Goal: Task Accomplishment & Management: Manage account settings

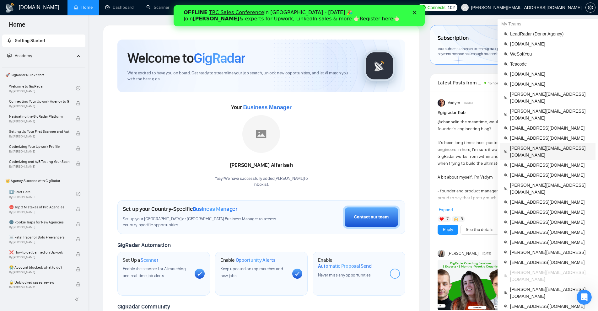
click at [544, 145] on span "[PERSON_NAME][EMAIL_ADDRESS][DOMAIN_NAME]" at bounding box center [551, 152] width 82 height 14
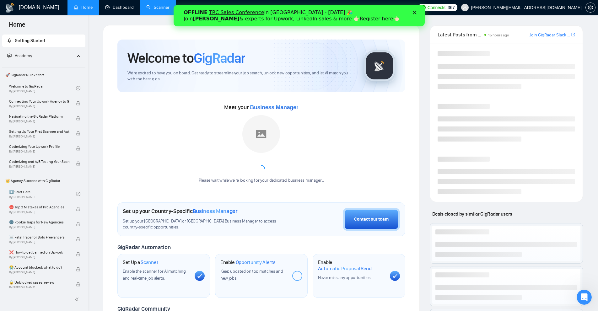
click at [148, 8] on link "Scanner" at bounding box center [157, 7] width 23 height 5
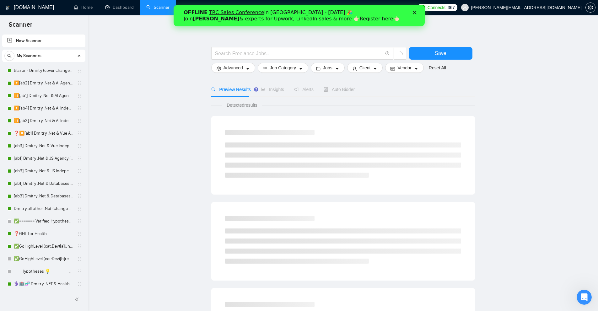
click at [413, 12] on polygon "Close" at bounding box center [414, 13] width 4 height 4
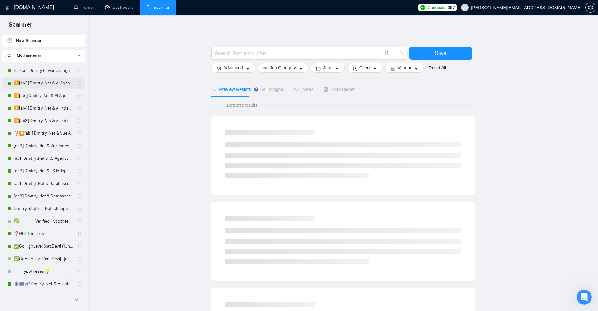
click at [48, 84] on link "▶️[ab2] Dmitry .Net & AI Agency "loom"" at bounding box center [44, 83] width 60 height 13
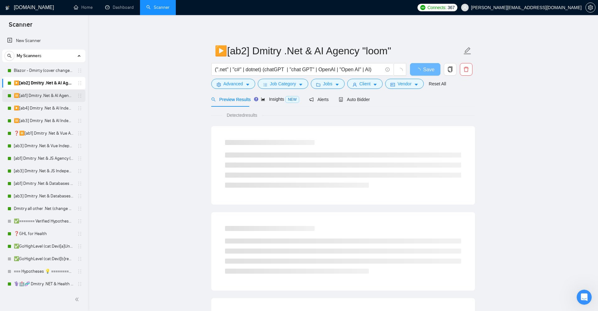
click at [46, 96] on link "⏸️[ab1] Dmitry .Net & AI Agency "finally"" at bounding box center [44, 95] width 60 height 13
click at [48, 84] on link "▶️[ab2] Dmitry .Net & AI Agency "loom"" at bounding box center [44, 83] width 60 height 13
click at [243, 83] on button "Advanced" at bounding box center [233, 84] width 44 height 10
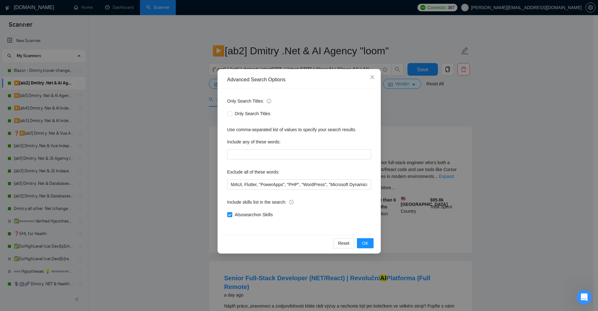
click at [420, 173] on div "Advanced Search Options Only Search Titles: Only Search Titles Use comma-separa…" at bounding box center [299, 155] width 598 height 311
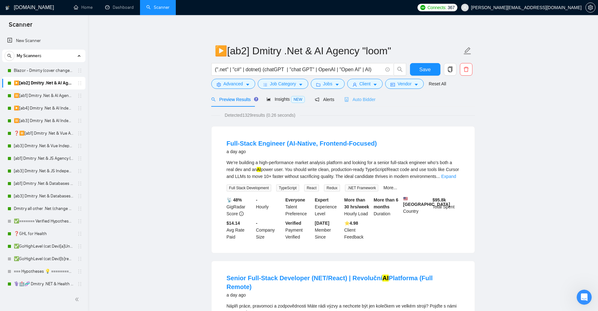
click at [349, 104] on div "Auto Bidder" at bounding box center [359, 99] width 31 height 15
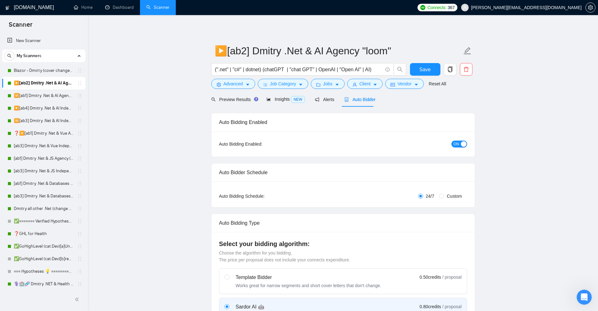
checkbox input "true"
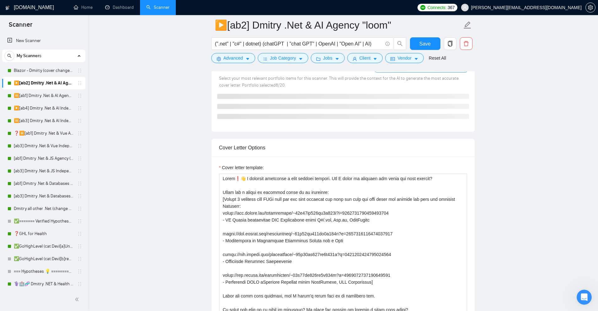
scroll to position [596, 0]
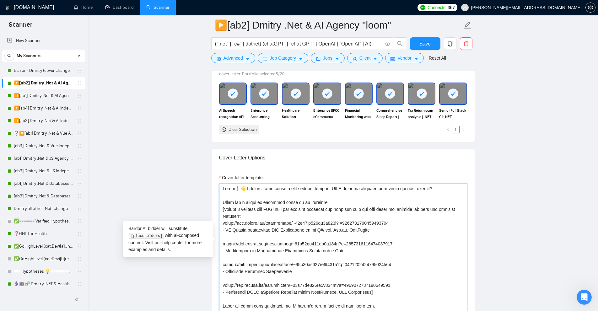
drag, startPoint x: 328, startPoint y: 179, endPoint x: 426, endPoint y: 175, distance: 98.0
click at [425, 184] on textarea "Cover letter template:" at bounding box center [343, 254] width 248 height 141
click at [426, 184] on textarea "Cover letter template:" at bounding box center [343, 254] width 248 height 141
click at [430, 184] on textarea "Cover letter template:" at bounding box center [343, 254] width 248 height 141
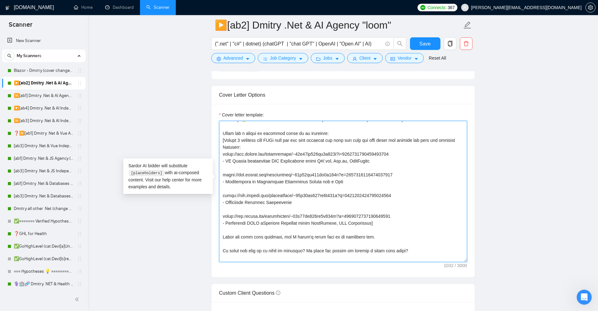
scroll to position [7, 0]
drag, startPoint x: 327, startPoint y: 122, endPoint x: 227, endPoint y: 122, distance: 100.1
click at [227, 122] on textarea "Cover letter template:" at bounding box center [343, 191] width 248 height 141
click at [227, 130] on textarea "Cover letter template:" at bounding box center [343, 191] width 248 height 141
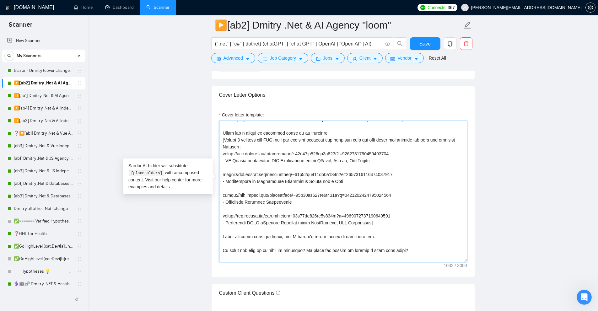
click at [227, 130] on textarea "Cover letter template:" at bounding box center [343, 191] width 248 height 141
click at [261, 142] on textarea "Cover letter template:" at bounding box center [343, 191] width 248 height 141
drag, startPoint x: 261, startPoint y: 142, endPoint x: 272, endPoint y: 162, distance: 23.2
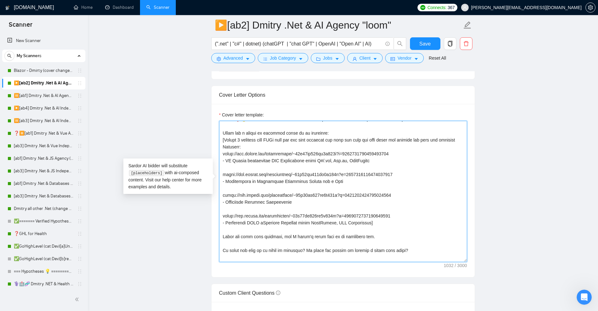
click at [272, 162] on textarea "Cover letter template:" at bounding box center [343, 191] width 248 height 141
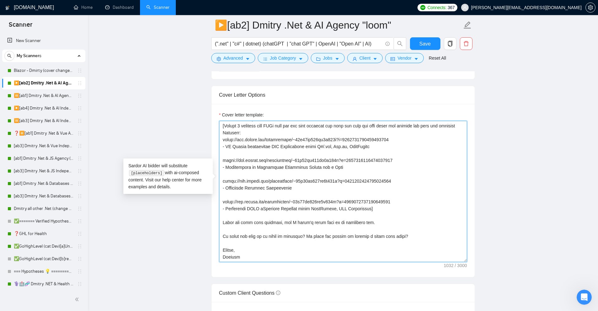
scroll to position [0, 0]
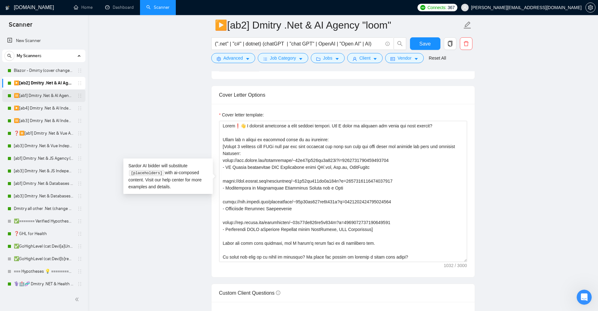
click at [26, 98] on link "⏸️[ab1] Dmitry .Net & AI Agency "finally"" at bounding box center [44, 95] width 60 height 13
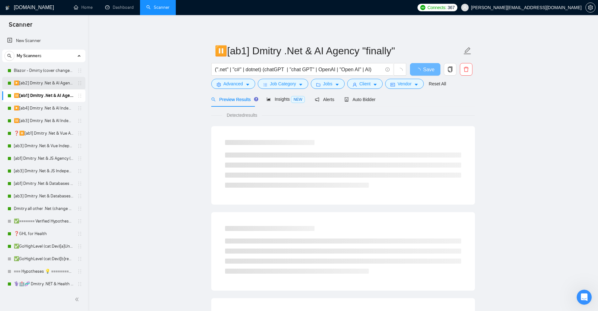
click at [39, 80] on link "▶️[ab2] Dmitry .Net & AI Agency "loom"" at bounding box center [44, 83] width 60 height 13
click at [34, 91] on link "⏸️[ab1] Dmitry .Net & AI Agency "finally"" at bounding box center [44, 95] width 60 height 13
click at [40, 81] on link "▶️[ab2] Dmitry .Net & AI Agency "loom"" at bounding box center [44, 83] width 60 height 13
click at [367, 97] on span "Auto Bidder" at bounding box center [359, 99] width 31 height 5
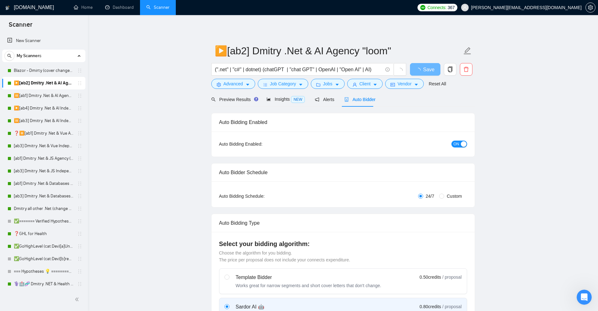
checkbox input "true"
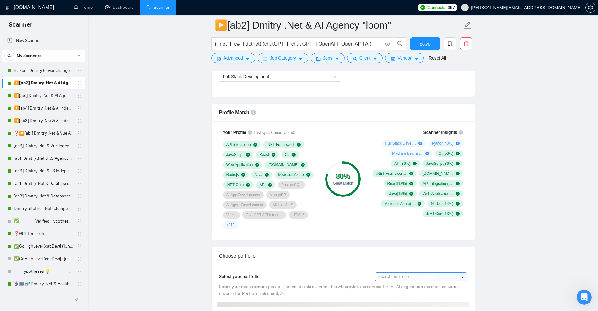
scroll to position [690, 0]
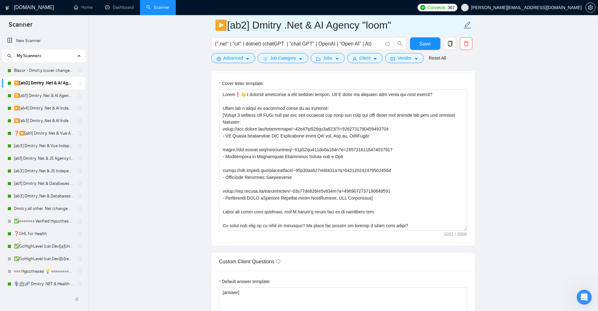
drag, startPoint x: 374, startPoint y: 25, endPoint x: 395, endPoint y: 24, distance: 21.0
click at [395, 24] on input "▶️[ab2] Dmitry .Net & AI Agency "loom"" at bounding box center [338, 25] width 247 height 16
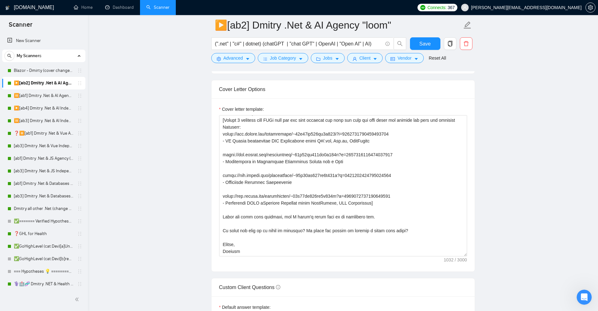
scroll to position [1700, 0]
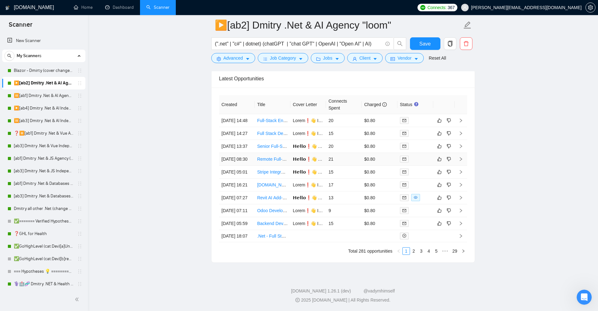
click at [361, 153] on td "21" at bounding box center [344, 159] width 36 height 13
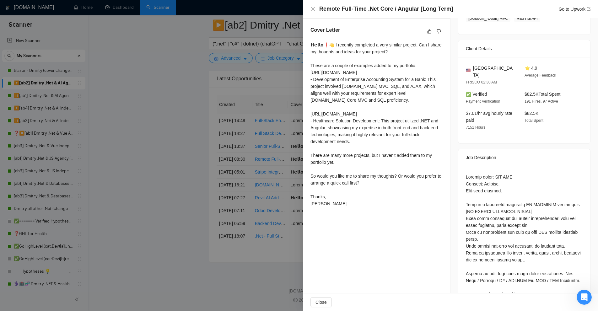
scroll to position [345, 0]
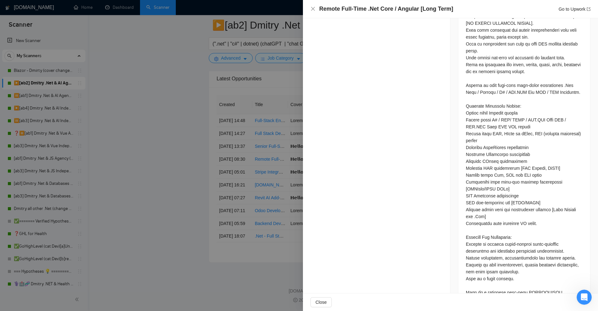
click at [277, 155] on div at bounding box center [299, 155] width 598 height 311
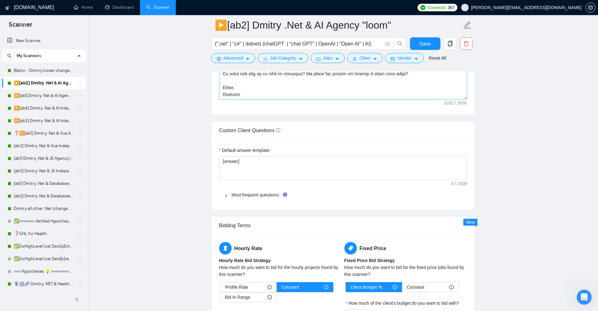
scroll to position [633, 0]
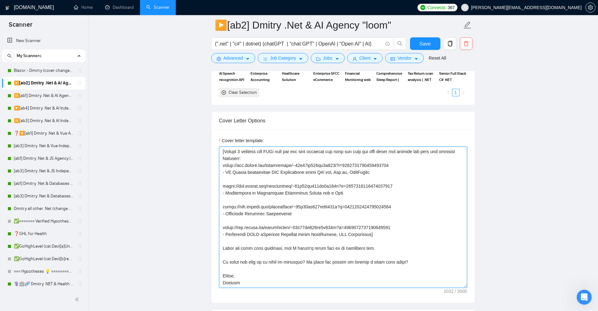
click at [314, 193] on textarea "Cover letter template:" at bounding box center [343, 217] width 248 height 141
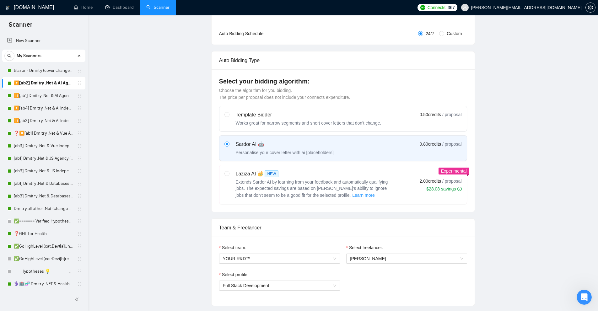
scroll to position [0, 0]
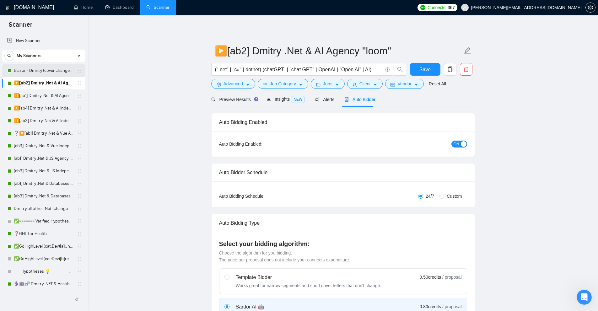
click at [36, 68] on link "Blazor - Dmirty (cover changed 25.03)" at bounding box center [44, 70] width 60 height 13
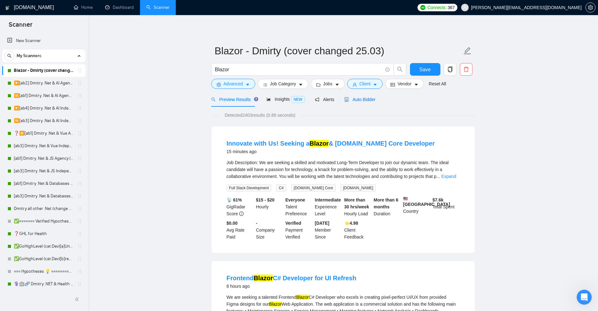
click at [370, 102] on span "Auto Bidder" at bounding box center [359, 99] width 31 height 5
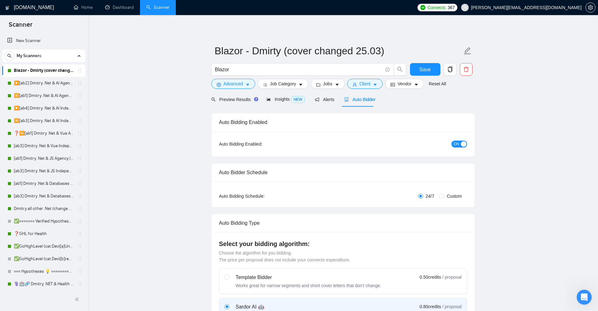
checkbox input "true"
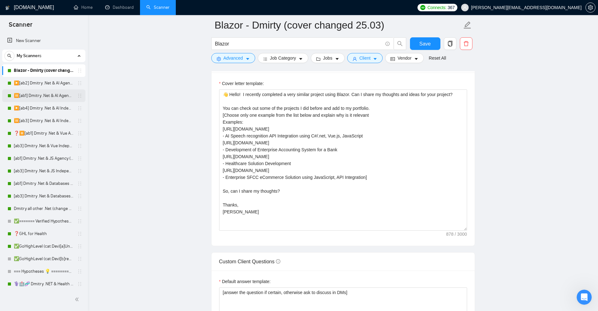
click at [33, 95] on link "⏸️[ab1] Dmitry .Net & AI Agency "finally"" at bounding box center [44, 95] width 60 height 13
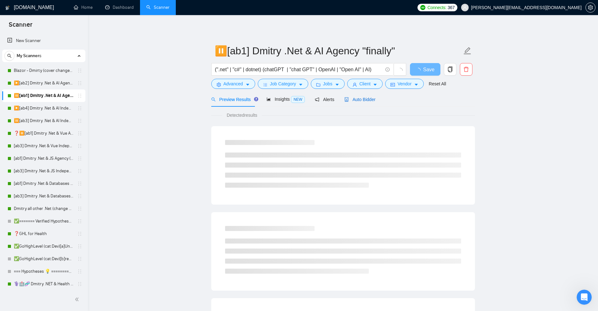
click at [351, 97] on span "Auto Bidder" at bounding box center [359, 99] width 31 height 5
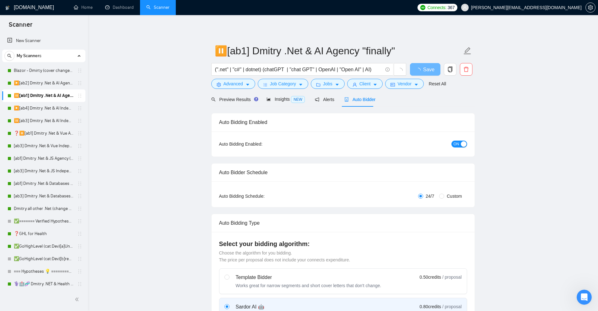
radio input "false"
radio input "true"
checkbox input "true"
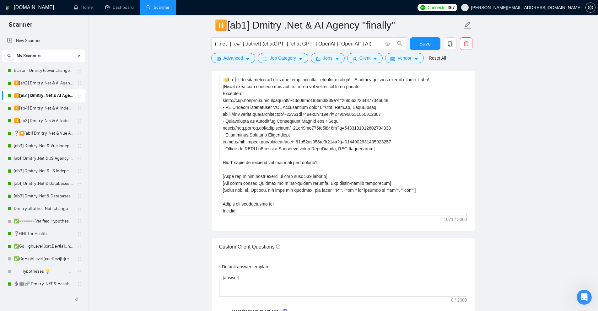
scroll to position [847, 0]
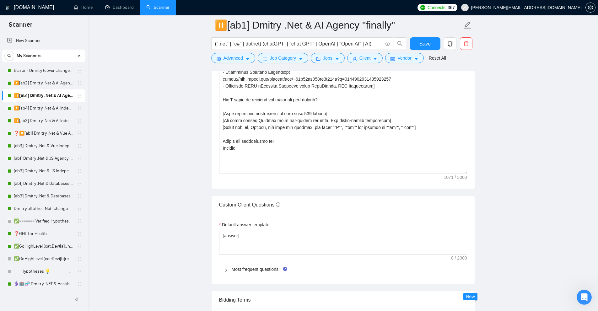
drag, startPoint x: 465, startPoint y: 139, endPoint x: 469, endPoint y: 151, distance: 11.7
click at [469, 151] on div "Cover letter template:" at bounding box center [343, 92] width 263 height 194
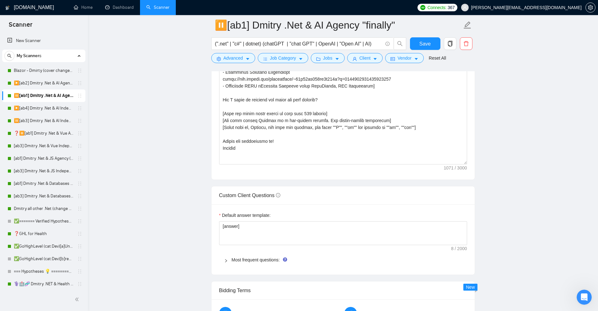
scroll to position [722, 0]
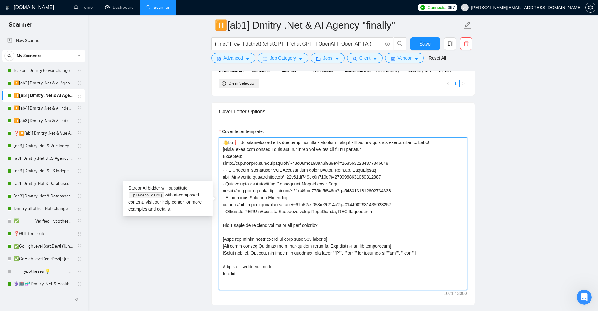
drag, startPoint x: 255, startPoint y: 131, endPoint x: 346, endPoint y: 128, distance: 91.4
click at [346, 137] on textarea "Cover letter template:" at bounding box center [343, 213] width 248 height 153
click at [347, 137] on textarea "Cover letter template:" at bounding box center [343, 213] width 248 height 153
drag, startPoint x: 352, startPoint y: 131, endPoint x: 445, endPoint y: 132, distance: 92.9
click at [445, 137] on textarea "Cover letter template:" at bounding box center [343, 213] width 248 height 153
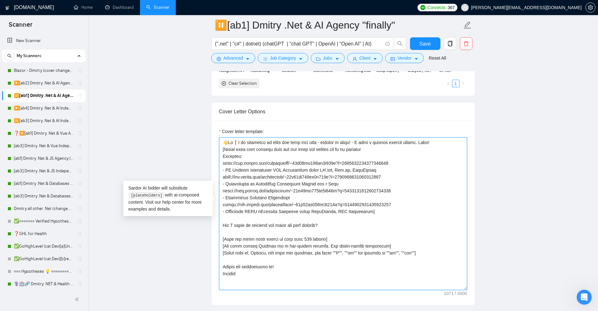
click at [438, 137] on textarea "Cover letter template:" at bounding box center [343, 213] width 248 height 153
drag, startPoint x: 431, startPoint y: 130, endPoint x: 426, endPoint y: 130, distance: 5.0
click at [426, 137] on textarea "Cover letter template:" at bounding box center [343, 213] width 248 height 153
click at [407, 148] on textarea "Cover letter template:" at bounding box center [343, 213] width 248 height 153
drag, startPoint x: 373, startPoint y: 139, endPoint x: 207, endPoint y: 136, distance: 165.4
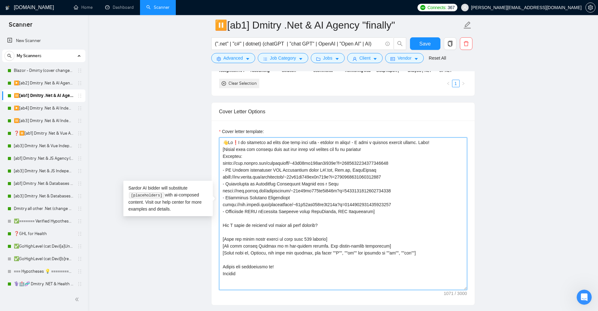
click at [207, 136] on main "⏸️[ab1] Dmitry .Net & AI Agency "finally" (".net" | "c#" | dotnet) (chatGPT | "…" at bounding box center [343, 289] width 490 height 1972
click at [252, 140] on textarea "Cover letter template:" at bounding box center [343, 213] width 248 height 153
drag, startPoint x: 221, startPoint y: 137, endPoint x: 370, endPoint y: 201, distance: 161.9
click at [370, 201] on textarea "Cover letter template:" at bounding box center [343, 213] width 248 height 153
click at [368, 201] on textarea "Cover letter template:" at bounding box center [343, 213] width 248 height 153
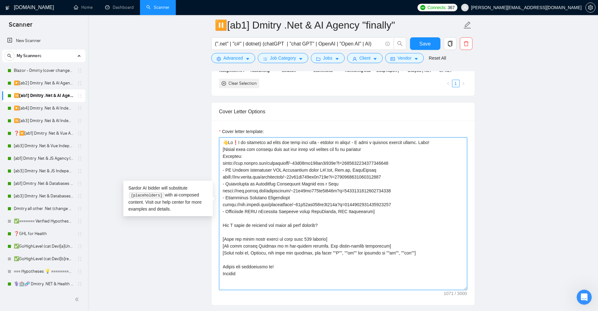
drag, startPoint x: 368, startPoint y: 202, endPoint x: 209, endPoint y: 142, distance: 170.2
click at [209, 142] on main "⏸️[ab1] Dmitry .Net & AI Agency "finally" (".net" | "c#" | dotnet) (chatGPT | "…" at bounding box center [343, 289] width 490 height 1972
click at [220, 142] on textarea "Cover letter template:" at bounding box center [343, 213] width 248 height 153
drag, startPoint x: 222, startPoint y: 140, endPoint x: 406, endPoint y: 157, distance: 184.4
click at [406, 157] on textarea "Cover letter template:" at bounding box center [343, 213] width 248 height 153
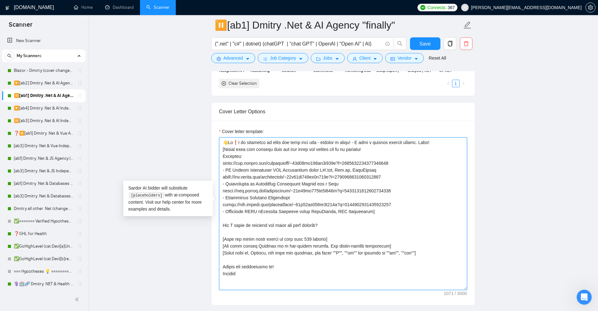
click at [406, 157] on textarea "Cover letter template:" at bounding box center [343, 213] width 248 height 153
drag, startPoint x: 406, startPoint y: 157, endPoint x: 410, endPoint y: 152, distance: 6.9
click at [410, 152] on textarea "Cover letter template:" at bounding box center [343, 213] width 248 height 153
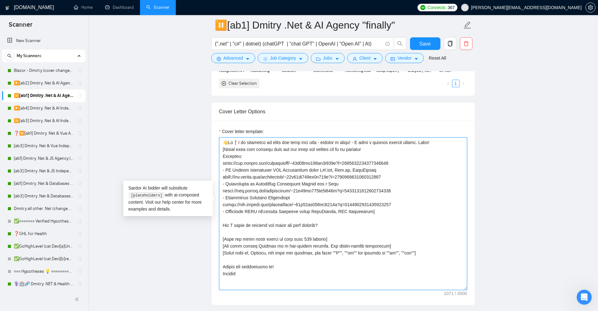
click at [410, 152] on textarea "Cover letter template:" at bounding box center [343, 213] width 248 height 153
drag, startPoint x: 410, startPoint y: 152, endPoint x: 389, endPoint y: 189, distance: 42.7
click at [389, 189] on textarea "Cover letter template:" at bounding box center [343, 213] width 248 height 153
click at [302, 178] on textarea "Cover letter template:" at bounding box center [343, 213] width 248 height 153
click at [262, 243] on textarea "Cover letter template:" at bounding box center [343, 213] width 248 height 153
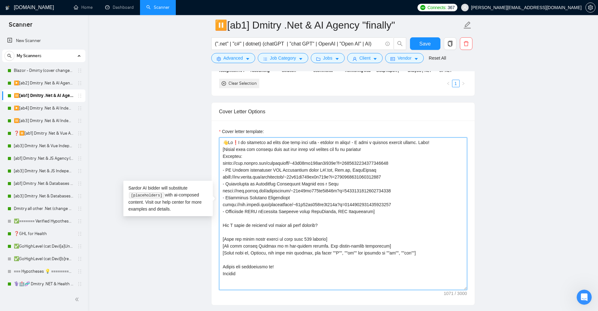
drag, startPoint x: 262, startPoint y: 243, endPoint x: 428, endPoint y: 243, distance: 166.0
click at [427, 243] on textarea "Cover letter template:" at bounding box center [343, 213] width 248 height 153
click at [438, 243] on textarea "Cover letter template:" at bounding box center [343, 213] width 248 height 153
drag, startPoint x: 388, startPoint y: 234, endPoint x: 398, endPoint y: 236, distance: 10.2
click at [398, 236] on textarea "Cover letter template:" at bounding box center [343, 213] width 248 height 153
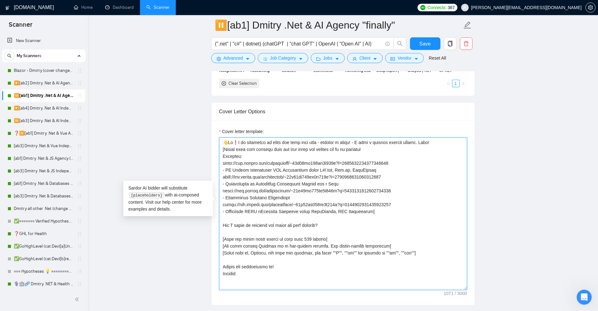
drag, startPoint x: 340, startPoint y: 229, endPoint x: 220, endPoint y: 229, distance: 120.2
click at [220, 229] on textarea "Cover letter template:" at bounding box center [343, 213] width 248 height 153
click at [224, 229] on textarea "Cover letter template:" at bounding box center [343, 213] width 248 height 153
drag, startPoint x: 224, startPoint y: 229, endPoint x: 350, endPoint y: 233, distance: 125.9
click at [350, 233] on textarea "Cover letter template:" at bounding box center [343, 213] width 248 height 153
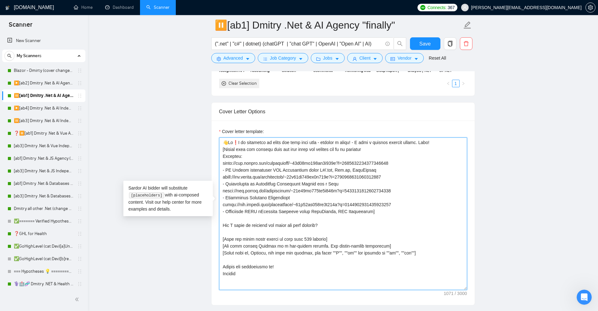
click at [353, 228] on textarea "Cover letter template:" at bounding box center [343, 213] width 248 height 153
drag, startPoint x: 339, startPoint y: 226, endPoint x: 214, endPoint y: 229, distance: 124.6
click at [214, 229] on div "Cover letter template:" at bounding box center [343, 213] width 263 height 185
drag, startPoint x: 228, startPoint y: 216, endPoint x: 348, endPoint y: 217, distance: 120.5
click at [348, 217] on textarea "Cover letter template:" at bounding box center [343, 213] width 248 height 153
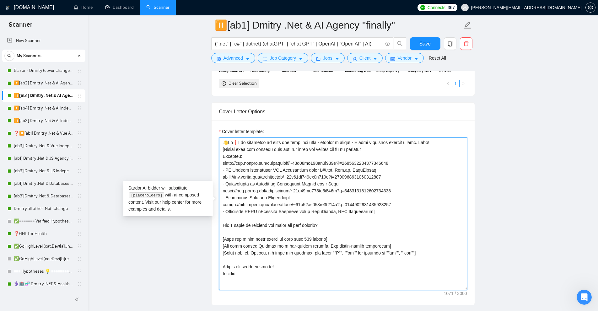
click at [348, 217] on textarea "Cover letter template:" at bounding box center [343, 213] width 248 height 153
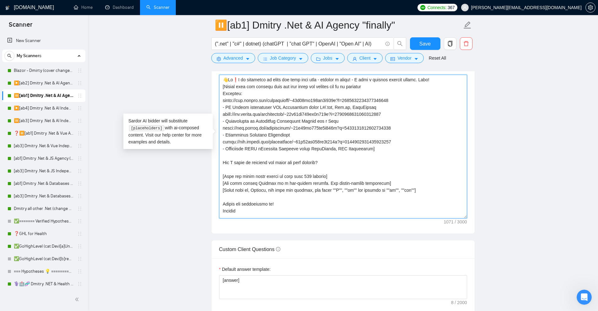
drag, startPoint x: 465, startPoint y: 214, endPoint x: 459, endPoint y: 205, distance: 10.4
click at [459, 205] on textarea "Cover letter template:" at bounding box center [343, 147] width 248 height 144
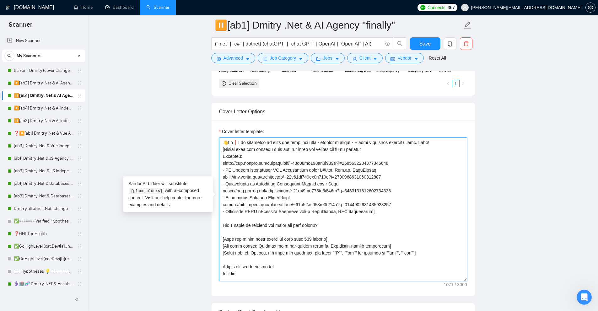
click at [378, 160] on textarea "Cover letter template:" at bounding box center [343, 209] width 248 height 144
drag, startPoint x: 378, startPoint y: 160, endPoint x: 382, endPoint y: 153, distance: 8.6
click at [382, 153] on textarea "Cover letter template:" at bounding box center [343, 209] width 248 height 144
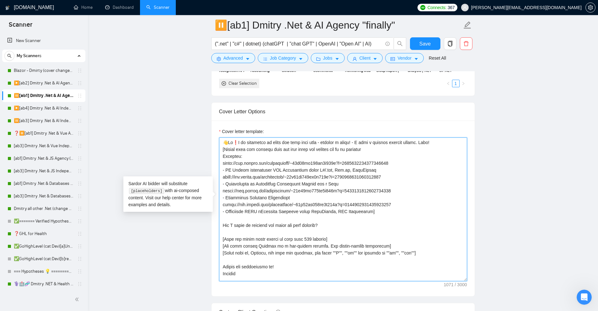
click at [382, 153] on textarea "Cover letter template:" at bounding box center [343, 209] width 248 height 144
drag, startPoint x: 382, startPoint y: 153, endPoint x: 378, endPoint y: 158, distance: 6.7
click at [378, 158] on textarea "Cover letter template:" at bounding box center [343, 209] width 248 height 144
click at [356, 165] on textarea "Cover letter template:" at bounding box center [343, 209] width 248 height 144
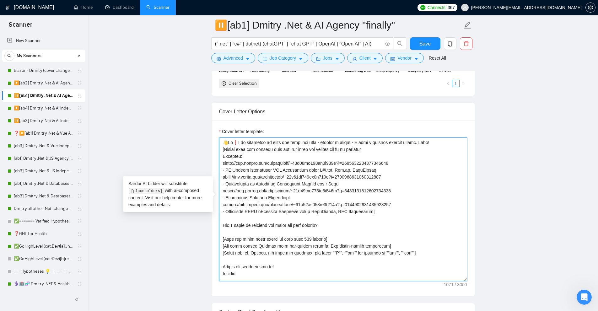
click at [356, 165] on textarea "Cover letter template:" at bounding box center [343, 209] width 248 height 144
drag, startPoint x: 356, startPoint y: 165, endPoint x: 354, endPoint y: 170, distance: 5.6
click at [354, 170] on textarea "Cover letter template:" at bounding box center [343, 209] width 248 height 144
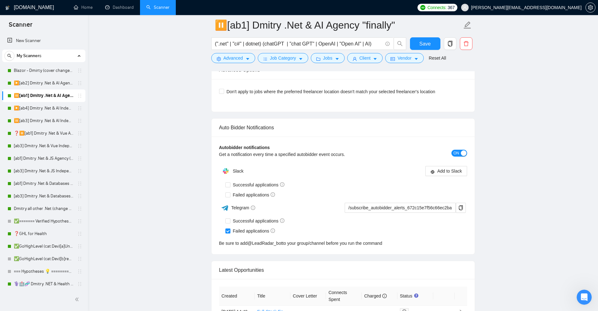
scroll to position [1782, 0]
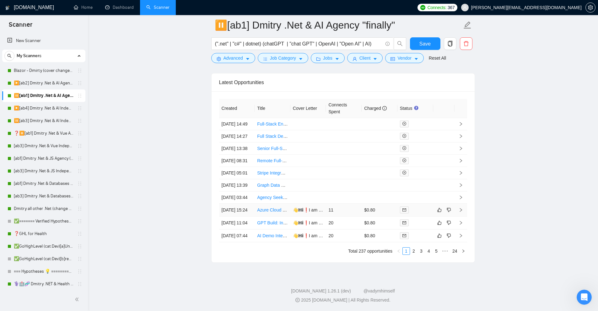
click at [346, 204] on td "11" at bounding box center [344, 210] width 36 height 13
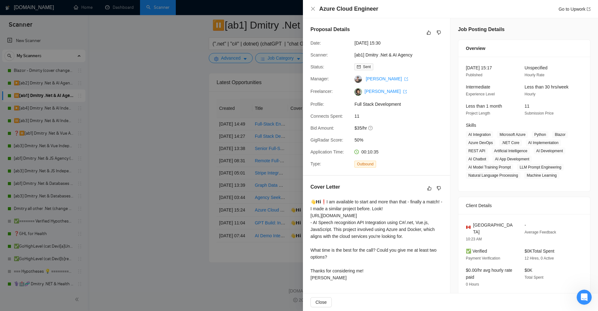
scroll to position [122, 0]
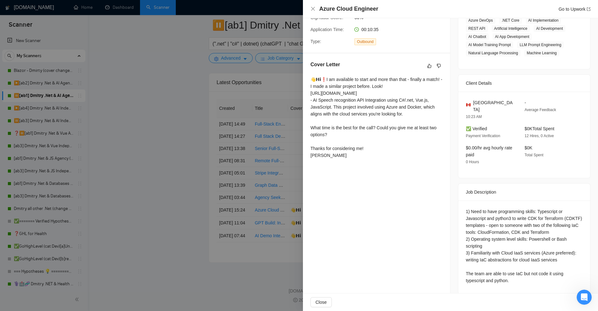
click at [418, 127] on div "👋𝗛𝗶❗I am available to start and more than that - finally a match! - I made a si…" at bounding box center [376, 117] width 132 height 83
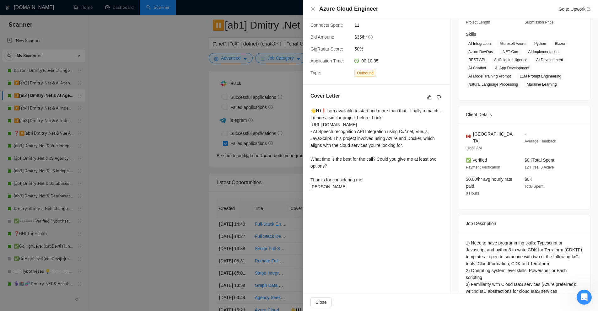
scroll to position [1782, 0]
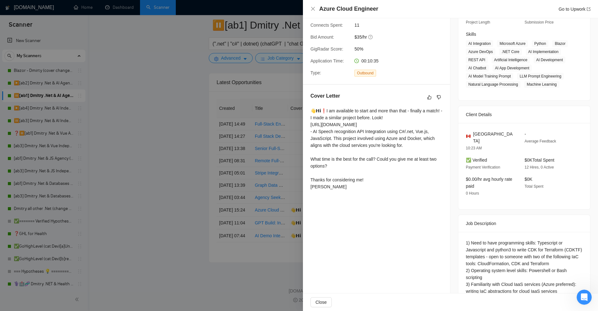
click at [85, 87] on div at bounding box center [299, 155] width 598 height 311
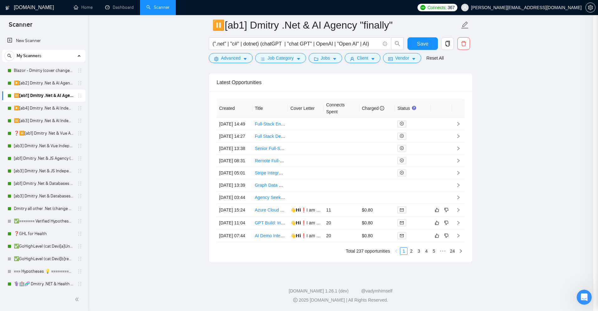
click at [55, 83] on div at bounding box center [299, 155] width 598 height 311
click at [55, 83] on link "▶️[ab2] Dmitry .Net & AI Agency "loom"" at bounding box center [44, 83] width 60 height 13
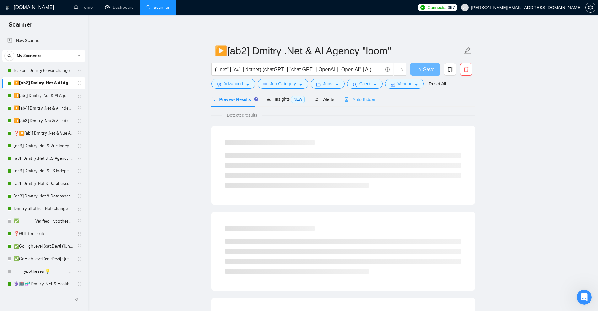
click at [361, 103] on div "Auto Bidder" at bounding box center [359, 99] width 31 height 15
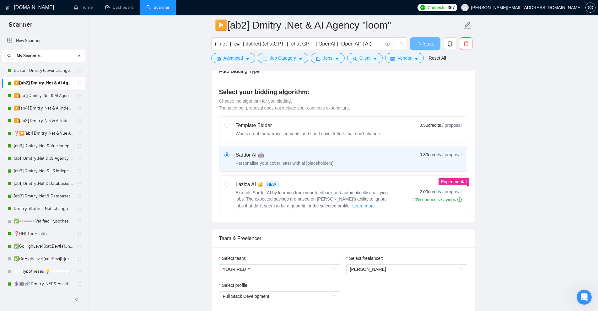
scroll to position [31, 0]
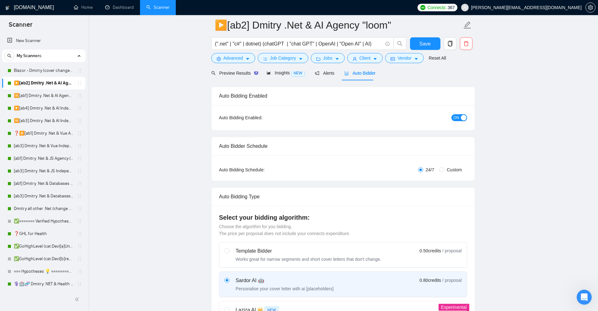
click at [46, 97] on link "⏸️[ab1] Dmitry .Net & AI Agency "finally"" at bounding box center [44, 95] width 60 height 13
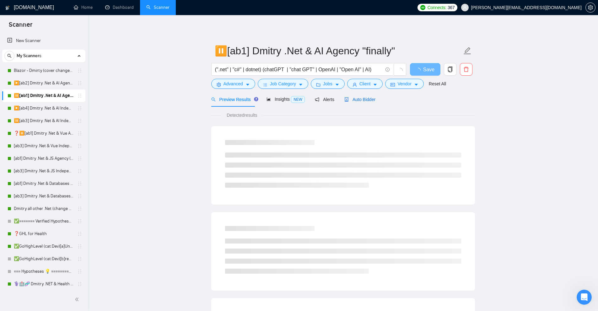
click at [350, 98] on span "Auto Bidder" at bounding box center [359, 99] width 31 height 5
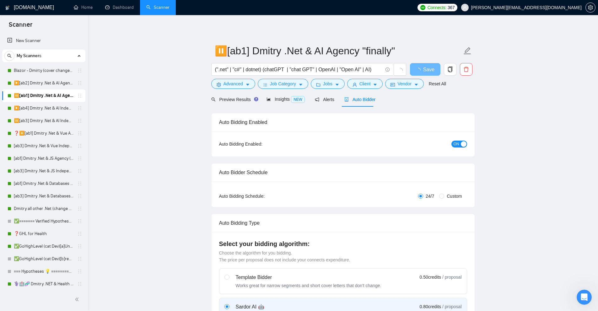
radio input "false"
radio input "true"
checkbox input "true"
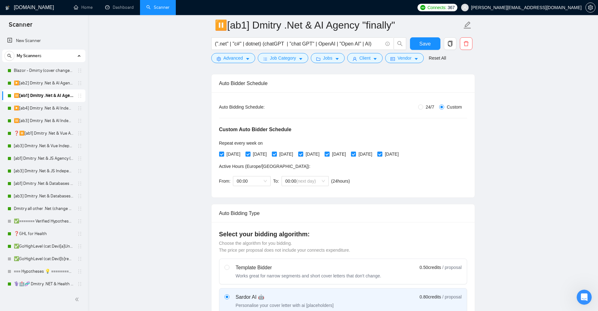
scroll to position [31, 0]
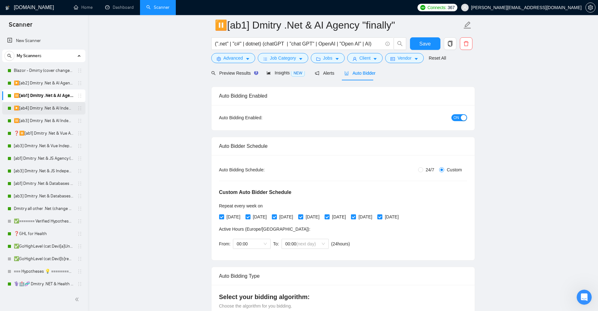
click at [42, 107] on link "▶️[ab4] Dmitry .Net & AI Independent (noUnicode)" at bounding box center [44, 108] width 60 height 13
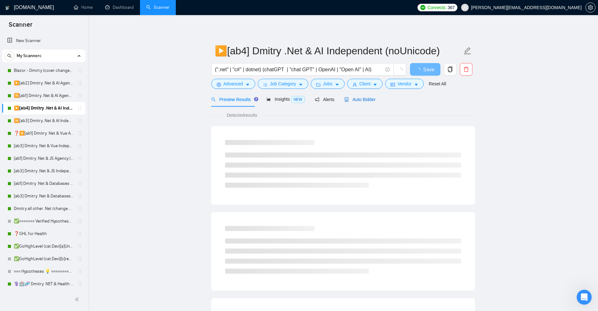
click at [352, 99] on span "Auto Bidder" at bounding box center [359, 99] width 31 height 5
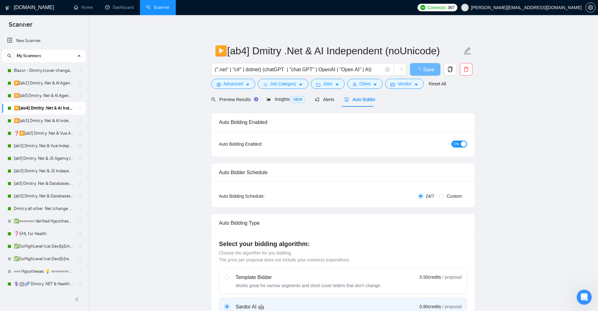
checkbox input "true"
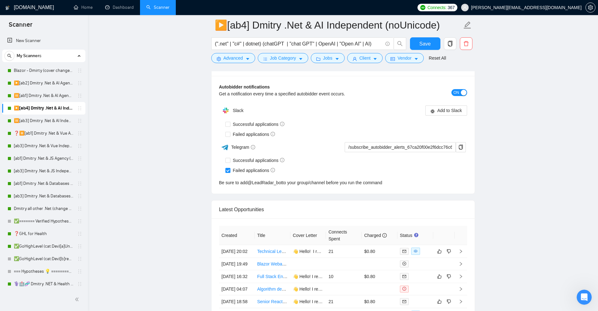
scroll to position [1632, 0]
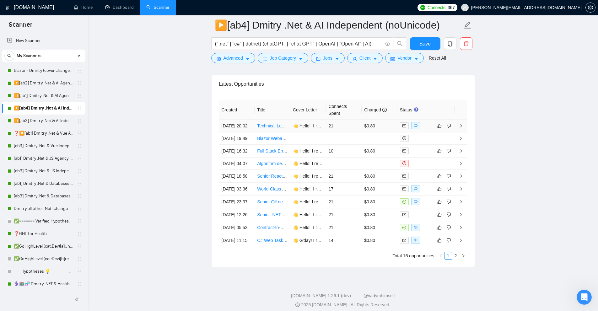
click at [372, 132] on td "$0.80" at bounding box center [380, 126] width 36 height 13
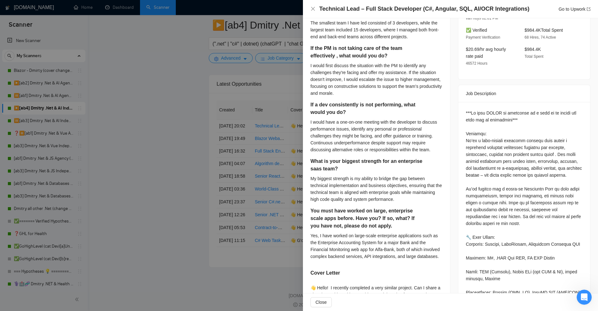
scroll to position [377, 0]
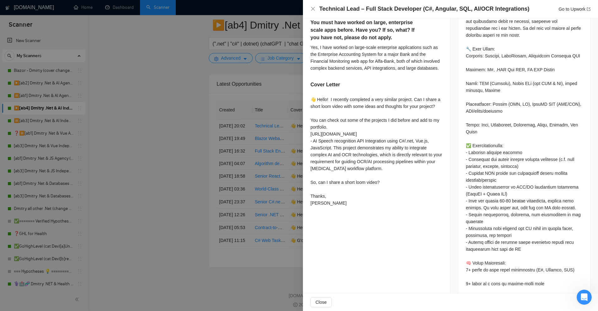
drag, startPoint x: 311, startPoint y: 198, endPoint x: 378, endPoint y: 198, distance: 66.8
click at [378, 198] on div "👋 Hello! I recently completed a very similar project. Can I share a short loom …" at bounding box center [376, 151] width 132 height 110
drag, startPoint x: 413, startPoint y: 105, endPoint x: 440, endPoint y: 115, distance: 28.2
click at [440, 115] on div "👋 Hello! I recently completed a very similar project. Can I share a short loom …" at bounding box center [376, 151] width 132 height 110
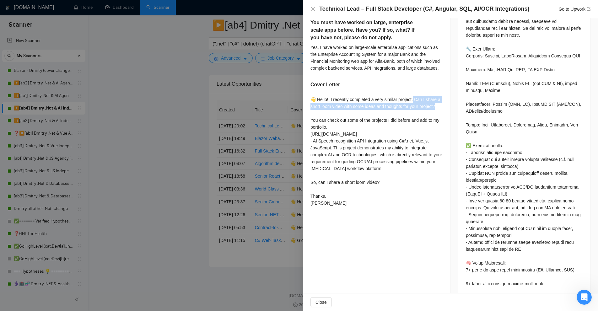
click at [440, 115] on div "👋 Hello! I recently completed a very similar project. Can I share a short loom …" at bounding box center [376, 151] width 132 height 110
drag, startPoint x: 415, startPoint y: 105, endPoint x: 437, endPoint y: 110, distance: 22.6
click at [437, 110] on div "👋 Hello! I recently completed a very similar project. Can I share a short loom …" at bounding box center [376, 151] width 132 height 110
click at [286, 112] on div at bounding box center [299, 155] width 598 height 311
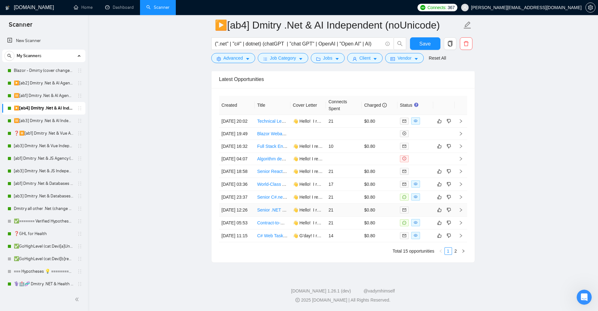
scroll to position [1669, 0]
click at [461, 253] on icon "right" at bounding box center [463, 251] width 4 height 4
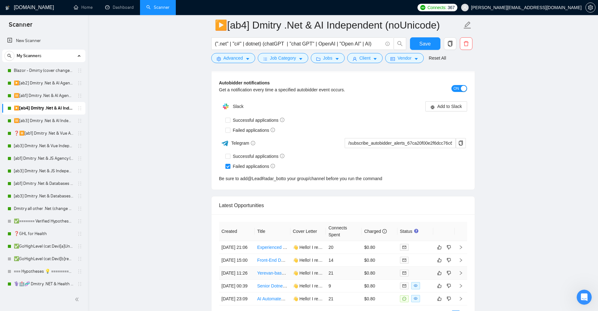
scroll to position [1605, 0]
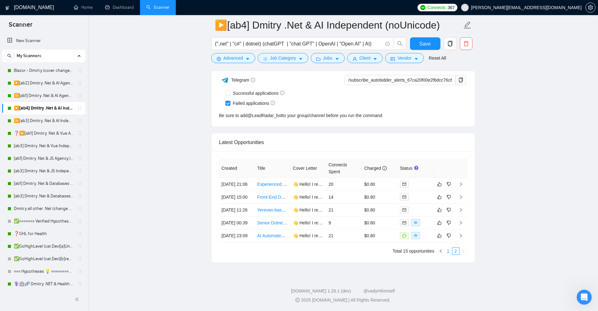
click at [445, 250] on link "1" at bounding box center [448, 251] width 7 height 7
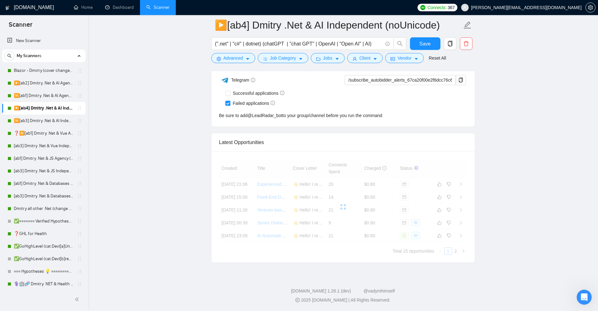
click at [441, 251] on div at bounding box center [343, 207] width 248 height 96
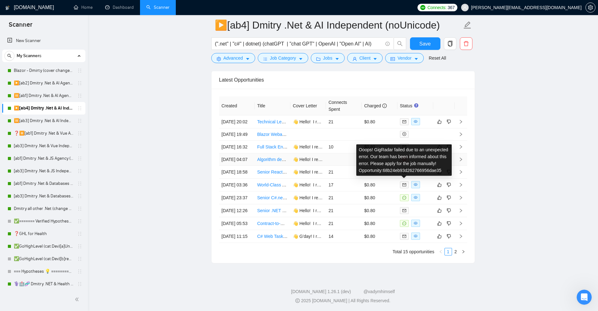
scroll to position [1667, 0]
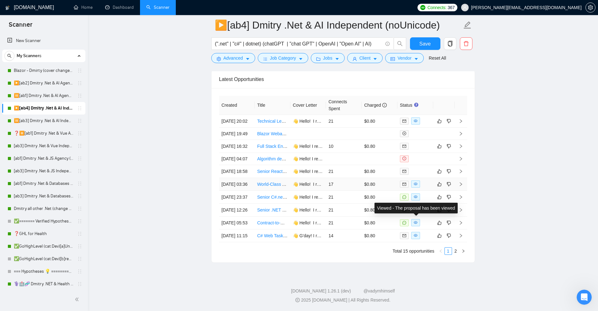
click at [424, 191] on td at bounding box center [415, 184] width 36 height 13
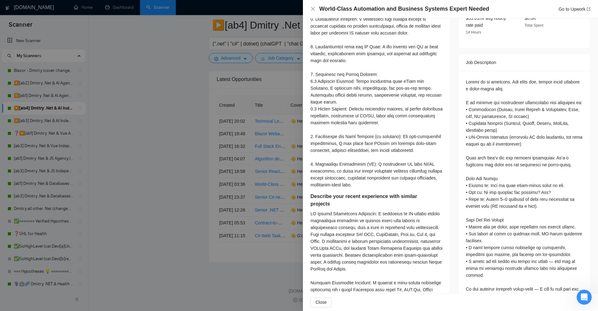
scroll to position [63, 0]
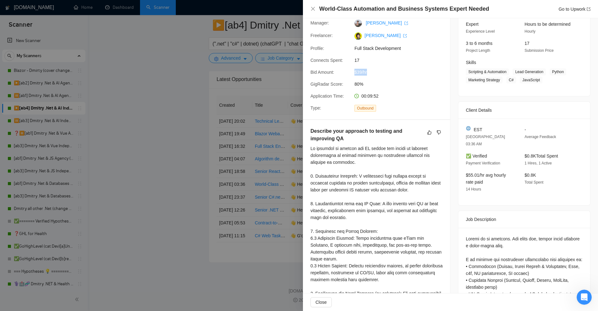
drag, startPoint x: 367, startPoint y: 74, endPoint x: 352, endPoint y: 72, distance: 14.7
click at [352, 72] on div "$39/hr" at bounding box center [385, 72] width 66 height 7
drag, startPoint x: 462, startPoint y: 124, endPoint x: 485, endPoint y: 126, distance: 23.3
click at [485, 126] on div "EST Tallinn 03:36 AM - Average Feedback ✅ Verified Payment Verification $0.8K T…" at bounding box center [524, 162] width 132 height 87
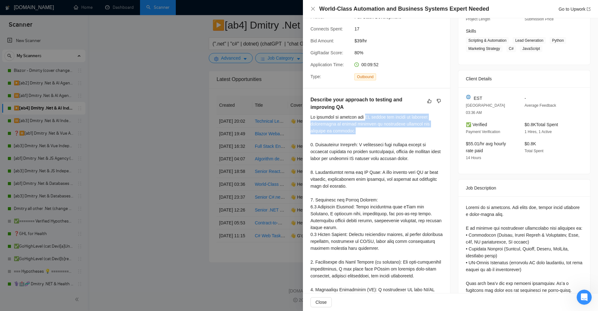
drag, startPoint x: 378, startPoint y: 115, endPoint x: 408, endPoint y: 129, distance: 32.4
click at [408, 129] on div at bounding box center [376, 214] width 132 height 200
click at [407, 130] on div at bounding box center [376, 214] width 132 height 200
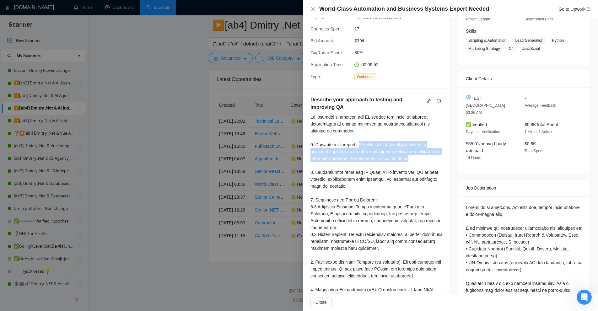
drag, startPoint x: 361, startPoint y: 143, endPoint x: 429, endPoint y: 158, distance: 69.8
click at [429, 158] on div at bounding box center [376, 214] width 132 height 200
drag, startPoint x: 382, startPoint y: 156, endPoint x: 303, endPoint y: 143, distance: 79.8
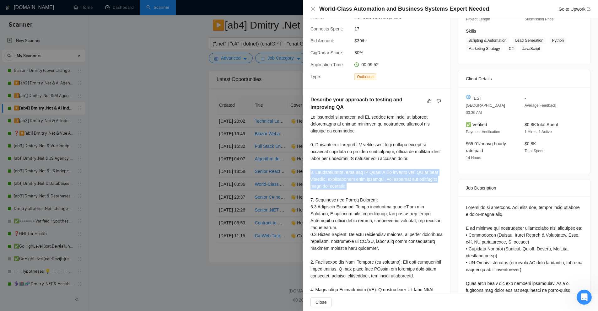
drag, startPoint x: 307, startPoint y: 170, endPoint x: 387, endPoint y: 188, distance: 82.5
click at [387, 188] on div at bounding box center [376, 214] width 132 height 200
drag, startPoint x: 392, startPoint y: 187, endPoint x: 390, endPoint y: 165, distance: 22.1
click at [390, 165] on div at bounding box center [376, 214] width 132 height 200
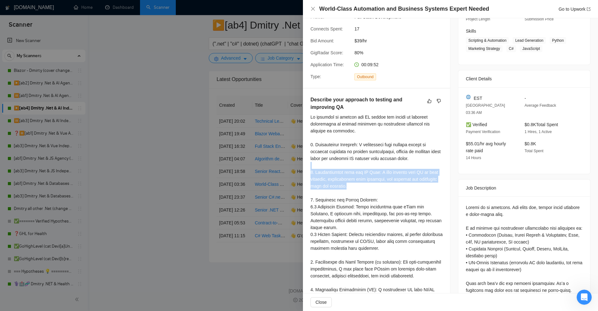
scroll to position [157, 0]
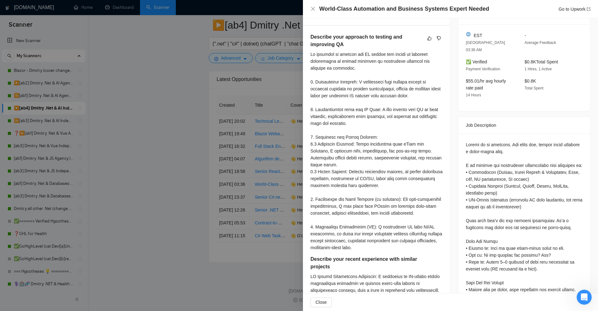
click at [392, 138] on div at bounding box center [376, 151] width 132 height 200
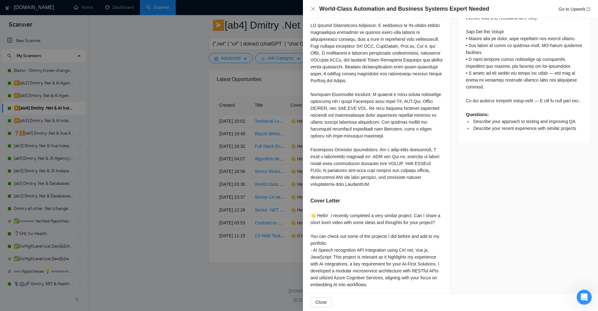
scroll to position [345, 0]
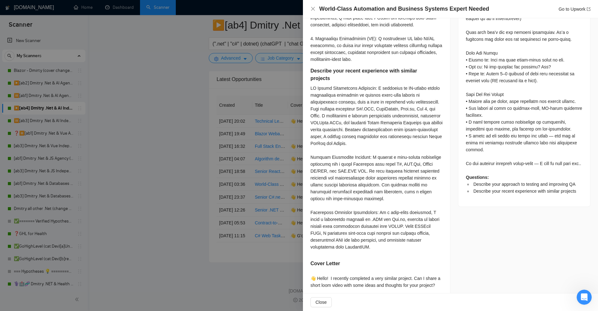
click at [290, 81] on div at bounding box center [299, 155] width 598 height 311
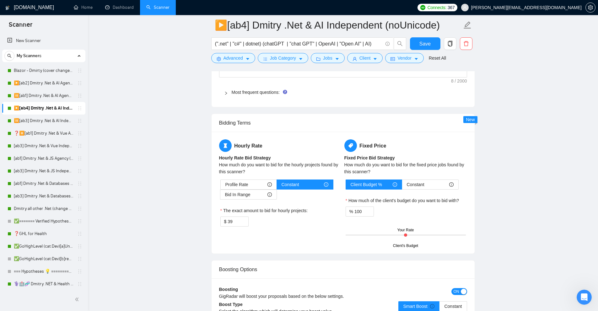
scroll to position [820, 0]
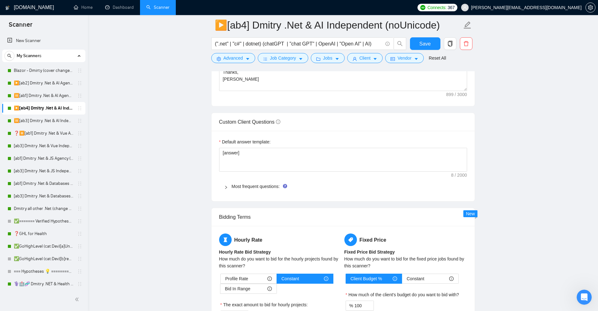
click at [254, 178] on div "Default answer template: [answer] Most frequent questions: Describe your recent…" at bounding box center [343, 166] width 263 height 70
click at [253, 184] on link "Most frequent questions:" at bounding box center [256, 186] width 48 height 5
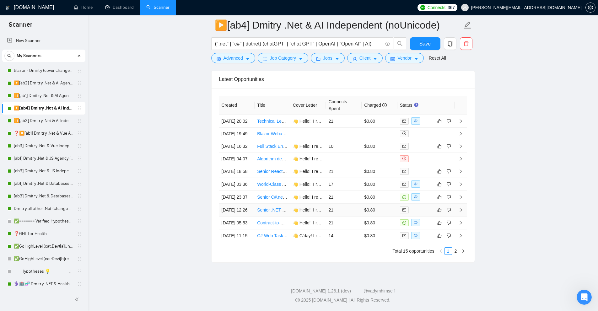
scroll to position [2335, 0]
click at [359, 191] on td "17" at bounding box center [344, 184] width 36 height 13
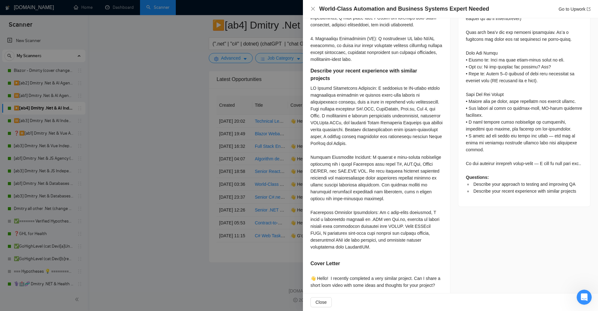
click at [256, 96] on div at bounding box center [299, 155] width 598 height 311
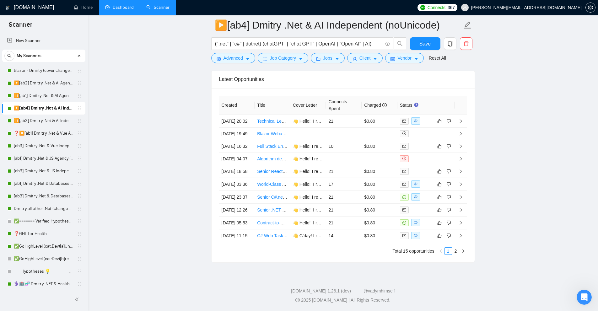
click at [125, 5] on link "Dashboard" at bounding box center [119, 7] width 29 height 5
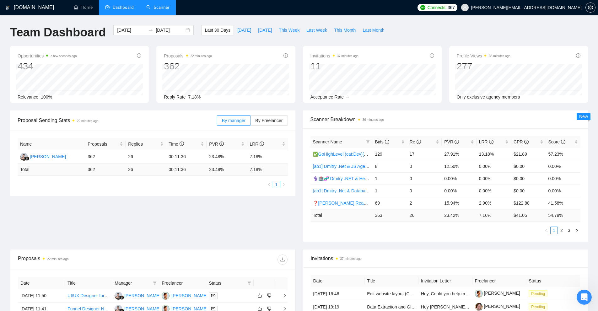
click at [163, 9] on link "Scanner" at bounding box center [157, 7] width 23 height 5
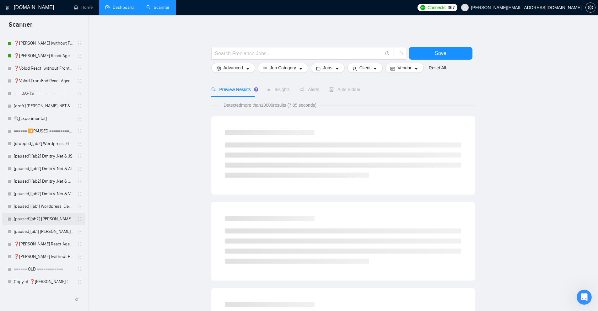
scroll to position [153, 0]
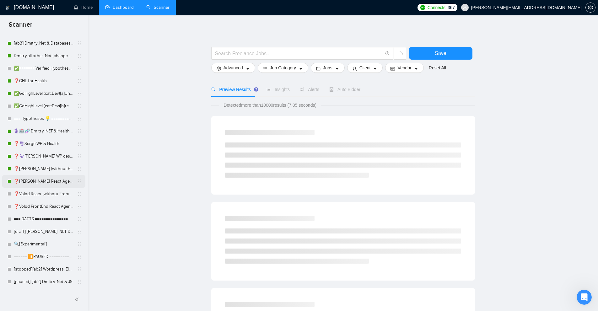
click at [30, 182] on link "❓[PERSON_NAME] React Agency (0626)" at bounding box center [44, 181] width 60 height 13
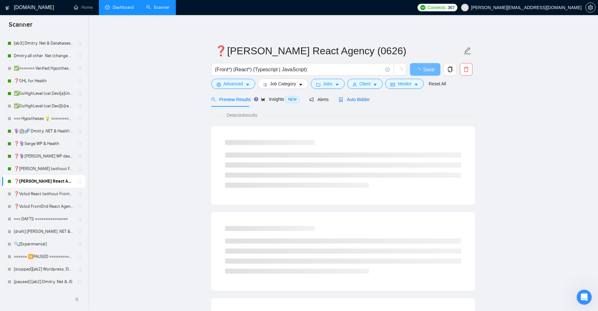
click at [352, 99] on span "Auto Bidder" at bounding box center [354, 99] width 31 height 5
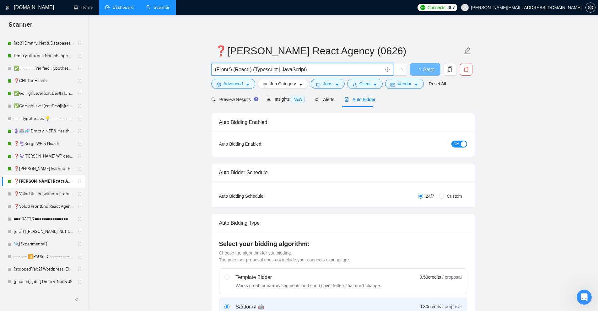
drag, startPoint x: 230, startPoint y: 70, endPoint x: 226, endPoint y: 71, distance: 4.0
click at [226, 70] on input "(Front*) (React*) (Typescript | JavaScript)" at bounding box center [299, 70] width 168 height 8
drag, startPoint x: 248, startPoint y: 71, endPoint x: 246, endPoint y: 76, distance: 4.7
click at [245, 71] on input "(Front*) (React*) (Typescript | JavaScript)" at bounding box center [299, 70] width 168 height 8
click at [276, 70] on input "(Front*) (React*) (Typescript | JavaScript)" at bounding box center [299, 70] width 168 height 8
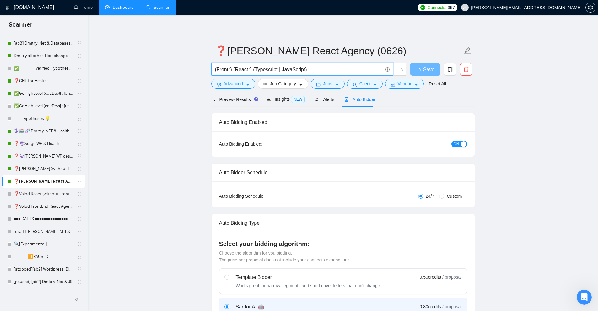
click at [302, 68] on input "(Front*) (React*) (Typescript | JavaScript)" at bounding box center [299, 70] width 168 height 8
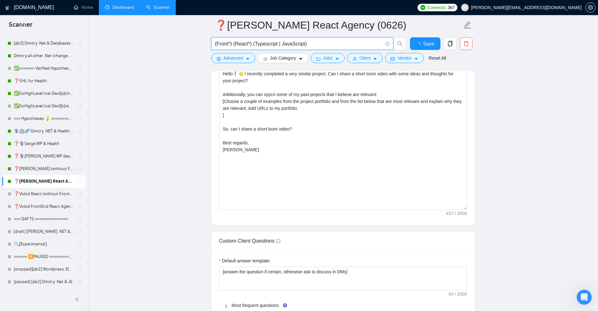
scroll to position [628, 0]
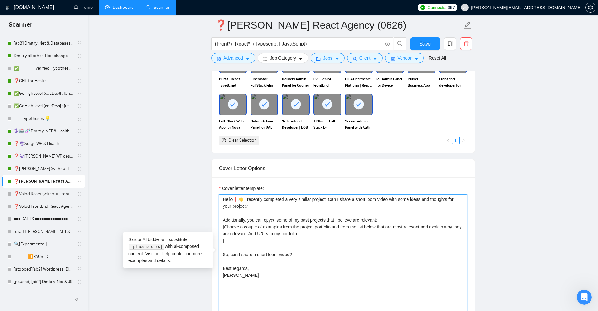
drag, startPoint x: 323, startPoint y: 195, endPoint x: 325, endPoint y: 187, distance: 7.8
click at [325, 194] on textarea "Hello❗👋 I recently completed a very similar project. Can I share a short loom v…" at bounding box center [343, 264] width 248 height 141
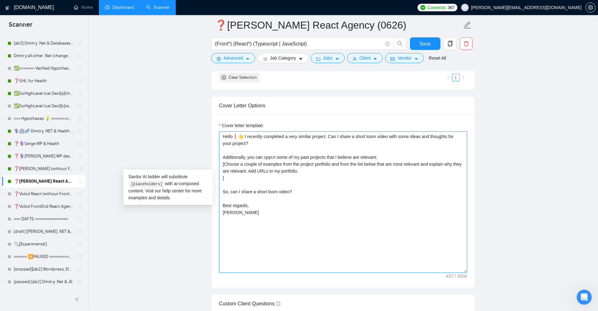
drag, startPoint x: 268, startPoint y: 148, endPoint x: 279, endPoint y: 149, distance: 10.7
click at [279, 149] on textarea "Hello❗👋 I recently completed a very similar project. Can I share a short loom v…" at bounding box center [343, 201] width 248 height 141
drag, startPoint x: 263, startPoint y: 148, endPoint x: 276, endPoint y: 150, distance: 12.4
click at [276, 150] on textarea "Hello❗👋 I recently completed a very similar project. Can I share a short loom v…" at bounding box center [343, 201] width 248 height 141
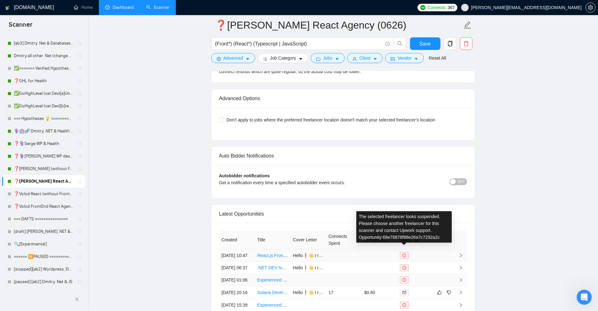
scroll to position [1532, 0]
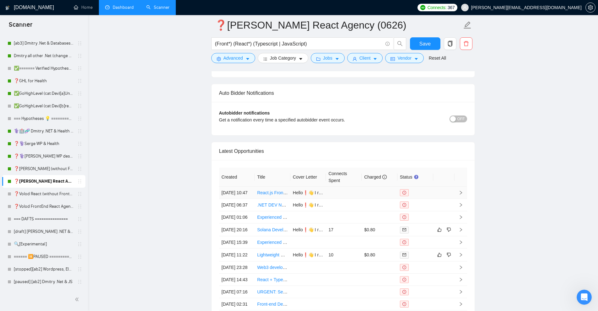
click at [340, 187] on td at bounding box center [344, 193] width 36 height 12
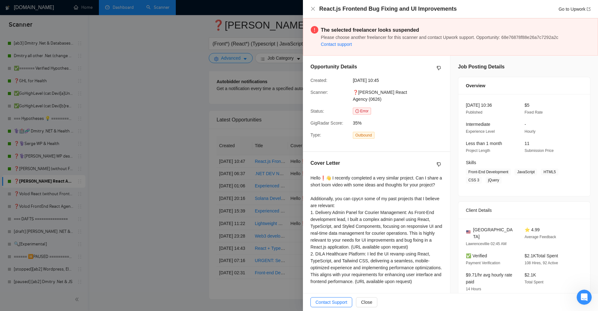
click at [236, 137] on div at bounding box center [299, 155] width 598 height 311
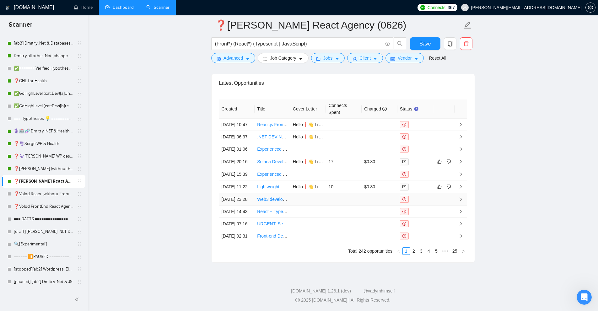
scroll to position [1658, 0]
click at [344, 180] on td "10" at bounding box center [344, 186] width 36 height 13
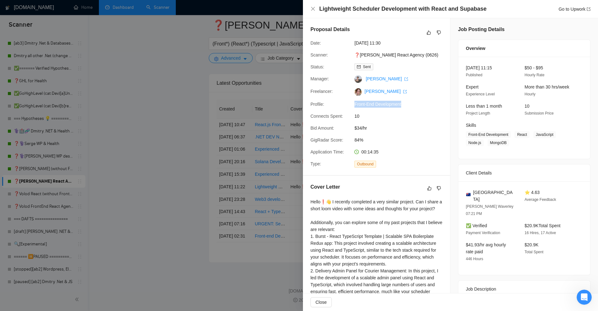
drag, startPoint x: 407, startPoint y: 105, endPoint x: 350, endPoint y: 106, distance: 56.8
click at [350, 106] on div "Profile: Front-End Development" at bounding box center [374, 104] width 132 height 7
click at [423, 115] on span "10" at bounding box center [401, 116] width 94 height 7
click at [290, 99] on div at bounding box center [299, 155] width 598 height 311
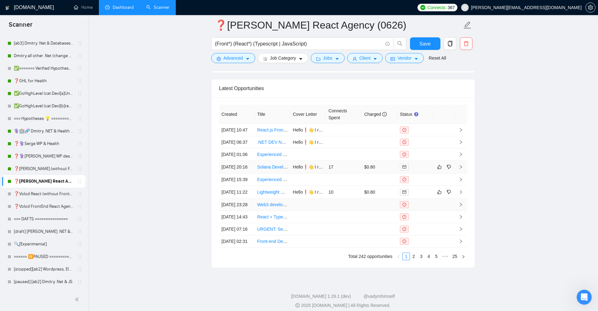
scroll to position [1658, 0]
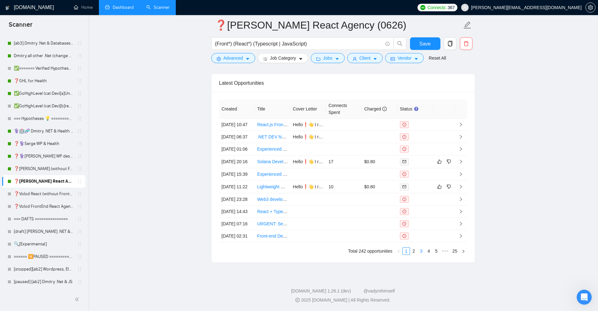
click at [424, 249] on link "3" at bounding box center [421, 251] width 7 height 7
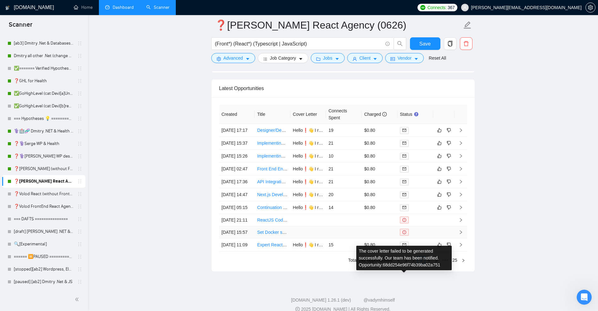
scroll to position [1627, 0]
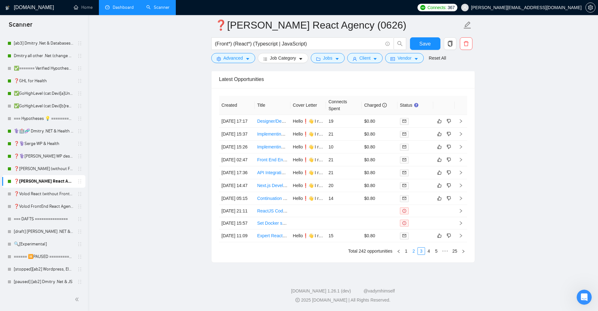
click at [414, 255] on link "2" at bounding box center [413, 251] width 7 height 7
click at [381, 204] on td at bounding box center [380, 197] width 36 height 12
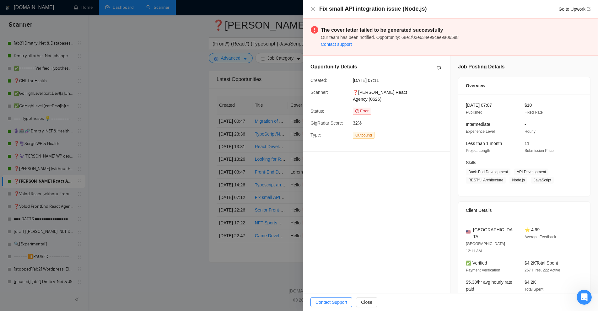
click at [201, 65] on div at bounding box center [299, 155] width 598 height 311
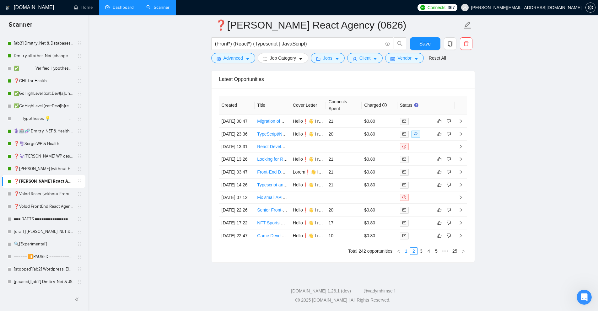
click at [405, 255] on link "1" at bounding box center [406, 251] width 7 height 7
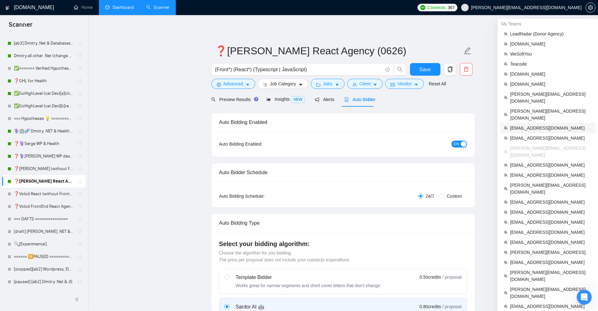
click at [521, 125] on span "juncker8888@gmail.com" at bounding box center [551, 128] width 82 height 7
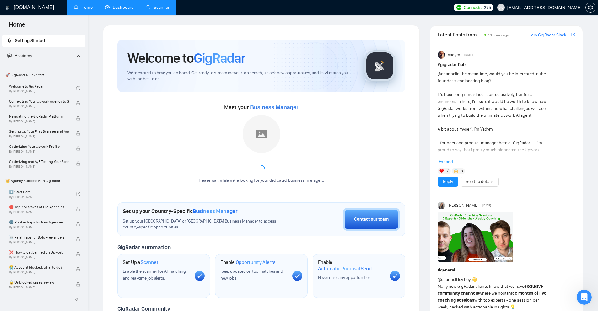
click at [158, 10] on link "Scanner" at bounding box center [157, 7] width 23 height 5
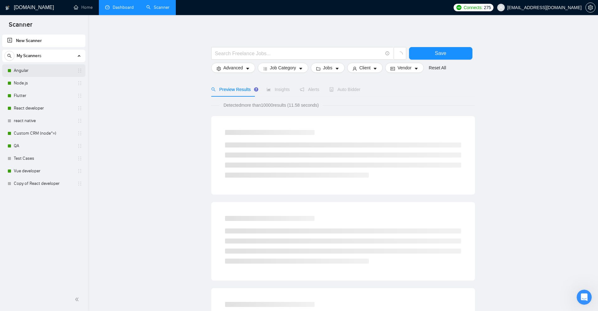
click at [33, 70] on link "Angular" at bounding box center [44, 70] width 60 height 13
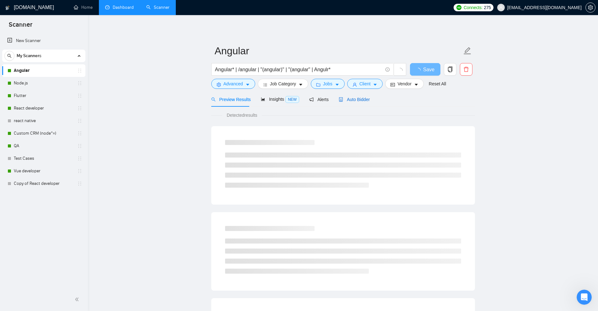
click at [357, 100] on span "Auto Bidder" at bounding box center [354, 99] width 31 height 5
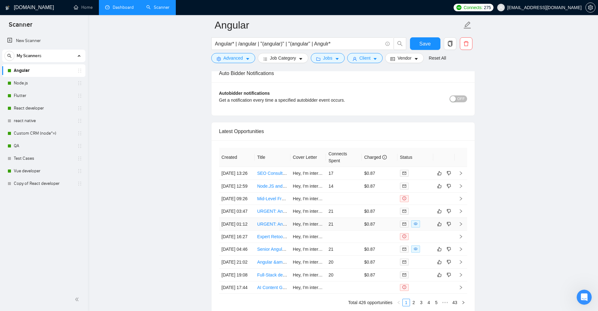
scroll to position [1550, 0]
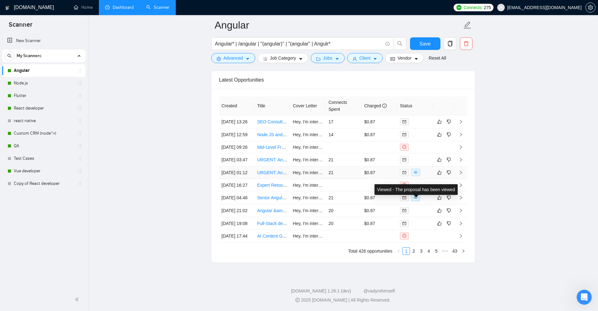
click at [381, 179] on td "$0.87" at bounding box center [380, 172] width 36 height 13
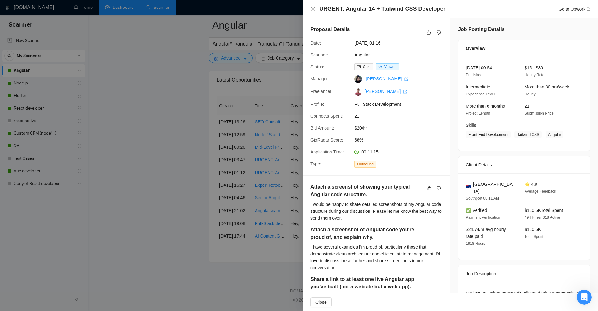
click at [177, 101] on div at bounding box center [299, 155] width 598 height 311
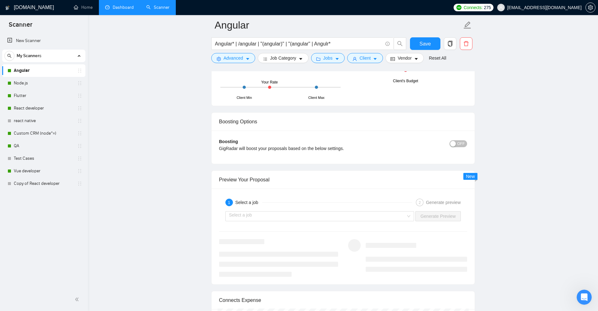
scroll to position [640, 0]
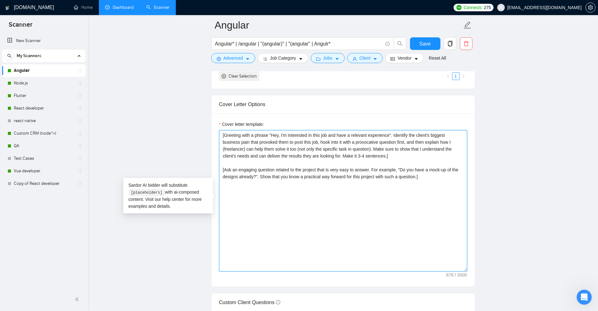
drag, startPoint x: 319, startPoint y: 135, endPoint x: 380, endPoint y: 153, distance: 64.4
click at [380, 153] on textarea "[Greeting with a phrase "Hey, I'm interested in this job and have a relevant ex…" at bounding box center [343, 200] width 248 height 141
drag, startPoint x: 19, startPoint y: 82, endPoint x: 173, endPoint y: 102, distance: 155.1
click at [19, 82] on link "Node.js" at bounding box center [44, 83] width 60 height 13
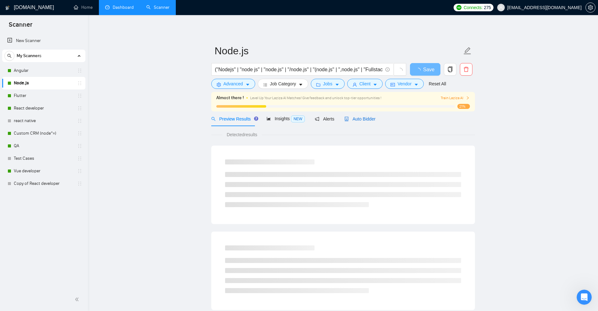
click at [368, 116] on span "Auto Bidder" at bounding box center [359, 118] width 31 height 5
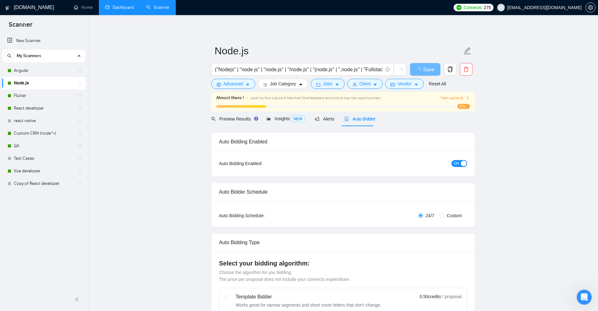
checkbox input "true"
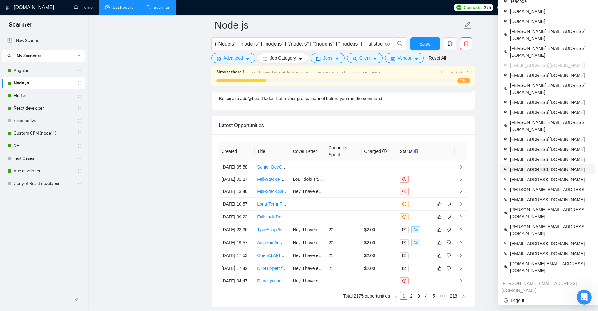
scroll to position [1569, 0]
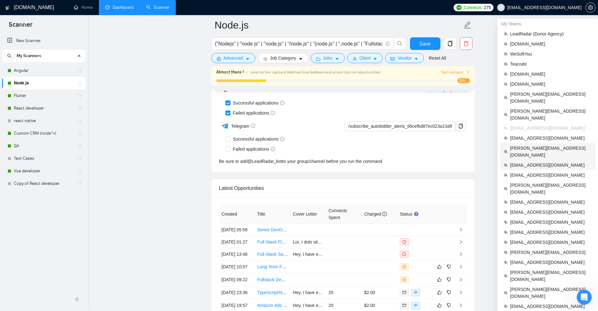
click at [527, 145] on span "[PERSON_NAME][EMAIL_ADDRESS][DOMAIN_NAME]" at bounding box center [551, 152] width 82 height 14
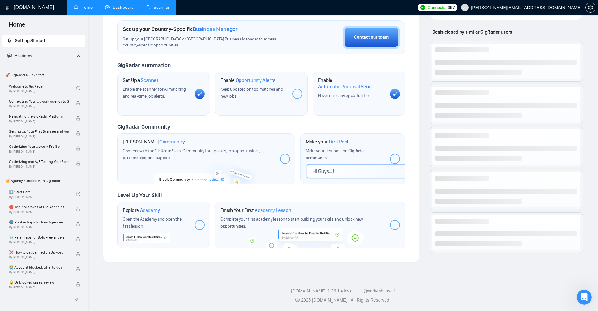
click at [116, 8] on link "Dashboard" at bounding box center [119, 7] width 29 height 5
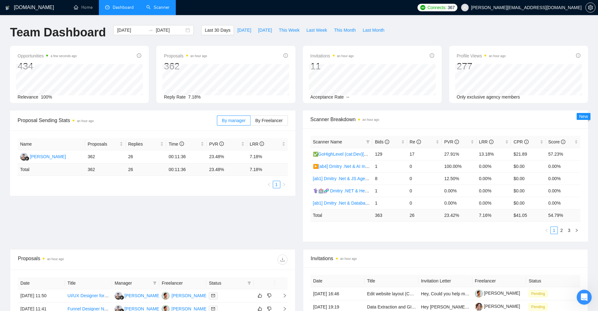
click at [149, 10] on link "Scanner" at bounding box center [157, 7] width 23 height 5
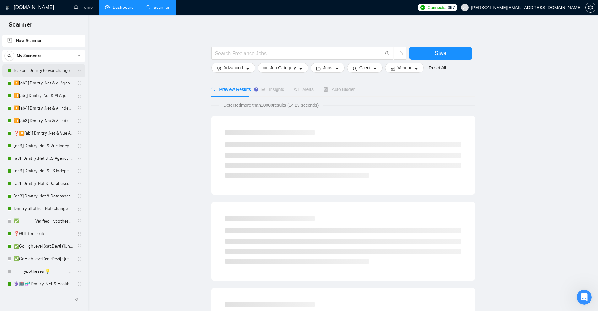
click at [40, 68] on link "Blazor - Dmirty (cover changed 25.03)" at bounding box center [44, 70] width 60 height 13
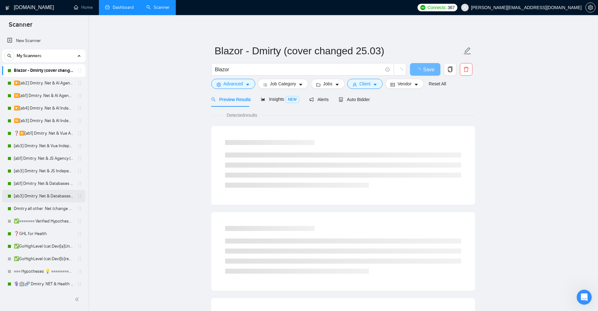
scroll to position [94, 0]
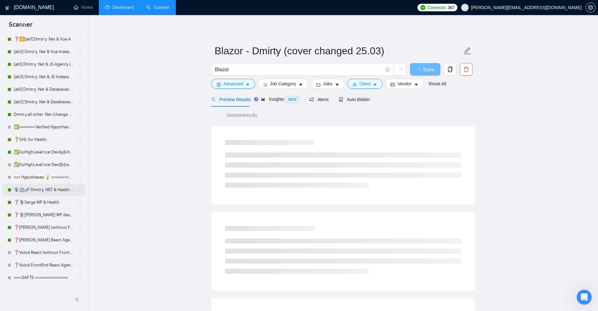
click at [34, 192] on link "⚕️🏥🧬 Dmitry .NET & Health | bio" at bounding box center [44, 190] width 60 height 13
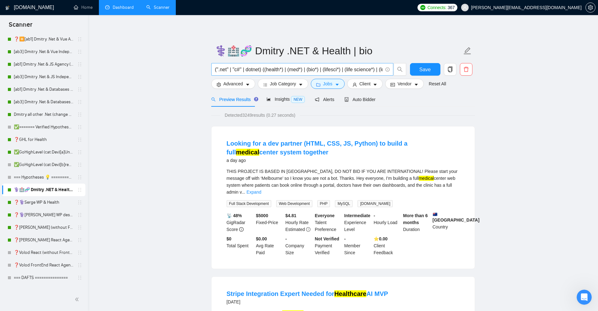
scroll to position [0, 16]
click at [369, 71] on input "(".net" | "c#" | dotnet) ((health*) | (med*) | (bio*) | (lifesci*) | (life scie…" at bounding box center [299, 70] width 168 height 8
click at [375, 68] on input "(".net" | "c#" | dotnet) ((health*) | (med*) | (bio*) | (lifesci*) | (life scie…" at bounding box center [299, 70] width 168 height 8
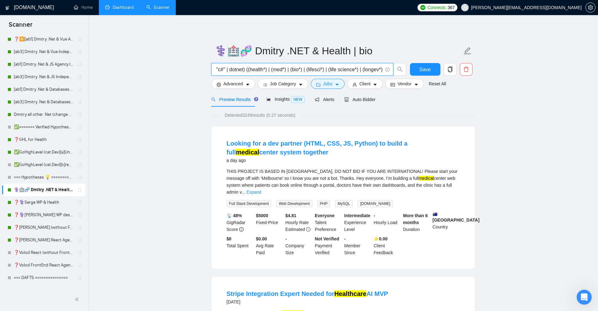
scroll to position [0, 0]
click at [357, 70] on input "(".net" | "c#" | dotnet) ((health*) | (med*) | (bio*) | (lifesci*) | (life scie…" at bounding box center [299, 70] width 168 height 8
drag, startPoint x: 357, startPoint y: 70, endPoint x: 349, endPoint y: 70, distance: 8.5
click at [349, 70] on input "(".net" | "c#" | dotnet) ((health*) | (med*) | (bio*) | (lifesci*) | (life scie…" at bounding box center [299, 70] width 168 height 8
click at [334, 67] on input "(".net" | "c#" | dotnet) ((health*) | (med*) | (bio*) | (lifesci*) | (life scie…" at bounding box center [299, 70] width 168 height 8
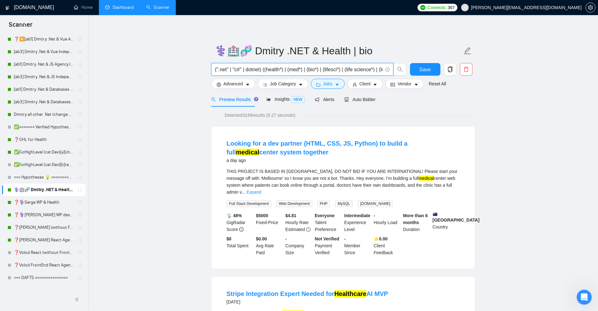
click at [334, 67] on input "(".net" | "c#" | dotnet) ((health*) | (med*) | (bio*) | (lifesci*) | (life scie…" at bounding box center [299, 70] width 168 height 8
click at [311, 68] on input "(".net" | "c#" | dotnet) ((health*) | (med*) | (bio*) | (lifesci*) | (life scie…" at bounding box center [299, 70] width 168 height 8
click at [295, 71] on input "(".net" | "c#" | dotnet) ((health*) | (med*) | (bio*) | (lifesci*) | (life scie…" at bounding box center [299, 70] width 168 height 8
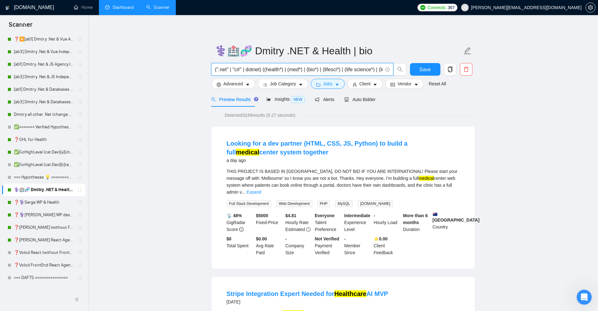
click at [272, 71] on input "(".net" | "c#" | dotnet) ((health*) | (med*) | (bio*) | (lifesci*) | (life scie…" at bounding box center [299, 70] width 168 height 8
click at [252, 72] on input "(".net" | "c#" | dotnet) ((health*) | (med*) | (bio*) | (lifesci*) | (life scie…" at bounding box center [299, 70] width 168 height 8
drag, startPoint x: 252, startPoint y: 72, endPoint x: 213, endPoint y: 69, distance: 39.0
click at [213, 69] on span "(".net" | "c#" | dotnet) ((health*) | (med*) | (bio*) | (lifesci*) | (life scie…" at bounding box center [302, 69] width 182 height 13
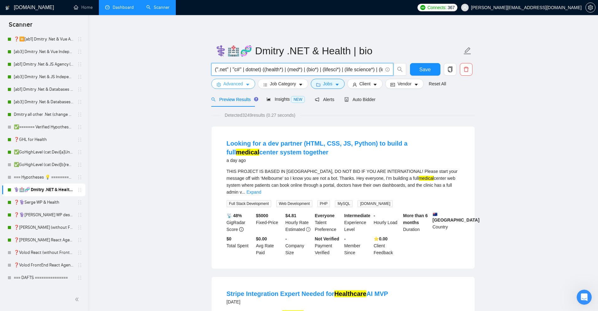
click at [229, 81] on span "Advanced" at bounding box center [232, 83] width 19 height 7
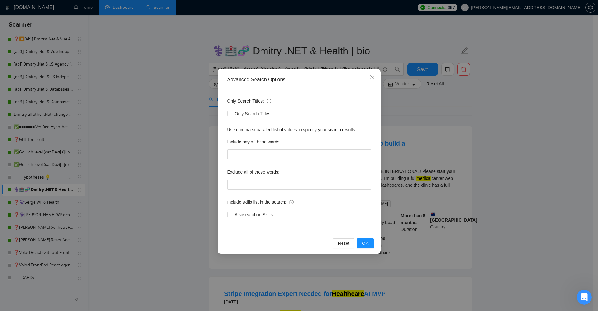
drag, startPoint x: 185, startPoint y: 79, endPoint x: 208, endPoint y: 80, distance: 22.6
click at [186, 79] on div "Advanced Search Options Only Search Titles: Only Search Titles Use comma-separa…" at bounding box center [299, 155] width 598 height 311
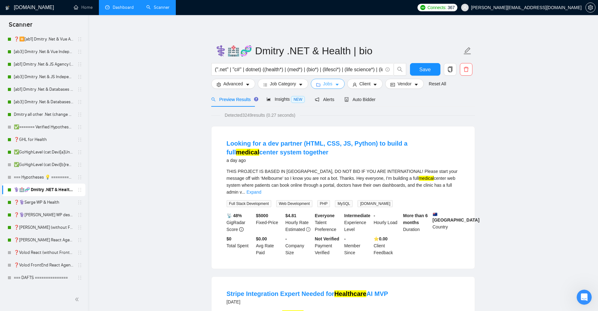
click at [330, 82] on span "Jobs" at bounding box center [327, 83] width 9 height 7
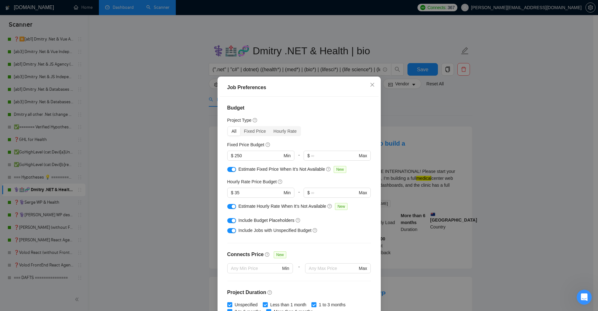
click at [319, 120] on div "Project Type" at bounding box center [299, 120] width 144 height 7
click at [507, 98] on div "Job Preferences Budget Project Type All Fixed Price Hourly Rate Fixed Price Bud…" at bounding box center [299, 155] width 598 height 311
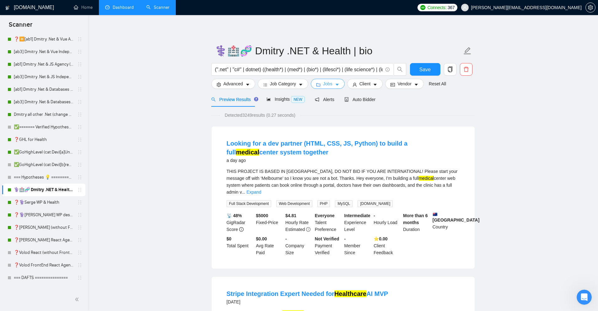
scroll to position [63, 0]
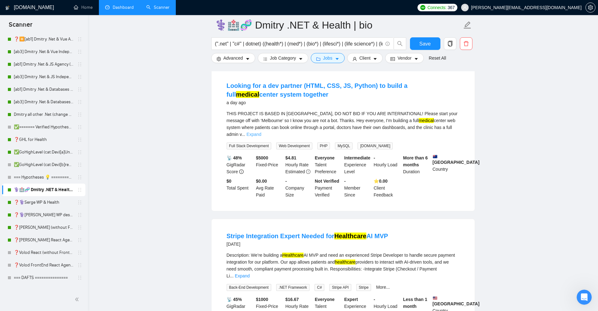
click at [261, 132] on link "Expand" at bounding box center [253, 134] width 15 height 5
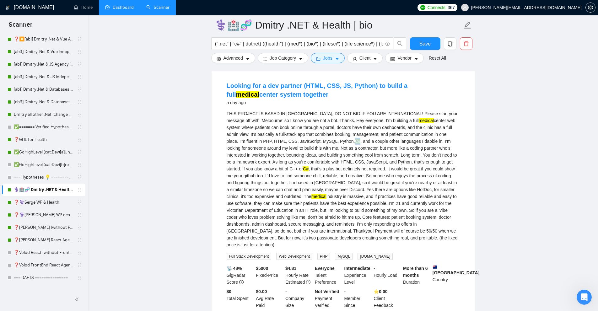
drag, startPoint x: 310, startPoint y: 138, endPoint x: 330, endPoint y: 143, distance: 20.1
click at [325, 142] on div "THIS PROJECT IS BASED IN AUSTRALIA, DO NOT BID IF YOU ARE INTERNATIONAL! Please…" at bounding box center [343, 179] width 233 height 138
click at [340, 149] on div "THIS PROJECT IS BASED IN AUSTRALIA, DO NOT BID IF YOU ARE INTERNATIONAL! Please…" at bounding box center [343, 179] width 233 height 138
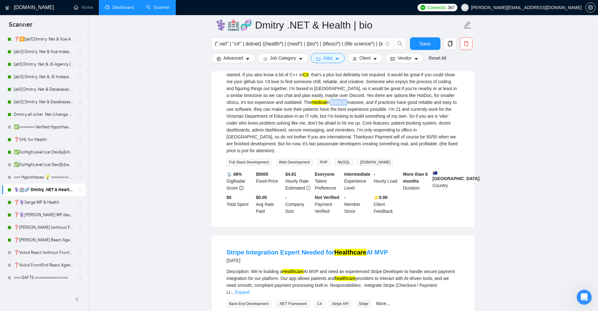
drag, startPoint x: 271, startPoint y: 103, endPoint x: 291, endPoint y: 103, distance: 19.2
click at [291, 103] on div "THIS PROJECT IS BASED IN AUSTRALIA, DO NOT BID IF YOU ARE INTERNATIONAL! Please…" at bounding box center [343, 85] width 233 height 138
drag, startPoint x: 291, startPoint y: 103, endPoint x: 275, endPoint y: 103, distance: 15.7
click at [275, 103] on div "THIS PROJECT IS BASED IN AUSTRALIA, DO NOT BID IF YOU ARE INTERNATIONAL! Please…" at bounding box center [343, 85] width 233 height 138
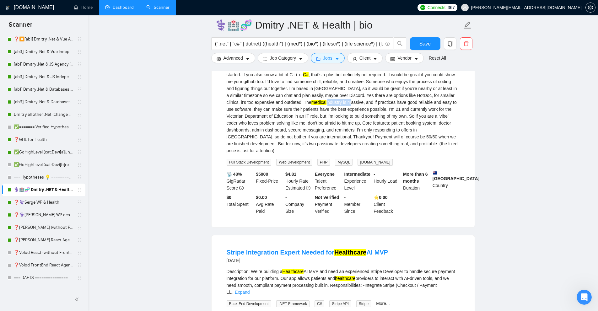
click at [275, 103] on div "THIS PROJECT IS BASED IN AUSTRALIA, DO NOT BID IF YOU ARE INTERNATIONAL! Please…" at bounding box center [343, 85] width 233 height 138
drag, startPoint x: 275, startPoint y: 103, endPoint x: 292, endPoint y: 101, distance: 17.0
click at [292, 101] on div "THIS PROJECT IS BASED IN AUSTRALIA, DO NOT BID IF YOU ARE INTERNATIONAL! Please…" at bounding box center [343, 85] width 233 height 138
drag, startPoint x: 292, startPoint y: 101, endPoint x: 274, endPoint y: 101, distance: 17.9
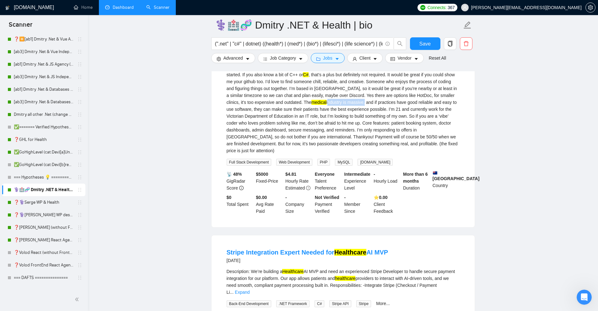
click at [274, 101] on div "THIS PROJECT IS BASED IN AUSTRALIA, DO NOT BID IF YOU ARE INTERNATIONAL! Please…" at bounding box center [343, 85] width 233 height 138
click at [310, 143] on div "THIS PROJECT IS BASED IN AUSTRALIA, DO NOT BID IF YOU ARE INTERNATIONAL! Please…" at bounding box center [343, 85] width 233 height 138
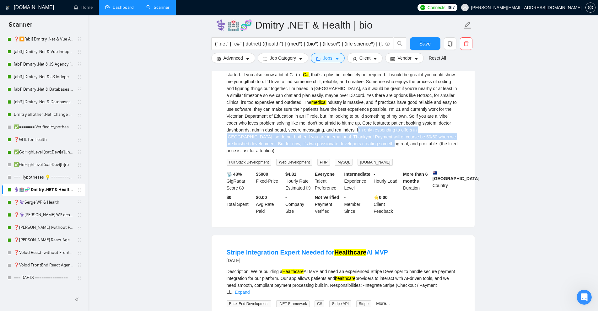
drag, startPoint x: 310, startPoint y: 143, endPoint x: 316, endPoint y: 131, distance: 13.2
click at [316, 131] on div "THIS PROJECT IS BASED IN AUSTRALIA, DO NOT BID IF YOU ARE INTERNATIONAL! Please…" at bounding box center [343, 85] width 233 height 138
click at [37, 147] on link "✅GoHighLevel (cat:Dev)[a]Unicode" at bounding box center [44, 152] width 60 height 13
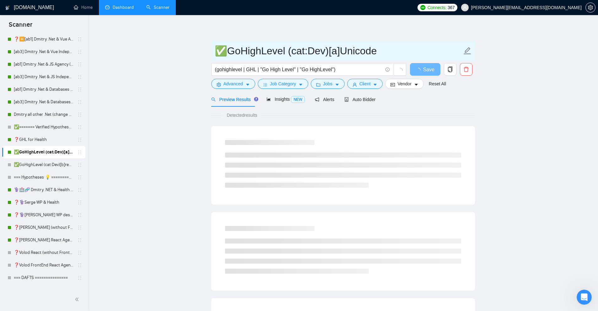
drag, startPoint x: 400, startPoint y: 50, endPoint x: 290, endPoint y: 50, distance: 110.2
click at [290, 50] on input "✅GoHighLevel (cat:Dev)[a]Unicode" at bounding box center [338, 51] width 247 height 16
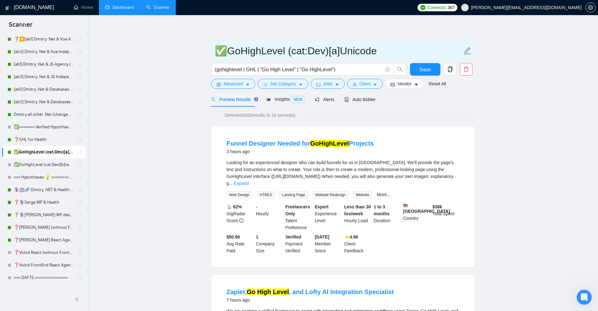
click at [290, 50] on input "✅GoHighLevel (cat:Dev)[a]Unicode" at bounding box center [338, 51] width 247 height 16
drag, startPoint x: 290, startPoint y: 48, endPoint x: 328, endPoint y: 46, distance: 38.0
click at [328, 46] on input "✅GoHighLevel (cat:Dev)[a]Unicode" at bounding box center [338, 51] width 247 height 16
click at [265, 54] on input "✅GoHighLevel (cat:Dev)[a]Unicode" at bounding box center [338, 51] width 247 height 16
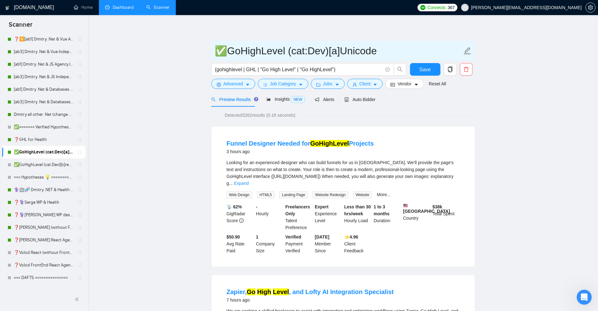
click at [319, 54] on input "✅GoHighLevel (cat:Dev)[a]Unicode" at bounding box center [338, 51] width 247 height 16
drag, startPoint x: 293, startPoint y: 52, endPoint x: 325, endPoint y: 51, distance: 32.0
click at [325, 51] on input "✅GoHighLevel (cat:Dev)[a]Unicode" at bounding box center [338, 51] width 247 height 16
click at [321, 50] on input "✅GoHighLevel (cat:Dev)[a]Unicode" at bounding box center [338, 51] width 247 height 16
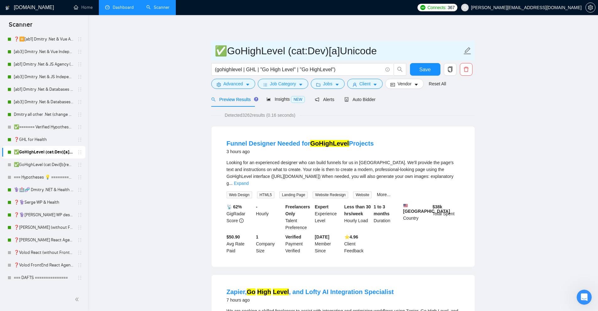
click at [321, 50] on input "✅GoHighLevel (cat:Dev)[a]Unicode" at bounding box center [338, 51] width 247 height 16
click at [345, 50] on input "✅GoHighLevel (cat:Dev)[a]Unicode" at bounding box center [338, 51] width 247 height 16
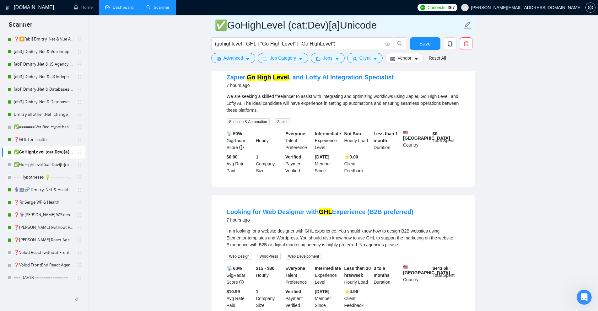
scroll to position [345, 0]
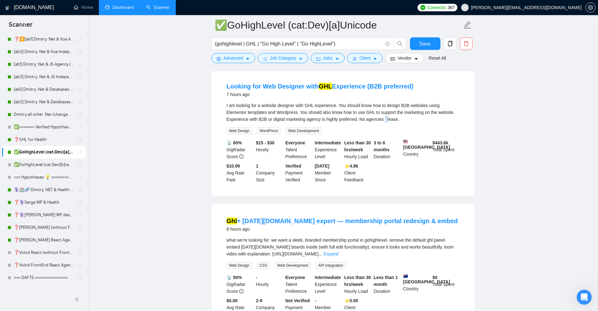
click at [364, 120] on div "I am looking for a website designer with GHL experience. You should know how to…" at bounding box center [343, 118] width 233 height 32
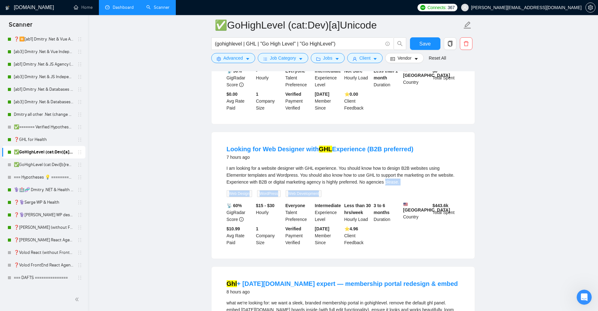
scroll to position [157, 0]
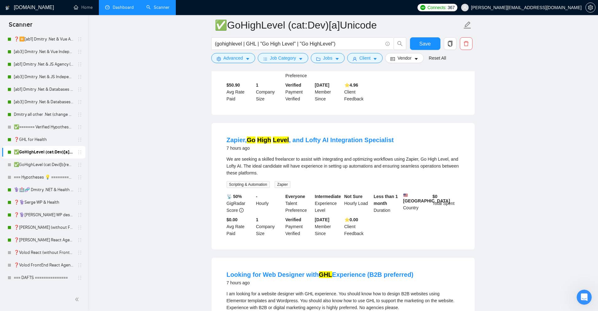
click at [364, 123] on div "Zapier, Go High Level , and Lofty AI Integration Specialist 7 hours ago We are …" at bounding box center [343, 186] width 263 height 126
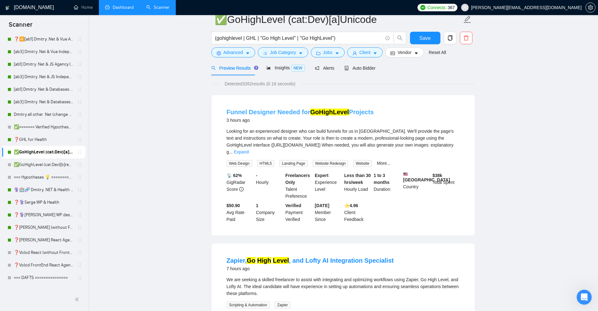
scroll to position [0, 0]
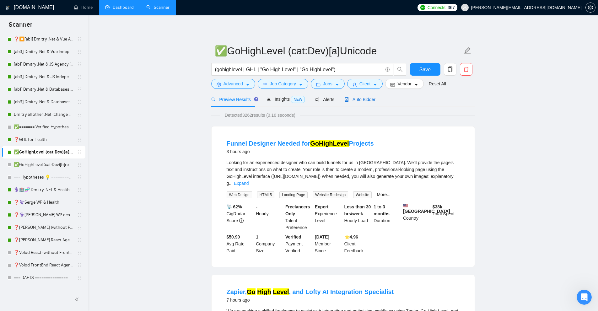
click at [357, 98] on span "Auto Bidder" at bounding box center [359, 99] width 31 height 5
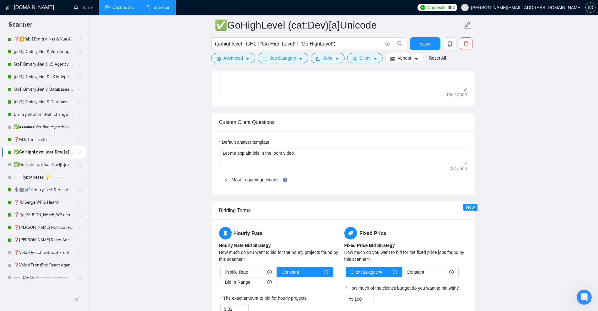
scroll to position [314, 0]
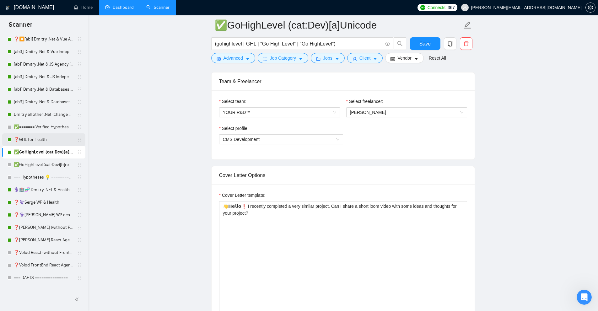
click at [35, 138] on link "❓GHL for Health" at bounding box center [44, 139] width 60 height 13
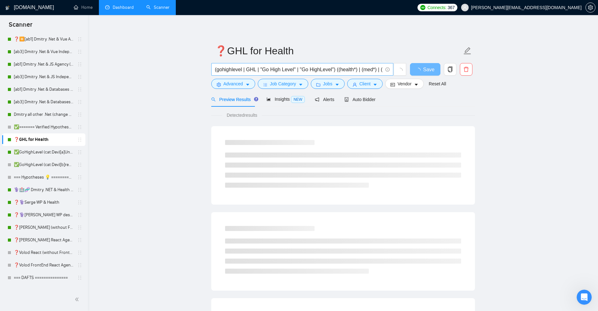
scroll to position [0, 139]
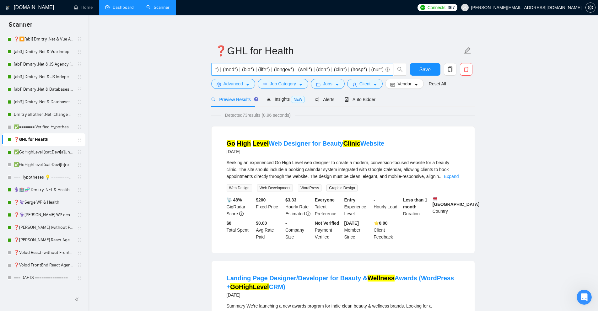
click at [336, 66] on input "(gohighlevel | GHL | "Go High Level" | "Go HighLevel") ((health*) | (med*) | (b…" at bounding box center [299, 70] width 168 height 8
click at [354, 70] on input "(gohighlevel | GHL | "Go High Level" | "Go HighLevel") ((health*) | (med*) | (b…" at bounding box center [299, 70] width 168 height 8
click at [373, 68] on input "(gohighlevel | GHL | "Go High Level" | "Go HighLevel") ((health*) | (med*) | (b…" at bounding box center [299, 70] width 168 height 8
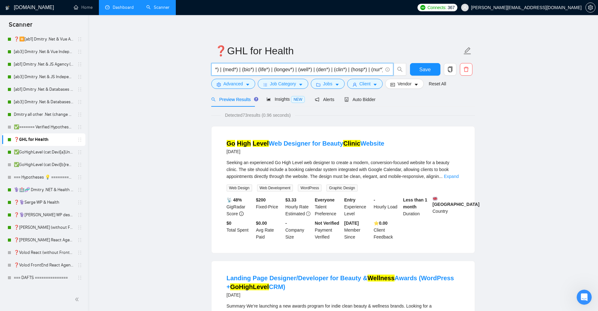
click at [373, 68] on input "(gohighlevel | GHL | "Go High Level" | "Go HighLevel") ((health*) | (med*) | (b…" at bounding box center [299, 70] width 168 height 8
click at [290, 114] on span "Detected 73 results (0.96 seconds)" at bounding box center [258, 115] width 74 height 7
drag, startPoint x: 290, startPoint y: 114, endPoint x: 263, endPoint y: 115, distance: 27.0
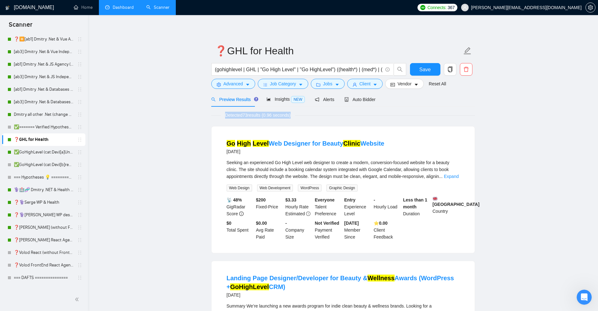
click at [263, 115] on span "Detected 73 results (0.96 seconds)" at bounding box center [258, 115] width 74 height 7
click at [41, 116] on link "Dmitry all other .Net (change 2.13, cover change 5.18)" at bounding box center [44, 114] width 60 height 13
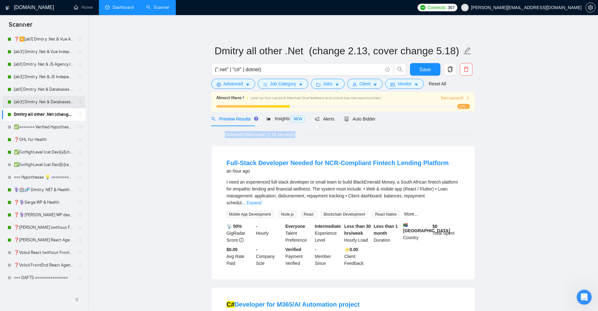
drag, startPoint x: 44, startPoint y: 101, endPoint x: 48, endPoint y: 101, distance: 3.8
click at [44, 101] on link "[ab3] Dmitry .Net & Databases Independent (change 2.18)" at bounding box center [44, 102] width 60 height 13
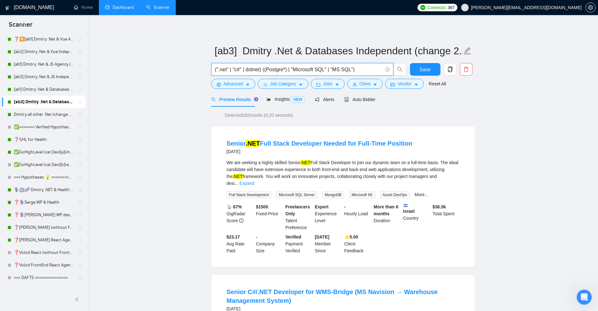
drag, startPoint x: 369, startPoint y: 72, endPoint x: 185, endPoint y: 72, distance: 183.9
click at [287, 71] on input "(".net" | "c#" | dotnet) ((Postgre*) | "Microsoft SQL" | "MS SQL")" at bounding box center [299, 70] width 168 height 8
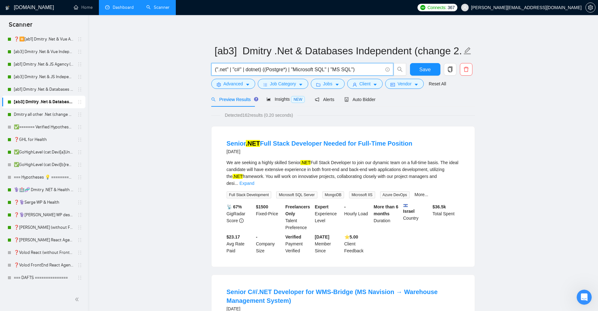
click at [313, 72] on input "(".net" | "c#" | dotnet) ((Postgre*) | "Microsoft SQL" | "MS SQL")" at bounding box center [299, 70] width 168 height 8
drag, startPoint x: 264, startPoint y: 69, endPoint x: 391, endPoint y: 75, distance: 127.2
click at [391, 75] on span "(".net" | "c#" | dotnet) ((Postgre*) | "Microsoft SQL" | "MS SQL")" at bounding box center [302, 69] width 182 height 13
click at [259, 68] on input "(".net" | "c#" | dotnet) ((Postgre*) | "Microsoft SQL" | "MS SQL")" at bounding box center [299, 70] width 168 height 8
click at [264, 68] on input "(".net" | "c#" | dotnet) ((Postgre*) | "Microsoft SQL" | "MS SQL")" at bounding box center [299, 70] width 168 height 8
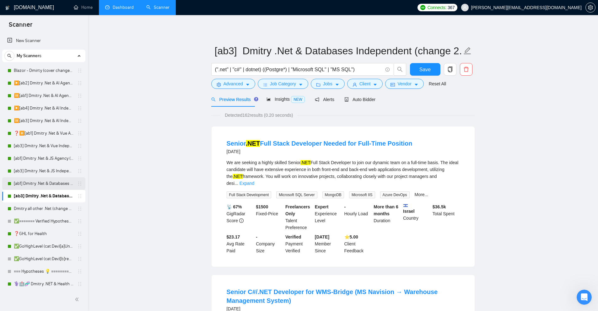
click at [41, 186] on link "[ab1] Dmitry .Net & Databases (change 2.18)" at bounding box center [44, 183] width 60 height 13
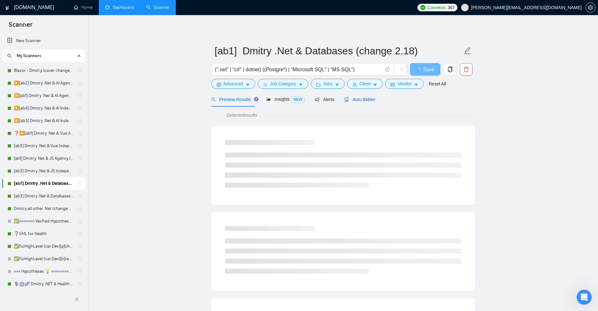
click at [361, 99] on span "Auto Bidder" at bounding box center [359, 99] width 31 height 5
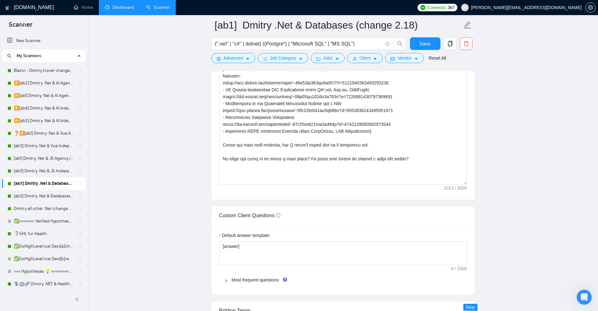
scroll to position [941, 0]
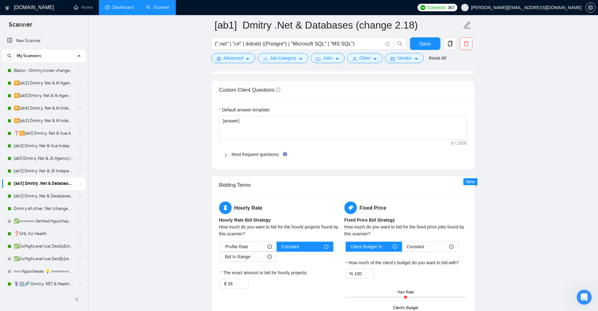
click at [240, 157] on span "Most frequent questions:" at bounding box center [347, 154] width 230 height 7
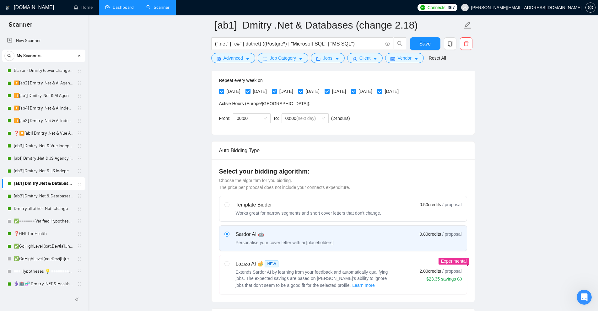
scroll to position [94, 0]
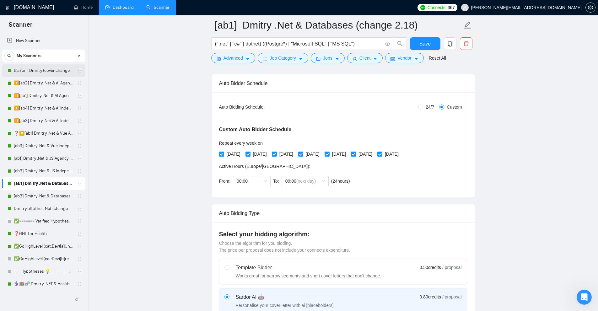
click at [21, 67] on link "Blazor - Dmirty (cover changed 25.03)" at bounding box center [44, 70] width 60 height 13
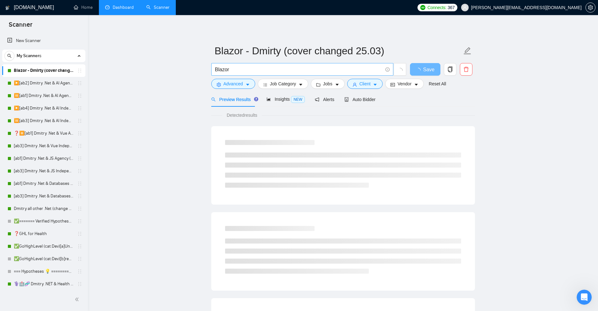
click at [239, 68] on input "Blazor" at bounding box center [299, 70] width 168 height 8
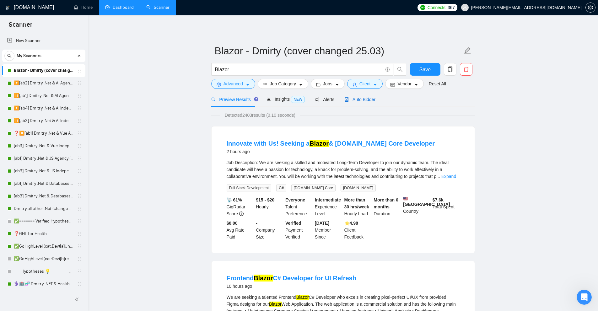
click at [365, 97] on span "Auto Bidder" at bounding box center [359, 99] width 31 height 5
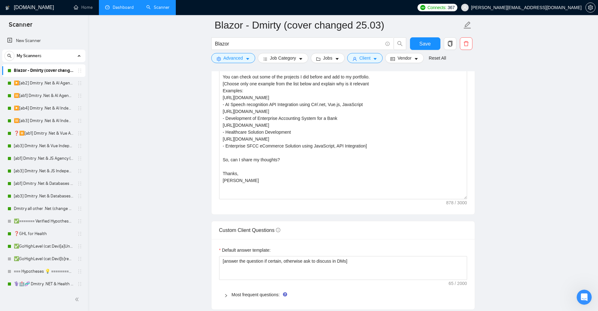
scroll to position [690, 0]
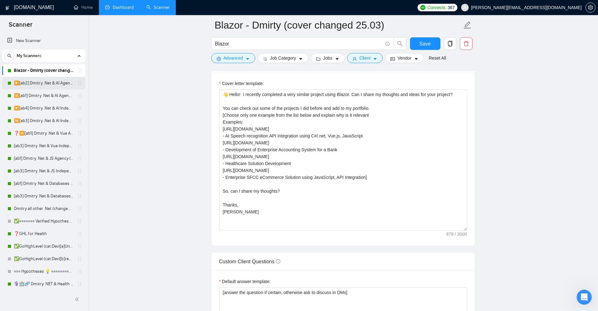
click at [47, 82] on link "▶️[ab2] Dmitry .Net & AI Agency "loom"" at bounding box center [44, 83] width 60 height 13
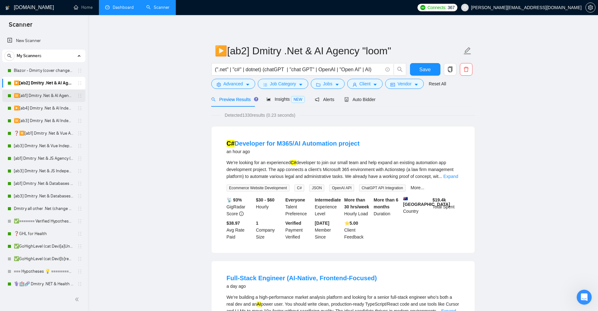
click at [32, 99] on link "⏸️[ab1] Dmitry .Net & AI Agency "finally"" at bounding box center [44, 95] width 60 height 13
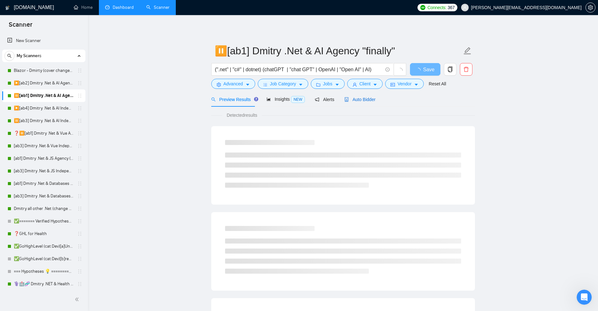
click at [355, 97] on span "Auto Bidder" at bounding box center [359, 99] width 31 height 5
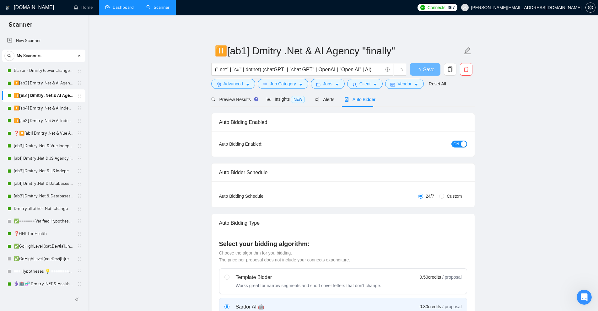
radio input "false"
radio input "true"
checkbox input "true"
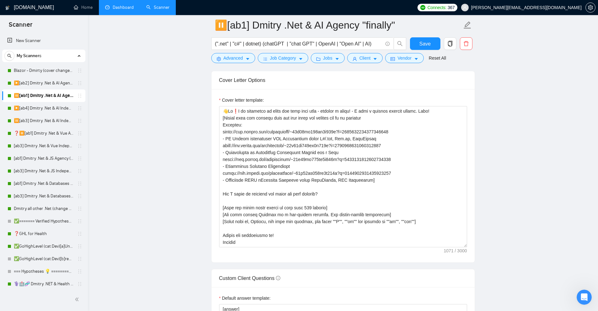
scroll to position [847, 0]
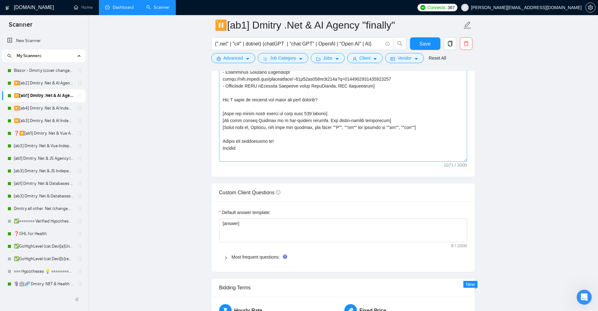
drag, startPoint x: 466, startPoint y: 141, endPoint x: 455, endPoint y: 150, distance: 13.6
click at [455, 150] on textarea "Cover letter template:" at bounding box center [343, 87] width 248 height 150
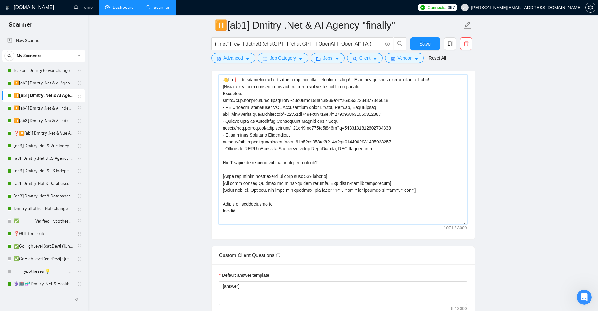
click at [267, 197] on textarea "Cover letter template:" at bounding box center [343, 150] width 248 height 150
drag, startPoint x: 257, startPoint y: 204, endPoint x: 263, endPoint y: 220, distance: 17.0
click at [263, 220] on div "Cover letter template:" at bounding box center [343, 149] width 263 height 182
click at [272, 197] on textarea "Cover letter template:" at bounding box center [343, 150] width 248 height 150
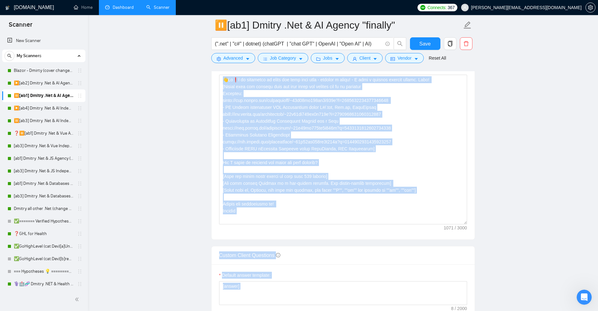
drag, startPoint x: 126, startPoint y: 123, endPoint x: 183, endPoint y: 141, distance: 59.9
click at [183, 141] on main "⏸️[ab1] Dmitry .Net & AI Agency "finally" (".net" | "c#" | dotnet) (chatGPT | "…" at bounding box center [343, 225] width 490 height 1968
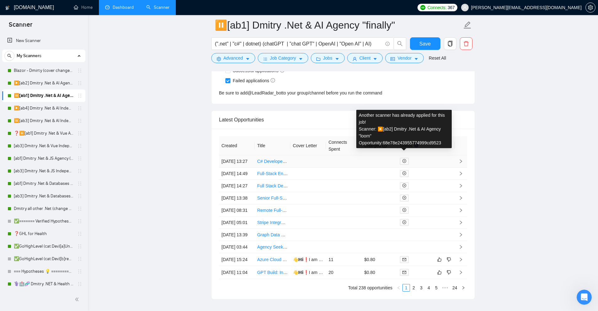
scroll to position [1788, 0]
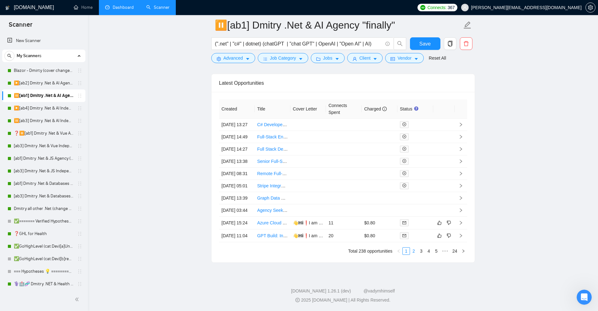
click at [415, 249] on link "2" at bounding box center [413, 251] width 7 height 7
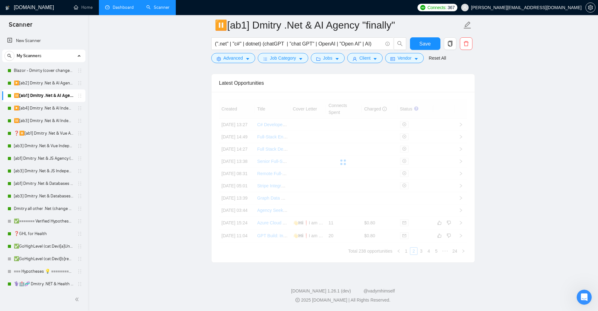
scroll to position [1725, 0]
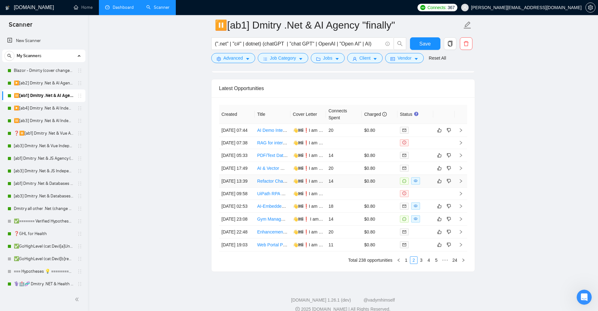
click at [363, 188] on td "$0.80" at bounding box center [380, 181] width 36 height 13
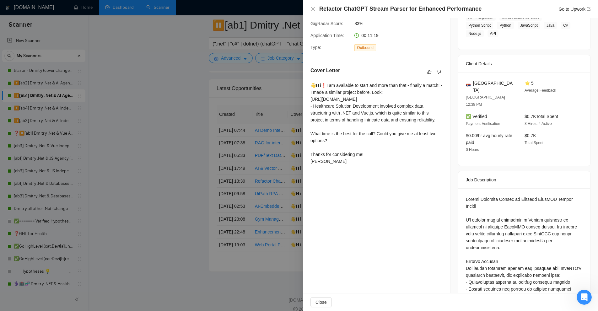
scroll to position [157, 0]
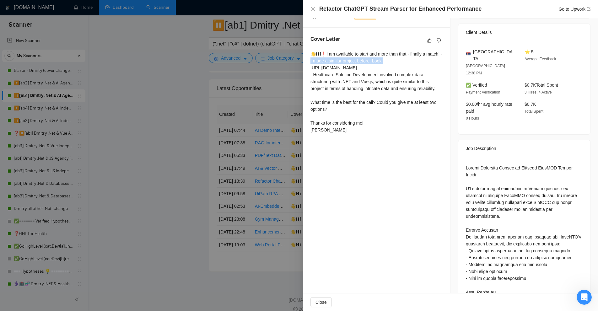
drag, startPoint x: 310, startPoint y: 61, endPoint x: 428, endPoint y: 61, distance: 117.7
click at [428, 61] on div "Cover Letter 👋𝗛𝗶❗I am available to start and more than that - finally a match! …" at bounding box center [376, 85] width 147 height 115
click at [428, 61] on div "👋𝗛𝗶❗I am available to start and more than that - finally a match! - I made a si…" at bounding box center [376, 92] width 132 height 83
click at [405, 67] on div "👋𝗛𝗶❗I am available to start and more than that - finally a match! - I made a si…" at bounding box center [376, 92] width 132 height 83
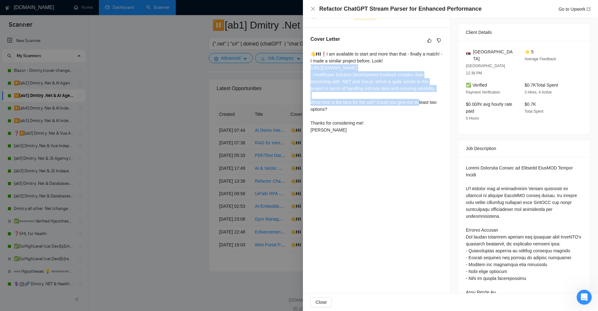
drag, startPoint x: 405, startPoint y: 67, endPoint x: 403, endPoint y: 87, distance: 19.8
click at [403, 87] on div "👋𝗛𝗶❗I am available to start and more than that - finally a match! - I made a si…" at bounding box center [376, 92] width 132 height 83
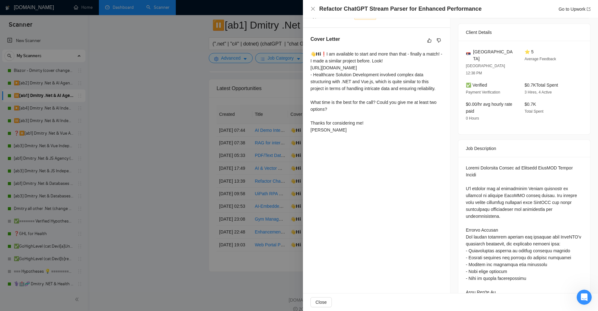
click at [484, 140] on div "Job Description" at bounding box center [524, 148] width 117 height 17
click at [265, 103] on div at bounding box center [299, 155] width 598 height 311
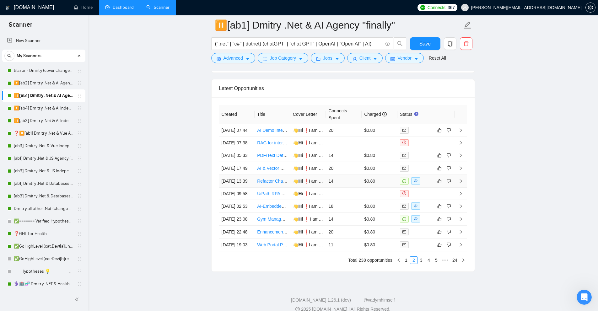
click at [382, 188] on td "$0.80" at bounding box center [380, 181] width 36 height 13
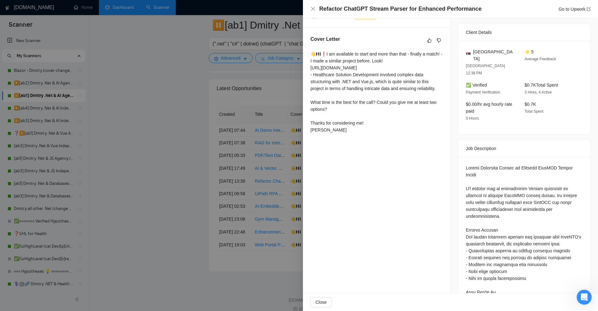
scroll to position [327, 0]
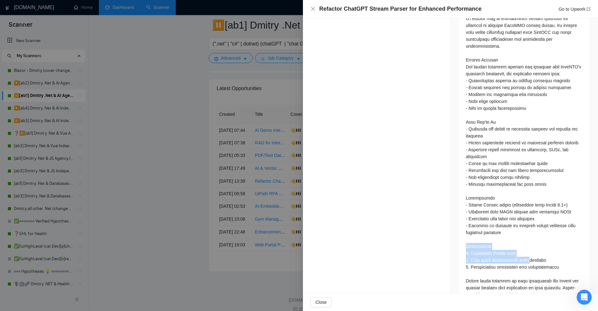
drag, startPoint x: 453, startPoint y: 227, endPoint x: 531, endPoint y: 240, distance: 78.6
click at [530, 240] on div "Job Posting Details Overview 03 Mar, 2025 13:33 Published $15 - $100 Hourly Rat…" at bounding box center [523, 3] width 147 height 625
click at [531, 240] on div at bounding box center [524, 146] width 117 height 304
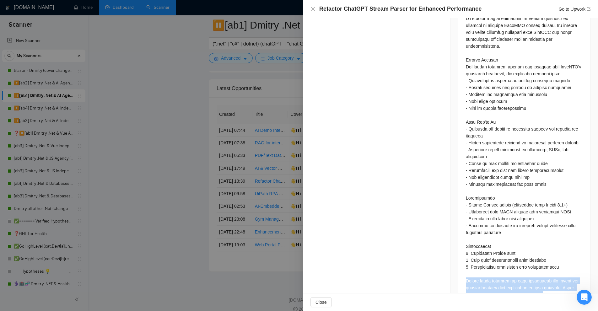
drag, startPoint x: 461, startPoint y: 257, endPoint x: 548, endPoint y: 275, distance: 88.6
click at [548, 275] on div at bounding box center [524, 147] width 132 height 321
click at [548, 275] on div at bounding box center [524, 146] width 117 height 304
drag, startPoint x: 544, startPoint y: 272, endPoint x: 463, endPoint y: 258, distance: 82.2
click at [463, 258] on div at bounding box center [524, 147] width 132 height 321
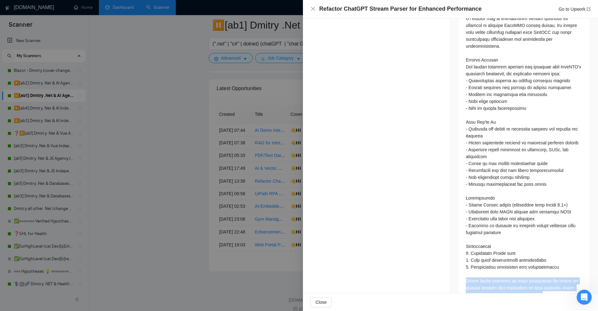
click at [463, 258] on div at bounding box center [524, 147] width 132 height 321
click at [273, 79] on div at bounding box center [299, 155] width 598 height 311
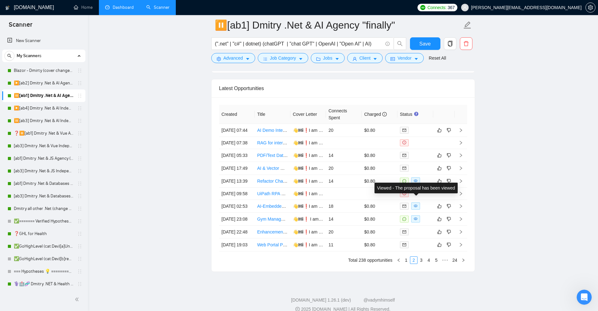
drag, startPoint x: 401, startPoint y: 193, endPoint x: 206, endPoint y: 193, distance: 195.5
click at [358, 188] on td "14" at bounding box center [344, 181] width 36 height 13
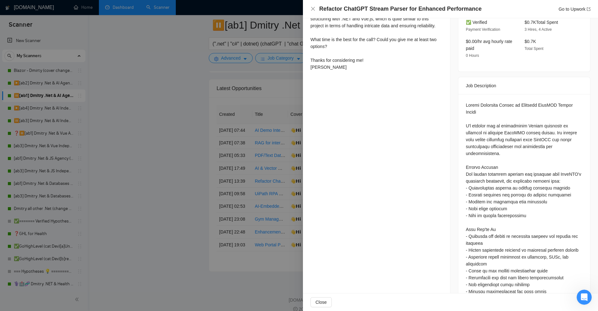
scroll to position [63, 0]
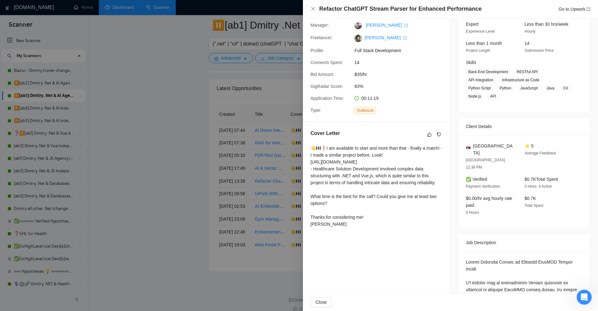
drag, startPoint x: 311, startPoint y: 147, endPoint x: 369, endPoint y: 235, distance: 105.7
click at [369, 235] on div "Cover Letter 👋𝗛𝗶❗I am available to start and more than that - finally a match! …" at bounding box center [376, 179] width 147 height 115
click at [369, 230] on div "👋𝗛𝗶❗I am available to start and more than that - finally a match! - I made a si…" at bounding box center [376, 187] width 132 height 85
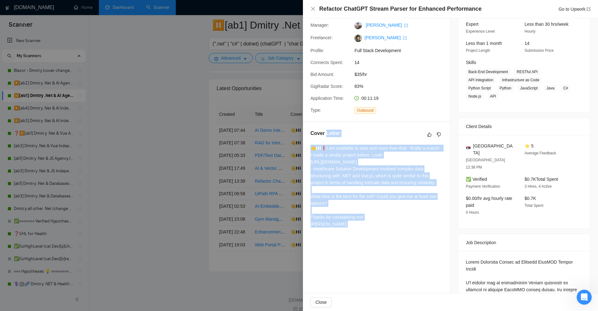
drag, startPoint x: 369, startPoint y: 235, endPoint x: 310, endPoint y: 145, distance: 107.7
click at [310, 145] on div "Cover Letter 👋𝗛𝗶❗I am available to start and more than that - finally a match! …" at bounding box center [376, 179] width 147 height 115
drag, startPoint x: 310, startPoint y: 145, endPoint x: 325, endPoint y: 230, distance: 85.8
click at [325, 230] on div "Cover Letter 👋𝗛𝗶❗I am available to start and more than that - finally a match! …" at bounding box center [376, 179] width 147 height 115
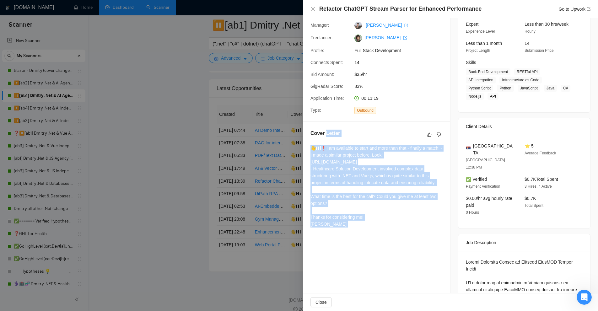
click at [325, 228] on div "👋𝗛𝗶❗I am available to start and more than that - finally a match! - I made a si…" at bounding box center [376, 186] width 132 height 83
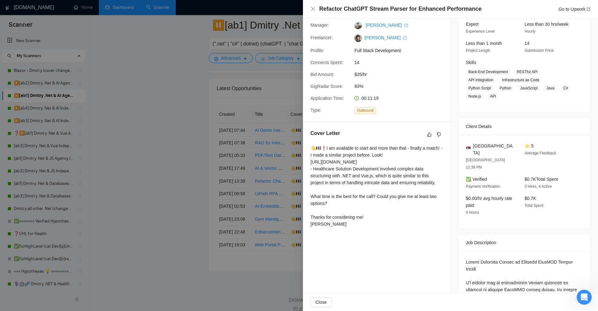
click at [325, 228] on div "👋𝗛𝗶❗I am available to start and more than that - finally a match! - I made a si…" at bounding box center [376, 186] width 132 height 83
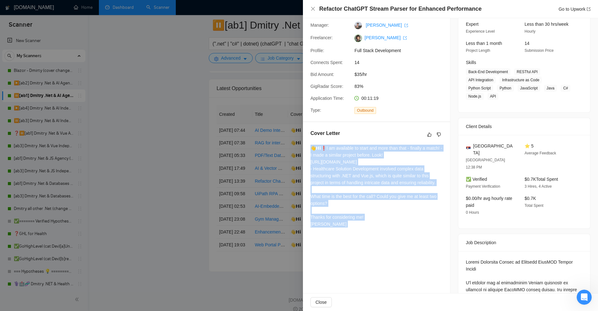
drag, startPoint x: 325, startPoint y: 230, endPoint x: 334, endPoint y: 149, distance: 81.4
click at [334, 149] on div "👋𝗛𝗶❗I am available to start and more than that - finally a match! - I made a si…" at bounding box center [376, 186] width 132 height 83
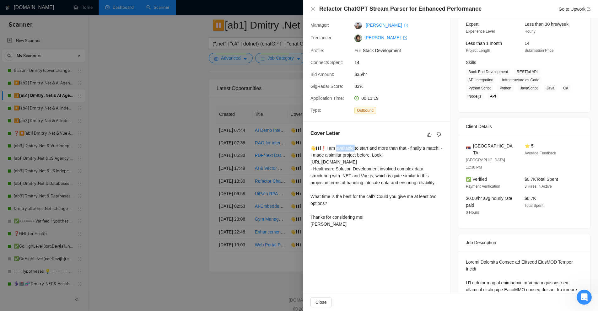
click at [334, 149] on div "👋𝗛𝗶❗I am available to start and more than that - finally a match! - I made a si…" at bounding box center [376, 186] width 132 height 83
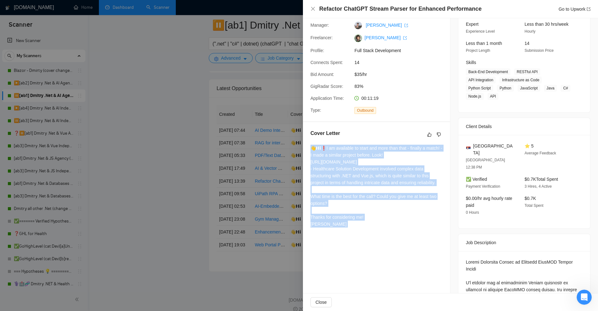
drag, startPoint x: 334, startPoint y: 149, endPoint x: 325, endPoint y: 232, distance: 83.6
click at [325, 228] on div "👋𝗛𝗶❗I am available to start and more than that - finally a match! - I made a si…" at bounding box center [376, 186] width 132 height 83
click at [319, 228] on div "👋𝗛𝗶❗I am available to start and more than that - finally a match! - I made a si…" at bounding box center [376, 186] width 132 height 83
drag, startPoint x: 319, startPoint y: 230, endPoint x: 323, endPoint y: 148, distance: 82.3
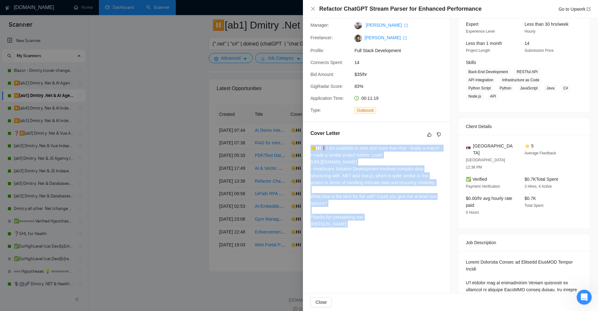
click at [323, 148] on div "👋𝗛𝗶❗I am available to start and more than that - finally a match! - I made a si…" at bounding box center [376, 186] width 132 height 83
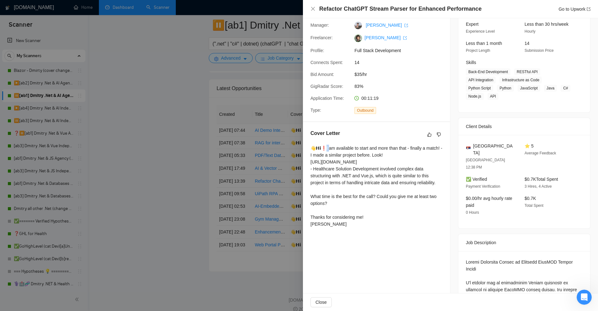
click at [323, 148] on div "👋𝗛𝗶❗I am available to start and more than that - finally a match! - I made a si…" at bounding box center [376, 186] width 132 height 83
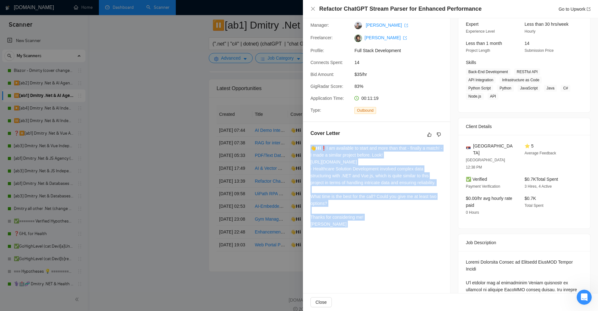
drag, startPoint x: 323, startPoint y: 148, endPoint x: 317, endPoint y: 228, distance: 80.0
click at [317, 228] on div "👋𝗛𝗶❗I am available to start and more than that - finally a match! - I made a si…" at bounding box center [376, 186] width 132 height 83
drag, startPoint x: 317, startPoint y: 228, endPoint x: 325, endPoint y: 158, distance: 70.4
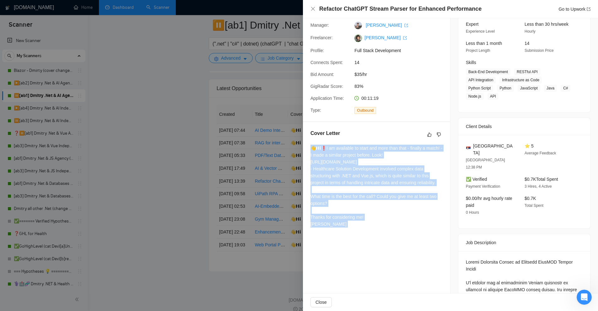
click at [325, 158] on div "👋𝗛𝗶❗I am available to start and more than that - finally a match! - I made a si…" at bounding box center [376, 186] width 132 height 83
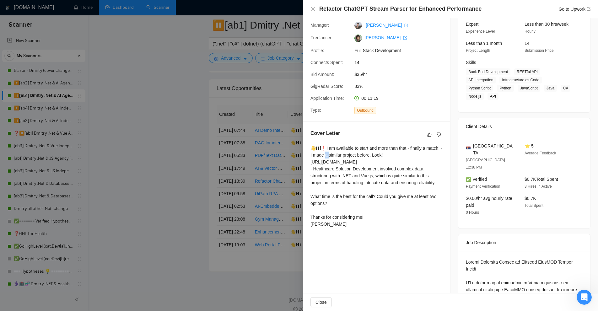
click at [325, 158] on div "👋𝗛𝗶❗I am available to start and more than that - finally a match! - I made a si…" at bounding box center [376, 186] width 132 height 83
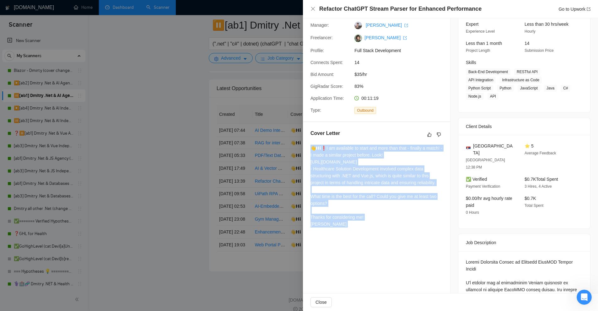
drag, startPoint x: 325, startPoint y: 158, endPoint x: 314, endPoint y: 228, distance: 71.4
click at [314, 228] on div "👋𝗛𝗶❗I am available to start and more than that - finally a match! - I made a si…" at bounding box center [376, 186] width 132 height 83
click at [373, 177] on div "👋𝗛𝗶❗I am available to start and more than that - finally a match! - I made a si…" at bounding box center [376, 186] width 132 height 83
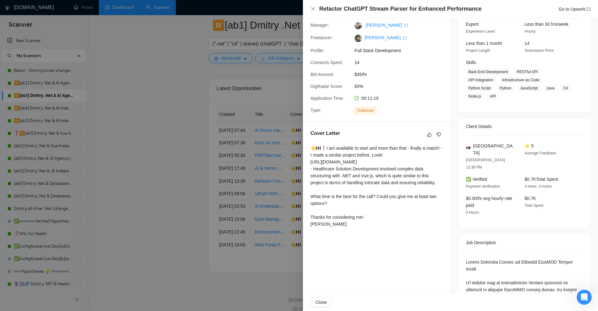
click at [343, 139] on div "Cover Letter" at bounding box center [376, 135] width 132 height 10
click at [337, 146] on div "👋𝗛𝗶❗I am available to start and more than that - finally a match! - I made a si…" at bounding box center [376, 186] width 132 height 83
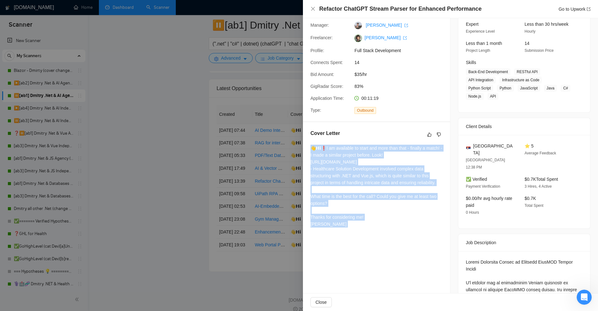
drag, startPoint x: 337, startPoint y: 146, endPoint x: 318, endPoint y: 229, distance: 85.6
click at [318, 228] on div "👋𝗛𝗶❗I am available to start and more than that - finally a match! - I made a si…" at bounding box center [376, 186] width 132 height 83
drag, startPoint x: 318, startPoint y: 229, endPoint x: 314, endPoint y: 148, distance: 80.7
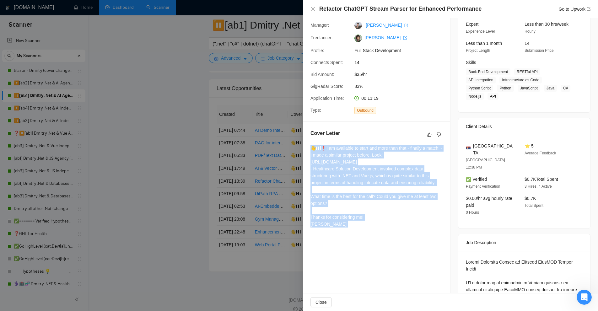
click at [314, 148] on div "👋𝗛𝗶❗I am available to start and more than that - finally a match! - I made a si…" at bounding box center [376, 186] width 132 height 83
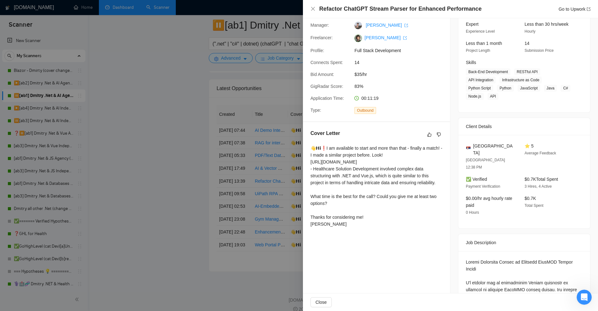
click at [264, 144] on div at bounding box center [299, 155] width 598 height 311
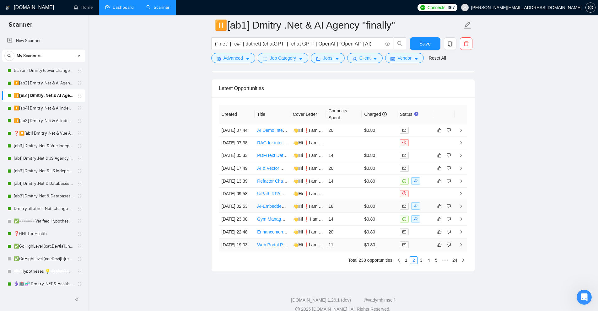
scroll to position [1788, 0]
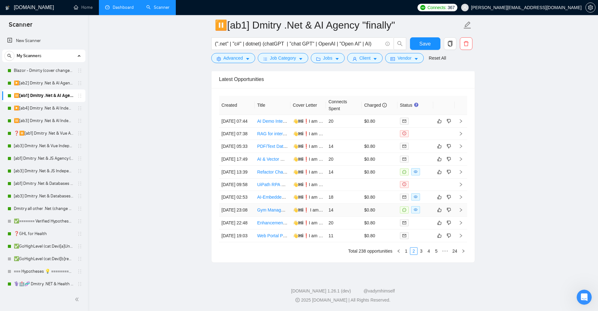
click at [334, 204] on td "14" at bounding box center [344, 210] width 36 height 13
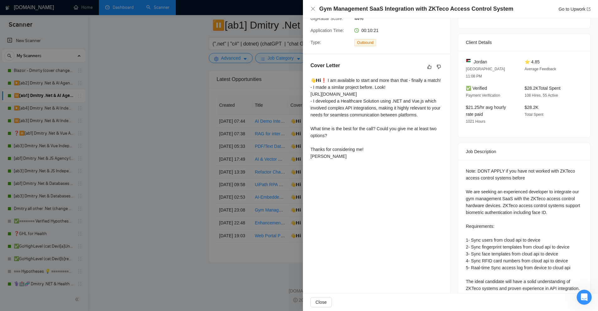
scroll to position [36, 0]
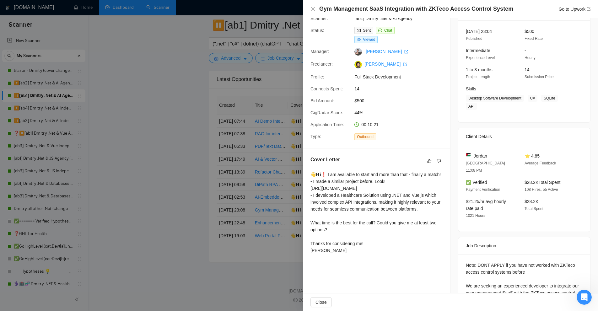
drag, startPoint x: 309, startPoint y: 176, endPoint x: 329, endPoint y: 256, distance: 82.3
click at [329, 256] on div "Cover Letter 👋𝗛𝗶❗ I am available to start and more than that - finally a match!…" at bounding box center [376, 205] width 147 height 115
click at [327, 254] on div "👋𝗛𝗶❗ I am available to start and more than that - finally a match! - I made a s…" at bounding box center [376, 212] width 132 height 83
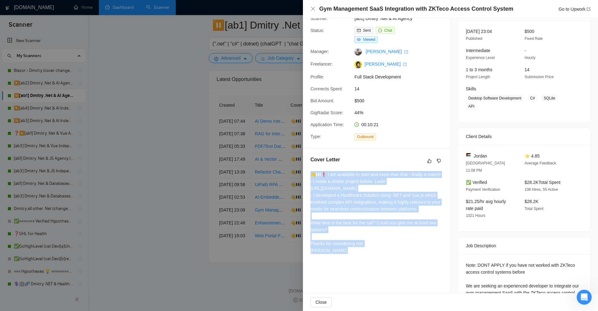
drag, startPoint x: 327, startPoint y: 255, endPoint x: 327, endPoint y: 181, distance: 74.1
click at [327, 181] on div "👋𝗛𝗶❗ I am available to start and more than that - finally a match! - I made a s…" at bounding box center [376, 212] width 132 height 83
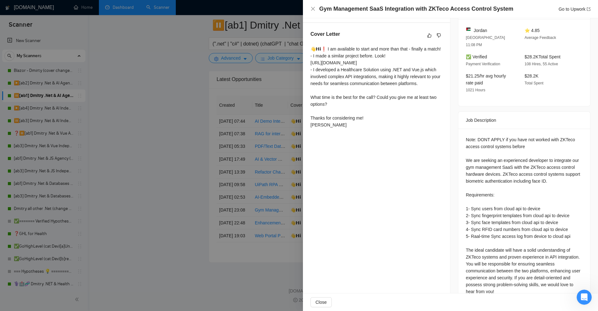
click at [507, 165] on div "Note: DONT APPLY if you have not worked with ZKTeco access control systems befo…" at bounding box center [524, 226] width 117 height 180
drag, startPoint x: 463, startPoint y: 129, endPoint x: 560, endPoint y: 140, distance: 97.3
click at [560, 140] on div "Note: DONT APPLY if you have not worked with ZKTeco access control systems befo…" at bounding box center [524, 226] width 117 height 180
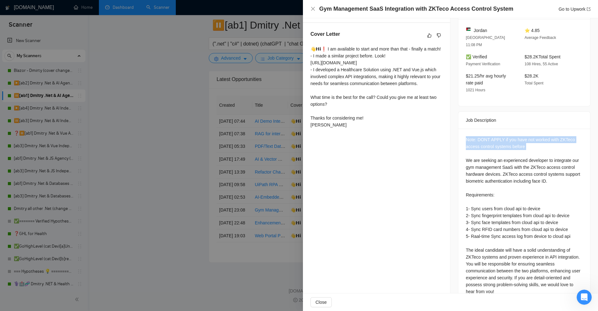
click at [560, 140] on div "Note: DONT APPLY if you have not worked with ZKTeco access control systems befo…" at bounding box center [524, 226] width 117 height 180
drag, startPoint x: 501, startPoint y: 131, endPoint x: 569, endPoint y: 136, distance: 67.9
click at [569, 136] on div "Note: DONT APPLY if you have not worked with ZKTeco access control systems befo…" at bounding box center [524, 226] width 117 height 180
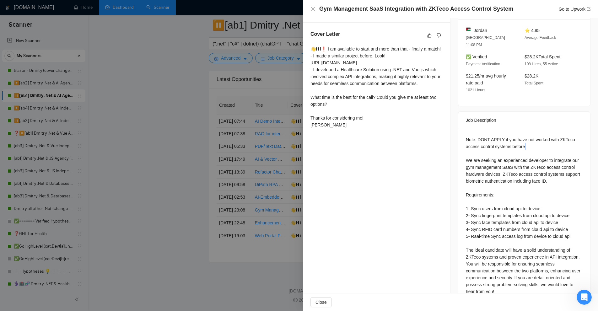
click at [569, 136] on div "Note: DONT APPLY if you have not worked with ZKTeco access control systems befo…" at bounding box center [524, 226] width 117 height 180
click at [510, 151] on div "Note: DONT APPLY if you have not worked with ZKTeco access control systems befo…" at bounding box center [524, 226] width 117 height 180
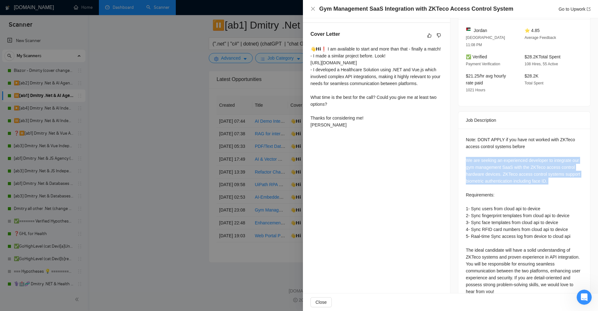
click at [510, 151] on div "Note: DONT APPLY if you have not worked with ZKTeco access control systems befo…" at bounding box center [524, 226] width 117 height 180
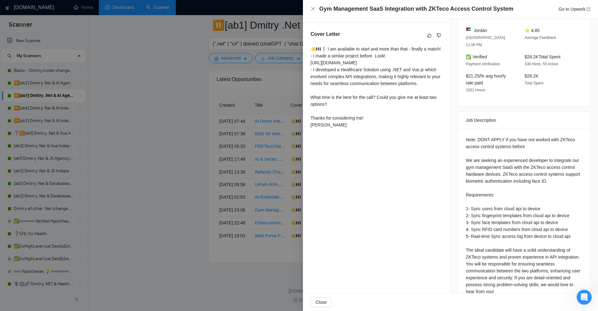
click at [394, 186] on div "Proposal Details Date: 01 Mar, 2025 23:15 Scanner: [ab1] Dmitry .Net & AI Agenc…" at bounding box center [376, 94] width 147 height 477
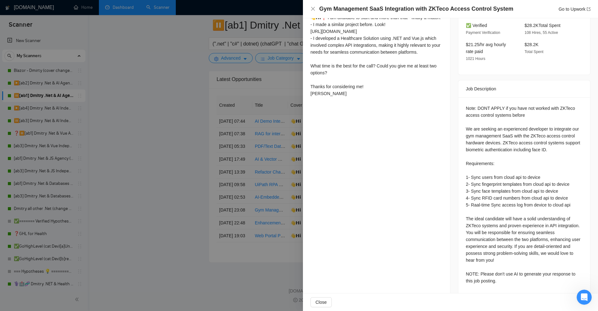
click at [563, 105] on div "Note: DONT APPLY if you have not worked with ZKTeco access control systems befo…" at bounding box center [524, 195] width 117 height 180
click at [561, 105] on div "Note: DONT APPLY if you have not worked with ZKTeco access control systems befo…" at bounding box center [524, 195] width 117 height 180
drag, startPoint x: 557, startPoint y: 98, endPoint x: 571, endPoint y: 99, distance: 13.8
click at [571, 105] on div "Note: DONT APPLY if you have not worked with ZKTeco access control systems befo…" at bounding box center [524, 195] width 117 height 180
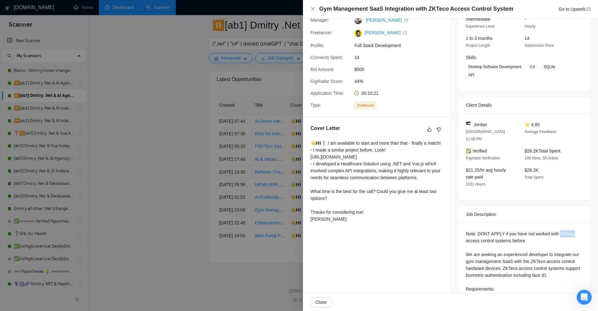
scroll to position [36, 0]
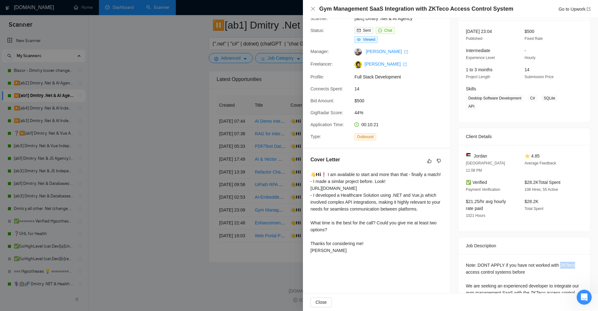
drag, startPoint x: 309, startPoint y: 172, endPoint x: 327, endPoint y: 256, distance: 85.9
click at [327, 256] on div "Cover Letter 👋𝗛𝗶❗ I am available to start and more than that - finally a match!…" at bounding box center [376, 205] width 147 height 115
click at [375, 254] on div "👋𝗛𝗶❗ I am available to start and more than that - finally a match! - I made a s…" at bounding box center [376, 212] width 132 height 83
click at [244, 150] on div at bounding box center [299, 155] width 598 height 311
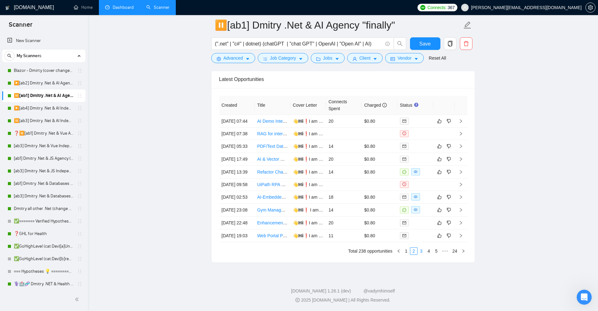
click at [419, 251] on link "3" at bounding box center [421, 251] width 7 height 7
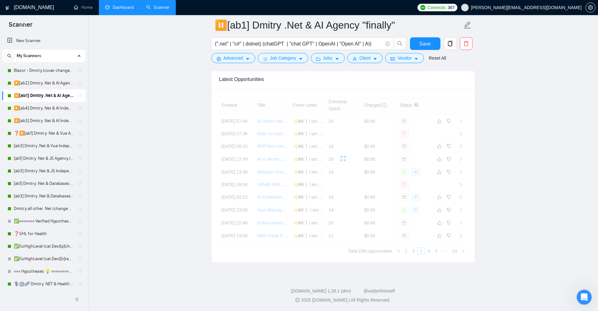
scroll to position [1725, 0]
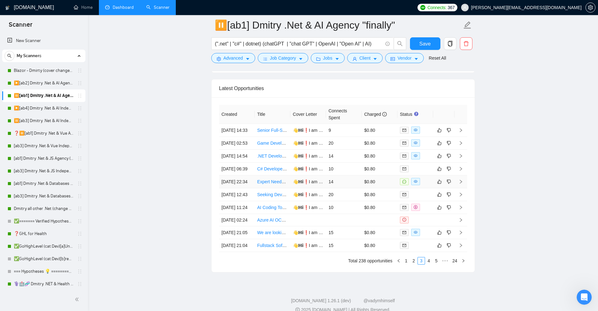
click at [360, 188] on td "14" at bounding box center [344, 181] width 36 height 13
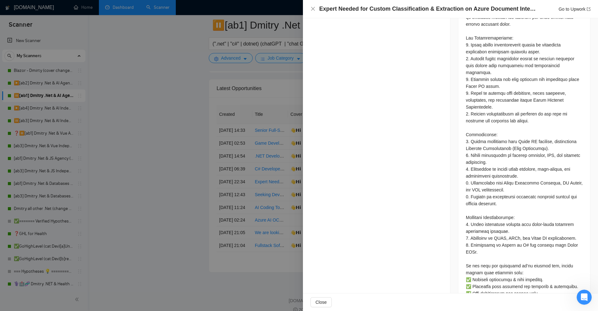
scroll to position [345, 0]
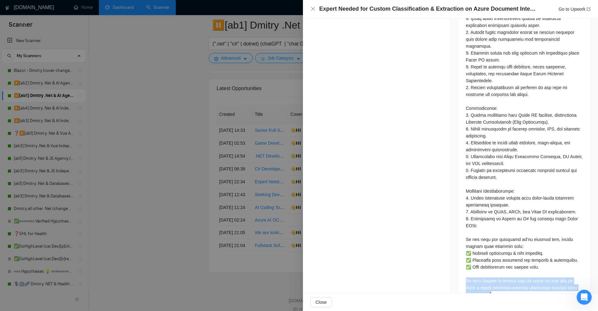
drag, startPoint x: 463, startPoint y: 258, endPoint x: 508, endPoint y: 270, distance: 46.1
click at [508, 270] on div at bounding box center [524, 125] width 117 height 345
drag, startPoint x: 497, startPoint y: 271, endPoint x: 475, endPoint y: 264, distance: 23.1
click at [475, 264] on div at bounding box center [524, 125] width 117 height 345
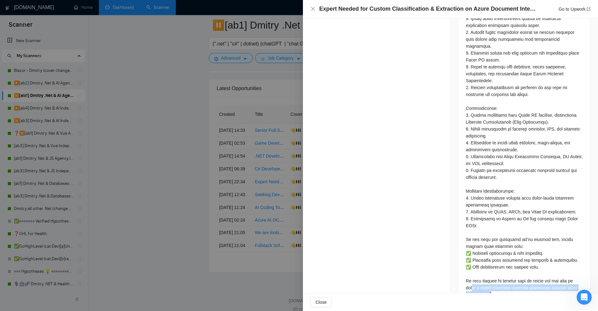
click at [475, 264] on div at bounding box center [524, 125] width 117 height 345
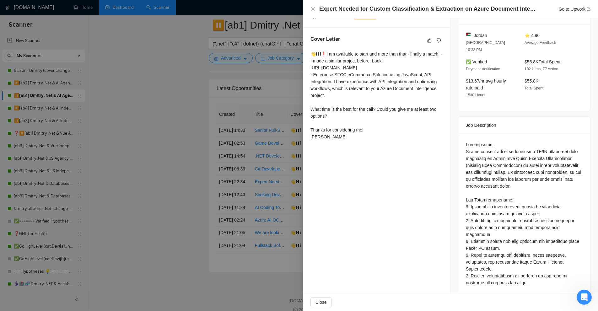
scroll to position [220, 0]
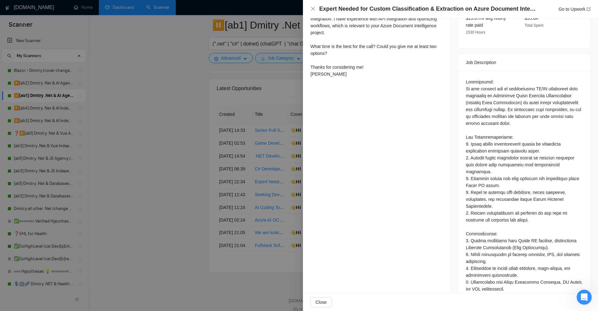
click at [180, 138] on div at bounding box center [299, 155] width 598 height 311
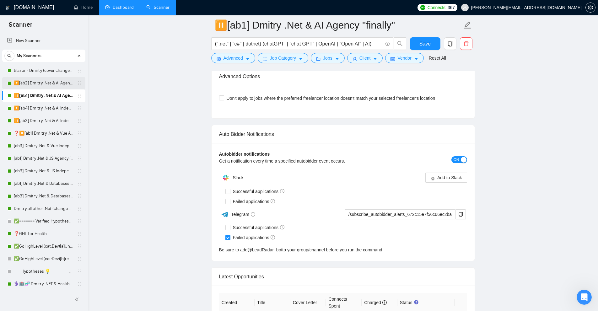
click at [51, 85] on link "▶️[ab2] Dmitry .Net & AI Agency "loom"" at bounding box center [44, 83] width 60 height 13
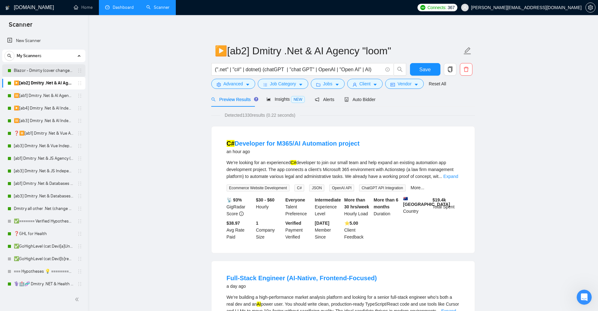
click at [35, 70] on link "Blazor - Dmirty (cover changed 25.03)" at bounding box center [44, 70] width 60 height 13
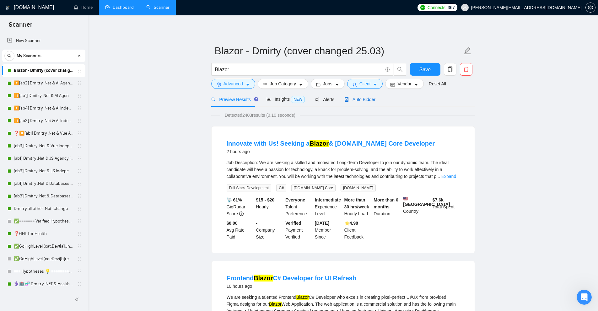
click at [359, 102] on div "Auto Bidder" at bounding box center [359, 99] width 31 height 7
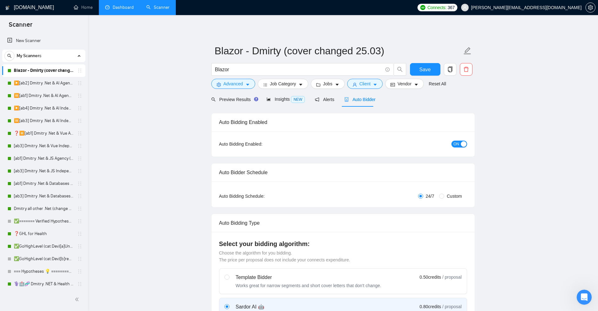
checkbox input "true"
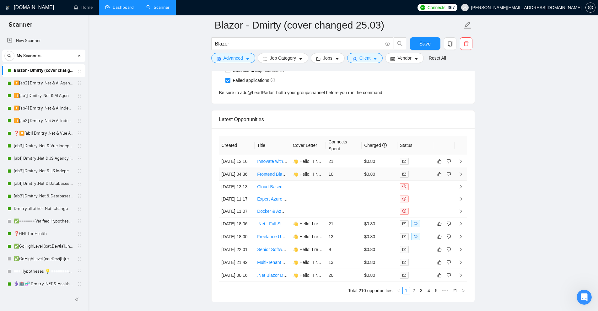
scroll to position [1670, 0]
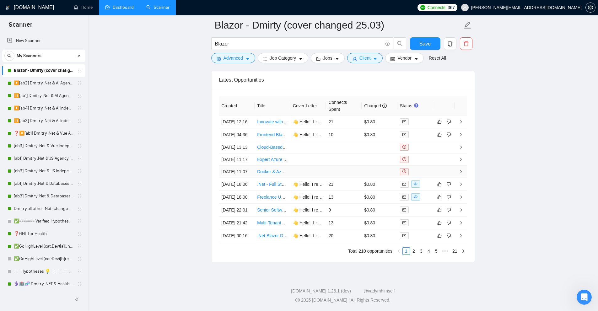
click at [311, 166] on td at bounding box center [308, 172] width 36 height 12
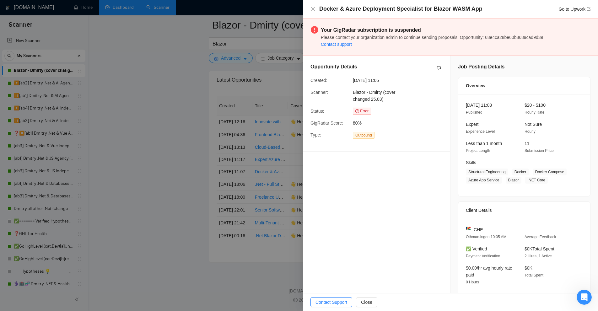
click at [520, 40] on span "Please contact your organization admin to continue sending proposals. Opportuni…" at bounding box center [432, 37] width 222 height 5
copy span "68e4ca28be60b8689cad9d39"
drag, startPoint x: 256, startPoint y: 58, endPoint x: 287, endPoint y: 122, distance: 71.4
click at [256, 58] on div at bounding box center [299, 155] width 598 height 311
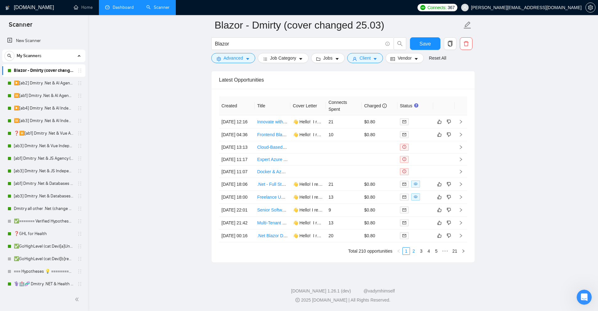
click at [417, 255] on link "2" at bounding box center [413, 251] width 7 height 7
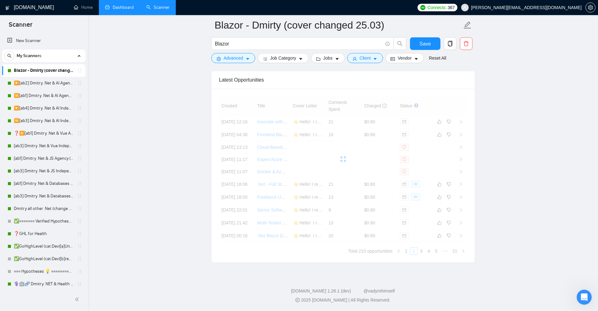
scroll to position [1608, 0]
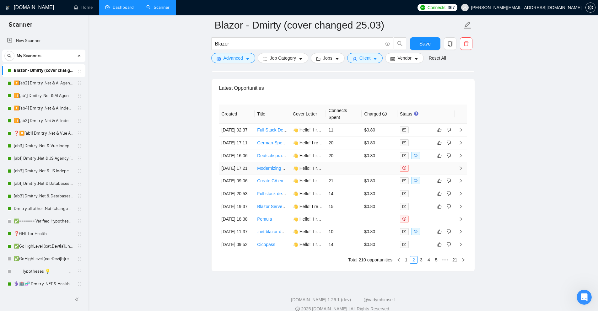
click at [374, 174] on td at bounding box center [380, 168] width 36 height 12
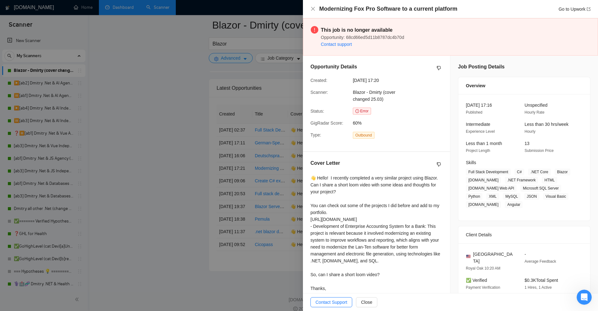
click at [397, 38] on span "Opportunity: 68cd66ed5d11b8787dc4b70d" at bounding box center [362, 37] width 83 height 5
click at [397, 36] on span "Opportunity: 68cd66ed5d11b8787dc4b70d" at bounding box center [362, 37] width 83 height 5
click at [396, 38] on span "Opportunity: 68cd66ed5d11b8787dc4b70d" at bounding box center [362, 37] width 83 height 5
copy span "68cd66ed5d11b8787dc4b70d"
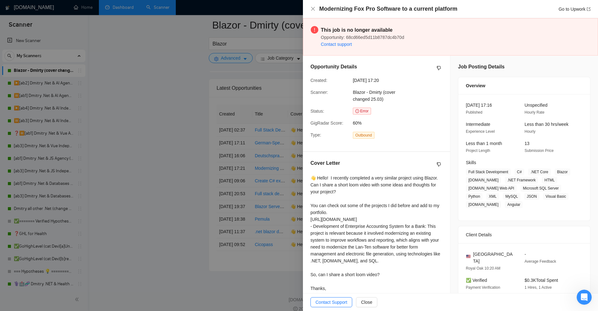
click at [255, 72] on div at bounding box center [299, 155] width 598 height 311
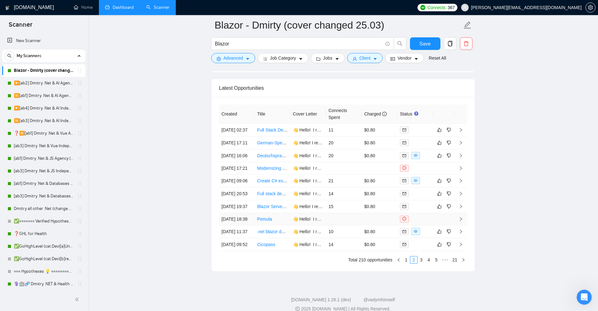
click at [378, 225] on td at bounding box center [380, 219] width 36 height 12
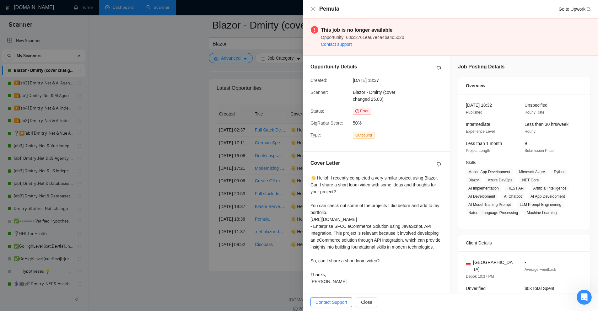
drag, startPoint x: 281, startPoint y: 102, endPoint x: 299, endPoint y: 143, distance: 45.1
click at [281, 102] on div at bounding box center [299, 155] width 598 height 311
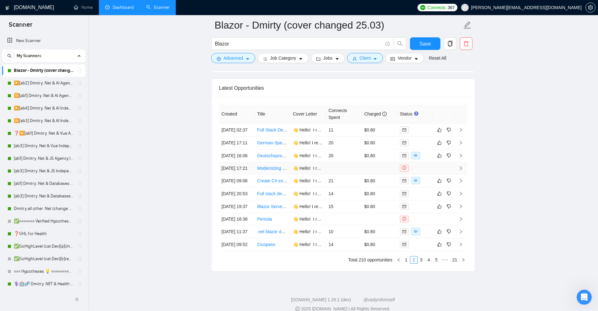
scroll to position [1680, 0]
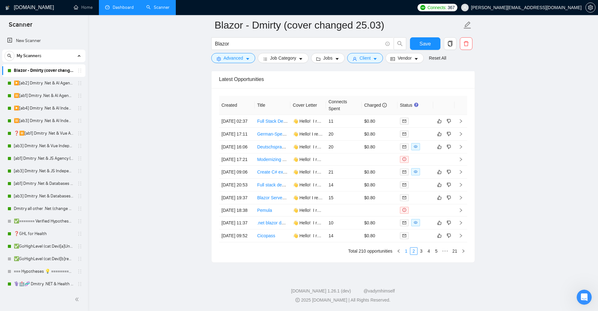
click at [407, 249] on link "1" at bounding box center [406, 251] width 7 height 7
click at [346, 166] on td at bounding box center [344, 172] width 36 height 12
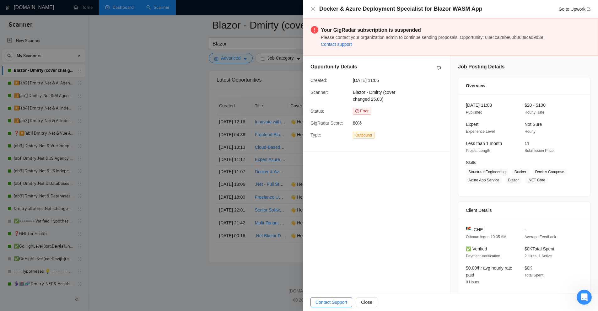
click at [261, 51] on div at bounding box center [299, 155] width 598 height 311
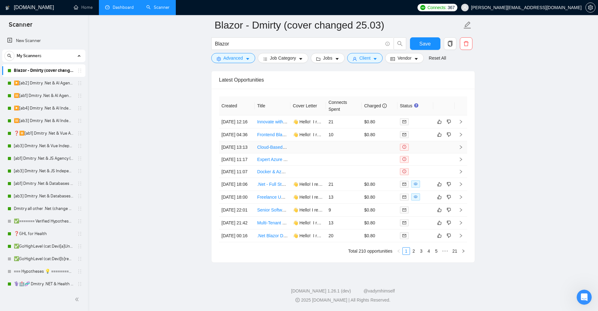
click at [353, 141] on td at bounding box center [344, 147] width 36 height 12
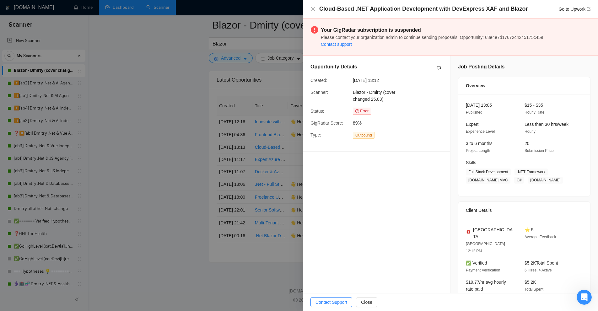
click at [268, 87] on div at bounding box center [299, 155] width 598 height 311
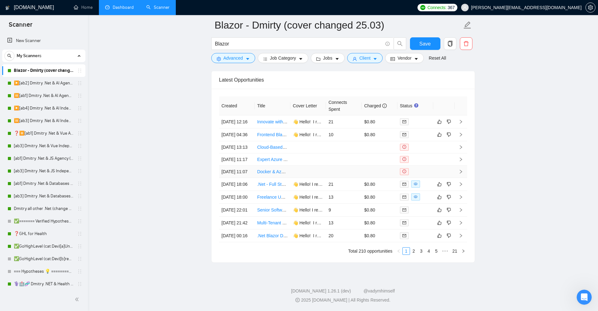
click at [334, 166] on td at bounding box center [344, 172] width 36 height 12
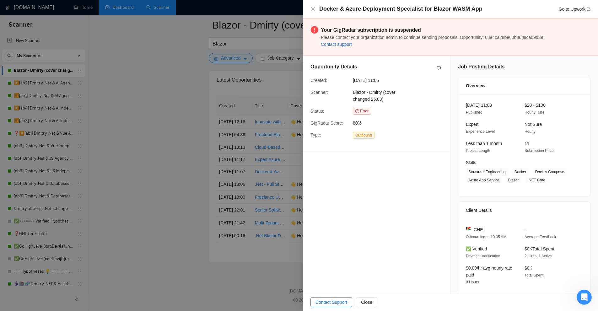
click at [254, 57] on div at bounding box center [299, 155] width 598 height 311
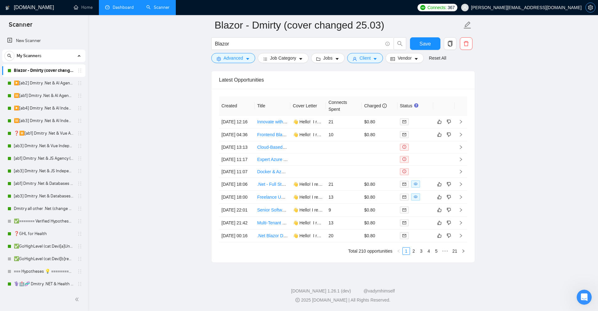
click at [590, 9] on icon "setting" at bounding box center [590, 7] width 5 height 5
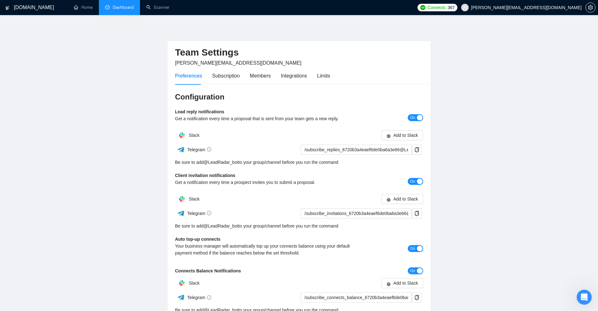
click at [329, 74] on div "Preferences Subscription Members Integrations Limits" at bounding box center [299, 76] width 248 height 18
click at [320, 77] on div "Limits" at bounding box center [323, 76] width 13 height 8
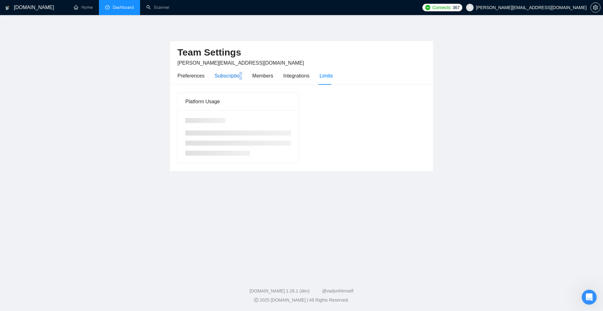
click at [239, 76] on div "Subscription" at bounding box center [228, 76] width 28 height 8
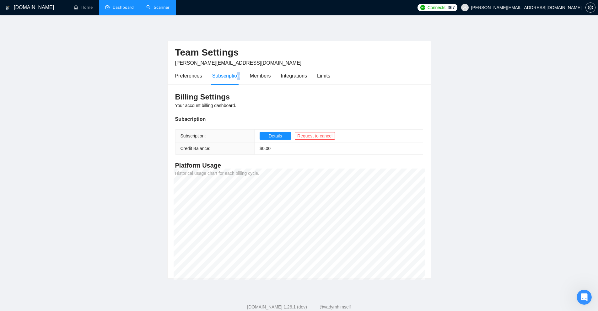
click at [169, 7] on link "Scanner" at bounding box center [157, 7] width 23 height 5
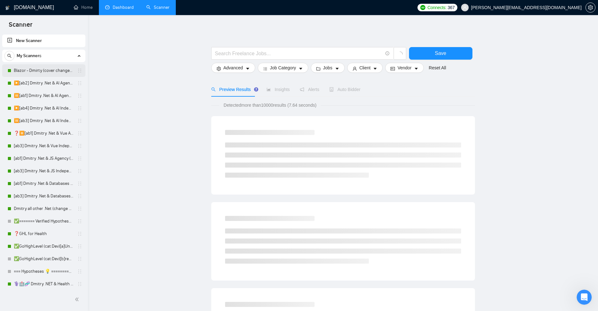
click at [28, 75] on link "Blazor - Dmirty (cover changed 25.03)" at bounding box center [44, 70] width 60 height 13
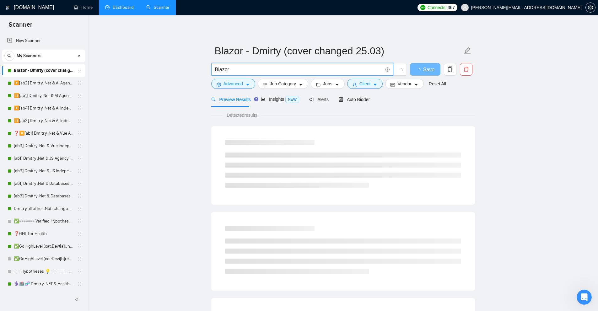
drag, startPoint x: 238, startPoint y: 66, endPoint x: 153, endPoint y: 67, distance: 84.4
click at [153, 67] on main "Blazor - Dmirty (cover changed 25.03) Blazor Save Advanced Job Category Jobs Cl…" at bounding box center [343, 286] width 490 height 523
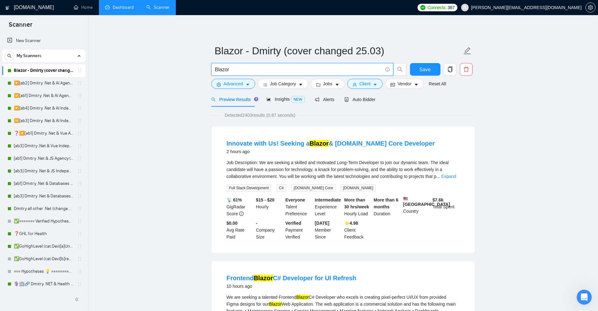
click at [258, 71] on input "Blazor" at bounding box center [299, 70] width 168 height 8
click at [50, 83] on link "▶️[ab2] Dmitry .Net & AI Agency "loom"" at bounding box center [44, 83] width 60 height 13
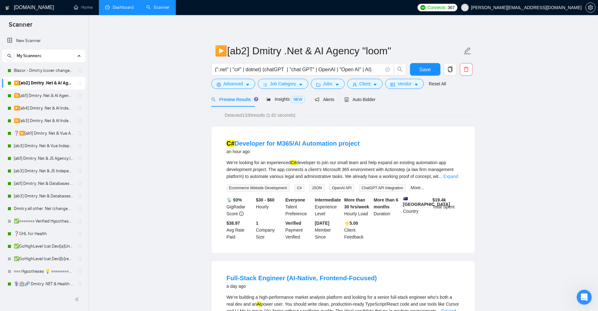
click at [375, 103] on div "Preview Results Insights NEW Alerts Auto Bidder" at bounding box center [343, 99] width 264 height 15
click at [369, 99] on span "Auto Bidder" at bounding box center [359, 99] width 31 height 5
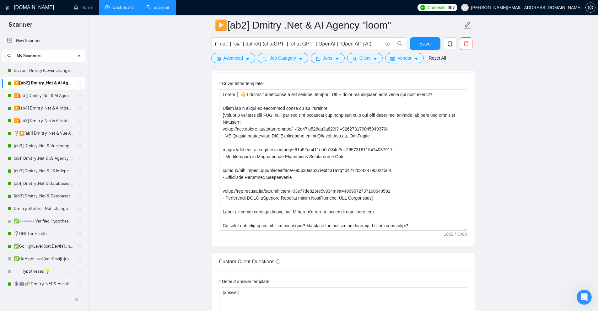
scroll to position [753, 0]
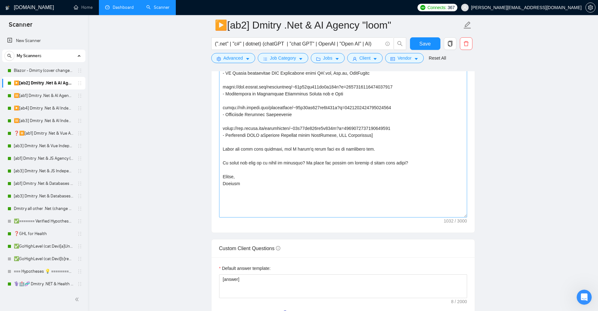
drag, startPoint x: 464, startPoint y: 156, endPoint x: 464, endPoint y: 205, distance: 49.3
click at [464, 205] on textarea "Cover letter template:" at bounding box center [343, 122] width 248 height 191
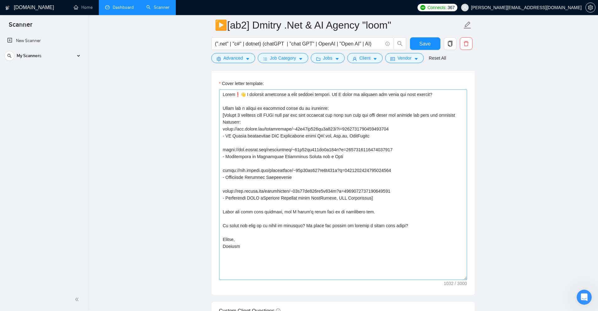
scroll to position [722, 0]
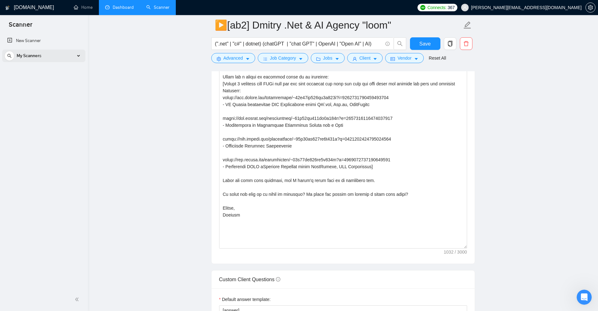
click at [79, 56] on div "My Scanners" at bounding box center [43, 56] width 79 height 13
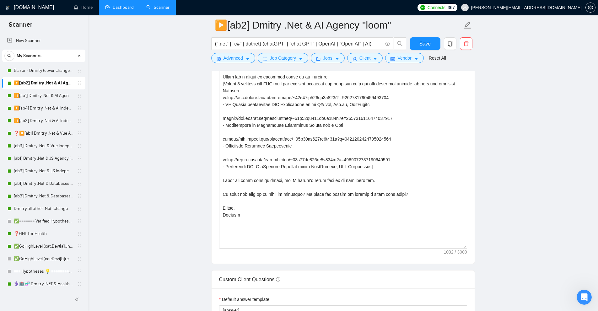
scroll to position [565, 0]
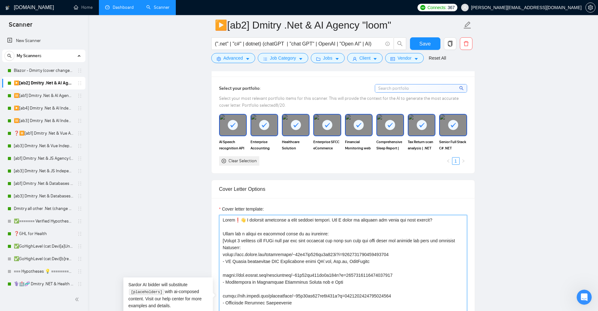
drag, startPoint x: 436, startPoint y: 209, endPoint x: 242, endPoint y: 201, distance: 193.5
click at [242, 206] on div "Cover letter template:" at bounding box center [343, 306] width 248 height 200
click at [287, 206] on div "Cover letter template:" at bounding box center [343, 210] width 248 height 9
drag, startPoint x: 430, startPoint y: 211, endPoint x: 241, endPoint y: 209, distance: 188.3
click at [241, 215] on textarea "Cover letter template:" at bounding box center [343, 310] width 248 height 190
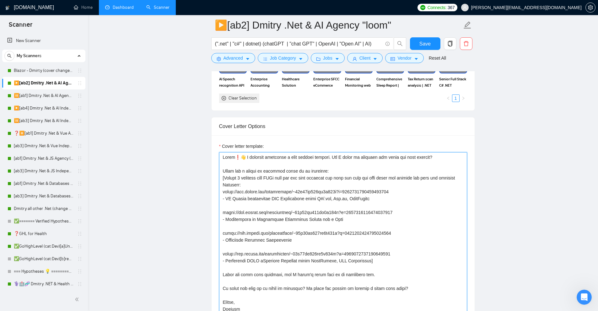
scroll to position [722, 0]
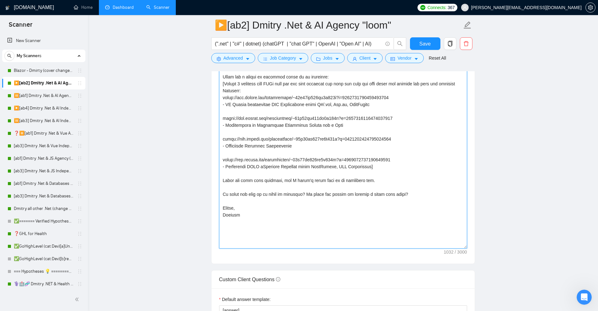
drag, startPoint x: 222, startPoint y: 183, endPoint x: 235, endPoint y: 185, distance: 13.0
click at [235, 185] on textarea "Cover letter template:" at bounding box center [343, 153] width 248 height 190
click at [235, 187] on textarea "Cover letter template:" at bounding box center [343, 153] width 248 height 190
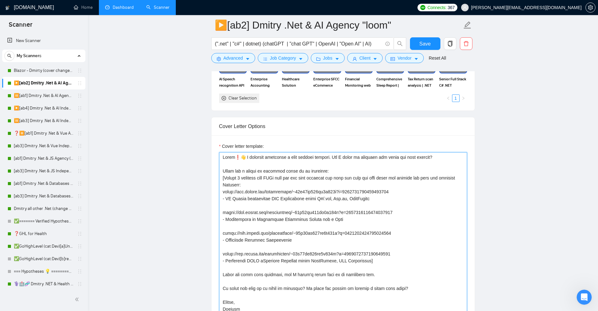
scroll to position [659, 0]
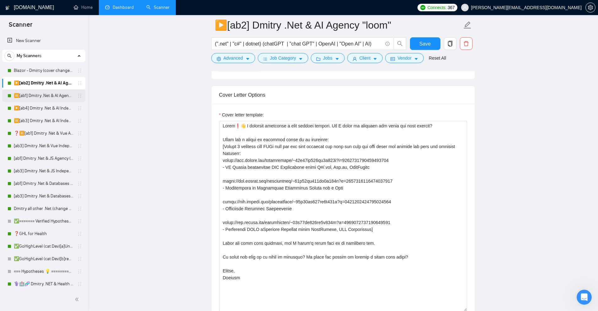
click at [27, 94] on link "⏸️[ab1] Dmitry .Net & AI Agency "finally"" at bounding box center [44, 95] width 60 height 13
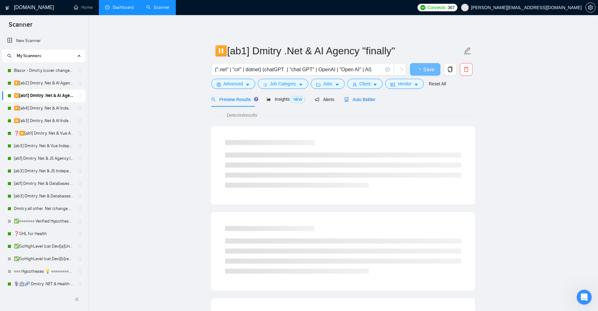
click at [364, 101] on span "Auto Bidder" at bounding box center [359, 99] width 31 height 5
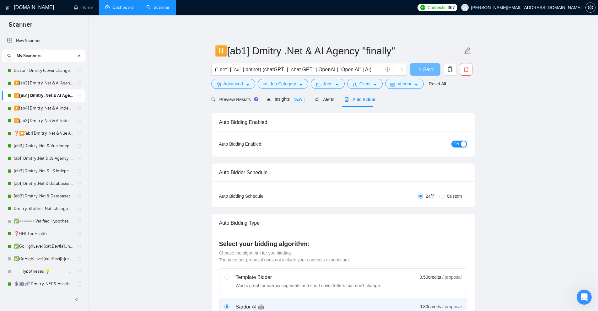
radio input "false"
radio input "true"
checkbox input "true"
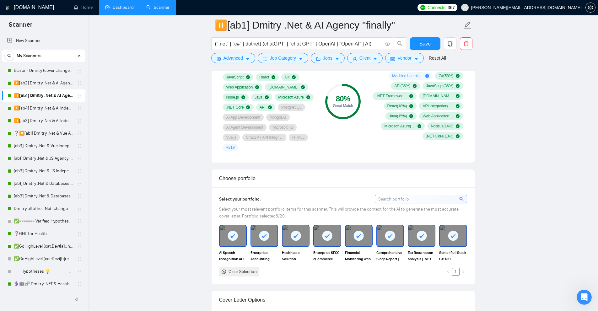
scroll to position [722, 0]
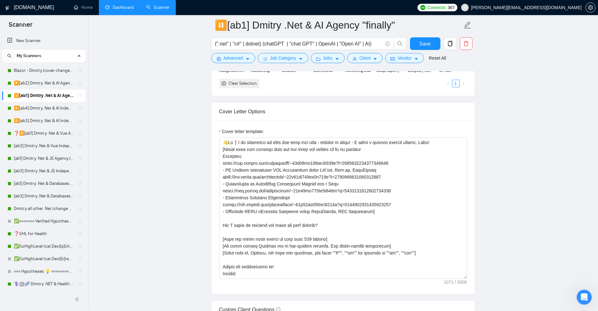
click at [128, 7] on link "Dashboard" at bounding box center [119, 7] width 29 height 5
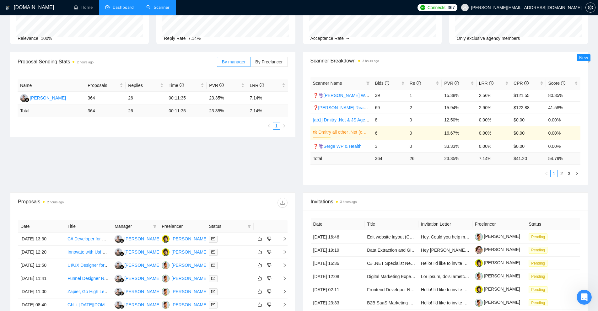
scroll to position [27, 0]
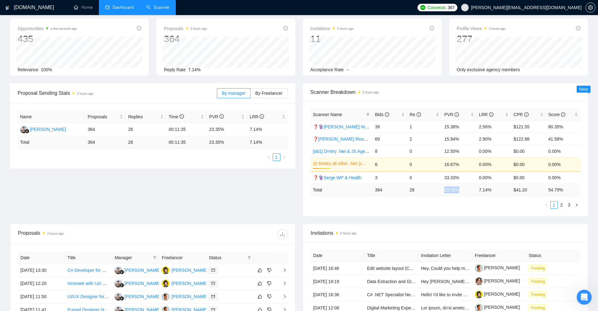
drag, startPoint x: 442, startPoint y: 190, endPoint x: 463, endPoint y: 189, distance: 21.0
click at [463, 189] on td "23.35 %" at bounding box center [459, 190] width 35 height 12
click at [383, 188] on td "364" at bounding box center [389, 190] width 35 height 12
drag, startPoint x: 442, startPoint y: 191, endPoint x: 465, endPoint y: 196, distance: 23.8
click at [459, 193] on td "23.35 %" at bounding box center [459, 190] width 35 height 12
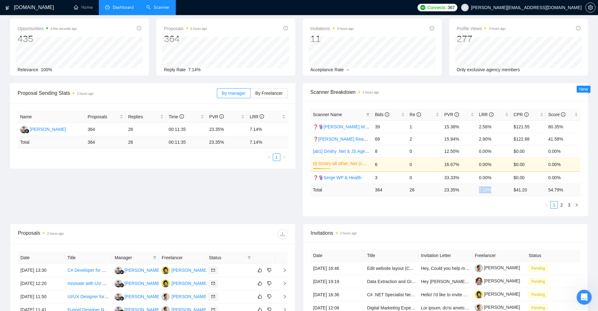
drag, startPoint x: 499, startPoint y: 190, endPoint x: 471, endPoint y: 190, distance: 28.2
click at [471, 190] on tr "Total 364 26 23.35 % 7.14 % $ 41.20 54.79 %" at bounding box center [445, 190] width 270 height 12
click at [482, 192] on td "7.14 %" at bounding box center [493, 190] width 35 height 12
drag, startPoint x: 481, startPoint y: 192, endPoint x: 471, endPoint y: 192, distance: 10.0
click at [471, 192] on tr "Total 364 26 23.35 % 7.14 % $ 41.20 54.79 %" at bounding box center [445, 190] width 270 height 12
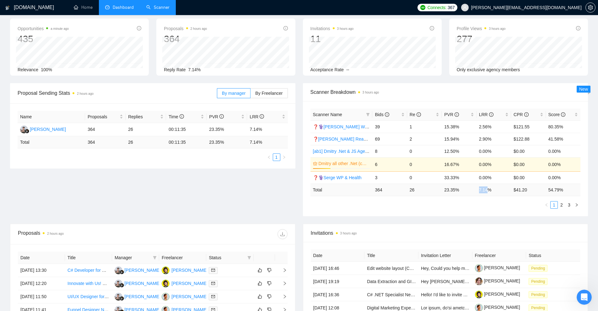
click at [151, 10] on link "Scanner" at bounding box center [157, 7] width 23 height 5
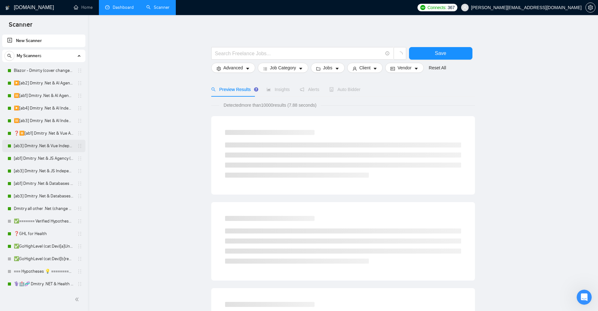
drag, startPoint x: 54, startPoint y: 131, endPoint x: 72, endPoint y: 144, distance: 22.5
click at [54, 131] on link "❓⏸️[ab1] Dmitry .Net & Vue Agency (change 2.18)" at bounding box center [44, 133] width 60 height 13
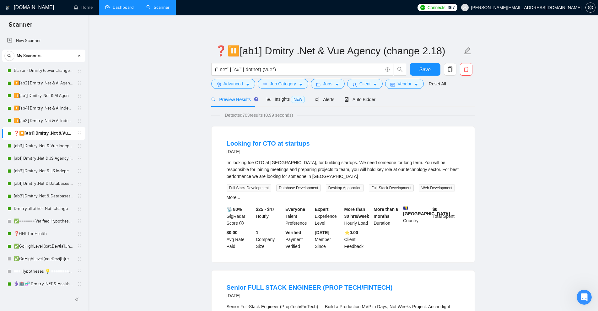
click at [116, 6] on link "Dashboard" at bounding box center [119, 7] width 29 height 5
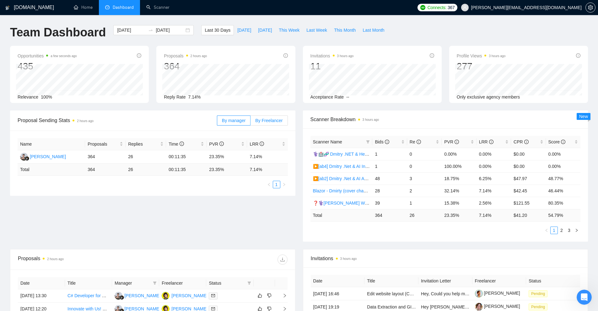
click at [259, 120] on span "By Freelancer" at bounding box center [268, 120] width 27 height 5
click at [250, 122] on input "By Freelancer" at bounding box center [250, 122] width 0 height 0
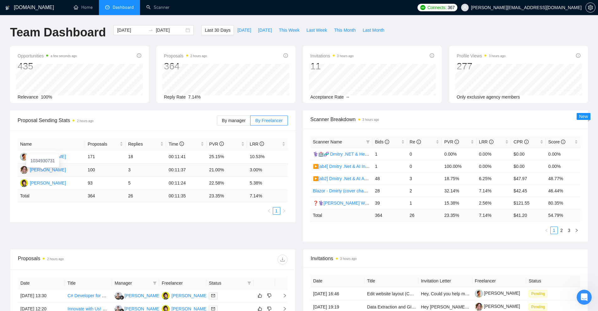
click at [49, 171] on div "Aleksander Konyk" at bounding box center [48, 169] width 36 height 7
drag, startPoint x: 121, startPoint y: 172, endPoint x: 97, endPoint y: 172, distance: 23.5
click at [97, 172] on td "100" at bounding box center [105, 170] width 40 height 13
click at [105, 172] on td "100" at bounding box center [105, 170] width 40 height 13
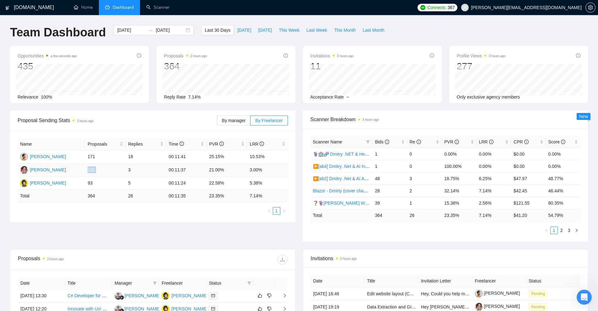
click at [105, 172] on td "100" at bounding box center [105, 170] width 40 height 13
click at [162, 10] on link "Scanner" at bounding box center [157, 7] width 23 height 5
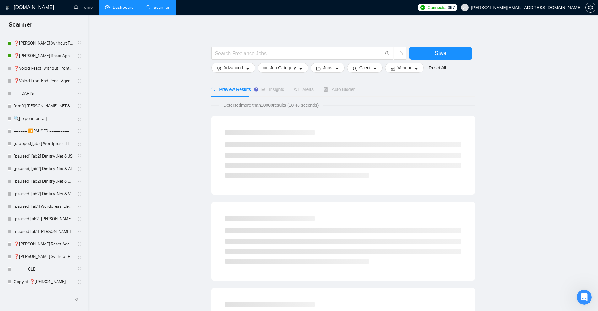
scroll to position [31, 0]
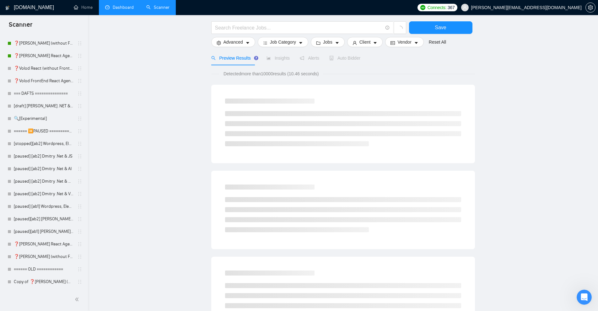
click at [117, 6] on link "Dashboard" at bounding box center [119, 7] width 29 height 5
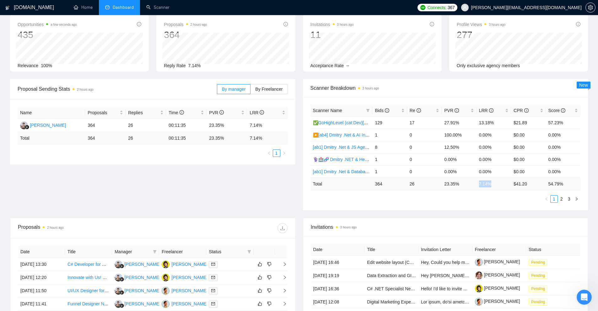
drag, startPoint x: 496, startPoint y: 187, endPoint x: 467, endPoint y: 181, distance: 29.5
click at [469, 181] on tr "Total 364 26 23.35 % 7.14 % $ 41.20 54.79 %" at bounding box center [445, 184] width 270 height 12
click at [400, 114] on div "Bids" at bounding box center [389, 110] width 29 height 7
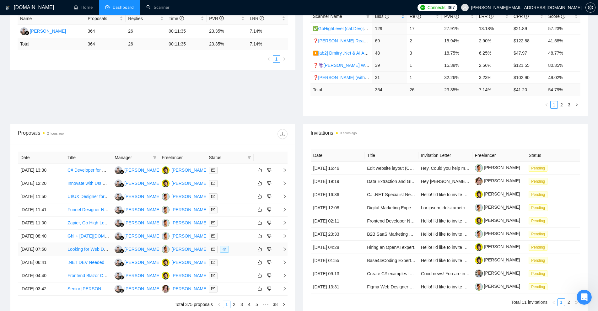
click at [233, 245] on td at bounding box center [229, 249] width 47 height 13
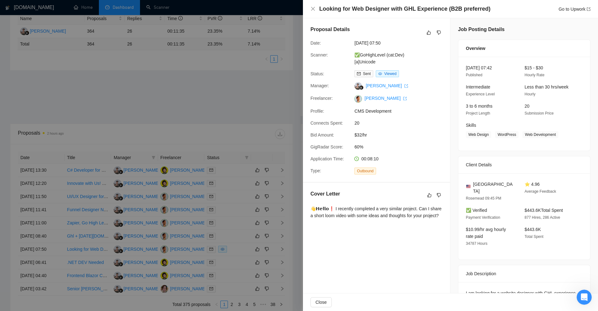
scroll to position [68, 0]
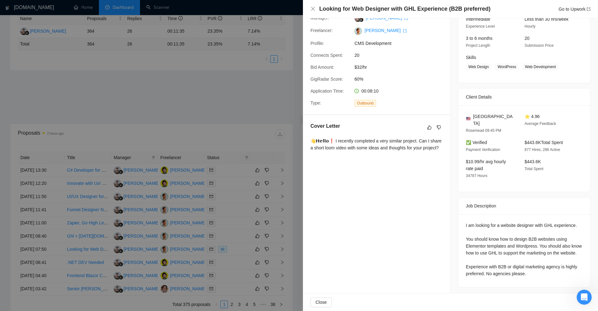
click at [184, 95] on div at bounding box center [299, 155] width 598 height 311
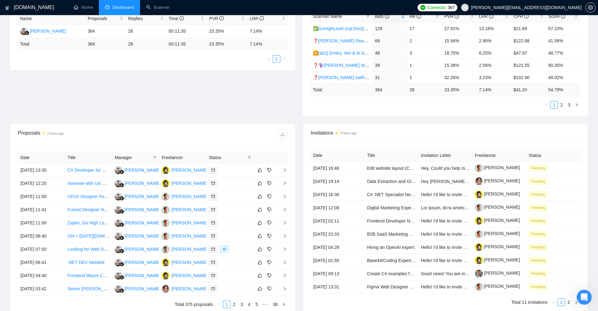
scroll to position [0, 0]
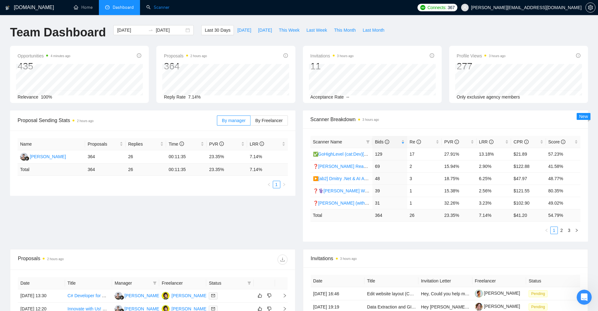
click at [156, 7] on link "Scanner" at bounding box center [157, 7] width 23 height 5
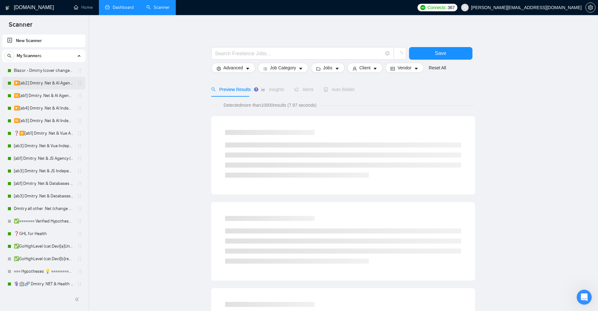
click at [45, 80] on link "▶️[ab2] Dmitry .Net & AI Agency "loom"" at bounding box center [44, 83] width 60 height 13
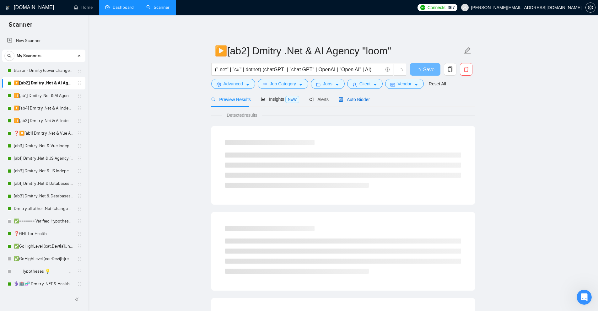
click at [346, 97] on span "Auto Bidder" at bounding box center [354, 99] width 31 height 5
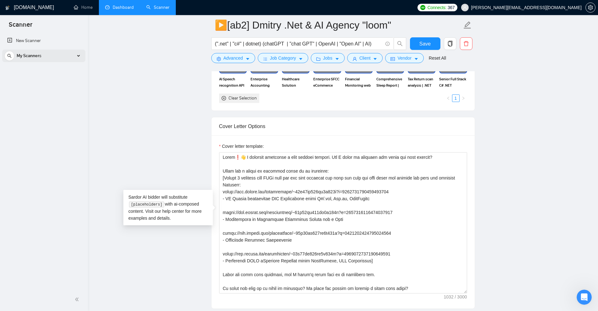
click at [83, 59] on div "My Scanners" at bounding box center [43, 56] width 79 height 13
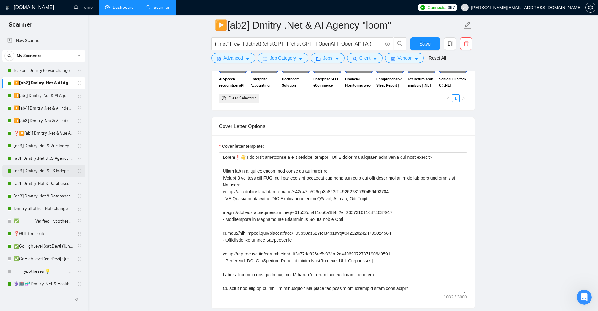
scroll to position [63, 0]
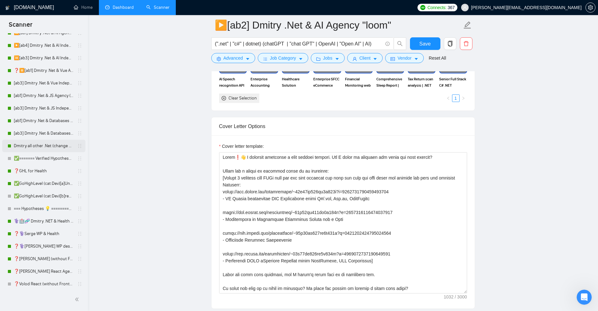
click at [43, 148] on link "Dmitry all other .Net (change 2.13, cover change 5.18)" at bounding box center [44, 146] width 60 height 13
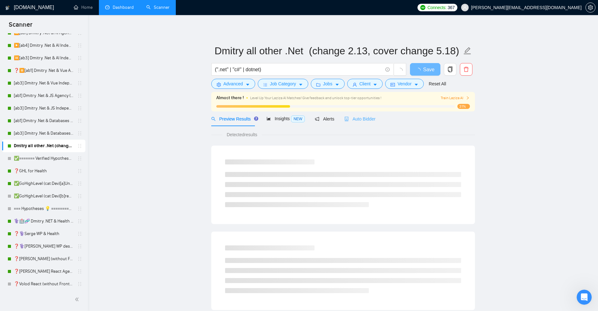
click at [346, 122] on div "Auto Bidder" at bounding box center [359, 118] width 31 height 15
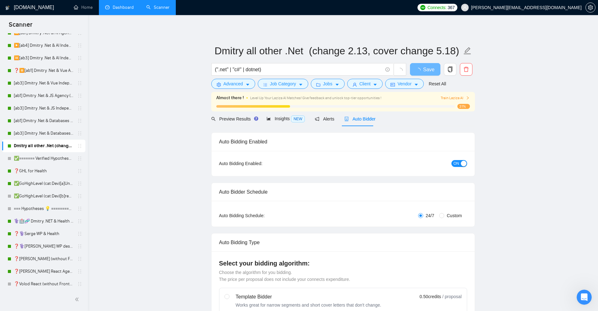
checkbox input "true"
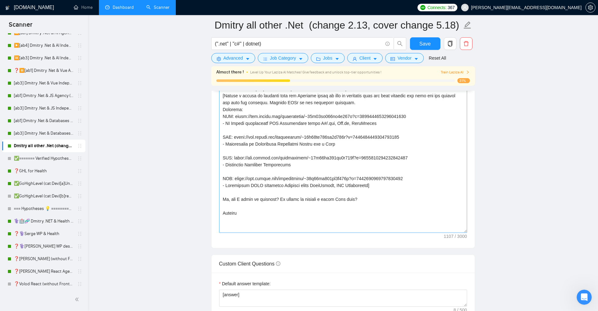
drag, startPoint x: 465, startPoint y: 195, endPoint x: 463, endPoint y: 223, distance: 28.3
click at [463, 223] on textarea "Cover letter template:" at bounding box center [343, 144] width 248 height 177
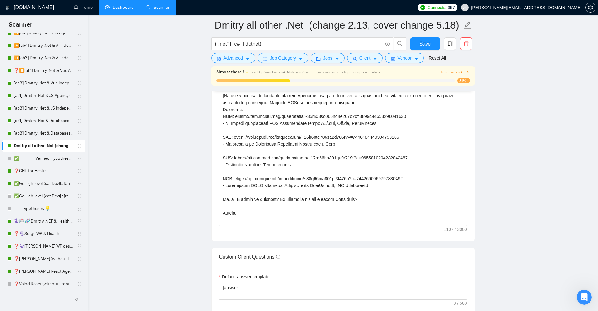
scroll to position [628, 0]
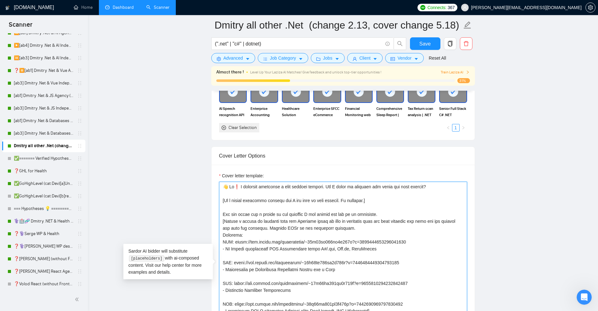
drag, startPoint x: 421, startPoint y: 185, endPoint x: 243, endPoint y: 186, distance: 178.3
click at [243, 186] on textarea "Cover letter template:" at bounding box center [343, 267] width 248 height 170
click at [236, 201] on textarea "Cover letter template:" at bounding box center [343, 267] width 248 height 170
drag, startPoint x: 236, startPoint y: 201, endPoint x: 375, endPoint y: 206, distance: 138.8
click at [366, 206] on textarea "Cover letter template:" at bounding box center [343, 267] width 248 height 170
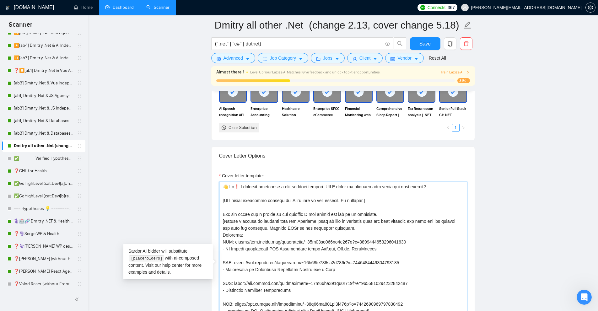
click at [380, 206] on textarea "Cover letter template:" at bounding box center [343, 267] width 248 height 170
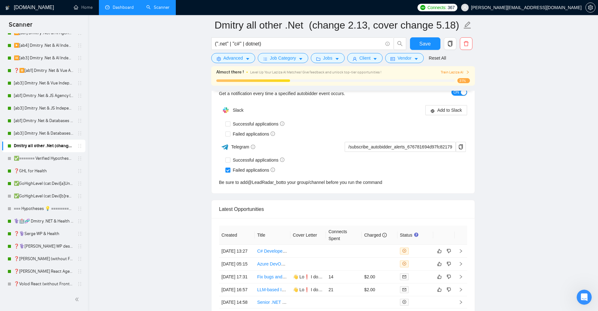
scroll to position [1663, 0]
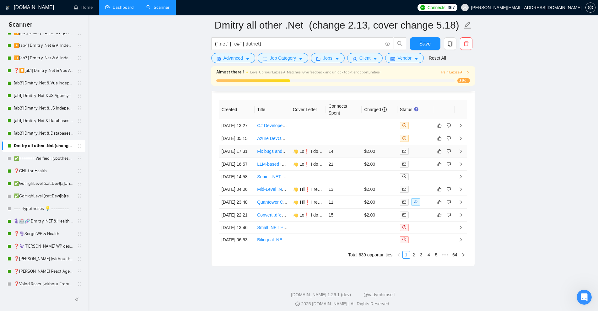
click at [359, 158] on td "14" at bounding box center [344, 151] width 36 height 13
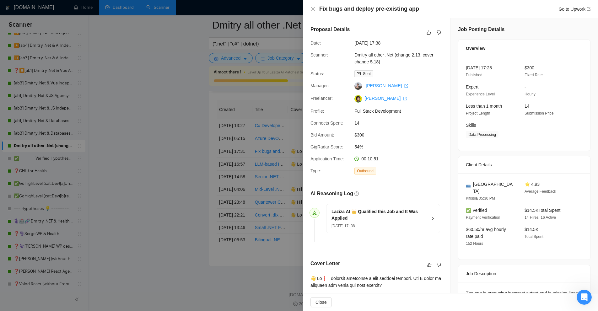
scroll to position [126, 0]
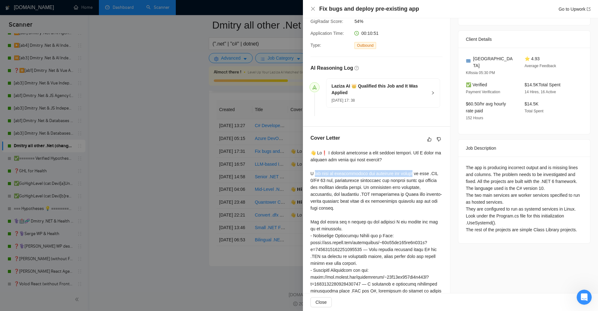
drag, startPoint x: 308, startPoint y: 171, endPoint x: 414, endPoint y: 175, distance: 106.2
click at [412, 175] on div "Cover Letter" at bounding box center [376, 236] width 147 height 219
click at [423, 193] on div at bounding box center [376, 242] width 132 height 186
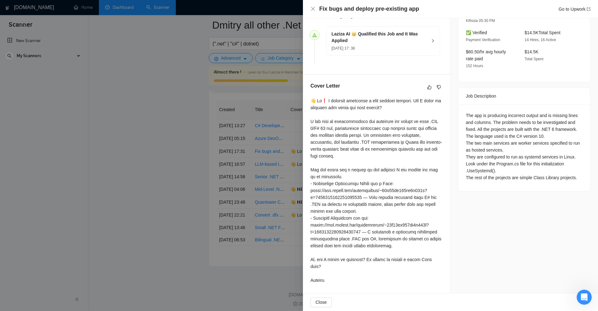
scroll to position [0, 0]
click at [365, 121] on div at bounding box center [376, 190] width 132 height 186
click at [233, 81] on div at bounding box center [299, 155] width 598 height 311
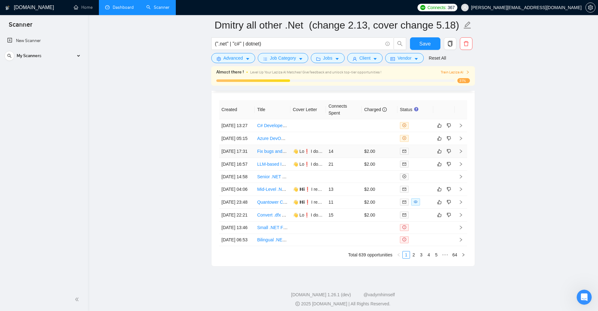
click at [340, 158] on td "14" at bounding box center [344, 151] width 36 height 13
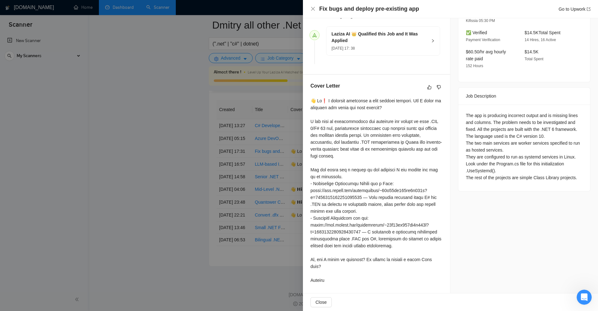
click at [302, 190] on div at bounding box center [299, 155] width 598 height 311
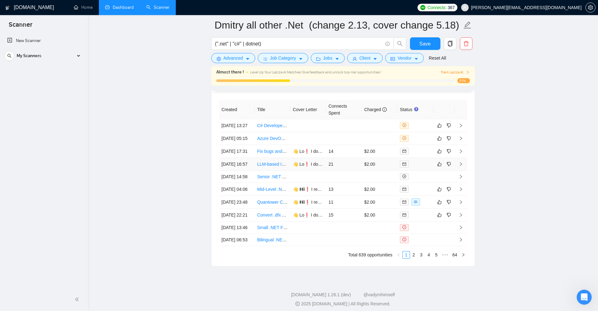
click at [360, 171] on td "21" at bounding box center [344, 164] width 36 height 13
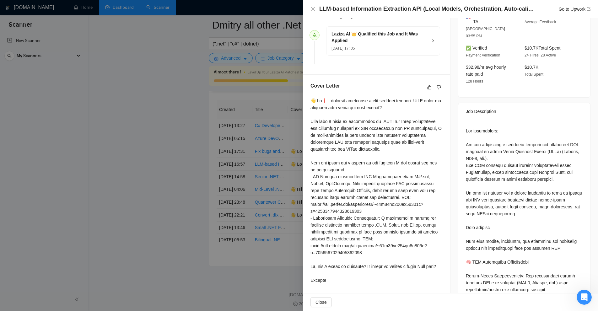
click at [254, 156] on div at bounding box center [299, 155] width 598 height 311
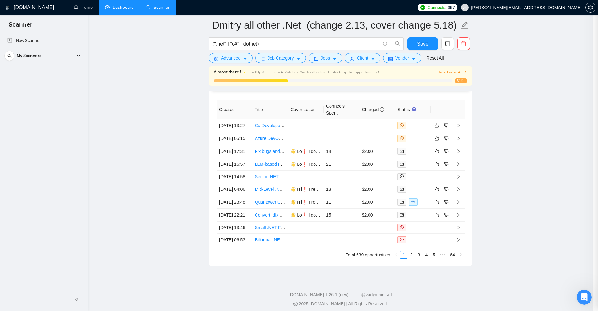
scroll to position [1731, 0]
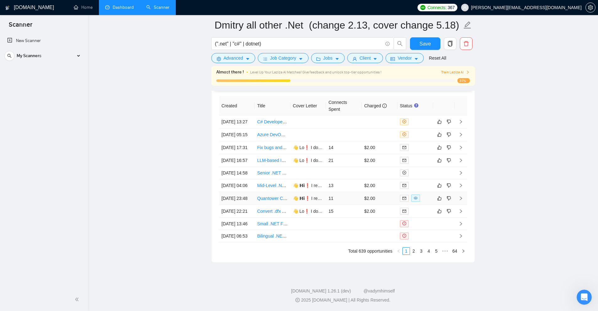
click at [347, 192] on td "11" at bounding box center [344, 198] width 36 height 13
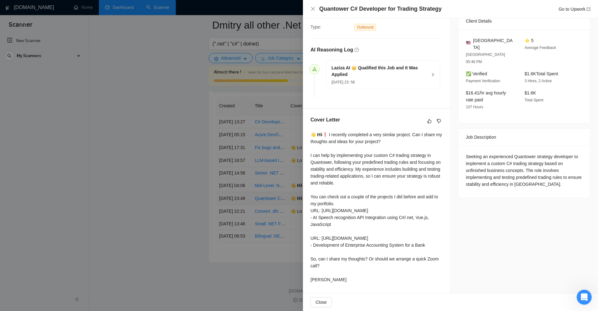
scroll to position [157, 0]
click at [400, 78] on div "07 Oct, 2025 23: 56" at bounding box center [379, 81] width 96 height 7
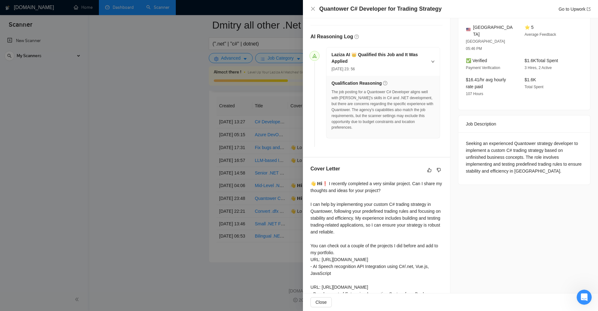
click at [259, 112] on div at bounding box center [299, 155] width 598 height 311
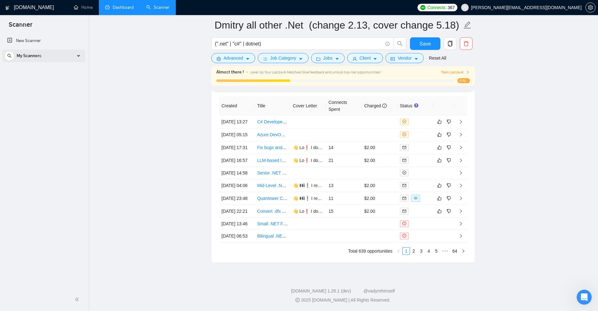
click at [78, 54] on div "My Scanners" at bounding box center [43, 56] width 79 height 13
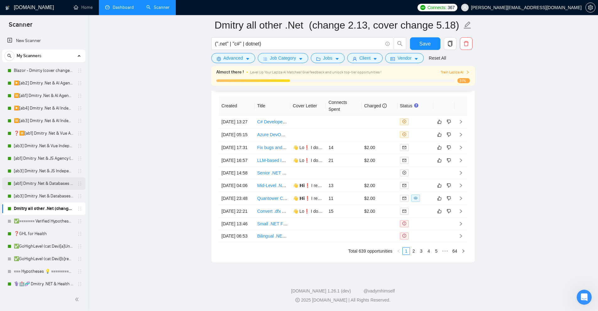
click at [52, 185] on link "[ab1] Dmitry .Net & Databases (change 2.18)" at bounding box center [44, 183] width 60 height 13
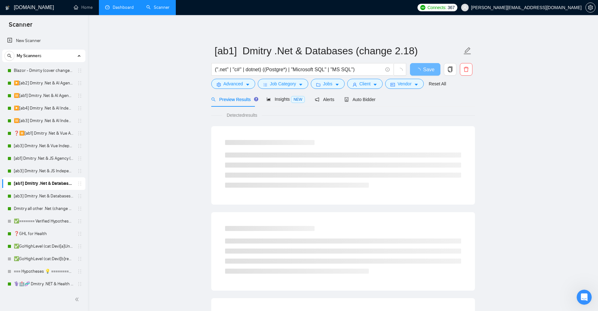
scroll to position [63, 0]
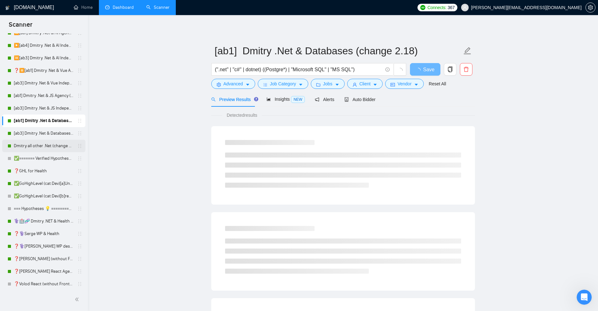
click at [39, 149] on link "Dmitry all other .Net (change 2.13, cover change 5.18)" at bounding box center [44, 146] width 60 height 13
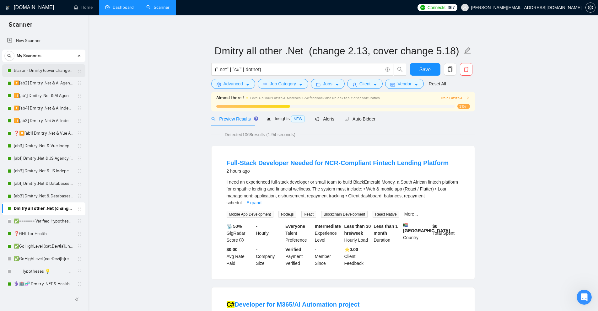
click at [32, 73] on link "Blazor - Dmirty (cover changed 25.03)" at bounding box center [44, 70] width 60 height 13
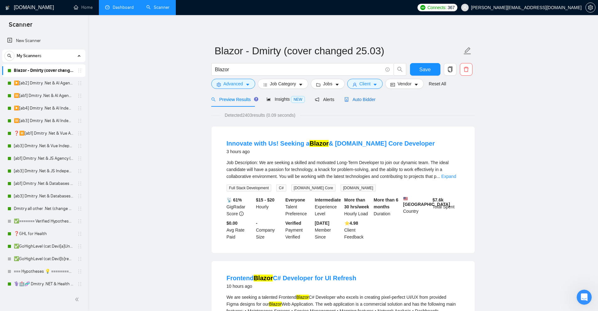
click at [364, 99] on span "Auto Bidder" at bounding box center [359, 99] width 31 height 5
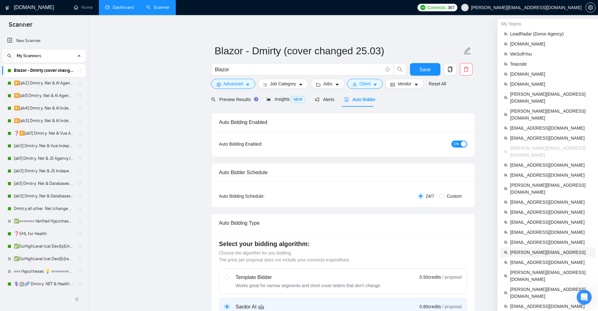
click at [531, 249] on span "toby@ashgrove.ai" at bounding box center [551, 252] width 82 height 7
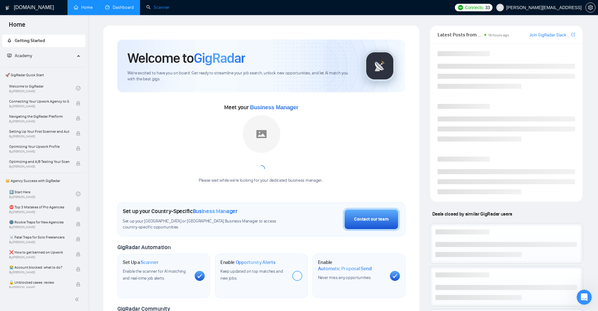
click at [157, 5] on link "Scanner" at bounding box center [157, 7] width 23 height 5
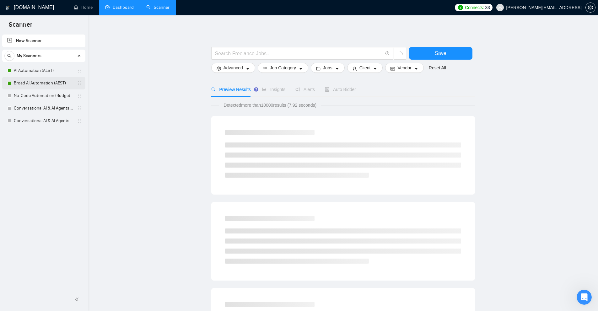
click at [36, 83] on link "Broad AI Automation (AEST)" at bounding box center [44, 83] width 60 height 13
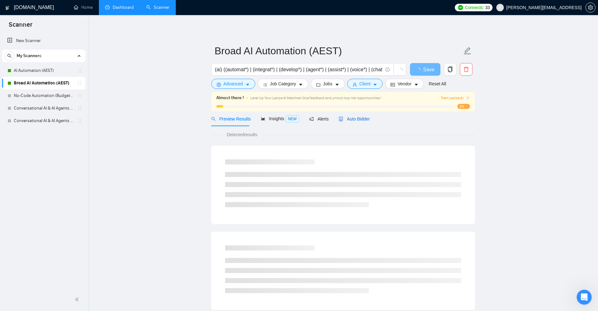
drag, startPoint x: 363, startPoint y: 117, endPoint x: 396, endPoint y: 91, distance: 41.1
click at [364, 117] on span "Auto Bidder" at bounding box center [354, 118] width 31 height 5
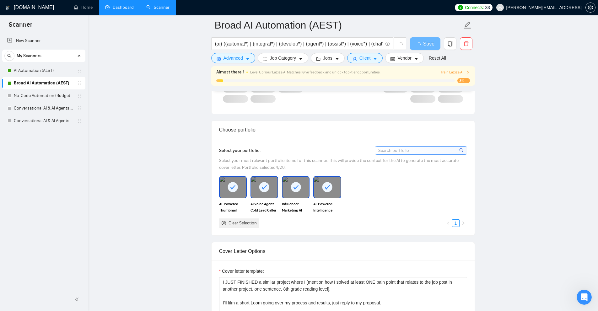
scroll to position [565, 0]
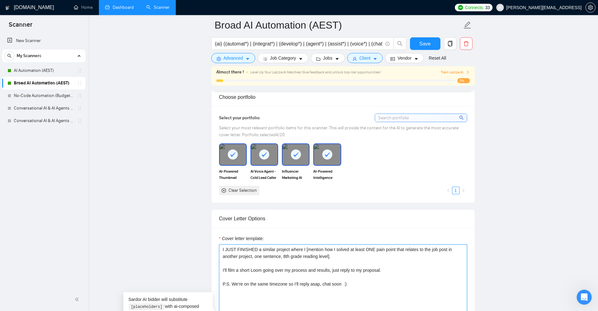
drag, startPoint x: 372, startPoint y: 291, endPoint x: 181, endPoint y: 222, distance: 202.7
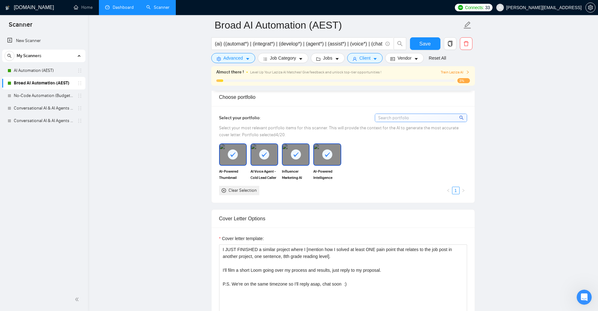
scroll to position [690, 0]
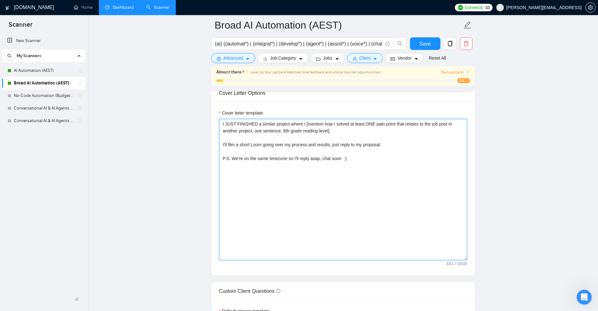
click at [276, 151] on textarea "I JUST FINISHED a similar project where I [mention how I solved at least ONE pa…" at bounding box center [343, 189] width 248 height 141
drag, startPoint x: 357, startPoint y: 157, endPoint x: 158, endPoint y: 90, distance: 209.7
click at [158, 90] on main "Broad AI Automation (AEST) (ai) ((automat*) | (integrat*) | (develop*) | (agent…" at bounding box center [343, 273] width 490 height 1877
click at [337, 174] on textarea "I JUST FINISHED a similar project where I [mention how I solved at least ONE pa…" at bounding box center [343, 189] width 248 height 141
drag, startPoint x: 357, startPoint y: 161, endPoint x: 215, endPoint y: 115, distance: 149.0
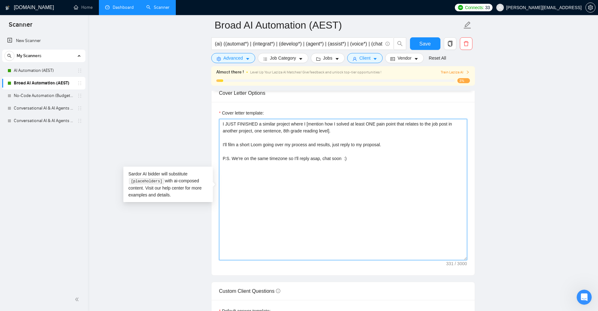
click at [215, 115] on div "Cover letter template: I JUST FINISHED a similar project where I [mention how I…" at bounding box center [343, 188] width 263 height 173
click at [261, 124] on textarea "I JUST FINISHED a similar project where I [mention how I solved at least ONE pa…" at bounding box center [343, 189] width 248 height 141
click at [301, 132] on textarea "I JUST FINISHED a similar project where I [mention how I solved at least ONE pa…" at bounding box center [343, 189] width 248 height 141
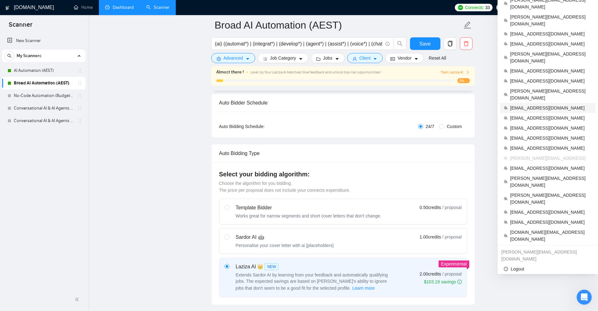
scroll to position [31, 0]
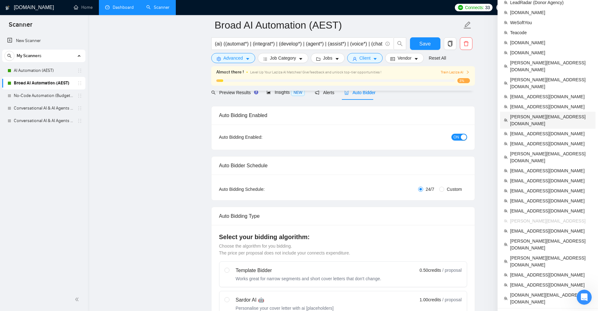
drag, startPoint x: 533, startPoint y: 102, endPoint x: 440, endPoint y: 121, distance: 94.5
click at [533, 113] on span "[PERSON_NAME][EMAIL_ADDRESS][DOMAIN_NAME]" at bounding box center [551, 120] width 82 height 14
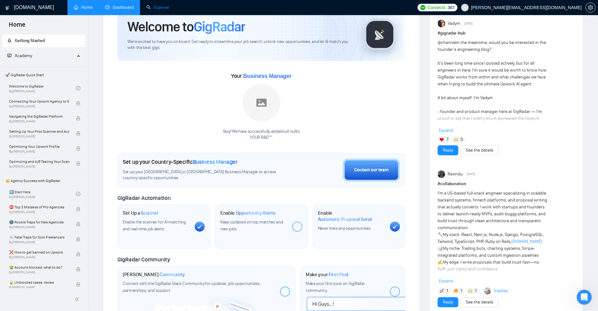
click at [155, 10] on link "Scanner" at bounding box center [157, 7] width 23 height 5
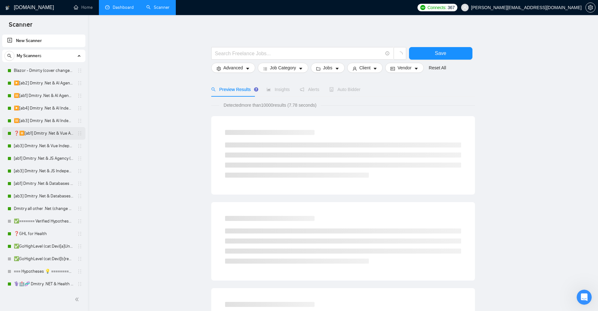
click at [34, 132] on link "❓⏸️[ab1] Dmitry .Net & Vue Agency (change 2.18)" at bounding box center [44, 133] width 60 height 13
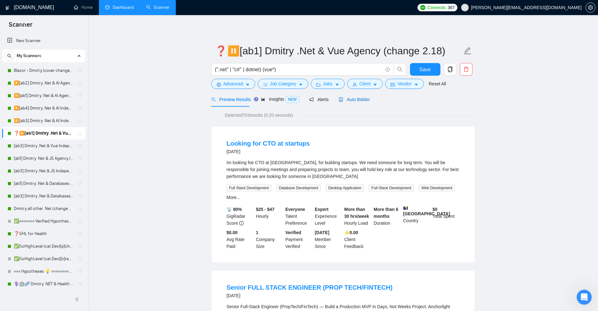
click at [348, 97] on span "Auto Bidder" at bounding box center [354, 99] width 31 height 5
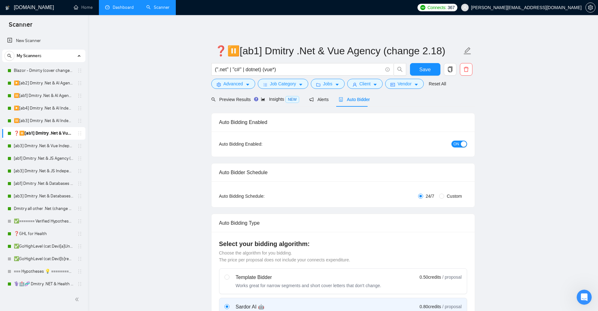
radio input "false"
radio input "true"
checkbox input "true"
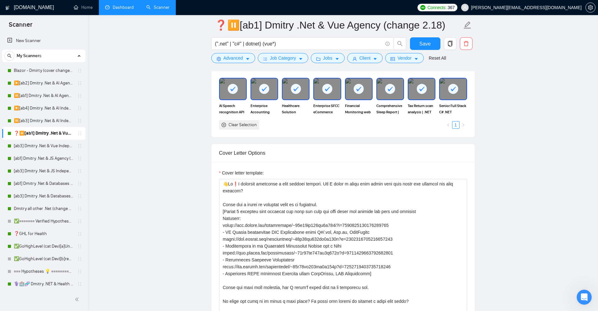
scroll to position [722, 0]
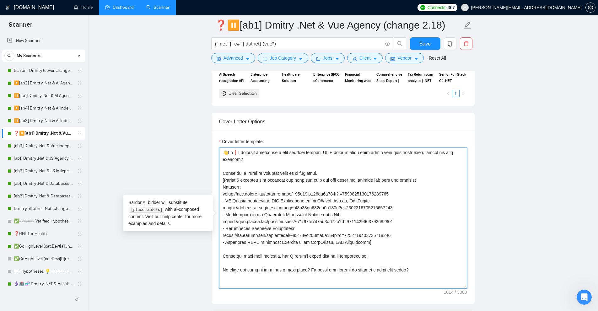
drag, startPoint x: 238, startPoint y: 152, endPoint x: 319, endPoint y: 150, distance: 81.0
click at [319, 150] on textarea "Cover letter template:" at bounding box center [343, 217] width 248 height 141
click at [318, 151] on textarea "Cover letter template:" at bounding box center [343, 217] width 248 height 141
click at [315, 153] on textarea "Cover letter template:" at bounding box center [343, 217] width 248 height 141
click at [321, 225] on textarea "Cover letter template:" at bounding box center [343, 217] width 248 height 141
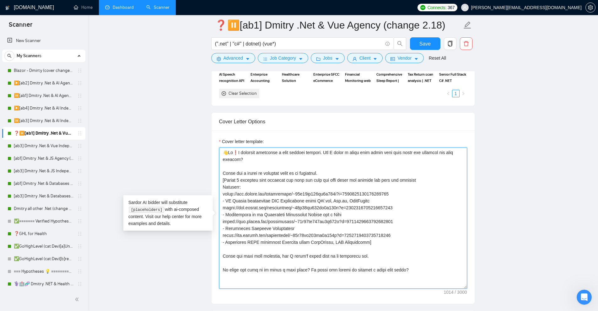
click at [296, 203] on textarea "Cover letter template:" at bounding box center [343, 217] width 248 height 141
drag, startPoint x: 352, startPoint y: 269, endPoint x: 281, endPoint y: 224, distance: 84.5
click at [281, 224] on textarea "Cover letter template:" at bounding box center [343, 217] width 248 height 141
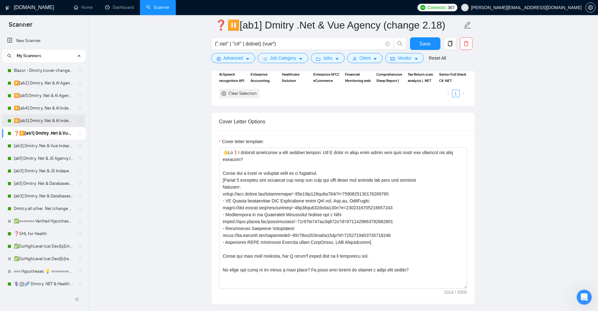
click at [40, 124] on link "⏸️[ab3] Dmitry .Net & AI Independent (Unicode)" at bounding box center [44, 121] width 60 height 13
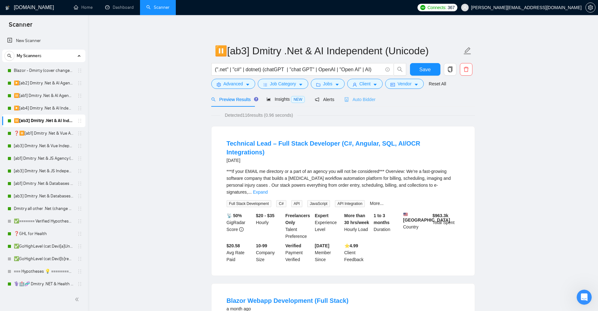
click at [355, 93] on div "Auto Bidder" at bounding box center [359, 99] width 31 height 15
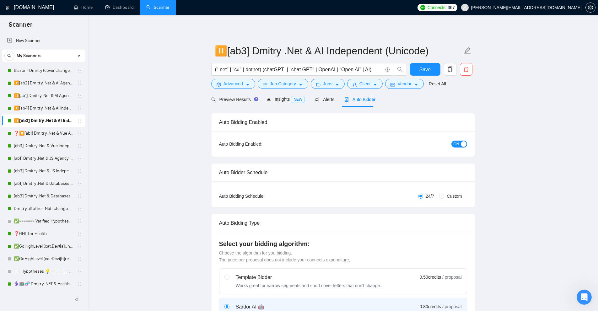
radio input "false"
radio input "true"
checkbox input "true"
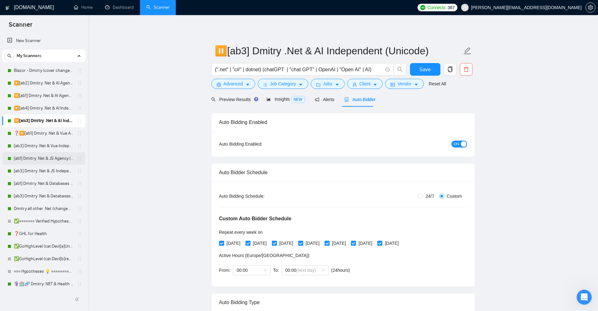
scroll to position [94, 0]
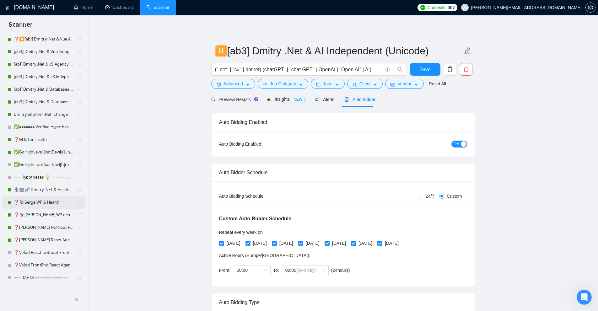
click at [49, 206] on link "❓⚕️Serge WP & Health" at bounding box center [44, 202] width 60 height 13
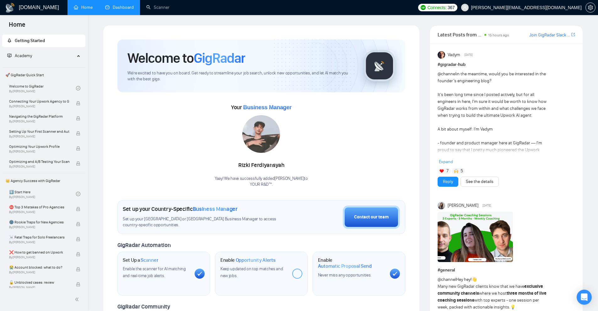
click at [126, 9] on link "Dashboard" at bounding box center [119, 7] width 29 height 5
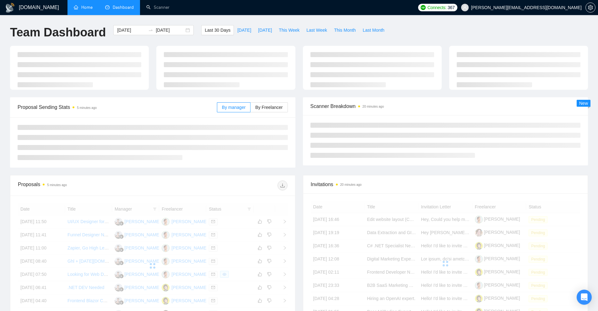
click at [82, 5] on link "Home" at bounding box center [83, 7] width 19 height 5
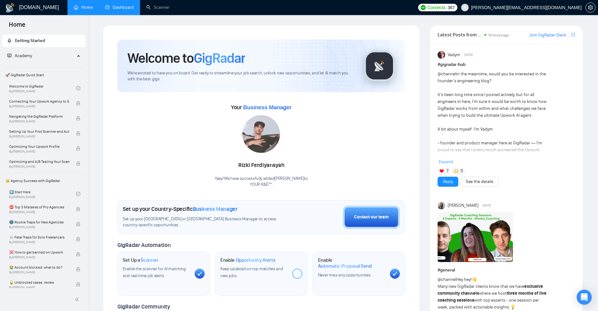
click at [130, 5] on link "Dashboard" at bounding box center [119, 7] width 29 height 5
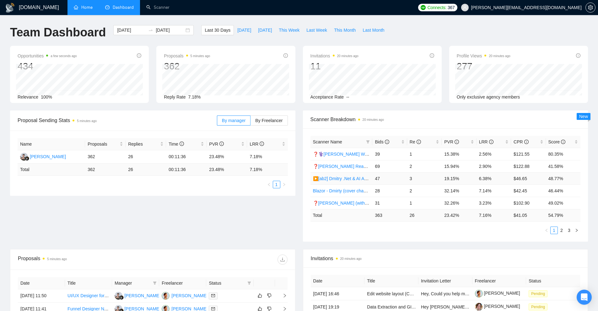
scroll to position [31, 0]
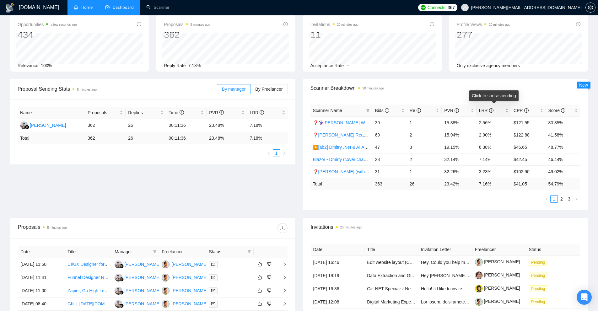
click at [499, 109] on span "LRR" at bounding box center [491, 110] width 25 height 7
drag, startPoint x: 439, startPoint y: 121, endPoint x: 487, endPoint y: 121, distance: 48.0
click at [487, 121] on tr "✅GoHighLevel (cat:Dev)[a]Unicode 129 17 27.91% 13.18% $21.89 57.23%" at bounding box center [445, 122] width 270 height 12
drag, startPoint x: 441, startPoint y: 135, endPoint x: 466, endPoint y: 136, distance: 24.8
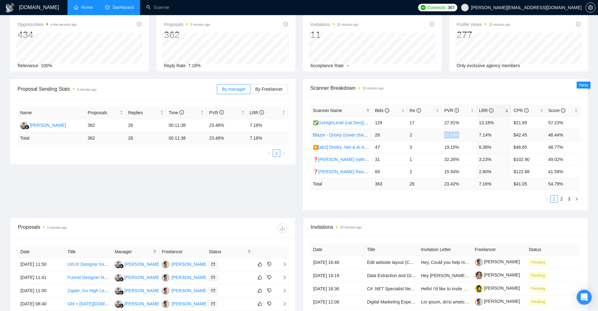
click at [466, 136] on tr "Blazor - Dmirty (cover changed 25.03) 28 2 32.14% 7.14% $42.45 46.44%" at bounding box center [445, 135] width 270 height 12
drag, startPoint x: 448, startPoint y: 145, endPoint x: 493, endPoint y: 146, distance: 44.3
click at [493, 146] on tr "▶️[ab2] Dmitry .Net & AI Agency "loom" 47 3 19.15% 6.38% $46.65 48.77%" at bounding box center [445, 147] width 270 height 12
click at [493, 146] on td "6.38%" at bounding box center [493, 147] width 35 height 12
drag, startPoint x: 496, startPoint y: 143, endPoint x: 445, endPoint y: 146, distance: 51.6
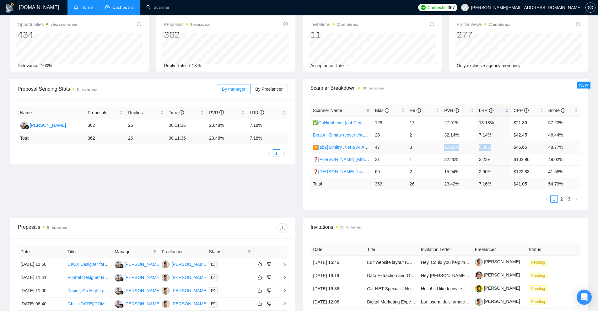
click at [445, 146] on tr "▶️[ab2] Dmitry .Net & AI Agency "loom" 47 3 19.15% 6.38% $46.65 48.77%" at bounding box center [445, 147] width 270 height 12
drag, startPoint x: 442, startPoint y: 161, endPoint x: 503, endPoint y: 161, distance: 60.6
click at [503, 161] on tr "❓Alex React (without Front) Agency (0626) 31 1 32.26% 3.23% $102.90 49.02%" at bounding box center [445, 159] width 270 height 12
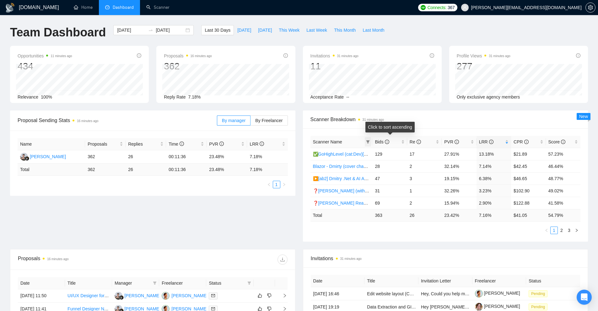
click at [369, 141] on icon "filter" at bounding box center [368, 142] width 4 height 4
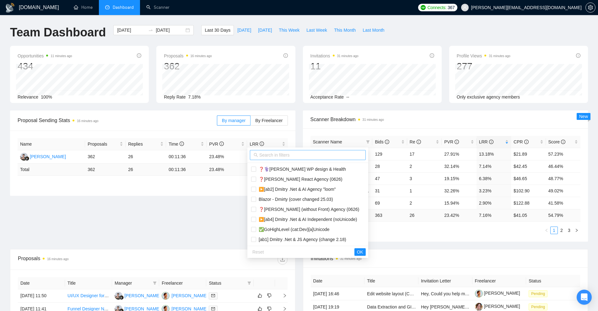
click at [310, 155] on input "text" at bounding box center [310, 155] width 103 height 7
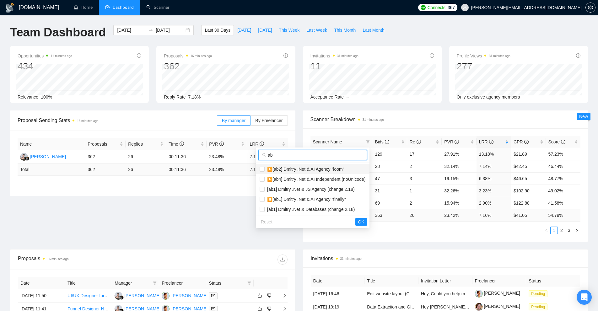
type input "ab"
click at [292, 169] on span "▶️[ab2] Dmitry .Net & AI Agency "loom"" at bounding box center [305, 169] width 80 height 5
checkbox input "true"
click at [288, 178] on span "▶️[ab4] Dmitry .Net & AI Independent (noUnicode)" at bounding box center [315, 179] width 101 height 5
checkbox input "true"
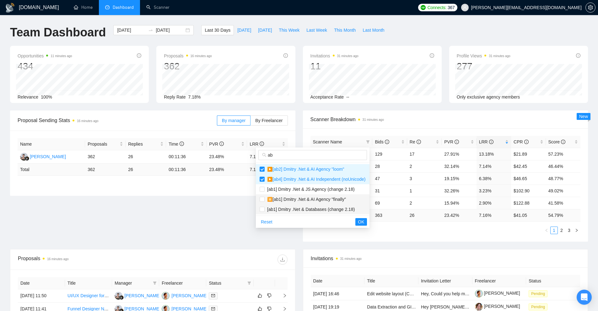
drag, startPoint x: 283, startPoint y: 200, endPoint x: 283, endPoint y: 208, distance: 7.5
click at [283, 201] on span "⏸️[ab1] Dmitry .Net & AI Agency "finally"" at bounding box center [305, 199] width 81 height 5
checkbox input "true"
click at [283, 211] on span "[ab1] Dmitry .Net & Databases (change 2.18)" at bounding box center [310, 209] width 90 height 5
checkbox input "true"
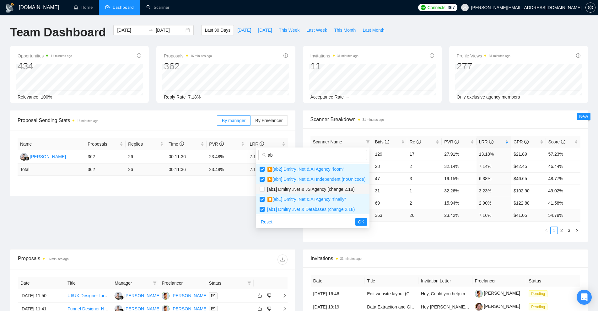
click at [291, 190] on span "[ab1] Dmitry .Net & JS Agency (change 2.18)" at bounding box center [310, 189] width 90 height 5
checkbox input "true"
click at [358, 219] on button "OK" at bounding box center [360, 222] width 11 height 8
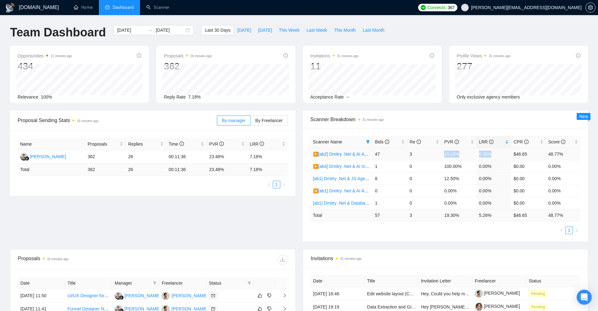
drag, startPoint x: 480, startPoint y: 155, endPoint x: 444, endPoint y: 154, distance: 36.4
click at [444, 154] on tr "▶️[ab2] Dmitry .Net & AI Agency "loom" 47 3 19.15% 6.38% $46.65 48.77%" at bounding box center [445, 154] width 270 height 12
click at [483, 163] on td "0.00%" at bounding box center [493, 166] width 35 height 12
drag, startPoint x: 487, startPoint y: 153, endPoint x: 437, endPoint y: 151, distance: 50.2
click at [437, 151] on tr "▶️[ab2] Dmitry .Net & AI Agency "loom" 47 3 19.15% 6.38% $46.65 48.77%" at bounding box center [445, 154] width 270 height 12
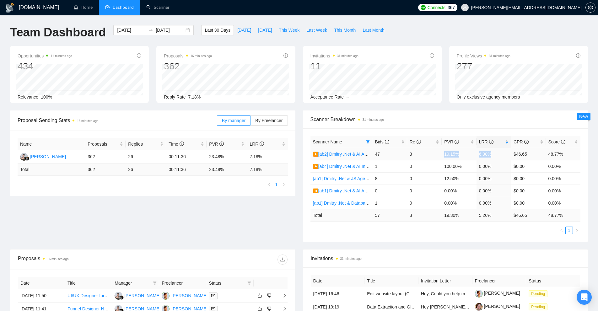
click at [442, 156] on td "19.15%" at bounding box center [459, 154] width 35 height 12
drag, startPoint x: 442, startPoint y: 153, endPoint x: 496, endPoint y: 152, distance: 53.7
click at [496, 152] on tr "▶️[ab2] Dmitry .Net & AI Agency "loom" 47 3 19.15% 6.38% $46.65 48.77%" at bounding box center [445, 154] width 270 height 12
click at [496, 152] on td "6.38%" at bounding box center [493, 154] width 35 height 12
drag, startPoint x: 496, startPoint y: 152, endPoint x: 432, endPoint y: 150, distance: 64.4
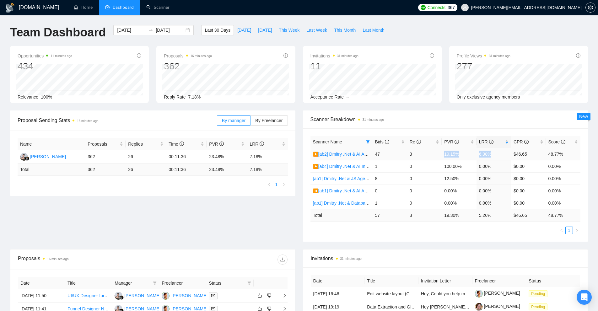
click at [432, 150] on tr "▶️[ab2] Dmitry .Net & AI Agency "loom" 47 3 19.15% 6.38% $46.65 48.77%" at bounding box center [445, 154] width 270 height 12
click at [438, 152] on td "3" at bounding box center [424, 154] width 35 height 12
drag, startPoint x: 376, startPoint y: 167, endPoint x: 458, endPoint y: 169, distance: 82.9
click at [457, 169] on tr "▶️[ab4] Dmitry .Net & AI Independent (noUnicode) 1 0 100.00% 0.00% $0.00 0.00%" at bounding box center [445, 166] width 270 height 12
click at [458, 169] on td "100.00%" at bounding box center [459, 166] width 35 height 12
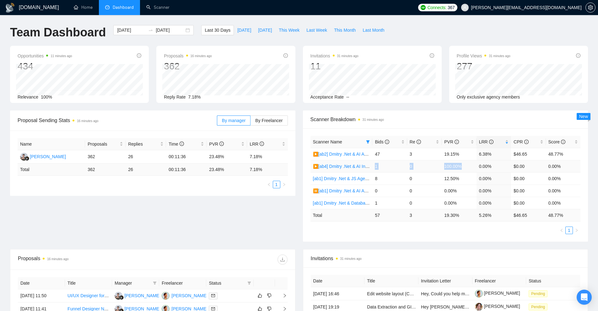
drag, startPoint x: 464, startPoint y: 167, endPoint x: 376, endPoint y: 166, distance: 87.9
click at [376, 166] on tr "▶️[ab4] Dmitry .Net & AI Independent (noUnicode) 1 0 100.00% 0.00% $0.00 0.00%" at bounding box center [445, 166] width 270 height 12
click at [399, 165] on td "1" at bounding box center [389, 166] width 35 height 12
click at [366, 143] on icon "filter" at bounding box center [368, 142] width 4 height 4
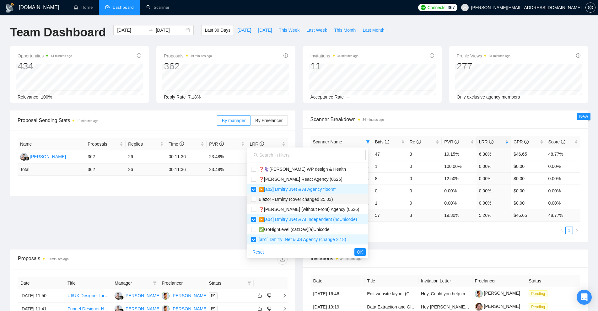
scroll to position [31, 0]
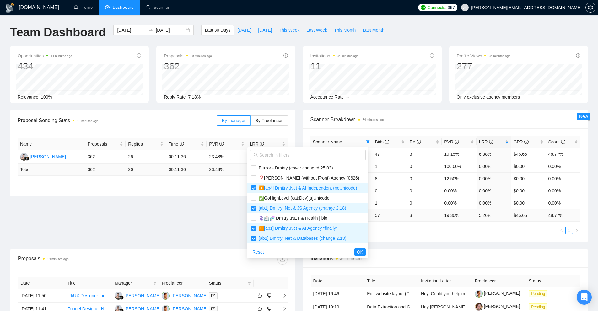
click at [437, 252] on div "Invitations 34 minutes ago" at bounding box center [446, 258] width 270 height 18
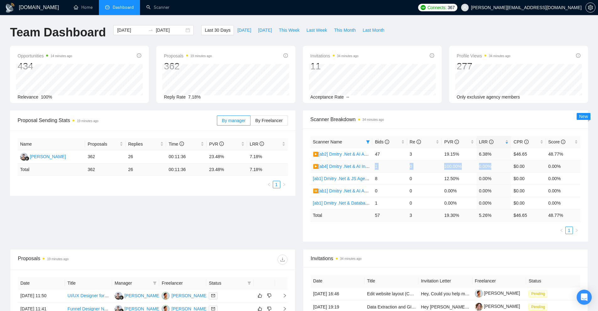
drag, startPoint x: 496, startPoint y: 166, endPoint x: 374, endPoint y: 162, distance: 122.8
click at [374, 162] on tr "▶️[ab4] Dmitry .Net & AI Independent (noUnicode) 1 0 100.00% 0.00% $0.00 0.00%" at bounding box center [445, 166] width 270 height 12
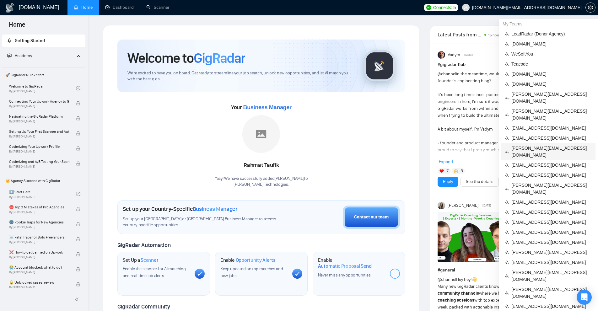
click at [527, 145] on span "serge.yourrnd@gmail.com" at bounding box center [551, 152] width 80 height 14
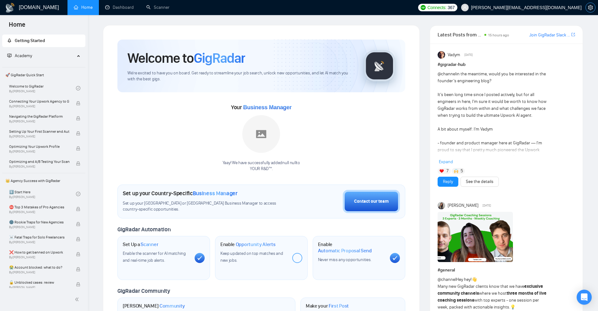
click at [592, 9] on icon "setting" at bounding box center [590, 7] width 5 height 5
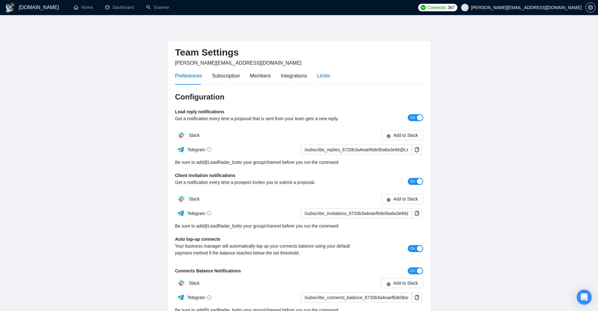
click at [324, 76] on div "Limits" at bounding box center [323, 76] width 13 height 8
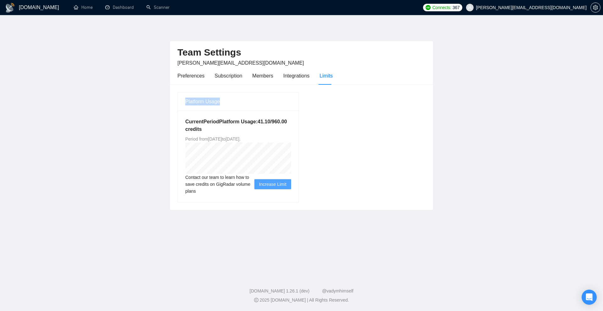
drag, startPoint x: 197, startPoint y: 100, endPoint x: 230, endPoint y: 103, distance: 32.8
click at [230, 103] on div "Platform Usage" at bounding box center [238, 102] width 121 height 18
drag, startPoint x: 225, startPoint y: 136, endPoint x: 278, endPoint y: 138, distance: 53.1
click at [240, 138] on span "Period from Tue Oct 07 2025 to Wed Jan 07 2026 ." at bounding box center [212, 139] width 55 height 5
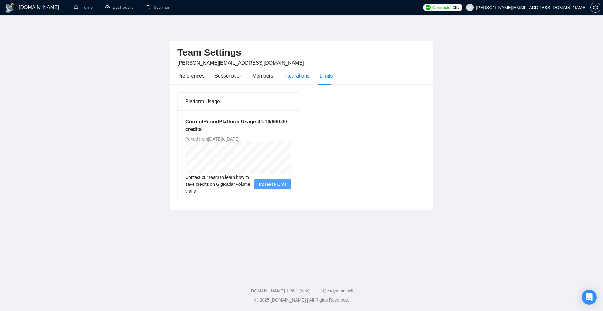
click at [290, 77] on div "Integrations" at bounding box center [296, 76] width 26 height 8
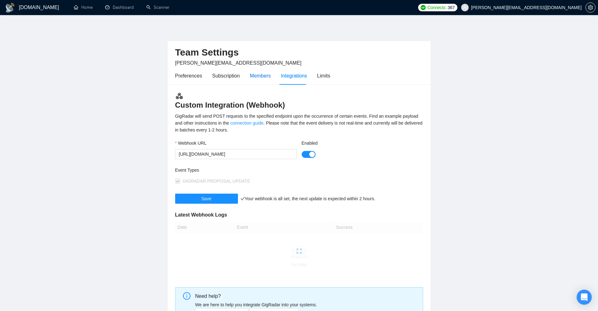
click at [256, 77] on div "Members" at bounding box center [260, 76] width 21 height 8
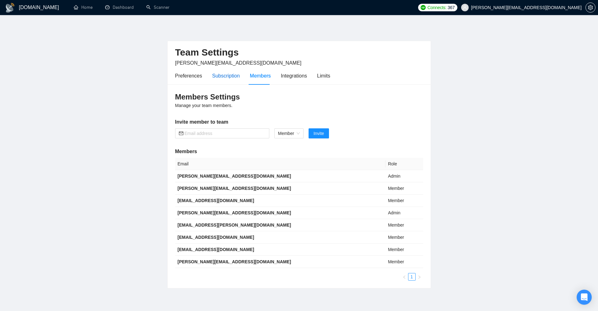
click at [229, 76] on div "Subscription" at bounding box center [226, 76] width 28 height 8
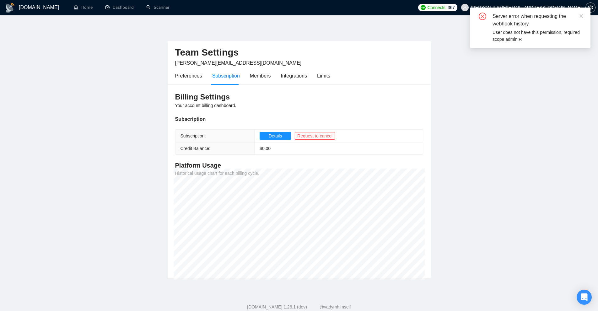
click at [315, 77] on div "Preferences Subscription Members Integrations Limits" at bounding box center [252, 76] width 155 height 18
click at [322, 76] on div "Limits" at bounding box center [323, 76] width 13 height 8
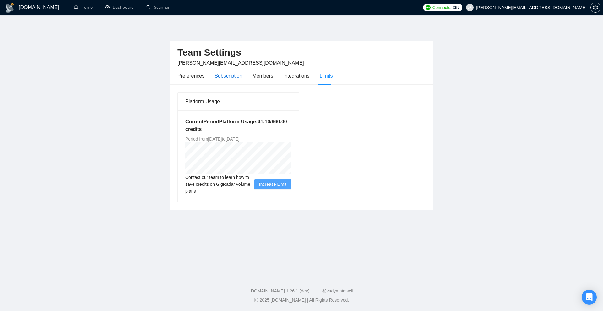
click at [226, 74] on div "Subscription" at bounding box center [228, 76] width 28 height 8
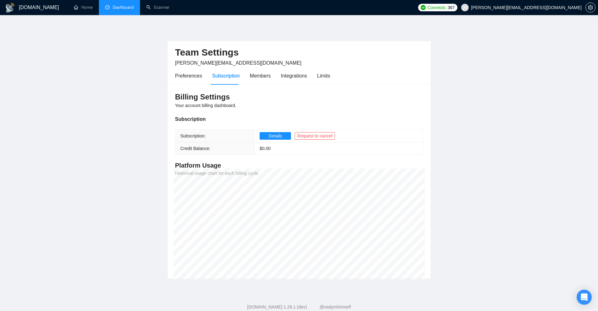
click at [134, 9] on link "Dashboard" at bounding box center [119, 7] width 29 height 5
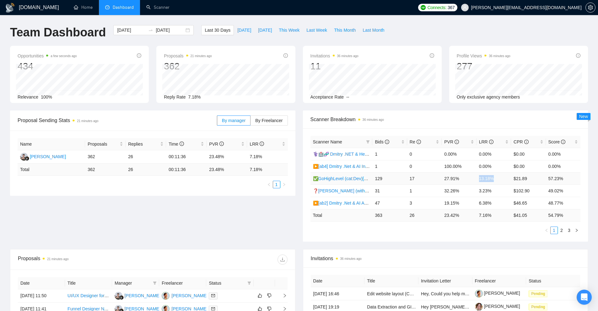
drag, startPoint x: 491, startPoint y: 179, endPoint x: 473, endPoint y: 180, distance: 17.9
click at [474, 180] on tr "✅GoHighLevel (cat:Dev)[a]Unicode 129 17 27.91% 13.18% $21.89 57.23%" at bounding box center [445, 178] width 270 height 12
drag, startPoint x: 442, startPoint y: 179, endPoint x: 469, endPoint y: 179, distance: 26.4
click at [463, 176] on td "27.91%" at bounding box center [459, 178] width 35 height 12
click at [469, 179] on td "27.91%" at bounding box center [459, 178] width 35 height 12
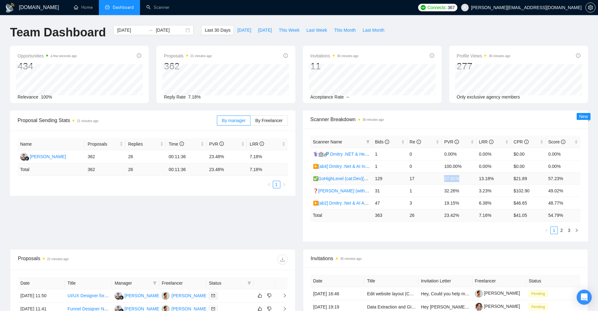
drag, startPoint x: 442, startPoint y: 178, endPoint x: 461, endPoint y: 178, distance: 18.5
click at [461, 178] on td "27.91%" at bounding box center [459, 178] width 35 height 12
drag, startPoint x: 498, startPoint y: 177, endPoint x: 446, endPoint y: 180, distance: 52.5
click at [446, 180] on tr "✅GoHighLevel (cat:Dev)[a]Unicode 129 17 27.91% 13.18% $21.89 57.23%" at bounding box center [445, 178] width 270 height 12
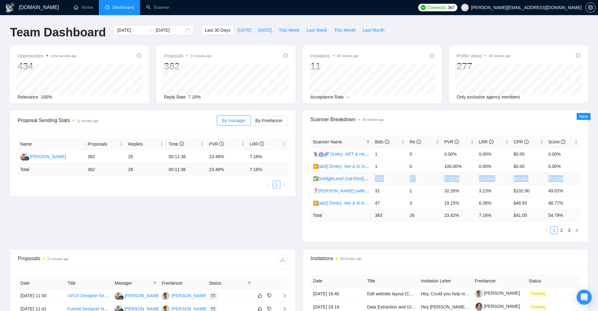
drag, startPoint x: 380, startPoint y: 177, endPoint x: 565, endPoint y: 179, distance: 185.2
click at [565, 179] on tr "✅GoHighLevel (cat:Dev)[a]Unicode 129 17 27.91% 13.18% $21.89 57.23%" at bounding box center [445, 178] width 270 height 12
drag, startPoint x: 374, startPoint y: 193, endPoint x: 561, endPoint y: 188, distance: 187.1
click at [561, 188] on tr "❓Alex React (without Front) Agency (0626) 31 1 32.26% 3.23% $102.90 49.02%" at bounding box center [445, 191] width 270 height 12
click at [561, 188] on td "49.02%" at bounding box center [563, 191] width 35 height 12
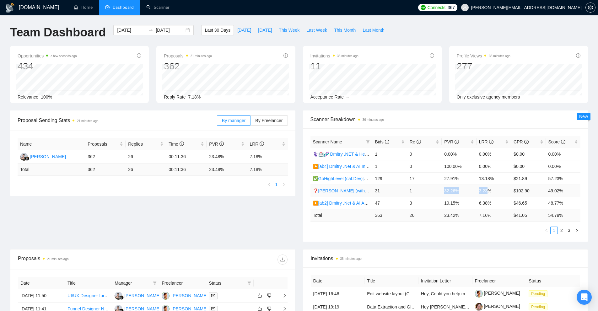
drag, startPoint x: 446, startPoint y: 191, endPoint x: 436, endPoint y: 191, distance: 9.4
click at [437, 191] on tr "❓Alex React (without Front) Agency (0626) 31 1 32.26% 3.23% $102.90 49.02%" at bounding box center [445, 191] width 270 height 12
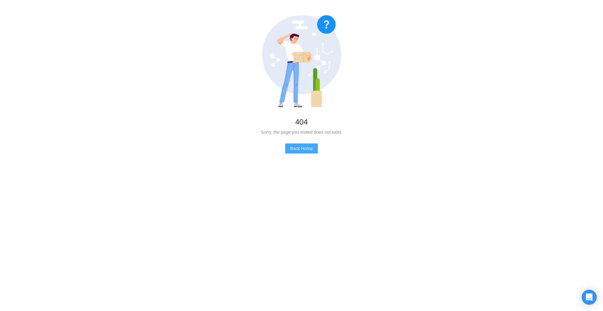
click at [289, 143] on button "Back Home" at bounding box center [301, 148] width 33 height 10
click at [304, 151] on span "Back Home" at bounding box center [301, 148] width 23 height 7
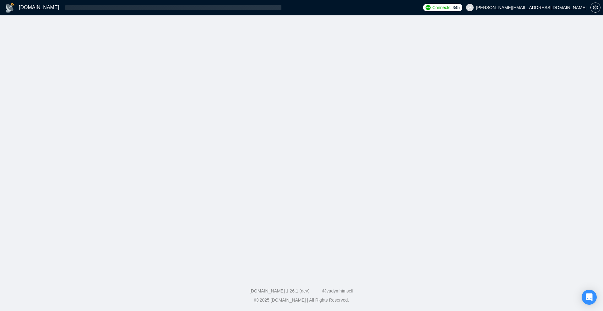
click at [295, 146] on main at bounding box center [301, 144] width 582 height 238
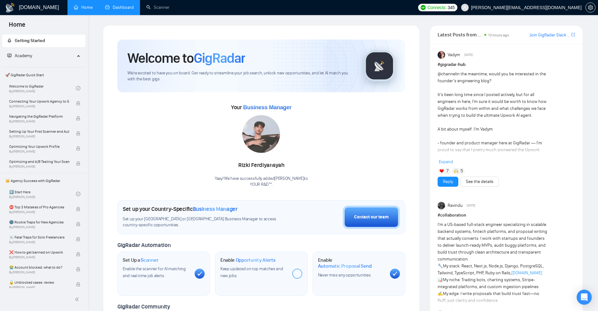
click at [105, 5] on link "Dashboard" at bounding box center [119, 7] width 29 height 5
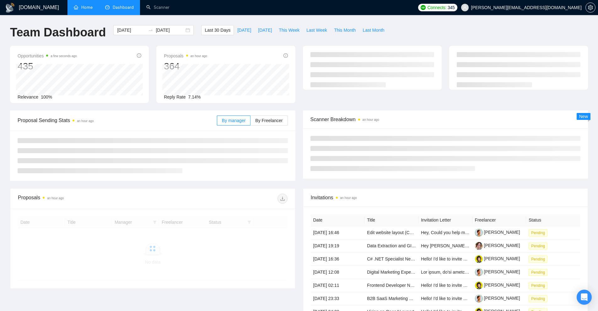
click at [80, 8] on link "Home" at bounding box center [83, 7] width 19 height 5
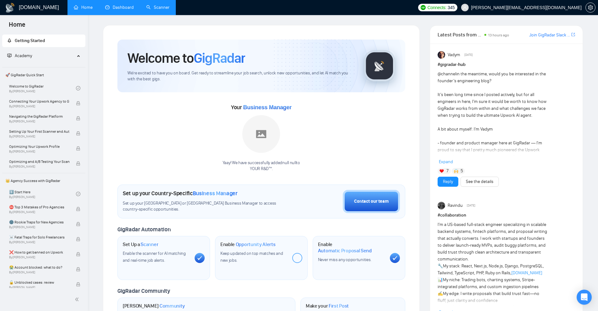
click at [146, 7] on link "Scanner" at bounding box center [157, 7] width 23 height 5
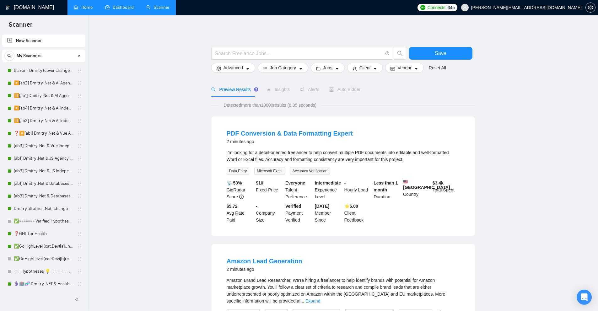
click at [126, 10] on link "Dashboard" at bounding box center [119, 7] width 29 height 5
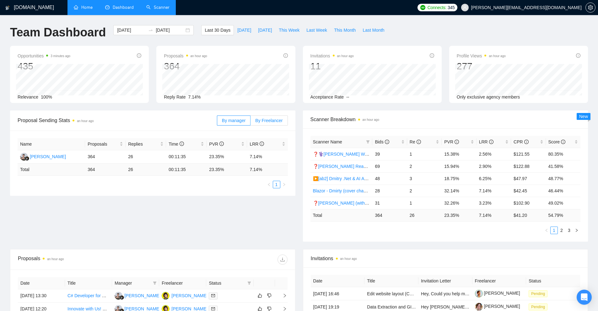
click at [286, 120] on label "By Freelancer" at bounding box center [268, 120] width 37 height 10
click at [250, 122] on input "By Freelancer" at bounding box center [250, 122] width 0 height 0
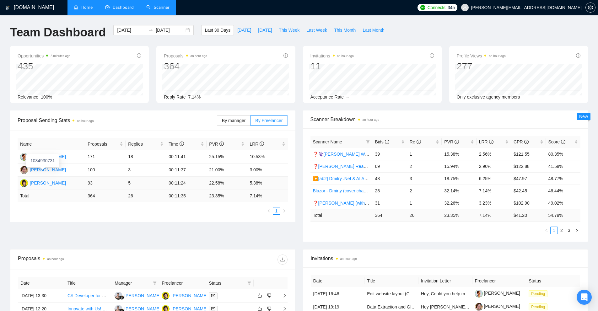
drag, startPoint x: 44, startPoint y: 169, endPoint x: 45, endPoint y: 183, distance: 14.2
click at [163, 15] on li "Scanner" at bounding box center [158, 7] width 36 height 15
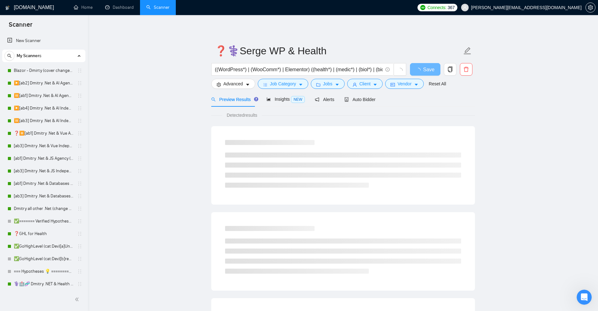
scroll to position [94, 0]
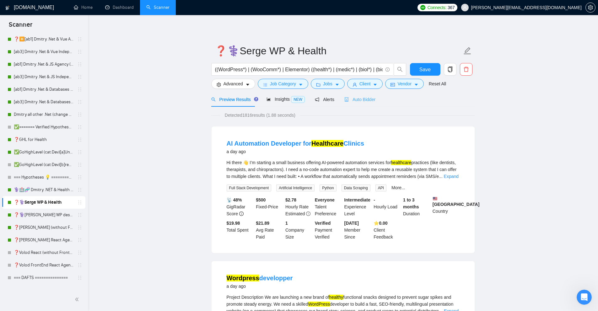
click at [355, 95] on div "Auto Bidder" at bounding box center [359, 99] width 31 height 15
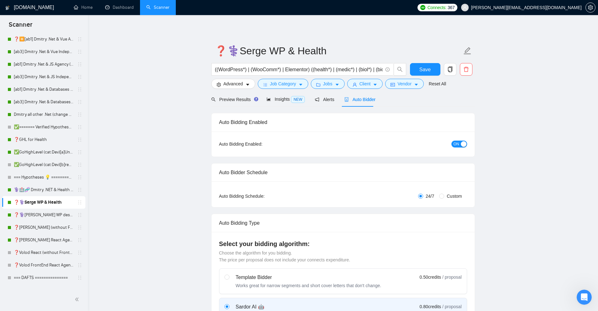
checkbox input "true"
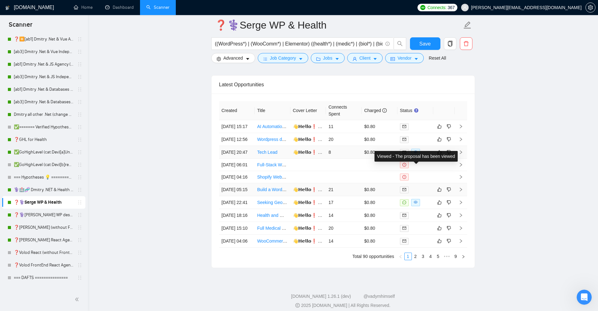
scroll to position [1695, 0]
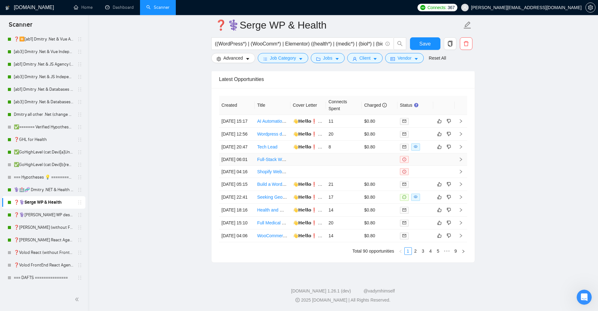
click at [365, 154] on td at bounding box center [380, 159] width 36 height 12
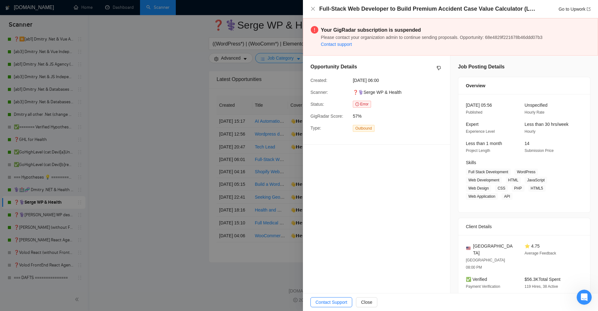
click at [265, 123] on div at bounding box center [299, 155] width 598 height 311
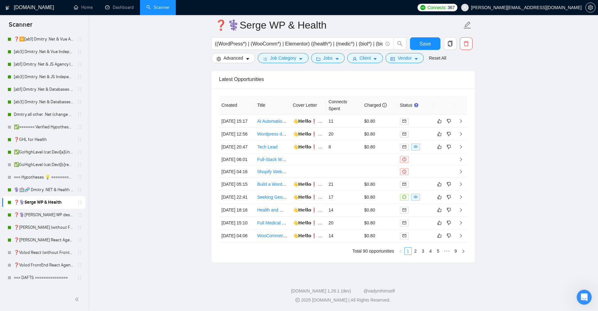
click at [408, 255] on link "1" at bounding box center [408, 251] width 7 height 7
click at [44, 189] on link "⚕️🏥🧬 Dmitry .NET & Health | bio" at bounding box center [44, 190] width 60 height 13
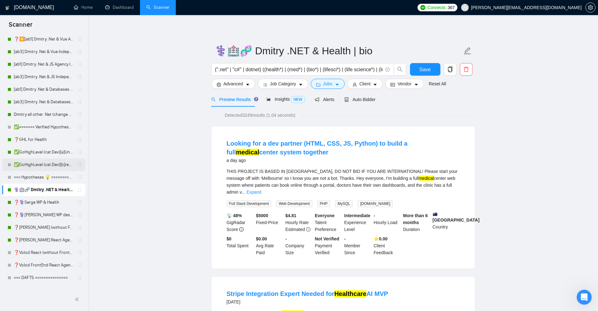
click at [40, 161] on link "✅GoHighLevel (cat:Dev)[b]regular font" at bounding box center [44, 164] width 60 height 13
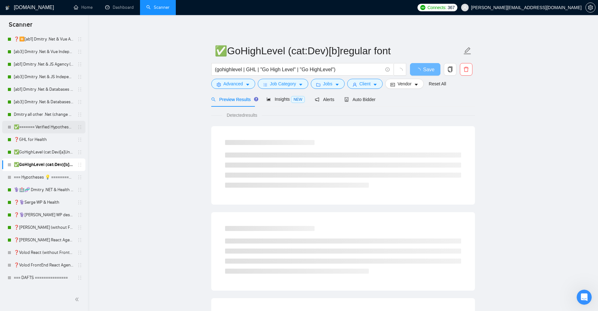
click at [35, 126] on link "✅======= Verified Hypotheses ✅▶️=======" at bounding box center [44, 127] width 60 height 13
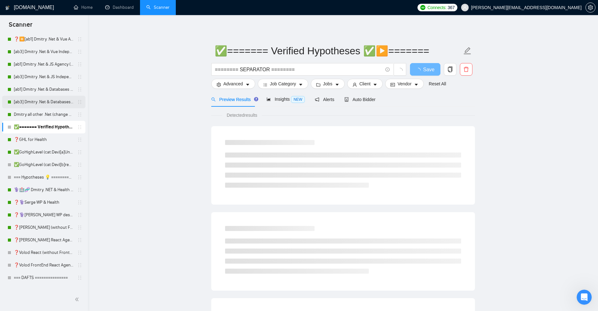
click at [32, 104] on link "[ab3] Dmitry .Net & Databases Independent (change 2.18)" at bounding box center [44, 102] width 60 height 13
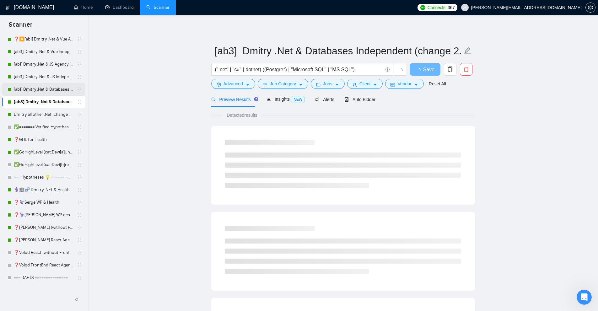
click at [34, 91] on link "[ab1] Dmitry .Net & Databases (change 2.18)" at bounding box center [44, 89] width 60 height 13
click at [35, 75] on link "[ab3] Dmitry .Net & JS Independent (change 2.18)" at bounding box center [44, 77] width 60 height 13
click at [33, 85] on link "[ab1] Dmitry .Net & Databases (change 2.18)" at bounding box center [44, 89] width 60 height 13
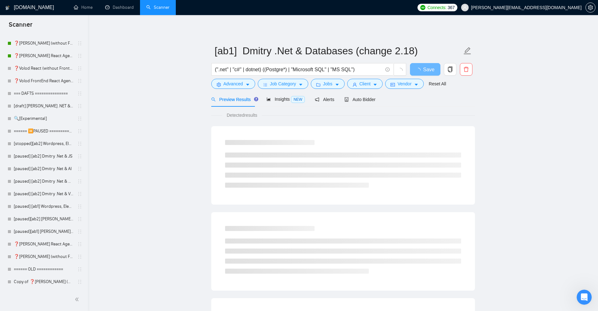
scroll to position [121, 0]
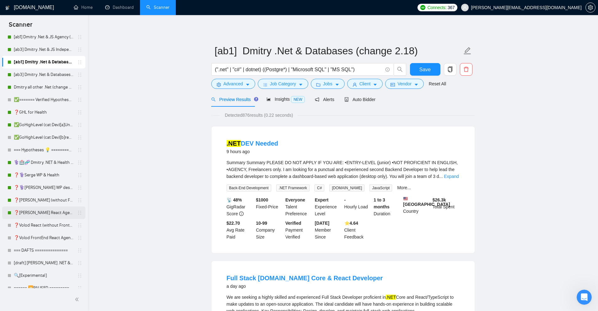
click at [29, 209] on link "❓[PERSON_NAME] React Agency (0626)" at bounding box center [44, 212] width 60 height 13
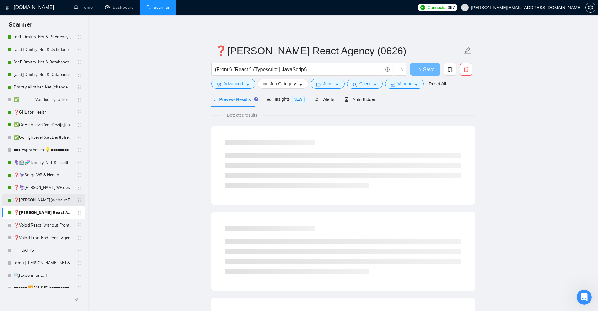
click at [30, 202] on link "❓[PERSON_NAME] (without Front) Agency (0626)" at bounding box center [44, 200] width 60 height 13
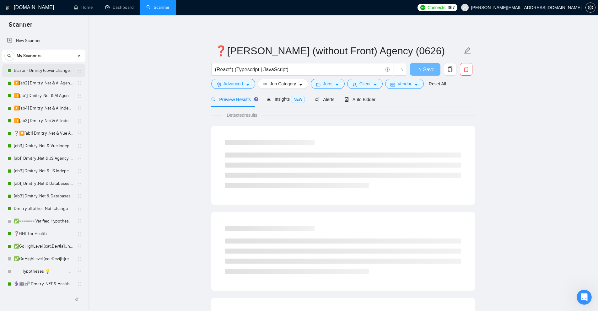
click at [53, 72] on link "Blazor - Dmirty (cover changed 25.03)" at bounding box center [44, 70] width 60 height 13
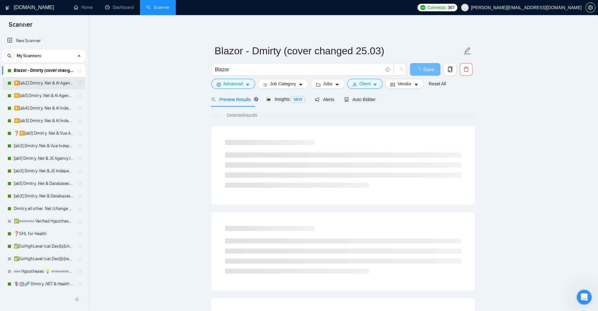
click at [48, 82] on link "▶️[ab2] Dmitry .Net & AI Agency "loom"" at bounding box center [44, 83] width 60 height 13
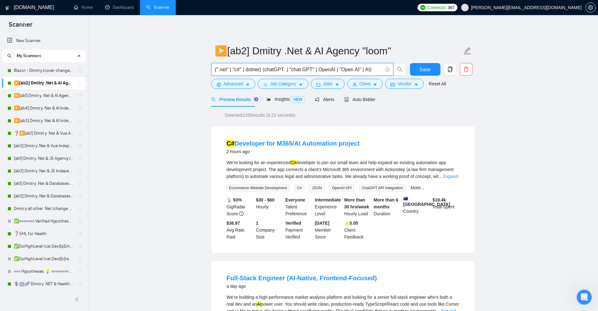
drag, startPoint x: 219, startPoint y: 68, endPoint x: 227, endPoint y: 68, distance: 8.5
click at [227, 68] on input "(".net" | "c#" | dotnet) (chatGPT | "chat GPT" | OpenAI | "Open AI" | AI)" at bounding box center [299, 70] width 168 height 8
click at [233, 68] on input "(".net" | "c#" | dotnet) (chatGPT | "chat GPT" | OpenAI | "Open AI" | AI)" at bounding box center [299, 70] width 168 height 8
drag, startPoint x: 227, startPoint y: 70, endPoint x: 218, endPoint y: 70, distance: 9.1
click at [218, 70] on input "(".net" | "c#" | dotnet) (chatGPT | "chat GPT" | OpenAI | "Open AI" | AI)" at bounding box center [299, 70] width 168 height 8
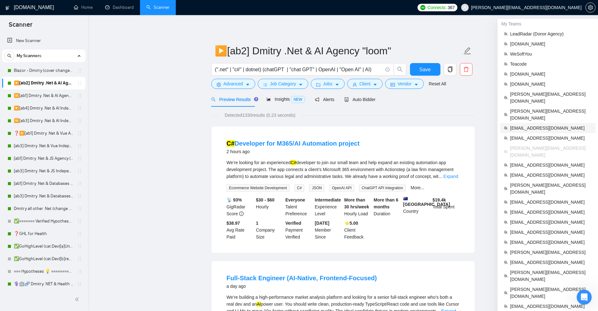
scroll to position [63, 0]
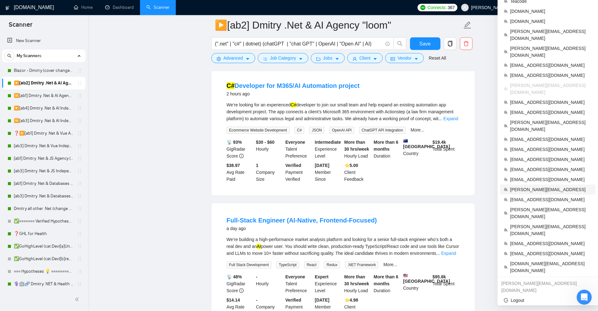
click at [535, 185] on li "toby@ashgrove.ai" at bounding box center [547, 190] width 95 height 10
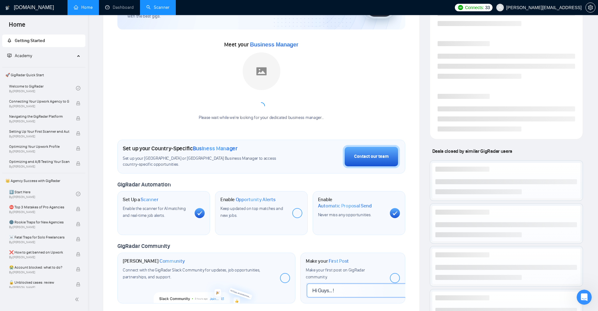
click at [158, 10] on link "Scanner" at bounding box center [157, 7] width 23 height 5
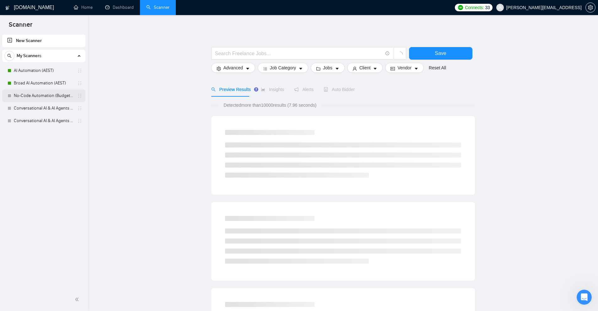
click at [25, 96] on link "No-Code Automation (Budget Filters W4, Aug)" at bounding box center [44, 95] width 60 height 13
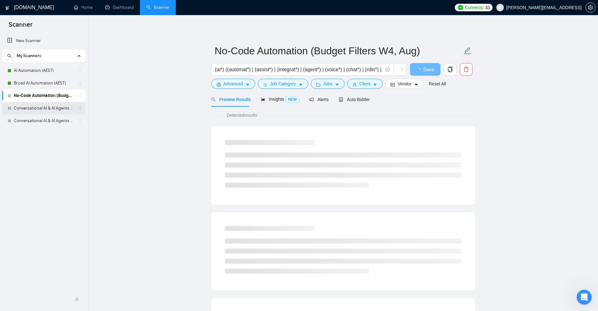
click at [31, 109] on link "Conversational AI & AI Agents (Client Filters)" at bounding box center [44, 108] width 60 height 13
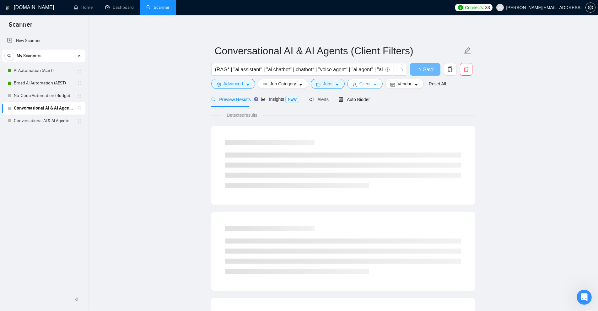
click at [368, 87] on span "Client" at bounding box center [364, 83] width 11 height 7
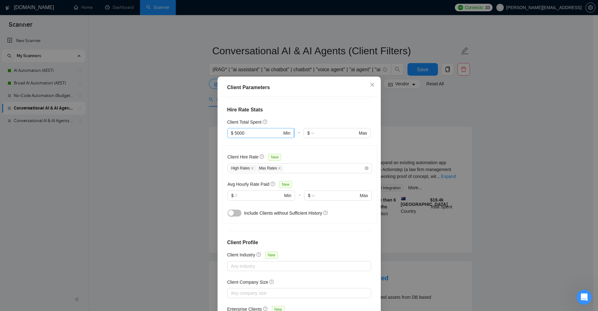
scroll to position [173, 0]
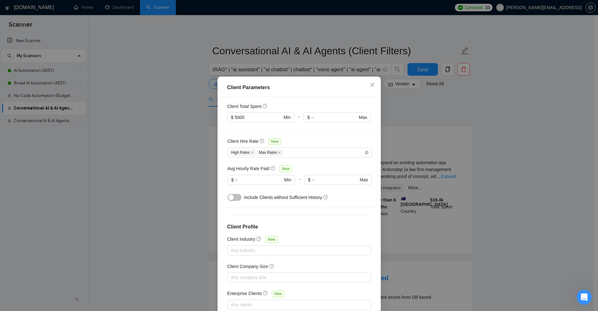
click at [157, 134] on div "Client Parameters Client Location Include Client Countries Australia New Zealan…" at bounding box center [299, 155] width 598 height 311
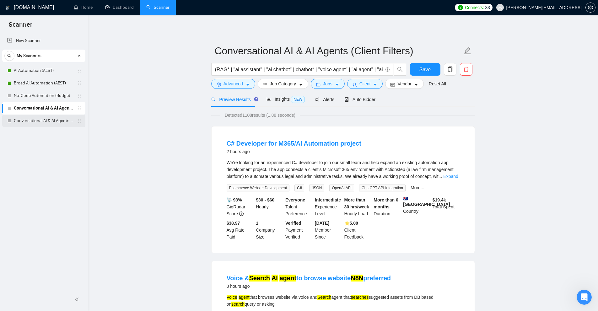
click at [37, 120] on link "Conversational AI & AI Agents (Budget Filters)" at bounding box center [44, 121] width 60 height 13
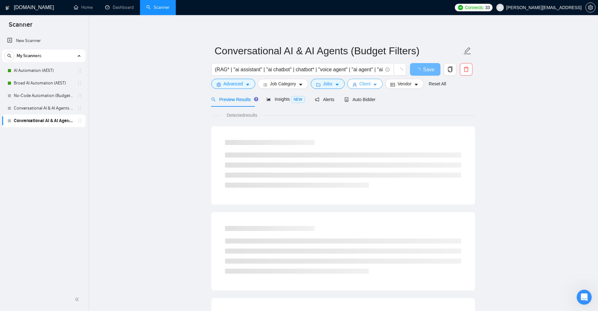
click at [362, 84] on span "Client" at bounding box center [364, 83] width 11 height 7
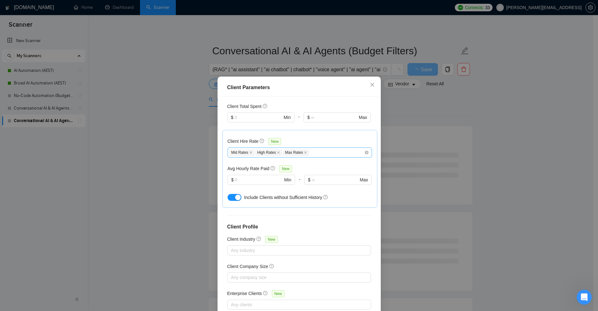
scroll to position [78, 0]
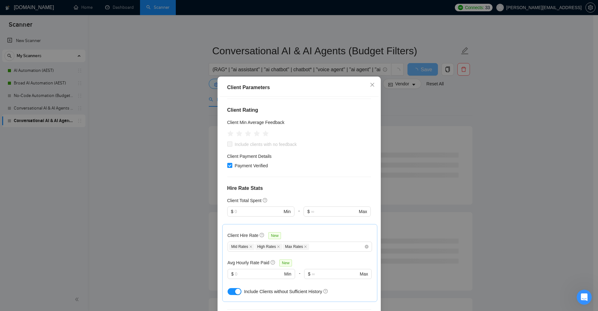
click at [451, 113] on div "Client Parameters Client Location Include Client Countries Australia New Zealan…" at bounding box center [299, 155] width 598 height 311
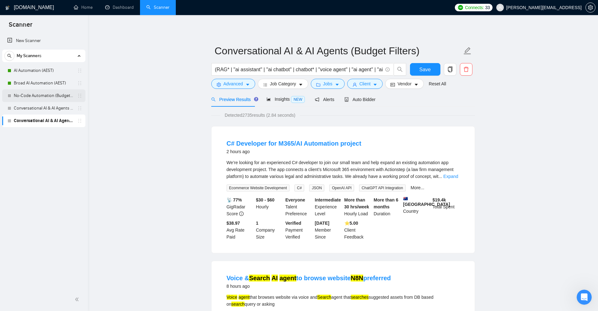
click at [34, 95] on link "No-Code Automation (Budget Filters W4, Aug)" at bounding box center [44, 95] width 60 height 13
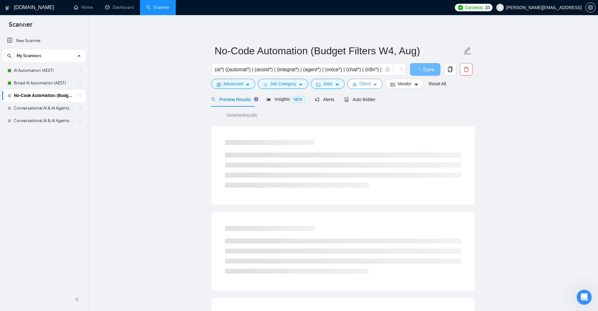
click at [364, 82] on span "Client" at bounding box center [364, 83] width 11 height 7
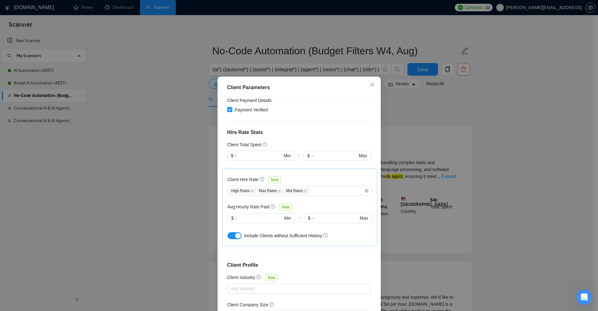
scroll to position [157, 0]
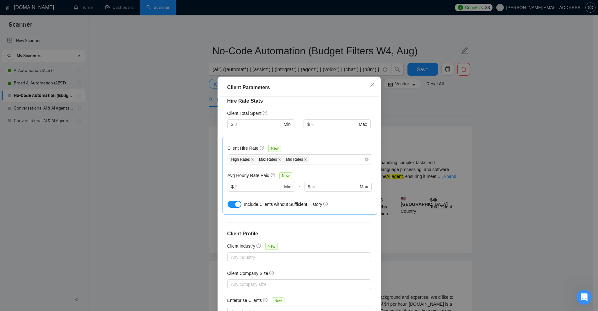
click at [438, 137] on div "Client Parameters Client Location Include Client Countries United States Exclud…" at bounding box center [299, 155] width 598 height 311
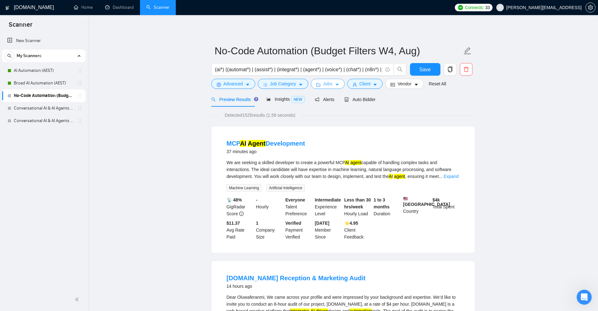
click at [318, 83] on icon "folder" at bounding box center [318, 85] width 4 height 4
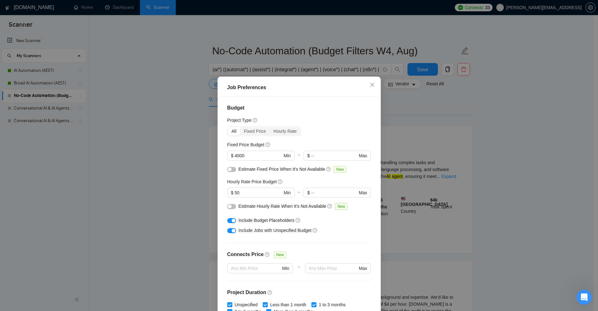
click at [412, 128] on div "Job Preferences Budget Project Type All Fixed Price Hourly Rate Fixed Price Bud…" at bounding box center [299, 155] width 598 height 311
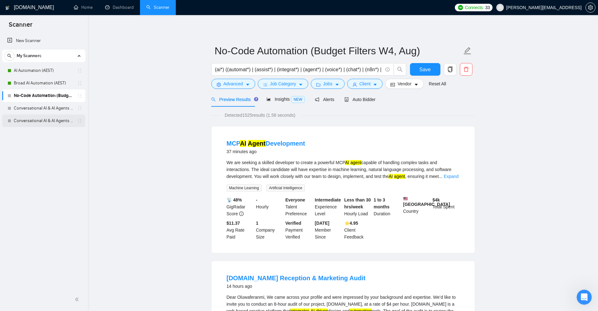
click at [34, 118] on link "Conversational AI & AI Agents (Budget Filters)" at bounding box center [44, 121] width 60 height 13
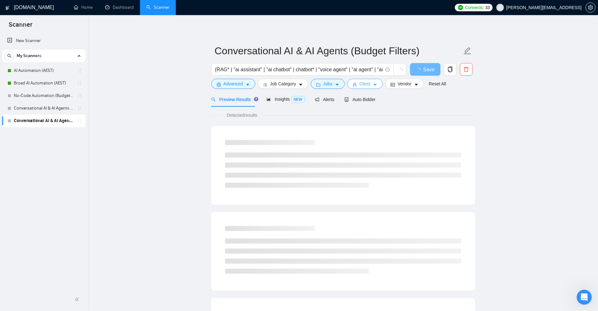
click at [349, 83] on button "Client" at bounding box center [365, 84] width 36 height 10
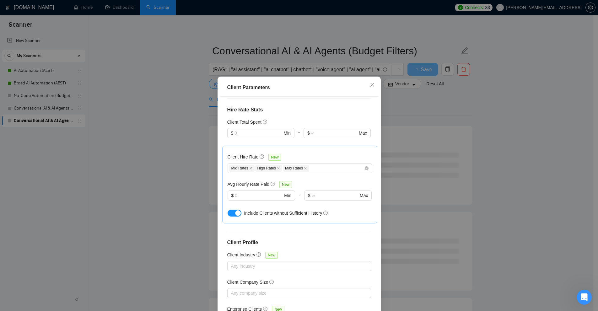
click at [444, 118] on div "Client Parameters Client Location Include Client Countries Australia New Zealan…" at bounding box center [299, 155] width 598 height 311
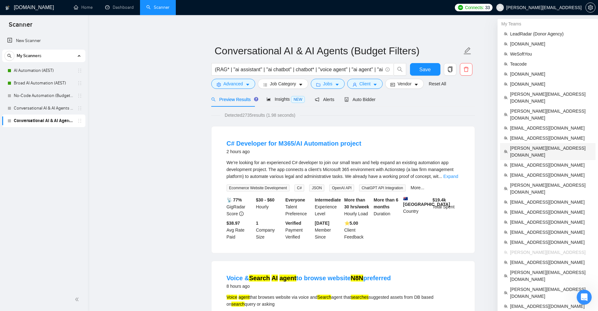
click at [533, 145] on span "[PERSON_NAME][EMAIL_ADDRESS][DOMAIN_NAME]" at bounding box center [551, 152] width 82 height 14
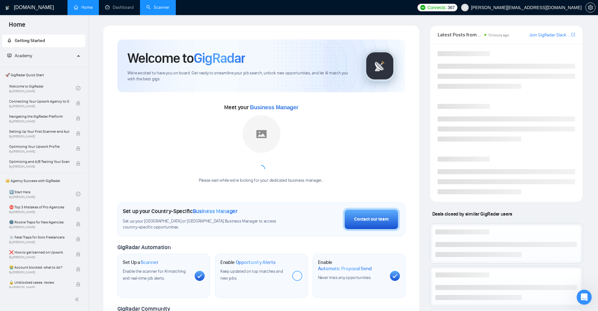
click at [162, 6] on link "Scanner" at bounding box center [157, 7] width 23 height 5
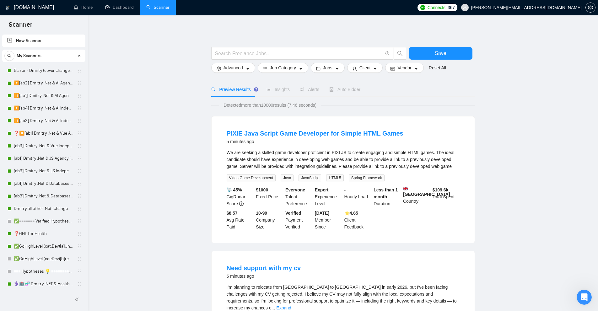
click at [359, 176] on span "Spring Framework" at bounding box center [367, 177] width 36 height 7
click at [334, 167] on div "We are seeking a skilled game developer proficient in PIXI JS to create engagin…" at bounding box center [343, 159] width 233 height 21
click at [39, 70] on link "Blazor - Dmirty (cover changed 25.03)" at bounding box center [44, 70] width 60 height 13
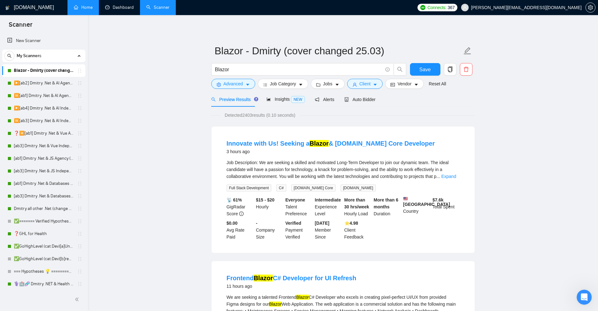
click at [76, 9] on link "Home" at bounding box center [83, 7] width 19 height 5
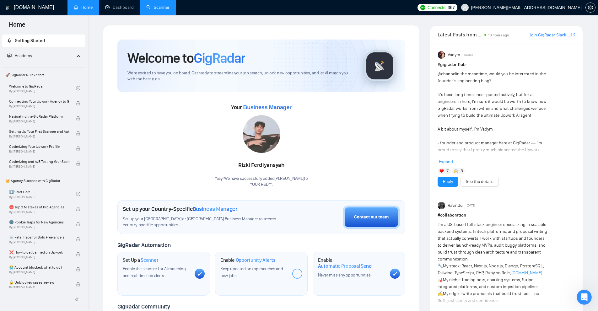
click at [159, 10] on link "Scanner" at bounding box center [157, 7] width 23 height 5
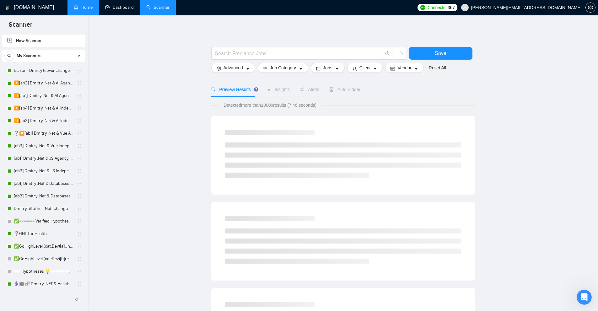
click at [93, 9] on link "Home" at bounding box center [83, 7] width 19 height 5
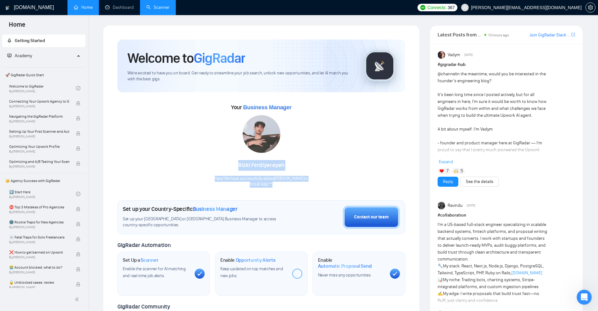
drag, startPoint x: 236, startPoint y: 166, endPoint x: 339, endPoint y: 183, distance: 104.0
click at [339, 183] on div "Your Business Manager Rizki Ferdiyansyah Yaay! We have successfully added Rizki…" at bounding box center [261, 144] width 288 height 85
drag, startPoint x: 339, startPoint y: 183, endPoint x: 343, endPoint y: 161, distance: 22.3
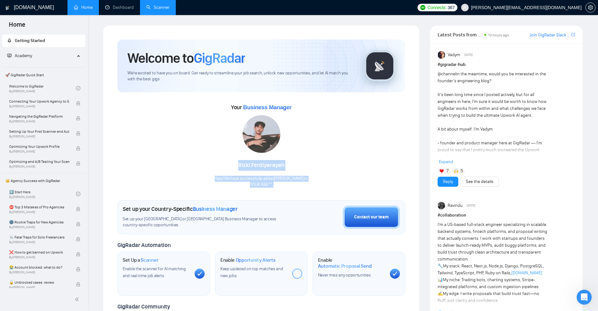
click at [343, 161] on div "Your Business Manager Rizki Ferdiyansyah Yaay! We have successfully added Rizki…" at bounding box center [261, 144] width 288 height 85
drag, startPoint x: 278, startPoint y: 185, endPoint x: 178, endPoint y: 107, distance: 126.6
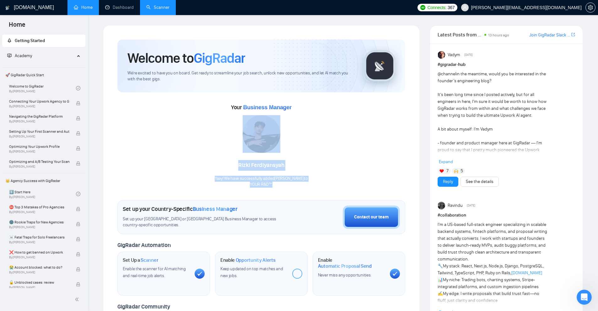
click at [178, 107] on div "Your Business Manager Rizki Ferdiyansyah Yaay! We have successfully added Rizki…" at bounding box center [261, 144] width 288 height 85
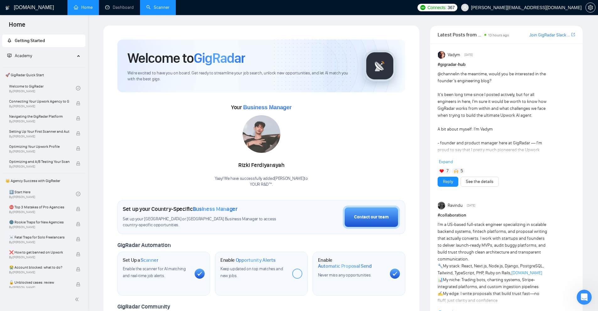
click at [188, 98] on div "Your Business Manager Rizki Ferdiyansyah Yaay! We have successfully added Rizki…" at bounding box center [261, 139] width 288 height 95
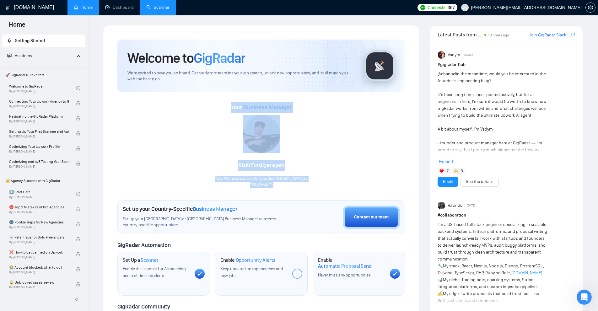
drag, startPoint x: 188, startPoint y: 98, endPoint x: 308, endPoint y: 189, distance: 150.1
click at [308, 189] on div "Welcome to GigRadar We're excited to have you on board. Get ready to streamline…" at bounding box center [261, 234] width 288 height 388
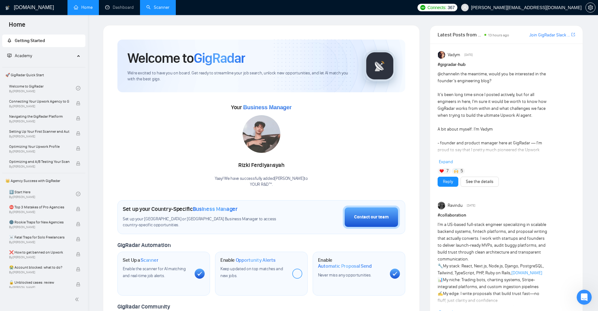
click at [308, 189] on div "Welcome to GigRadar We're excited to have you on board. Get ready to streamline…" at bounding box center [261, 234] width 288 height 388
drag, startPoint x: 308, startPoint y: 189, endPoint x: 309, endPoint y: 178, distance: 10.4
click at [309, 178] on div "Welcome to GigRadar We're excited to have you on board. Get ready to streamline…" at bounding box center [261, 234] width 288 height 388
click at [308, 178] on div "Yaay! We have successfully added Rizki Ferdiyansyah to YOUR R&D™ ." at bounding box center [261, 182] width 93 height 12
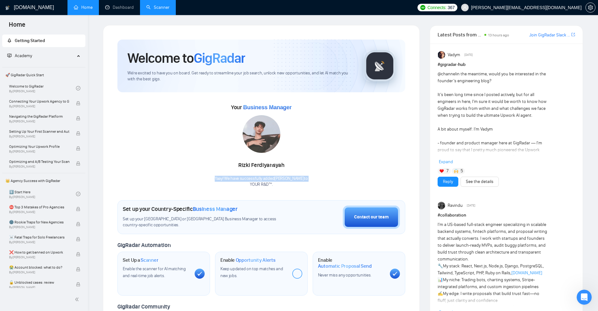
drag, startPoint x: 309, startPoint y: 178, endPoint x: 319, endPoint y: 176, distance: 9.7
click at [319, 176] on div "Your Business Manager Rizki Ferdiyansyah Yaay! We have successfully added Rizki…" at bounding box center [261, 144] width 288 height 85
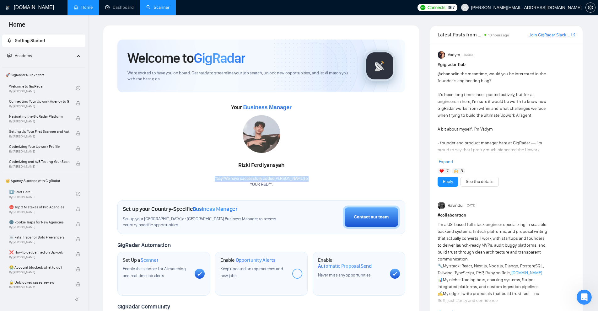
click at [319, 176] on div "Your Business Manager Rizki Ferdiyansyah Yaay! We have successfully added Rizki…" at bounding box center [261, 144] width 288 height 85
click at [158, 10] on link "Scanner" at bounding box center [157, 7] width 23 height 5
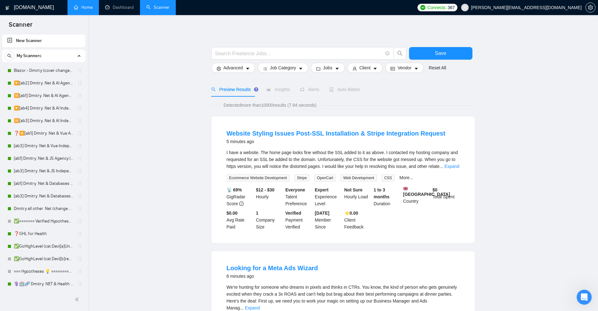
click at [86, 5] on link "Home" at bounding box center [83, 7] width 19 height 5
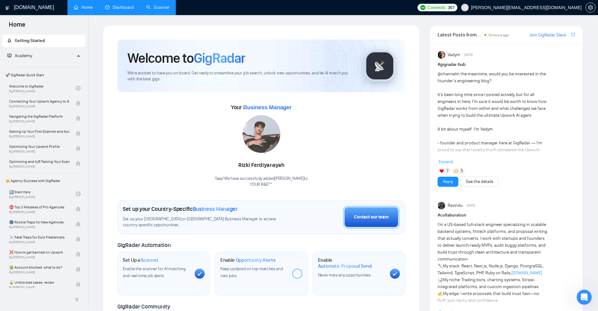
click at [116, 5] on link "Dashboard" at bounding box center [119, 7] width 29 height 5
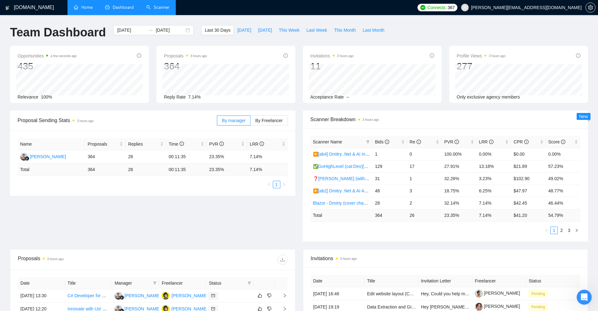
click at [161, 8] on link "Scanner" at bounding box center [157, 7] width 23 height 5
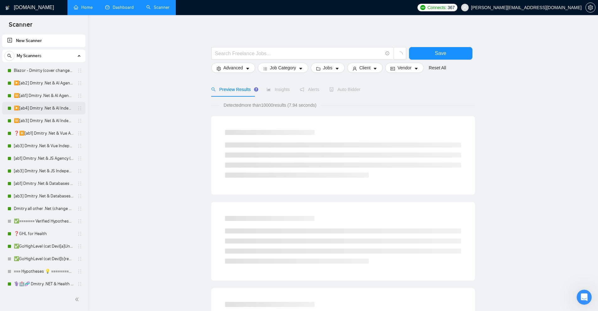
click at [40, 110] on link "▶️[ab4] Dmitry .Net & AI Independent (noUnicode)" at bounding box center [44, 108] width 60 height 13
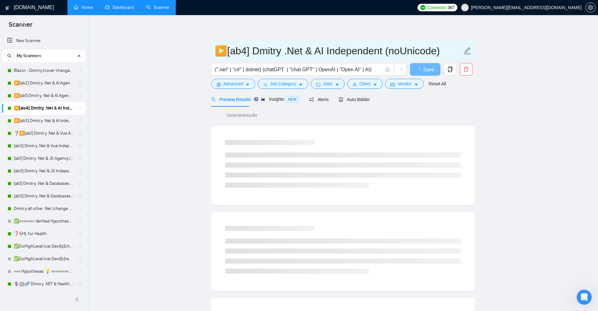
click at [397, 51] on input "▶️[ab4] Dmitry .Net & AI Independent (noUnicode)" at bounding box center [338, 51] width 247 height 16
click at [353, 104] on div "Auto Bidder" at bounding box center [354, 99] width 31 height 15
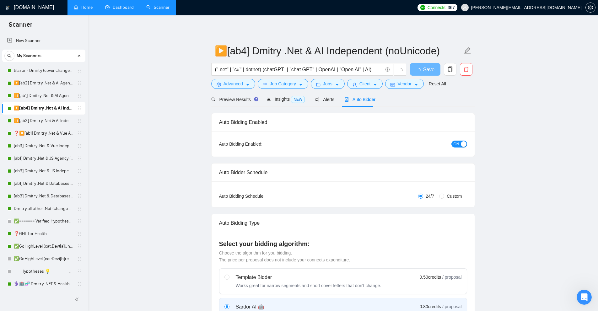
checkbox input "true"
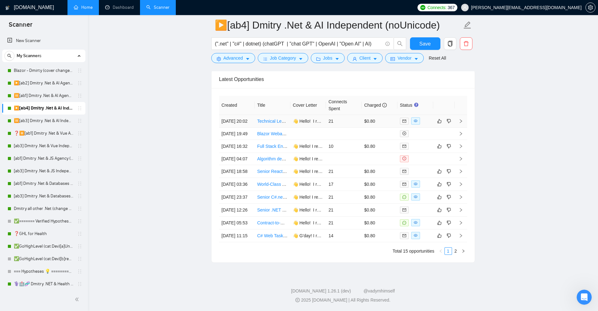
scroll to position [1481, 0]
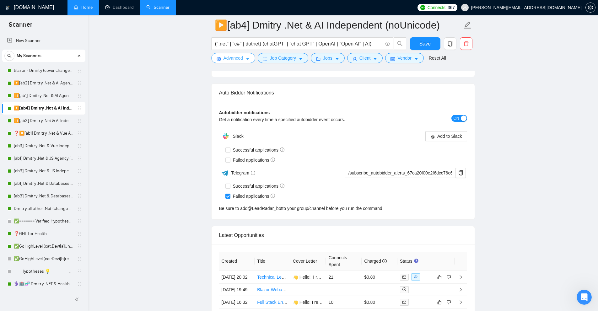
click at [244, 58] on button "Advanced" at bounding box center [233, 58] width 44 height 10
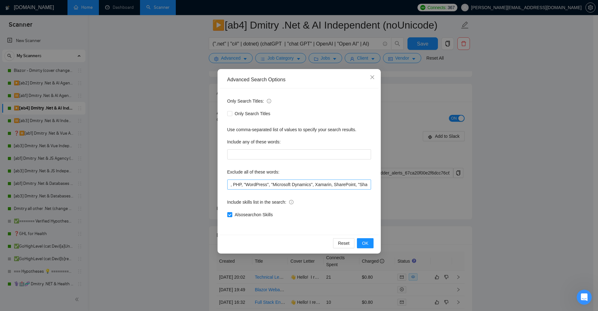
scroll to position [0, 0]
click at [160, 140] on div "Advanced Search Options Only Search Titles: Only Search Titles Use comma-separa…" at bounding box center [299, 155] width 598 height 311
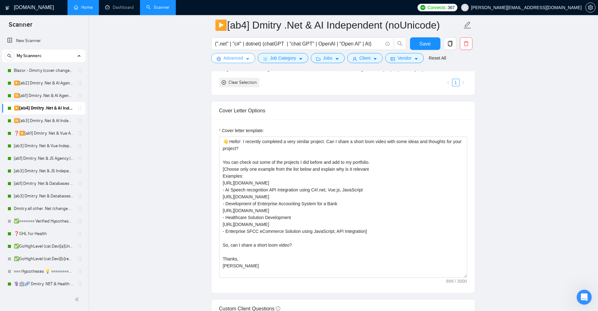
scroll to position [822, 0]
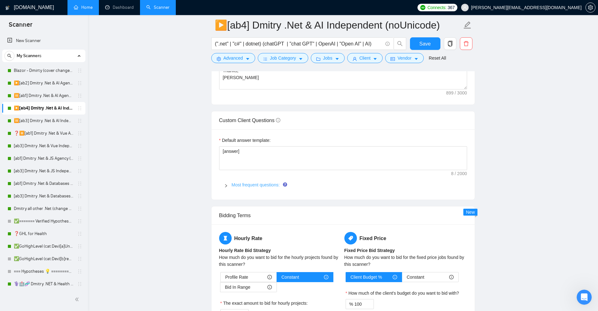
click at [251, 183] on link "Most frequent questions:" at bounding box center [256, 184] width 48 height 5
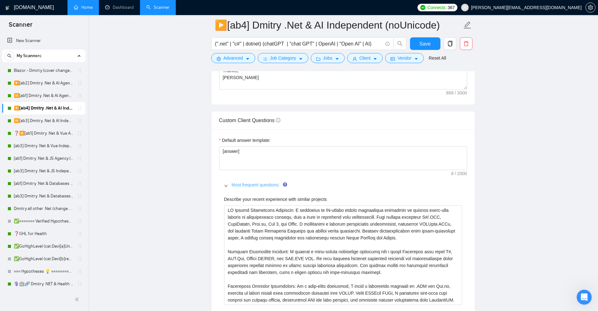
scroll to position [916, 0]
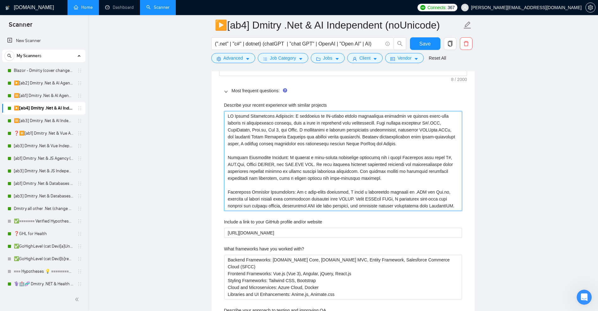
drag, startPoint x: 450, startPoint y: 205, endPoint x: 226, endPoint y: 100, distance: 247.4
click at [322, 145] on projects "Describe your recent experience with similar projects" at bounding box center [343, 161] width 238 height 100
click at [330, 128] on projects "Describe your recent experience with similar projects" at bounding box center [343, 161] width 238 height 100
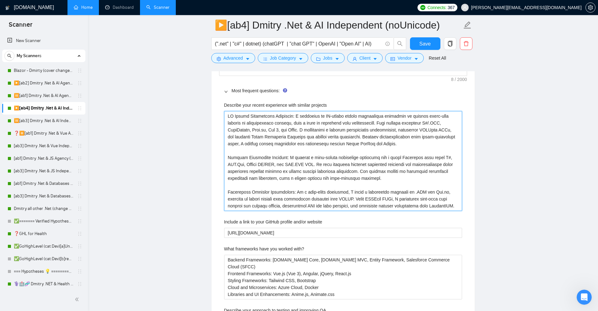
click at [330, 128] on projects "Describe your recent experience with similar projects" at bounding box center [343, 161] width 238 height 100
click at [347, 147] on projects "Describe your recent experience with similar projects" at bounding box center [343, 161] width 238 height 100
click at [415, 167] on projects "Describe your recent experience with similar projects" at bounding box center [343, 161] width 238 height 100
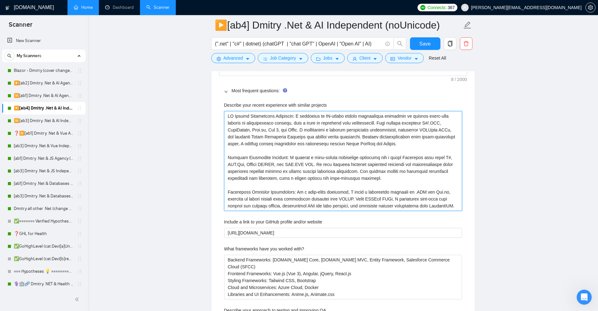
click at [415, 167] on projects "Describe your recent experience with similar projects" at bounding box center [343, 161] width 238 height 100
click at [390, 178] on projects "Describe your recent experience with similar projects" at bounding box center [343, 161] width 238 height 100
drag, startPoint x: 390, startPoint y: 178, endPoint x: 348, endPoint y: 166, distance: 43.5
click at [348, 166] on projects "Describe your recent experience with similar projects" at bounding box center [343, 161] width 238 height 100
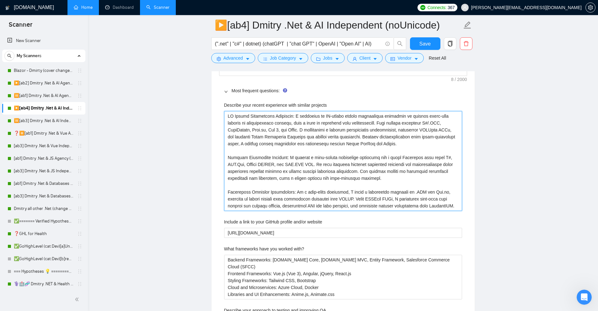
drag, startPoint x: 363, startPoint y: 172, endPoint x: 414, endPoint y: 169, distance: 50.6
click at [412, 169] on projects "Describe your recent experience with similar projects" at bounding box center [343, 161] width 238 height 100
click at [419, 176] on projects "Describe your recent experience with similar projects" at bounding box center [343, 161] width 238 height 100
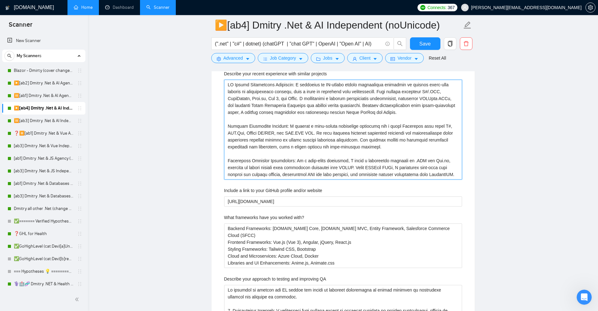
scroll to position [884, 0]
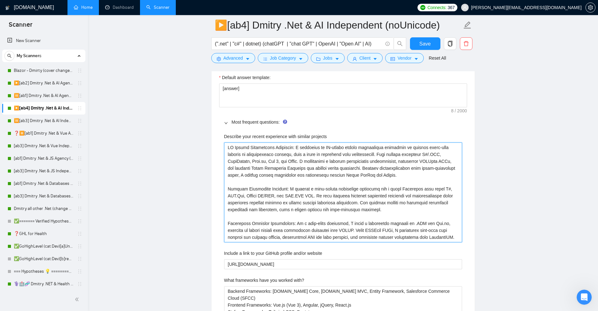
drag, startPoint x: 444, startPoint y: 237, endPoint x: 191, endPoint y: 135, distance: 272.8
click at [282, 146] on projects "Describe your recent experience with similar projects" at bounding box center [343, 192] width 238 height 100
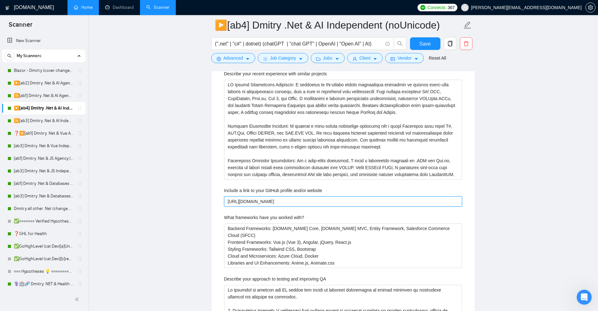
drag, startPoint x: 331, startPoint y: 203, endPoint x: 218, endPoint y: 199, distance: 113.3
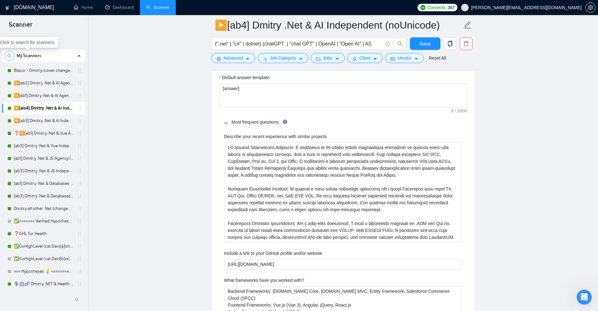
click at [9, 54] on icon "search" at bounding box center [9, 56] width 4 height 4
click at [31, 56] on input at bounding box center [44, 55] width 78 height 7
paste input "✅GoHighLe"
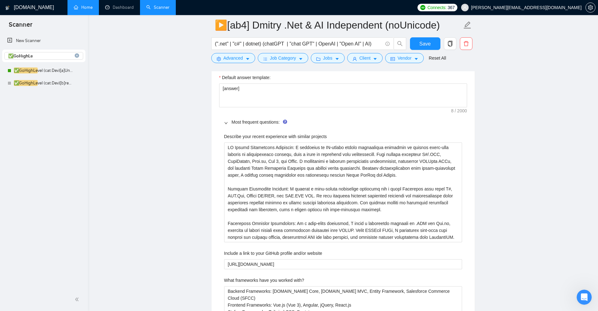
type input "✅GoHighLe"
click at [44, 67] on link "✅GoHighLe vel (cat:Dev)[a]Unicode" at bounding box center [44, 70] width 60 height 13
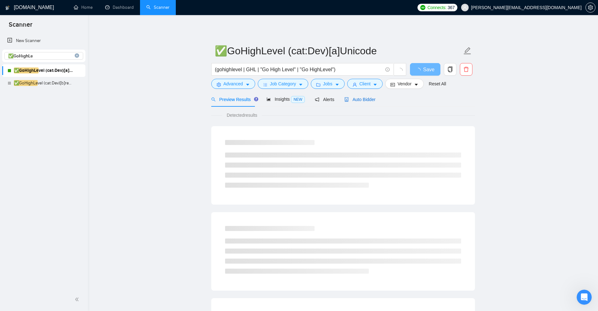
click at [368, 99] on span "Auto Bidder" at bounding box center [359, 99] width 31 height 5
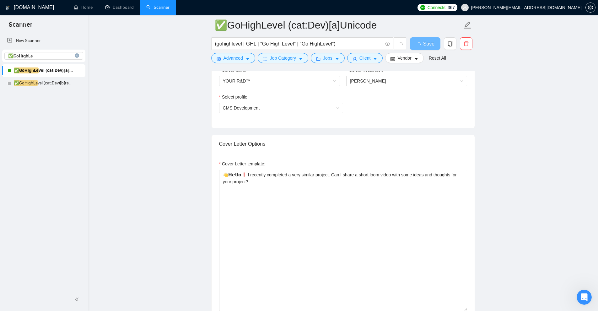
scroll to position [377, 0]
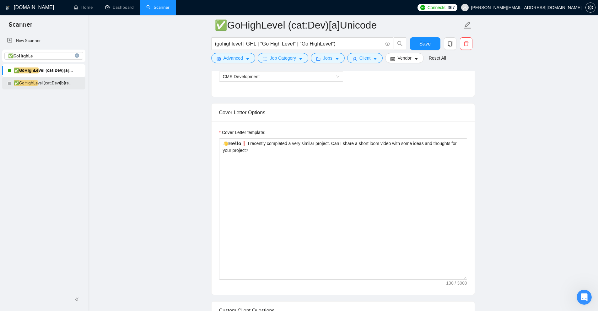
click at [59, 86] on link "✅GoHighLe vel (cat:Dev)[b]regular font" at bounding box center [44, 83] width 60 height 13
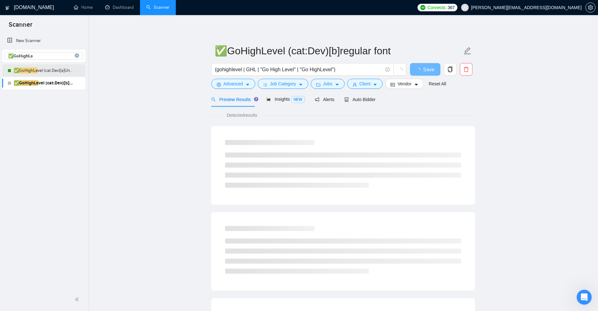
click at [48, 72] on link "✅GoHighLe vel (cat:Dev)[a]Unicode" at bounding box center [44, 70] width 60 height 13
click at [360, 98] on span "Auto Bidder" at bounding box center [359, 99] width 31 height 5
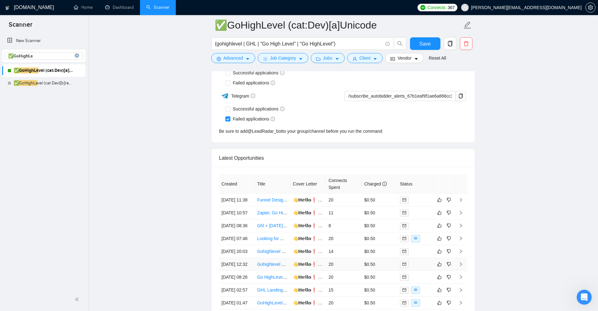
scroll to position [1360, 0]
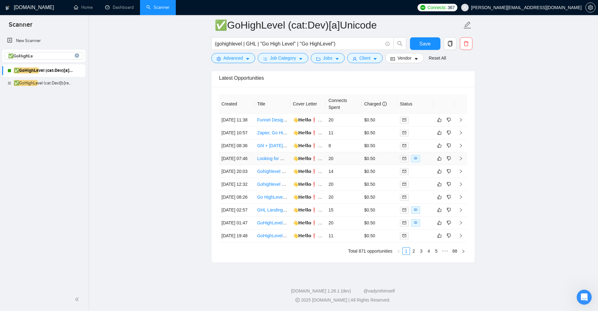
click at [421, 162] on div at bounding box center [415, 158] width 31 height 7
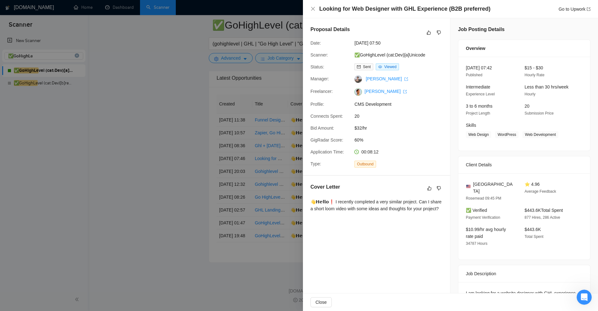
click at [184, 55] on div at bounding box center [299, 155] width 598 height 311
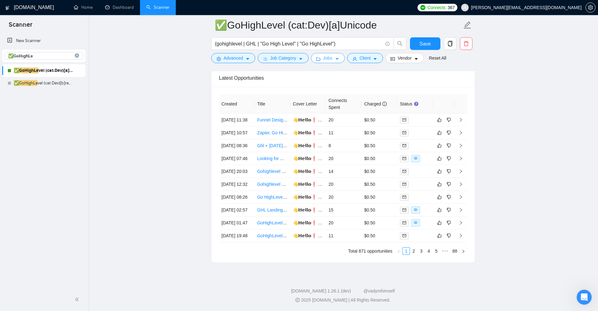
click at [326, 56] on span "Jobs" at bounding box center [327, 58] width 9 height 7
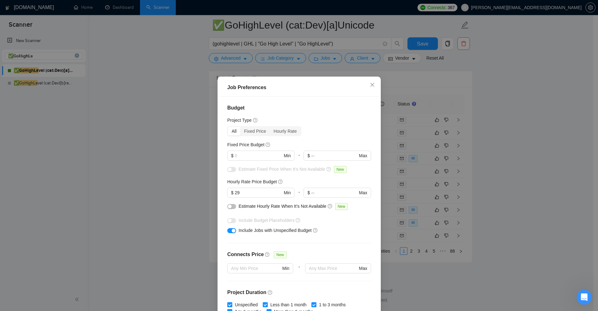
scroll to position [136, 0]
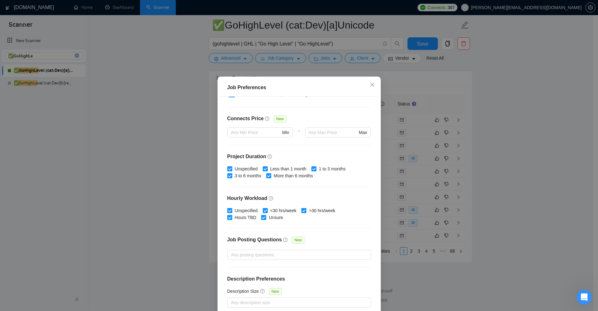
click at [528, 150] on div "Job Preferences Budget Project Type All Fixed Price Hourly Rate Fixed Price Bud…" at bounding box center [299, 155] width 598 height 311
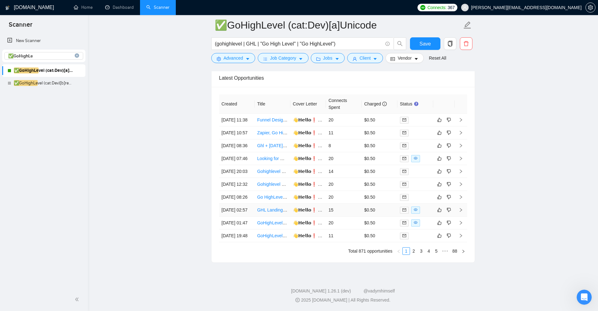
click at [426, 214] on div at bounding box center [415, 209] width 31 height 7
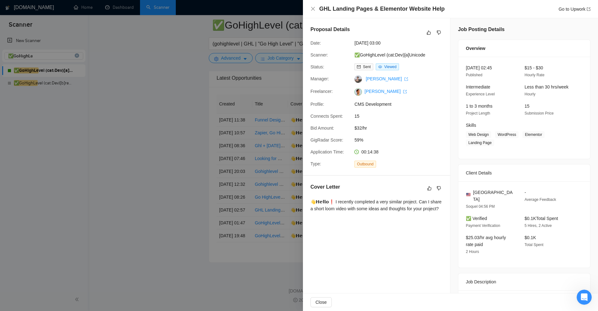
scroll to position [90, 0]
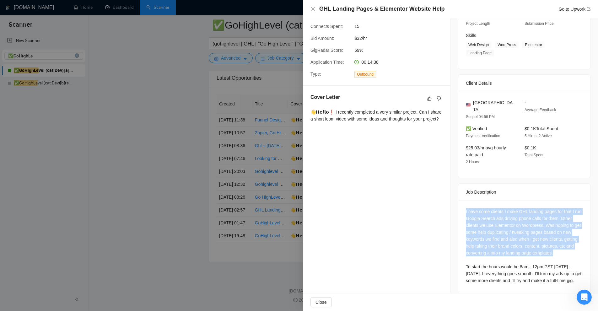
drag, startPoint x: 479, startPoint y: 205, endPoint x: 566, endPoint y: 244, distance: 95.2
click at [566, 244] on div "I have some clients I make GHL landing pages for that I run Google Search ads d…" at bounding box center [524, 248] width 132 height 94
click at [566, 245] on div "I have some clients I make GHL landing pages for that I run Google Search ads d…" at bounding box center [524, 246] width 117 height 76
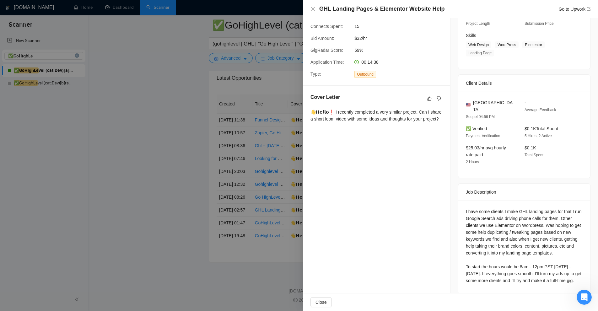
drag, startPoint x: 560, startPoint y: 249, endPoint x: 555, endPoint y: 248, distance: 4.7
click at [555, 248] on div "I have some clients I make GHL landing pages for that I run Google Search ads d…" at bounding box center [524, 246] width 117 height 76
click at [355, 125] on div "👋𝗛𝗲𝗹𝗹𝗼❗ I recently completed a very similar project. Can I share a short loom v…" at bounding box center [376, 117] width 132 height 16
click at [188, 91] on div at bounding box center [299, 155] width 598 height 311
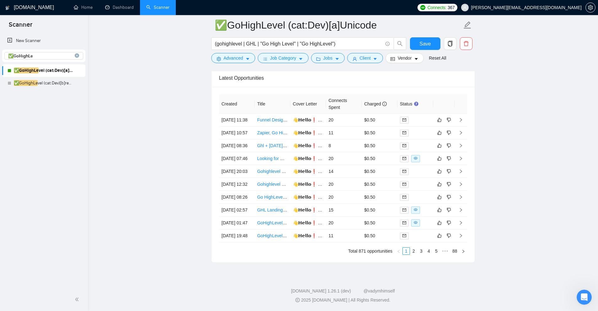
click at [78, 55] on icon "close-circle" at bounding box center [77, 55] width 4 height 4
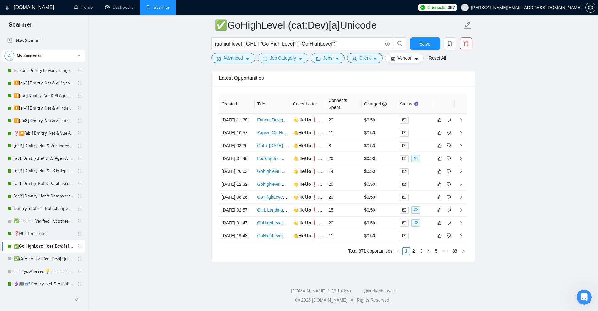
click at [11, 52] on button "button" at bounding box center [9, 56] width 10 height 10
click at [27, 54] on input at bounding box center [44, 55] width 78 height 7
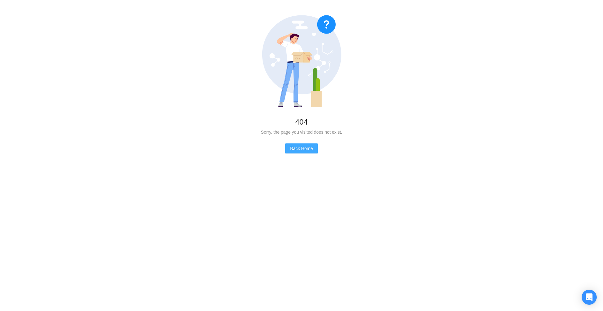
click at [294, 147] on span "Back Home" at bounding box center [301, 148] width 23 height 7
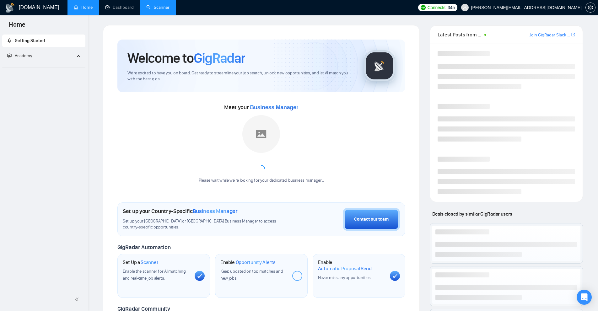
click at [161, 8] on link "Scanner" at bounding box center [157, 7] width 23 height 5
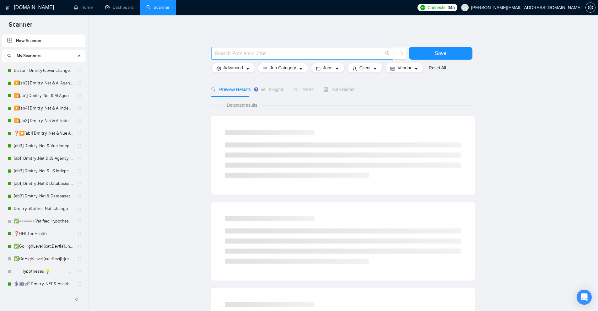
click at [297, 48] on span at bounding box center [302, 53] width 182 height 13
click at [290, 52] on input "text" at bounding box center [299, 54] width 168 height 8
paste input ".net"
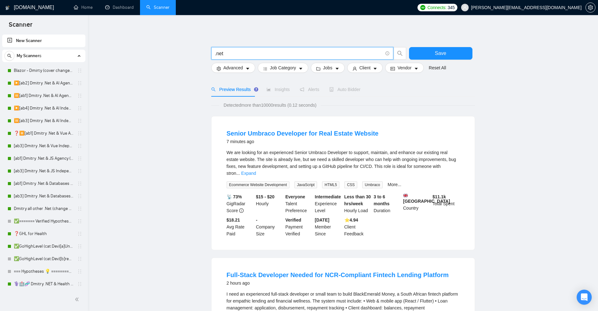
click at [256, 171] on link "Expand" at bounding box center [248, 173] width 15 height 5
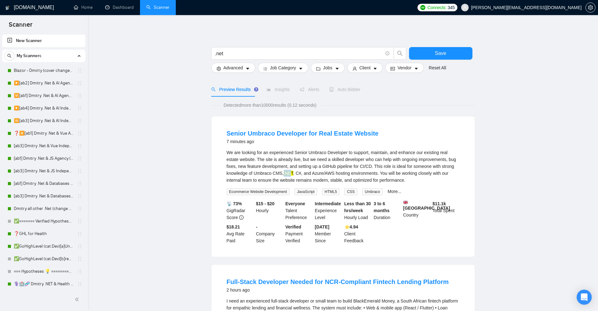
drag, startPoint x: 289, startPoint y: 173, endPoint x: 294, endPoint y: 173, distance: 5.3
click at [293, 172] on div "We are looking for an experienced Senior Umbraco Developer to support, maintain…" at bounding box center [343, 166] width 233 height 35
click at [259, 56] on input ".net" at bounding box center [299, 54] width 168 height 8
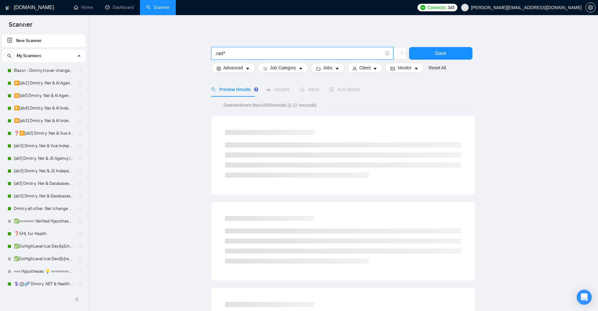
type input ".net*"
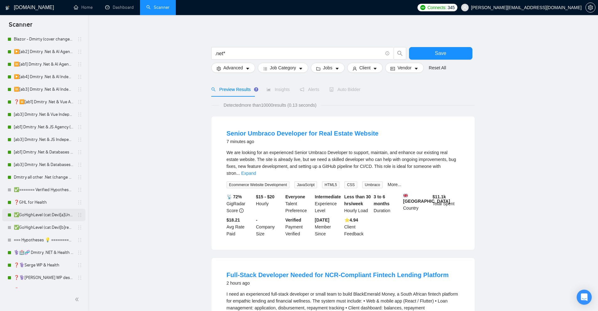
scroll to position [63, 0]
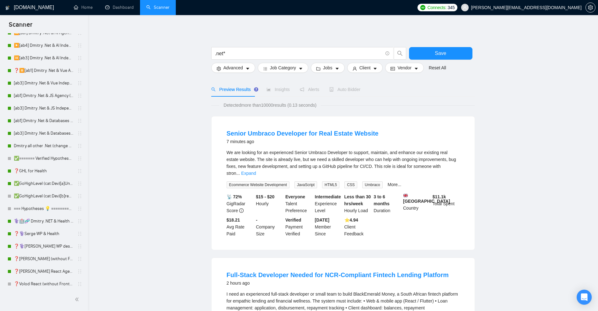
drag, startPoint x: 43, startPoint y: 177, endPoint x: 356, endPoint y: 38, distance: 343.0
click at [43, 177] on link "✅GoHighLevel (cat:Dev)[a]Unicode" at bounding box center [44, 183] width 60 height 13
click at [44, 91] on link "[ab1] Dmitry .Net & JS Agency (change 2.18)" at bounding box center [44, 95] width 60 height 13
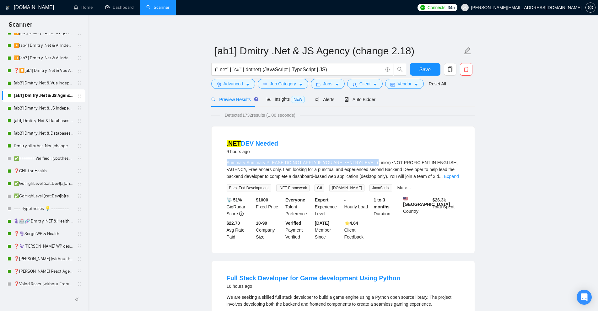
drag, startPoint x: 226, startPoint y: 163, endPoint x: 368, endPoint y: 160, distance: 141.9
click at [368, 160] on div "Summary Summary PLEASE DO NOT APPLY IF YOU ARE: •ENTRY-LEVEL (junior) •NOT PROF…" at bounding box center [343, 169] width 233 height 21
drag, startPoint x: 336, startPoint y: 162, endPoint x: 363, endPoint y: 162, distance: 27.3
click at [363, 162] on div "Summary Summary PLEASE DO NOT APPLY IF YOU ARE: •ENTRY-LEVEL (junior) •NOT PROF…" at bounding box center [343, 169] width 233 height 21
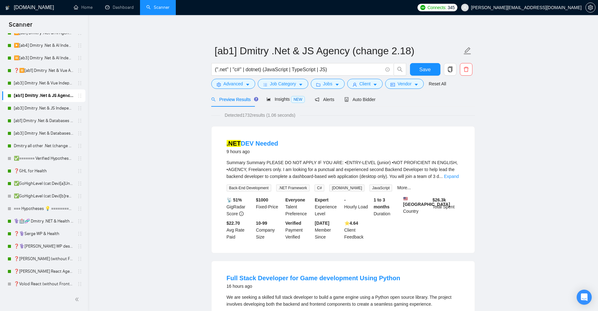
click at [386, 163] on div "Summary Summary PLEASE DO NOT APPLY IF YOU ARE: •ENTRY-LEVEL (junior) •NOT PROF…" at bounding box center [343, 169] width 233 height 21
click at [372, 162] on div "Summary Summary PLEASE DO NOT APPLY IF YOU ARE: •ENTRY-LEVEL (junior) •NOT PROF…" at bounding box center [343, 169] width 233 height 21
click at [386, 162] on div "Summary Summary PLEASE DO NOT APPLY IF YOU ARE: •ENTRY-LEVEL (junior) •NOT PROF…" at bounding box center [343, 169] width 233 height 21
drag, startPoint x: 386, startPoint y: 162, endPoint x: 433, endPoint y: 162, distance: 46.8
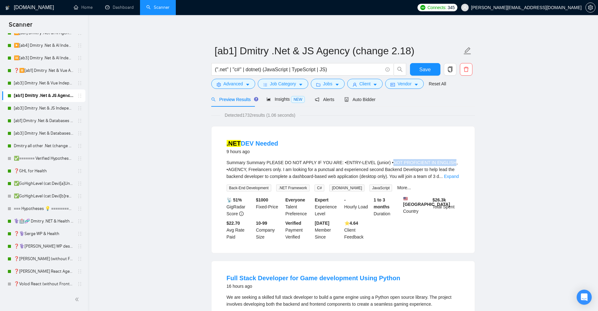
click at [433, 162] on div "Summary Summary PLEASE DO NOT APPLY IF YOU ARE: •ENTRY-LEVEL (junior) •NOT PROF…" at bounding box center [343, 169] width 233 height 21
drag, startPoint x: 279, startPoint y: 169, endPoint x: 249, endPoint y: 169, distance: 29.8
click at [250, 169] on div "Summary Summary PLEASE DO NOT APPLY IF YOU ARE: •ENTRY-LEVEL (junior) •NOT PROF…" at bounding box center [343, 169] width 233 height 21
drag, startPoint x: 247, startPoint y: 169, endPoint x: 277, endPoint y: 170, distance: 30.5
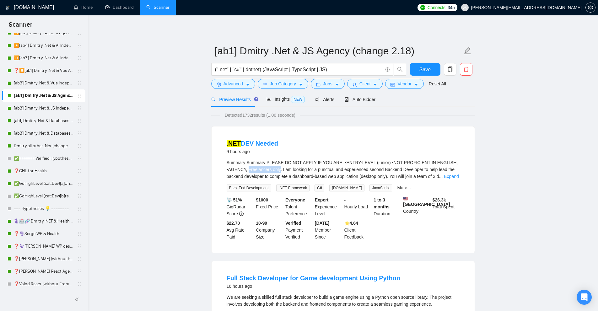
click at [277, 170] on div "Summary Summary PLEASE DO NOT APPLY IF YOU ARE: •ENTRY-LEVEL (junior) •NOT PROF…" at bounding box center [343, 169] width 233 height 21
click at [288, 171] on div "Summary Summary PLEASE DO NOT APPLY IF YOU ARE: •ENTRY-LEVEL (junior) •NOT PROF…" at bounding box center [343, 169] width 233 height 21
drag, startPoint x: 280, startPoint y: 170, endPoint x: 379, endPoint y: 172, distance: 99.2
click at [379, 172] on div "Summary Summary PLEASE DO NOT APPLY IF YOU ARE: •ENTRY-LEVEL (junior) •NOT PROF…" at bounding box center [343, 169] width 233 height 21
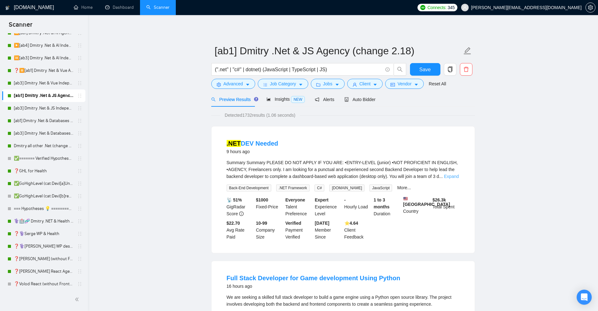
click at [454, 179] on link "Expand" at bounding box center [451, 176] width 15 height 5
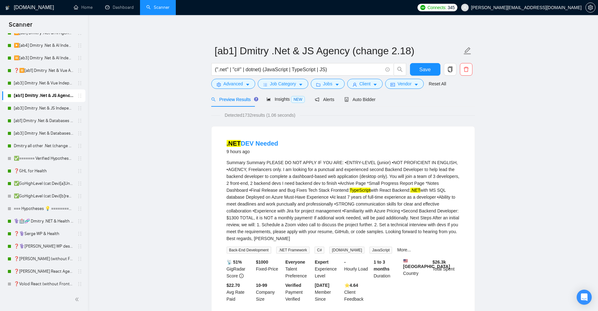
click at [315, 219] on div "Summary Summary PLEASE DO NOT APPLY IF YOU ARE: •ENTRY-LEVEL (junior) •NOT PROF…" at bounding box center [343, 200] width 233 height 83
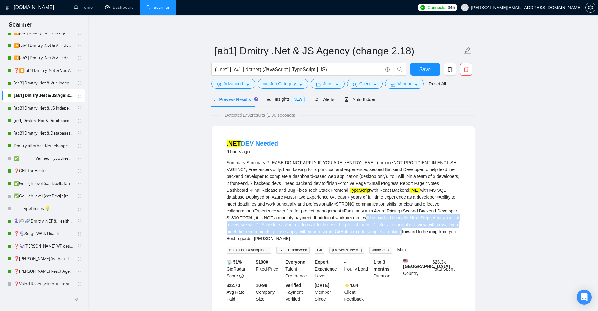
drag, startPoint x: 315, startPoint y: 219, endPoint x: 375, endPoint y: 233, distance: 61.2
click at [375, 233] on div "Summary Summary PLEASE DO NOT APPLY IF YOU ARE: •ENTRY-LEVEL (junior) •NOT PROF…" at bounding box center [343, 200] width 233 height 83
click at [372, 233] on div "Summary Summary PLEASE DO NOT APPLY IF YOU ARE: •ENTRY-LEVEL (junior) •NOT PROF…" at bounding box center [343, 200] width 233 height 83
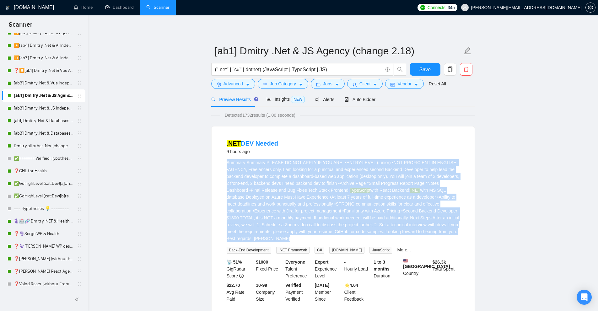
drag, startPoint x: 303, startPoint y: 241, endPoint x: 199, endPoint y: 158, distance: 133.1
click at [259, 173] on div "Summary Summary PLEASE DO NOT APPLY IF YOU ARE: •ENTRY-LEVEL (junior) •NOT PROF…" at bounding box center [343, 200] width 233 height 83
drag, startPoint x: 225, startPoint y: 166, endPoint x: 274, endPoint y: 241, distance: 89.7
click at [276, 237] on li ".NET DEV Needed 9 hours ago Summary Summary PLEASE DO NOT APPLY IF YOU ARE: •EN…" at bounding box center [343, 221] width 248 height 174
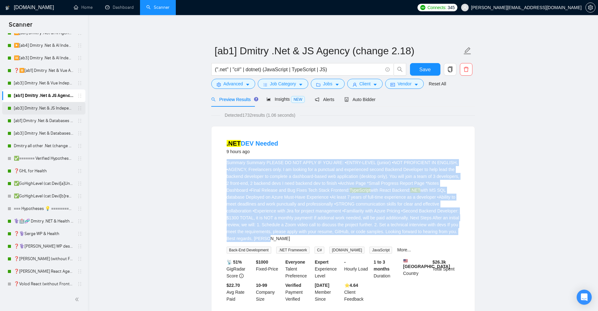
click at [44, 105] on link "[ab3] Dmitry .Net & JS Independent (change 2.18)" at bounding box center [44, 108] width 60 height 13
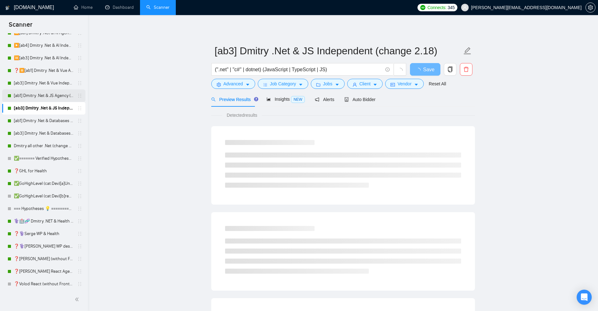
click at [52, 92] on link "[ab1] Dmitry .Net & JS Agency (change 2.18)" at bounding box center [44, 95] width 60 height 13
click at [49, 105] on link "[ab3] Dmitry .Net & JS Independent (change 2.18)" at bounding box center [44, 108] width 60 height 13
click at [53, 95] on link "[ab1] Dmitry .Net & JS Agency (change 2.18)" at bounding box center [44, 95] width 60 height 13
click at [51, 106] on link "[ab3] Dmitry .Net & JS Independent (change 2.18)" at bounding box center [44, 108] width 60 height 13
click at [360, 102] on div "Auto Bidder" at bounding box center [359, 99] width 31 height 7
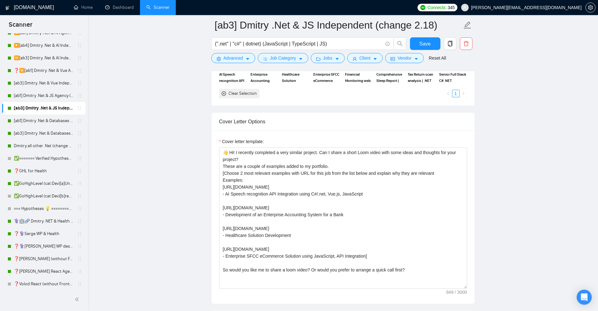
scroll to position [753, 0]
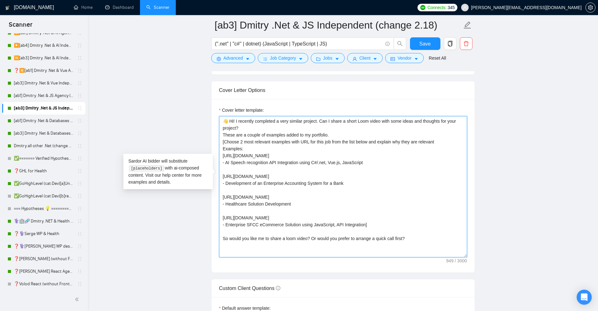
drag, startPoint x: 261, startPoint y: 119, endPoint x: 320, endPoint y: 111, distance: 59.2
click at [320, 116] on textarea "👋 Hi! I recently completed a very similar project. Can I share a short Loom vid…" at bounding box center [343, 186] width 248 height 141
click at [333, 124] on textarea "👋 Hi! I recently completed a very similar project. Can I share a short Loom vid…" at bounding box center [343, 186] width 248 height 141
click at [333, 119] on textarea "👋 Hi! I recently completed a very similar project. Can I share a short Loom vid…" at bounding box center [343, 186] width 248 height 141
drag, startPoint x: 241, startPoint y: 230, endPoint x: 416, endPoint y: 233, distance: 174.5
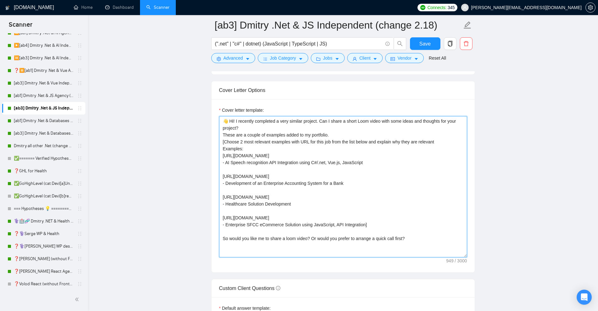
click at [416, 233] on textarea "👋 Hi! I recently completed a very similar project. Can I share a short Loom vid…" at bounding box center [343, 186] width 248 height 141
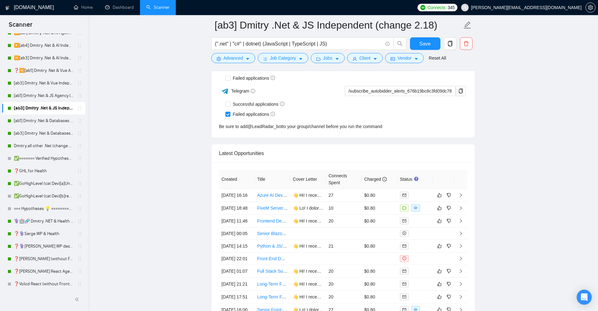
scroll to position [1663, 0]
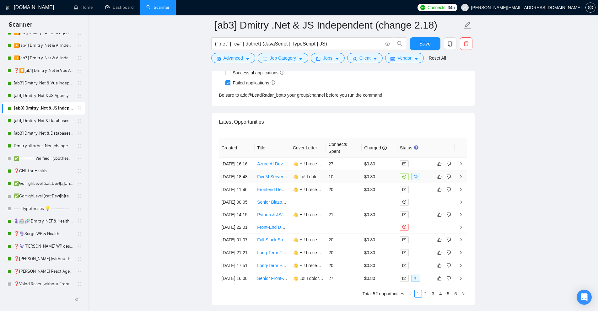
click at [369, 179] on td "$0.80" at bounding box center [380, 176] width 36 height 13
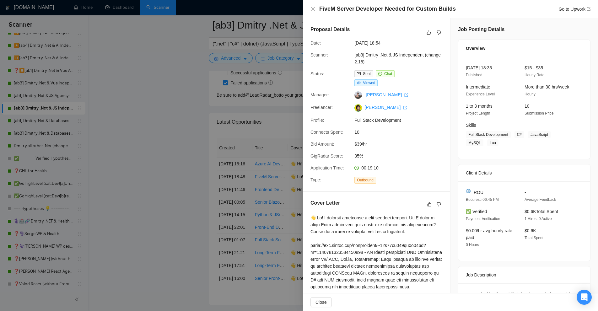
click at [295, 118] on div at bounding box center [299, 155] width 598 height 311
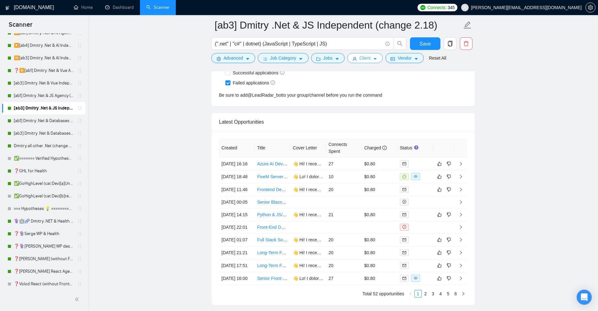
click at [364, 57] on span "Client" at bounding box center [364, 58] width 11 height 7
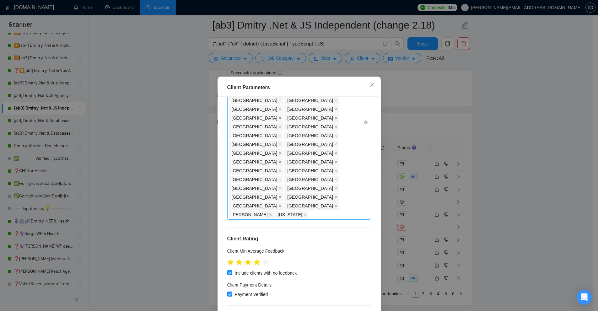
scroll to position [260, 0]
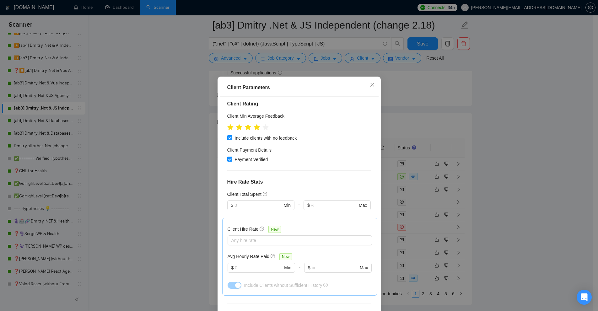
click at [465, 124] on div "Client Parameters Client Location Include Client Countries Select Exclude Clien…" at bounding box center [299, 155] width 598 height 311
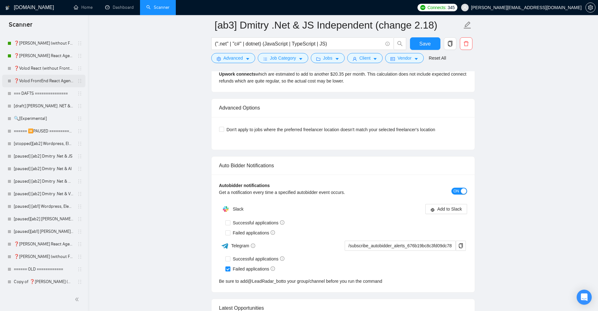
scroll to position [0, 0]
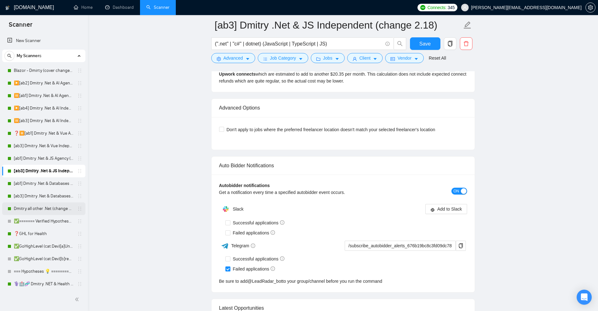
click at [52, 209] on link "Dmitry all other .Net (change 2.13, cover change 5.18)" at bounding box center [44, 208] width 60 height 13
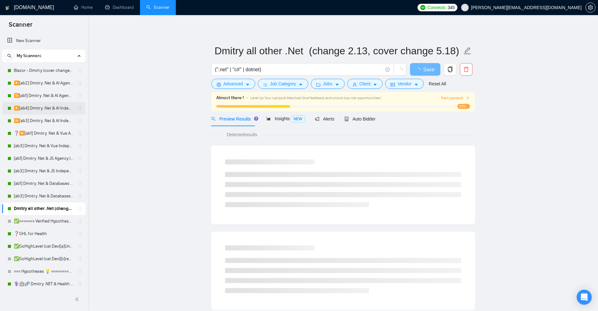
click at [40, 105] on link "▶️[ab4] Dmitry .Net & AI Independent (noUnicode)" at bounding box center [44, 108] width 60 height 13
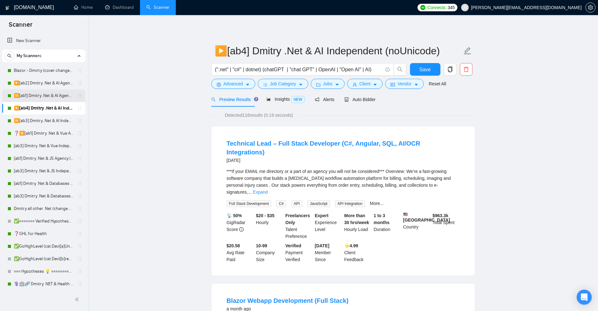
click at [40, 90] on link "⏸️[ab1] Dmitry .Net & AI Agency "finally"" at bounding box center [44, 95] width 60 height 13
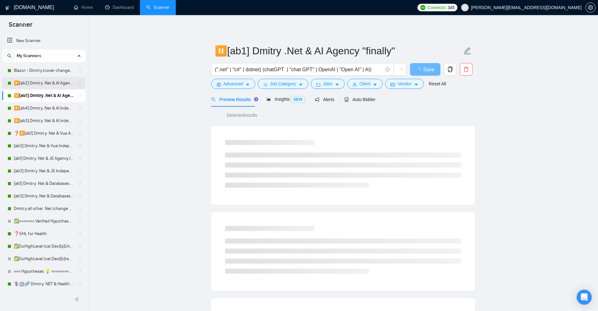
click at [40, 79] on link "▶️[ab2] Dmitry .Net & AI Agency "loom"" at bounding box center [44, 83] width 60 height 13
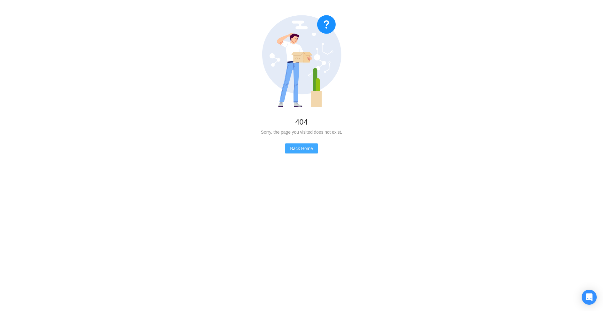
click at [305, 153] on div "404 Sorry, the page you visited does not exist. Back Home" at bounding box center [301, 84] width 603 height 169
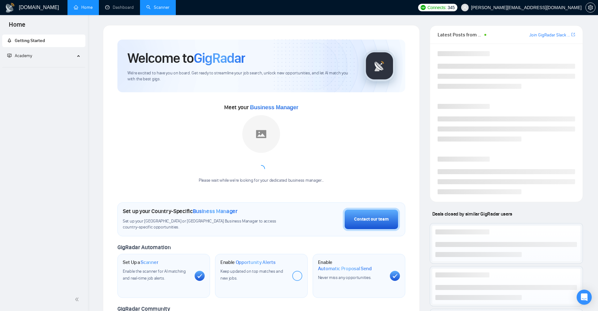
click at [153, 7] on link "Scanner" at bounding box center [157, 7] width 23 height 5
click at [126, 10] on link "Dashboard" at bounding box center [119, 7] width 29 height 5
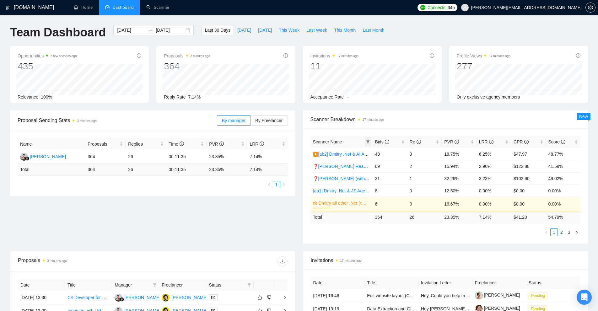
click at [369, 142] on icon "filter" at bounding box center [367, 141] width 3 height 3
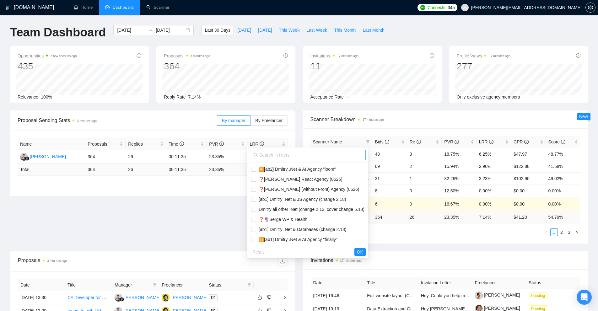
click at [317, 154] on input "text" at bounding box center [310, 155] width 103 height 7
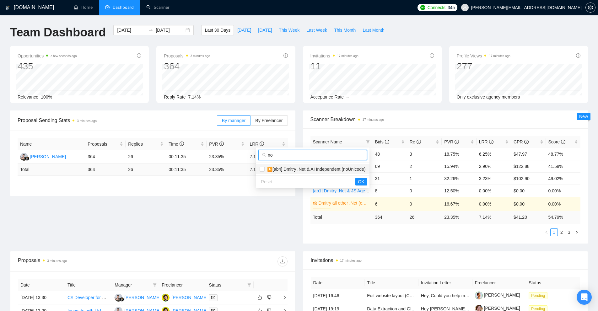
type input "no"
click at [314, 171] on span "▶️[ab4] Dmitry .Net & AI Independent (noUnicode)" at bounding box center [315, 169] width 101 height 5
checkbox input "true"
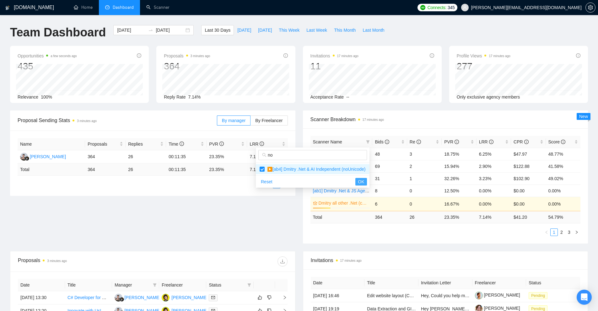
click at [364, 181] on span "OK" at bounding box center [361, 181] width 6 height 7
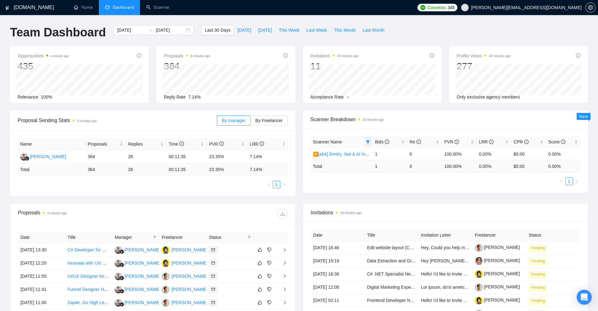
click at [368, 140] on icon "filter" at bounding box center [368, 142] width 4 height 4
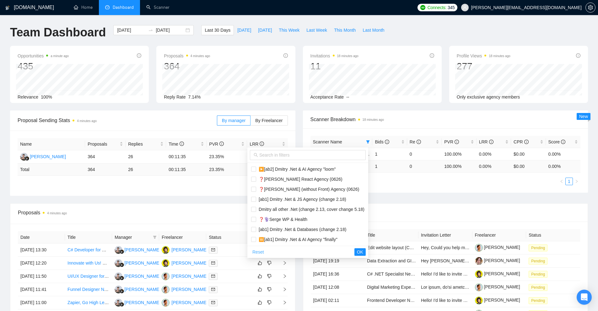
click at [260, 251] on span "Reset" at bounding box center [258, 252] width 12 height 7
checkbox input "false"
click at [363, 253] on span "OK" at bounding box center [360, 252] width 6 height 7
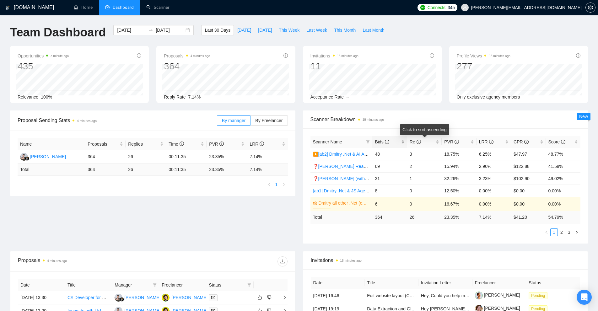
click at [404, 141] on div "Bids" at bounding box center [389, 141] width 29 height 7
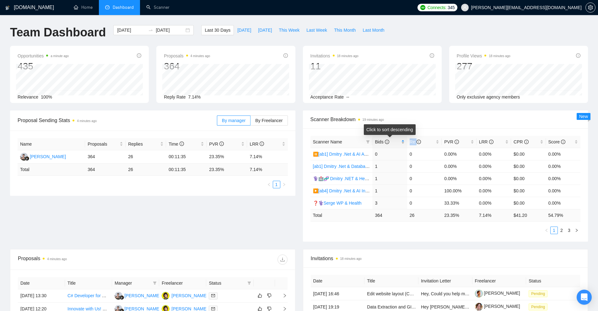
click at [404, 141] on div "Bids" at bounding box center [389, 141] width 29 height 7
click at [473, 152] on td "27.91%" at bounding box center [459, 154] width 35 height 12
drag, startPoint x: 495, startPoint y: 154, endPoint x: 422, endPoint y: 156, distance: 73.5
click at [425, 153] on tr "✅GoHighLevel (cat:Dev)[a]Unicode 129 17 27.91% 13.18% $21.89 57.23%" at bounding box center [445, 154] width 270 height 12
click at [422, 161] on td "2" at bounding box center [424, 166] width 35 height 12
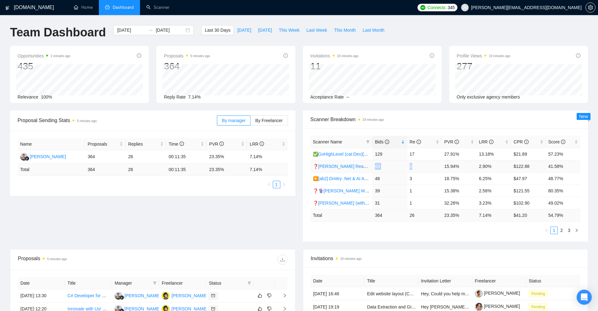
drag, startPoint x: 373, startPoint y: 166, endPoint x: 413, endPoint y: 166, distance: 39.2
click at [413, 166] on tr "❓[PERSON_NAME] React Agency [PHONE_NUMBER]% 2.90% $122.88 41.58%" at bounding box center [445, 166] width 270 height 12
click at [414, 168] on td "2" at bounding box center [424, 166] width 35 height 12
drag, startPoint x: 490, startPoint y: 167, endPoint x: 475, endPoint y: 169, distance: 14.9
click at [476, 168] on td "2.90%" at bounding box center [493, 166] width 35 height 12
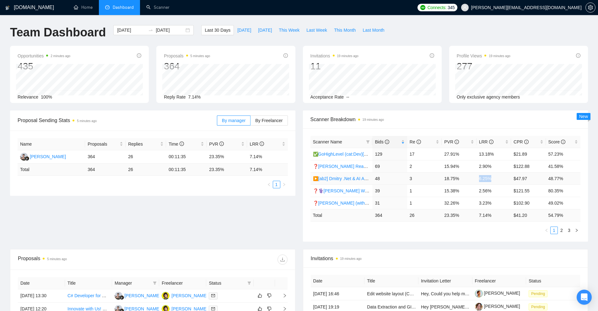
drag, startPoint x: 478, startPoint y: 180, endPoint x: 492, endPoint y: 179, distance: 13.9
click at [491, 179] on td "6.25%" at bounding box center [493, 178] width 35 height 12
drag, startPoint x: 488, startPoint y: 189, endPoint x: 469, endPoint y: 191, distance: 19.5
click at [470, 190] on tr "❓⚕️[PERSON_NAME] WP design & Health 39 1 15.38% 2.56% $121.55 80.35%" at bounding box center [445, 191] width 270 height 12
drag, startPoint x: 489, startPoint y: 203, endPoint x: 509, endPoint y: 206, distance: 19.7
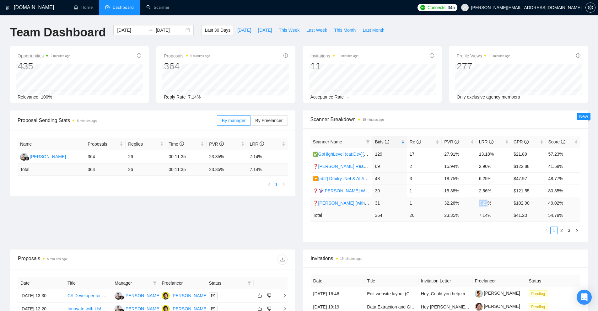
click at [502, 205] on td "3.23%" at bounding box center [493, 203] width 35 height 12
drag, startPoint x: 308, startPoint y: 153, endPoint x: 336, endPoint y: 154, distance: 27.9
click at [338, 153] on div "Scanner Name Bids Re PVR LRR CPR Score ✅GoHighLevel (cat:Dev)[a]Unicode 129 17 …" at bounding box center [445, 184] width 285 height 113
drag, startPoint x: 291, startPoint y: 161, endPoint x: 306, endPoint y: 157, distance: 15.6
click at [291, 160] on div "Name Proposals Replies Time PVR LRR [PERSON_NAME] 364 26 00:11:35 23.35% 7.14% …" at bounding box center [152, 163] width 285 height 65
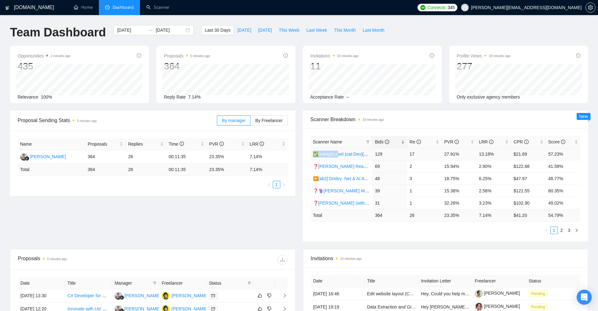
drag, startPoint x: 311, startPoint y: 154, endPoint x: 338, endPoint y: 153, distance: 26.7
click at [338, 153] on td "✅GoHighLevel (cat:Dev)[a]Unicode" at bounding box center [341, 154] width 62 height 12
copy link "✅GoHighLe"
click at [270, 110] on div "By manager By Freelancer" at bounding box center [252, 120] width 71 height 20
click at [507, 143] on div "LRR" at bounding box center [493, 141] width 29 height 7
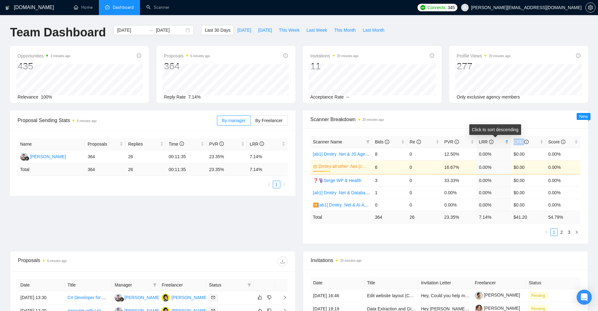
click at [507, 143] on div "LRR" at bounding box center [493, 141] width 29 height 7
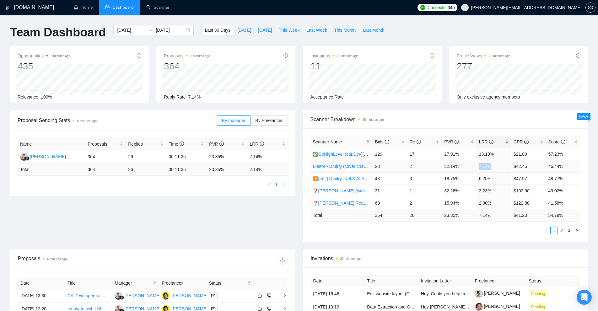
drag, startPoint x: 488, startPoint y: 168, endPoint x: 464, endPoint y: 169, distance: 23.6
click at [470, 167] on tr "Blazor - Dmirty (cover changed 25.03) 28 2 32.14% 7.14% $42.45 46.44%" at bounding box center [445, 166] width 270 height 12
drag, startPoint x: 438, startPoint y: 165, endPoint x: 503, endPoint y: 165, distance: 64.3
click at [503, 165] on tr "Blazor - Dmirty (cover changed 25.03) 28 2 32.14% 7.14% $42.45 46.44%" at bounding box center [445, 166] width 270 height 12
click at [501, 165] on td "7.14%" at bounding box center [493, 166] width 35 height 12
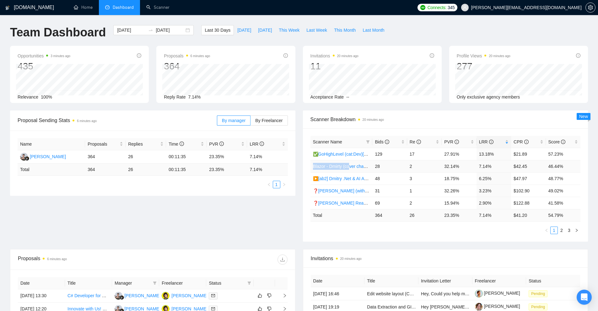
drag, startPoint x: 312, startPoint y: 166, endPoint x: 349, endPoint y: 167, distance: 37.0
click at [349, 167] on td "Blazor - Dmirty (cover changed 25.03)" at bounding box center [341, 166] width 62 height 12
copy link "Blazor - Dmirty (co"
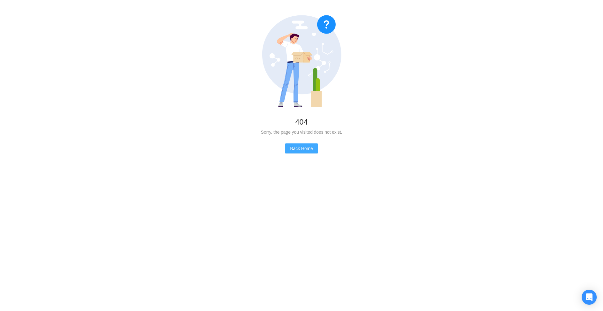
click at [298, 150] on span "Back Home" at bounding box center [301, 148] width 23 height 7
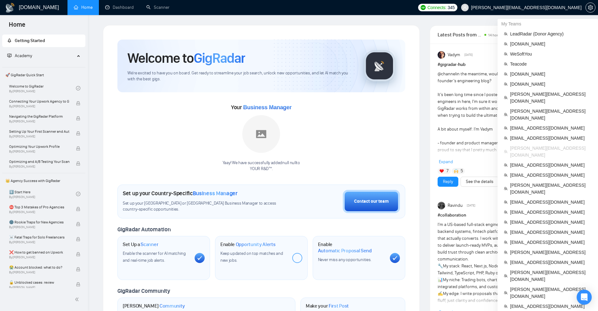
click at [522, 145] on span "[PERSON_NAME][EMAIL_ADDRESS][DOMAIN_NAME]" at bounding box center [551, 152] width 82 height 14
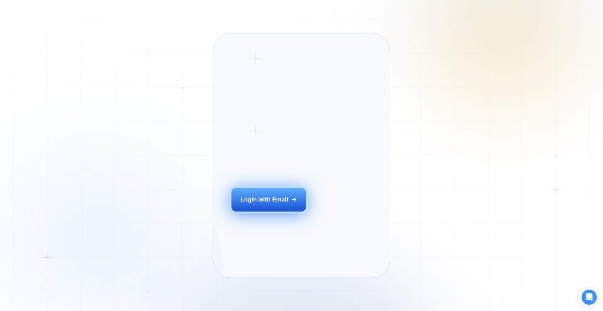
click at [276, 204] on div "Login with Email" at bounding box center [264, 200] width 48 height 8
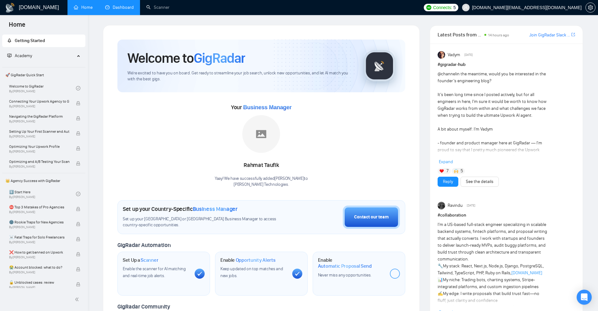
click at [118, 7] on link "Dashboard" at bounding box center [119, 7] width 29 height 5
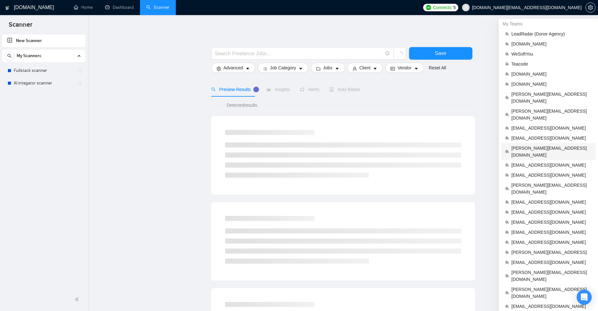
click at [529, 145] on span "[PERSON_NAME][EMAIL_ADDRESS][DOMAIN_NAME]" at bounding box center [551, 152] width 80 height 14
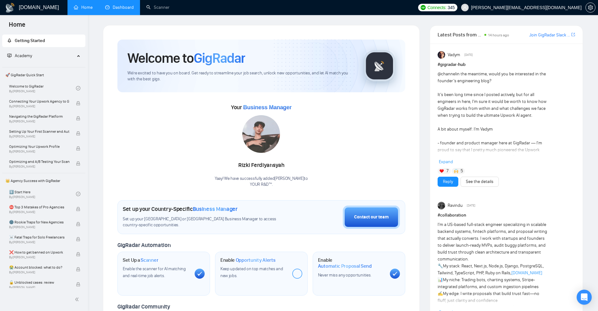
click at [113, 9] on link "Dashboard" at bounding box center [119, 7] width 29 height 5
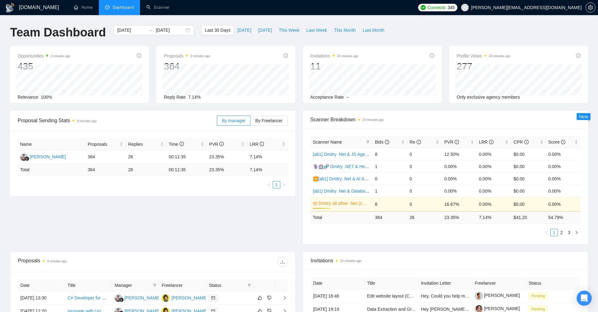
click at [401, 37] on div "Team Dashboard [DATE] [DATE] Last 30 Days [DATE] [DATE] This Week Last Week Thi…" at bounding box center [298, 35] width 585 height 21
click at [391, 111] on div "Scanner Breakdown 27 minutes ago" at bounding box center [445, 119] width 270 height 18
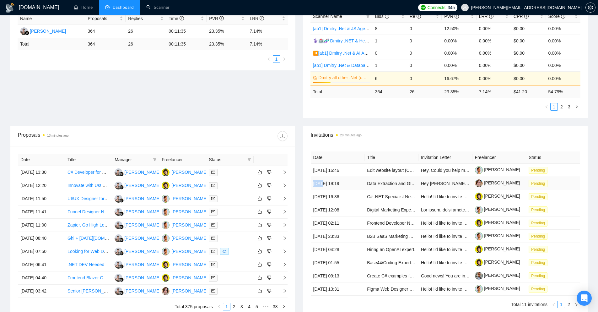
drag, startPoint x: 313, startPoint y: 183, endPoint x: 320, endPoint y: 183, distance: 7.8
click at [320, 183] on td "[DATE] 19:19" at bounding box center [338, 183] width 54 height 13
drag, startPoint x: 313, startPoint y: 169, endPoint x: 323, endPoint y: 181, distance: 15.6
click at [323, 181] on tbody "[DATE] 16:46 Edit website layout (CSS, JS) + chat solution. On wordpress Hey, C…" at bounding box center [446, 230] width 270 height 132
click at [323, 181] on td "[DATE] 19:19" at bounding box center [338, 183] width 54 height 13
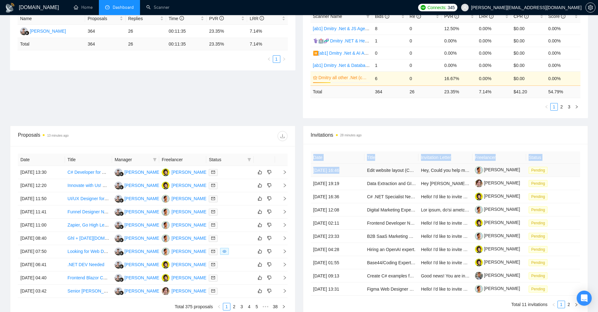
drag, startPoint x: 307, startPoint y: 172, endPoint x: 342, endPoint y: 173, distance: 34.8
click at [342, 173] on div "Date Title Invitation Letter Freelancer Status [DATE] 16:46 Edit website layout…" at bounding box center [445, 230] width 285 height 172
click at [337, 132] on span "28 minutes ago" at bounding box center [349, 134] width 26 height 7
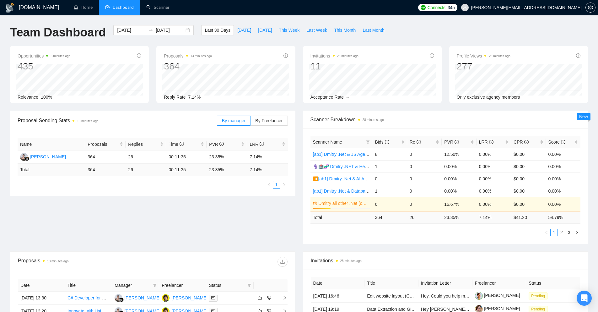
click at [270, 127] on div "By manager By Freelancer" at bounding box center [252, 120] width 71 height 20
click at [271, 125] on label "By Freelancer" at bounding box center [268, 120] width 37 height 10
click at [250, 122] on input "By Freelancer" at bounding box center [250, 122] width 0 height 0
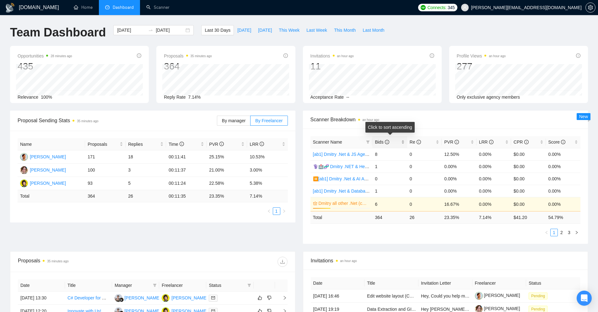
click at [403, 143] on div "Bids" at bounding box center [389, 141] width 29 height 7
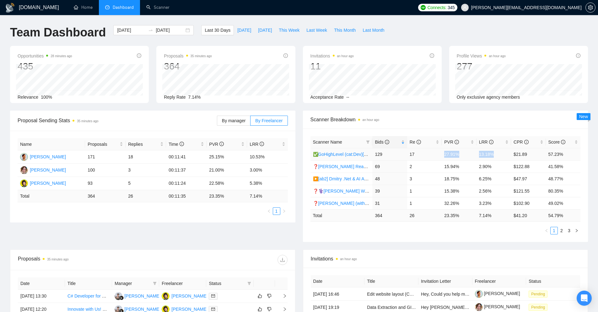
drag, startPoint x: 442, startPoint y: 152, endPoint x: 504, endPoint y: 153, distance: 62.1
click at [504, 153] on tr "✅GoHighLevel (cat:Dev)[a]Unicode 129 17 27.91% 13.18% $21.89 57.23%" at bounding box center [445, 154] width 270 height 12
click at [504, 153] on td "13.18%" at bounding box center [493, 154] width 35 height 12
drag, startPoint x: 504, startPoint y: 153, endPoint x: 381, endPoint y: 156, distance: 123.4
click at [377, 156] on tr "✅GoHighLevel (cat:Dev)[a]Unicode 129 17 27.91% 13.18% $21.89 57.23%" at bounding box center [445, 154] width 270 height 12
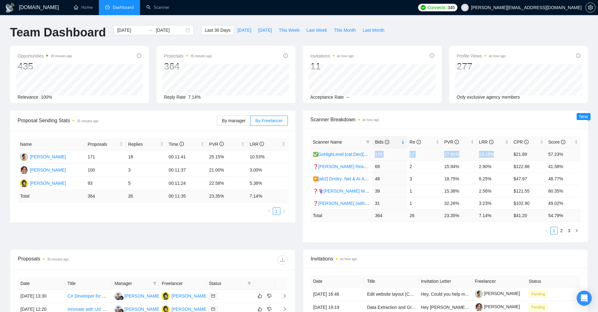
click at [381, 156] on td "129" at bounding box center [389, 154] width 35 height 12
drag, startPoint x: 381, startPoint y: 156, endPoint x: 489, endPoint y: 154, distance: 108.0
click at [484, 154] on tr "✅GoHighLevel (cat:Dev)[a]Unicode 129 17 27.91% 13.18% $21.89 57.23%" at bounding box center [445, 154] width 270 height 12
click at [489, 154] on td "13.18%" at bounding box center [493, 154] width 35 height 12
drag, startPoint x: 444, startPoint y: 154, endPoint x: 457, endPoint y: 153, distance: 12.9
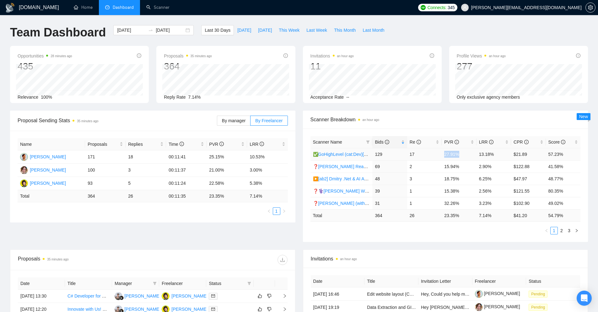
click at [457, 153] on td "27.91%" at bounding box center [459, 154] width 35 height 12
click at [460, 155] on td "27.91%" at bounding box center [459, 154] width 35 height 12
drag, startPoint x: 480, startPoint y: 152, endPoint x: 496, endPoint y: 153, distance: 17.0
click at [496, 153] on td "13.18%" at bounding box center [493, 154] width 35 height 12
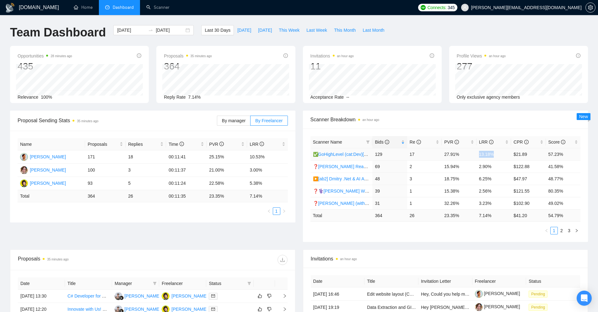
drag, startPoint x: 496, startPoint y: 153, endPoint x: 477, endPoint y: 155, distance: 19.2
click at [477, 155] on td "13.18%" at bounding box center [493, 154] width 35 height 12
click at [488, 157] on td "13.18%" at bounding box center [493, 154] width 35 height 12
drag, startPoint x: 493, startPoint y: 167, endPoint x: 389, endPoint y: 170, distance: 103.6
click at [389, 170] on tr "❓Alex FrontEnd React Agency (0626) 69 2 15.94% 2.90% $122.88 41.58%" at bounding box center [445, 166] width 270 height 12
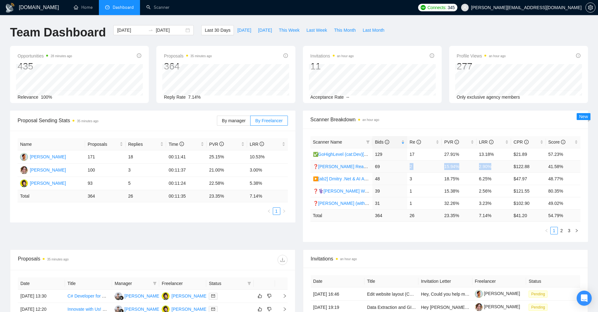
click at [488, 168] on td "2.90%" at bounding box center [493, 166] width 35 height 12
click at [484, 168] on td "2.90%" at bounding box center [493, 166] width 35 height 12
drag, startPoint x: 484, startPoint y: 168, endPoint x: 446, endPoint y: 166, distance: 38.3
click at [448, 166] on tr "❓Alex FrontEnd React Agency (0626) 69 2 15.94% 2.90% $122.88 41.58%" at bounding box center [445, 166] width 270 height 12
drag, startPoint x: 312, startPoint y: 153, endPoint x: 346, endPoint y: 156, distance: 33.7
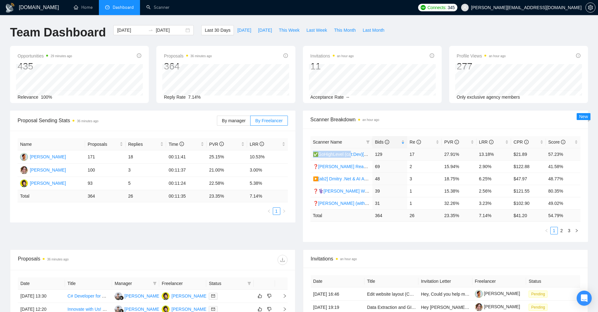
click at [350, 156] on td "✅GoHighLevel (cat:Dev)[a]Unicode" at bounding box center [341, 154] width 62 height 12
copy link "✅GoHighLevel (ca"
click at [88, 9] on link "Home" at bounding box center [83, 7] width 19 height 5
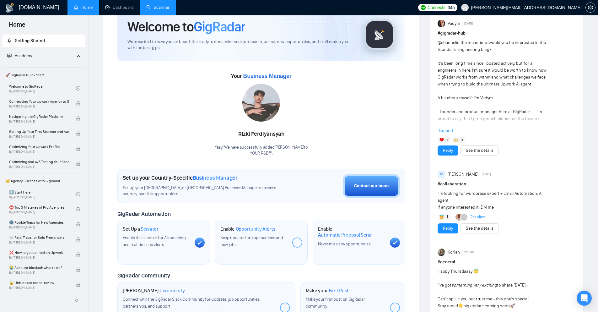
click at [158, 5] on link "Scanner" at bounding box center [157, 7] width 23 height 5
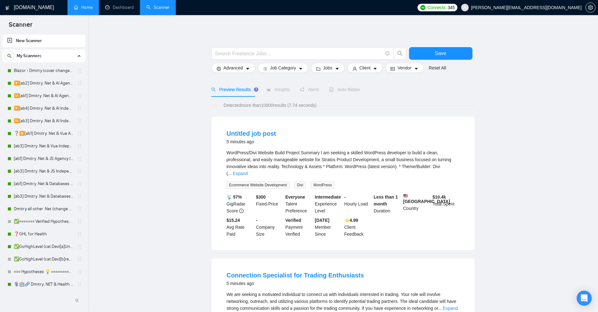
click at [91, 9] on link "Home" at bounding box center [83, 7] width 19 height 5
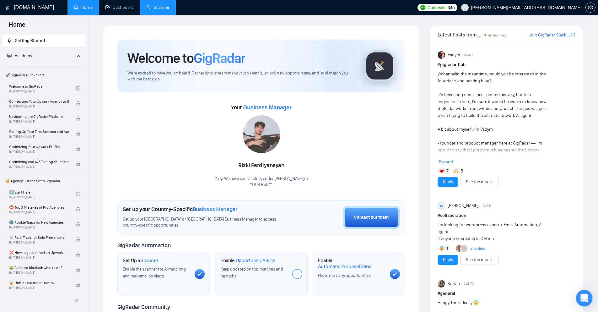
click at [584, 298] on icon "Open Intercom Messenger" at bounding box center [583, 298] width 7 height 8
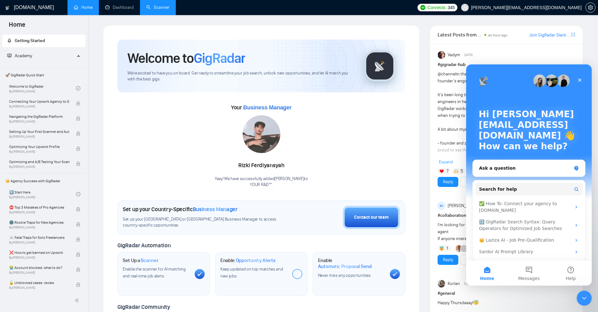
click at [495, 278] on button "Home" at bounding box center [487, 272] width 42 height 25
click at [507, 191] on span "Search for help" at bounding box center [498, 189] width 38 height 7
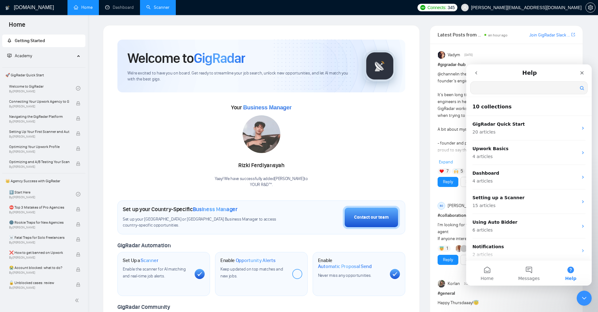
click at [486, 93] on input "Search for help" at bounding box center [528, 88] width 117 height 12
click at [477, 78] on button "go back" at bounding box center [476, 73] width 12 height 12
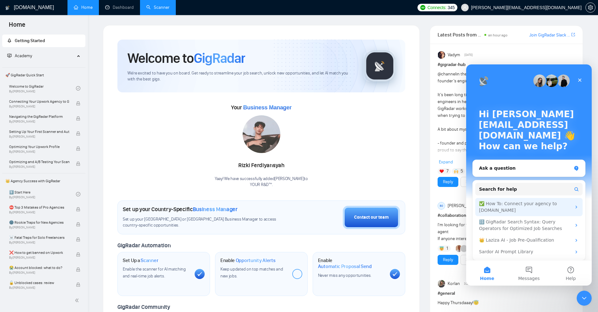
click at [504, 205] on div "✅ How To: Connect your agency to GigRadar.io" at bounding box center [525, 206] width 92 height 13
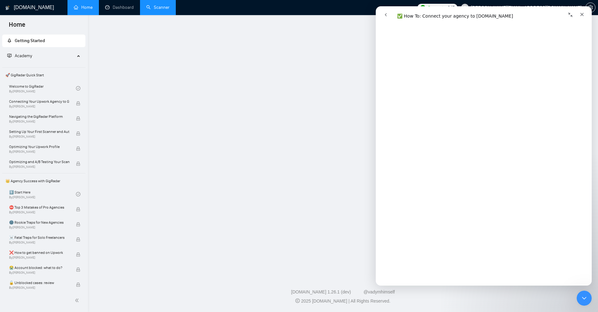
scroll to position [942, 0]
click at [495, 277] on link "Open in help center" at bounding box center [483, 275] width 50 height 5
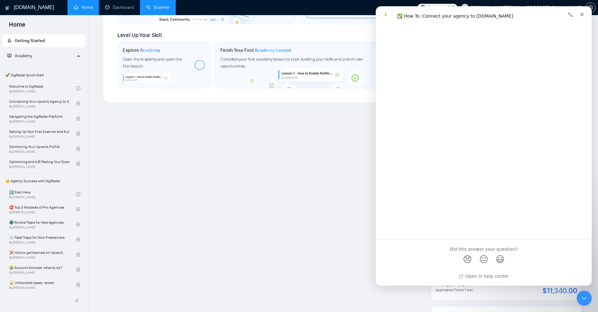
click at [387, 13] on icon "go back" at bounding box center [385, 14] width 5 height 5
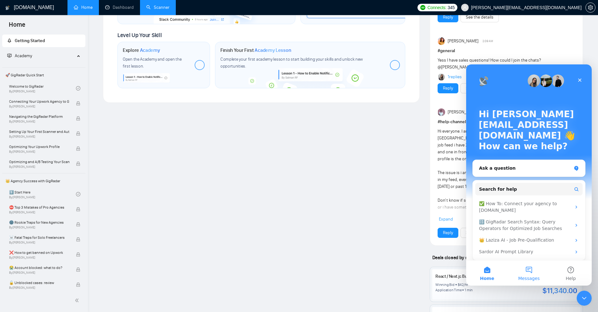
click at [531, 274] on button "Messages" at bounding box center [529, 272] width 42 height 25
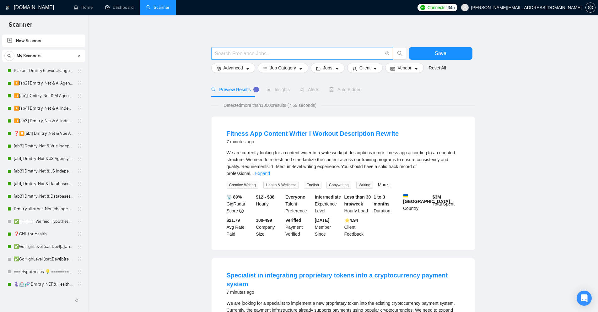
click at [256, 51] on input "text" at bounding box center [299, 54] width 168 height 8
click at [223, 68] on button "Advanced" at bounding box center [233, 68] width 44 height 10
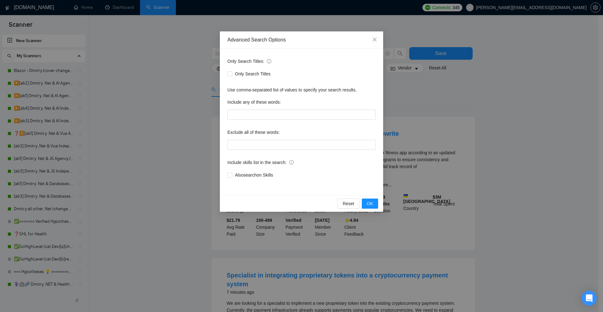
click at [266, 106] on label "Include any of these words:" at bounding box center [253, 102] width 53 height 10
click at [263, 112] on input "text" at bounding box center [301, 115] width 148 height 10
click at [255, 122] on div "Only Search Titles: Only Search Titles Use comma-separated list of values to sp…" at bounding box center [301, 122] width 163 height 146
drag, startPoint x: 252, startPoint y: 116, endPoint x: 241, endPoint y: 108, distance: 13.6
click at [252, 116] on input "text" at bounding box center [301, 115] width 148 height 10
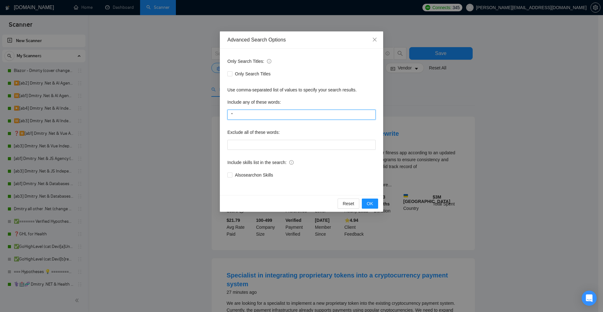
paste input "Website Redesign Project"
paste input "Custom Landing Page Development"
type input ""Website Redesign Project", "Custom Landing Page Development""
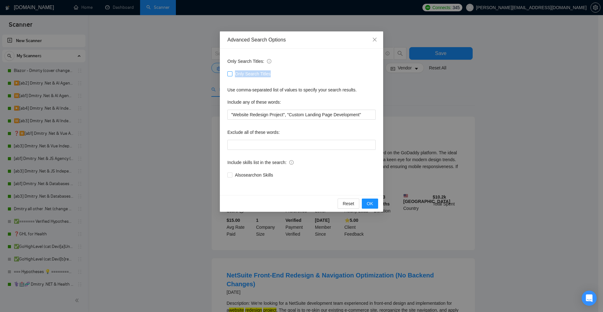
drag, startPoint x: 301, startPoint y: 75, endPoint x: 255, endPoint y: 72, distance: 45.9
click at [325, 75] on div "Only Search Titles" at bounding box center [301, 73] width 148 height 7
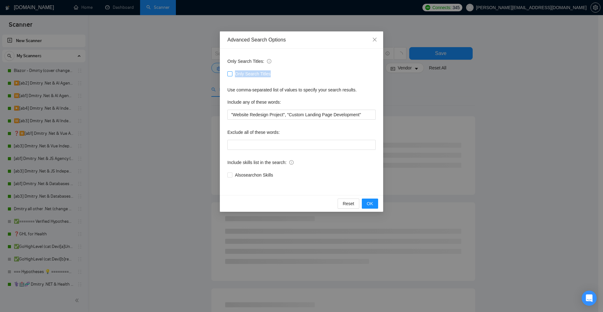
click at [254, 71] on span "Only Search Titles" at bounding box center [252, 73] width 41 height 7
click at [232, 71] on input "Only Search Titles" at bounding box center [229, 73] width 4 height 4
checkbox input "true"
click at [487, 140] on div "Advanced Search Options Only Search Titles: Only Search Titles Use comma-separa…" at bounding box center [301, 156] width 603 height 312
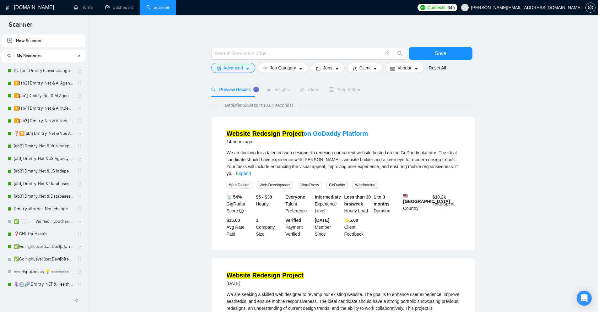
drag, startPoint x: 235, startPoint y: 101, endPoint x: 265, endPoint y: 104, distance: 30.3
click at [239, 65] on span "Advanced" at bounding box center [232, 67] width 19 height 7
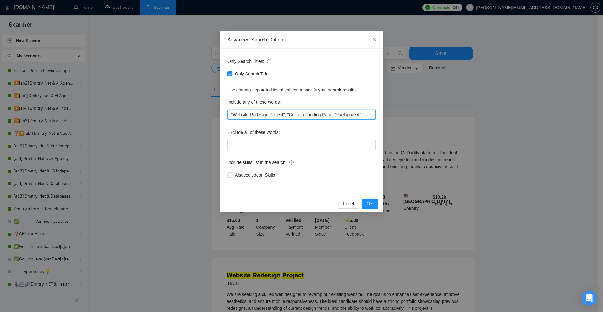
click at [240, 114] on input ""Website Redesign Project", "Custom Landing Page Development"" at bounding box center [301, 115] width 148 height 10
drag, startPoint x: 240, startPoint y: 114, endPoint x: 273, endPoint y: 115, distance: 33.3
click at [273, 115] on input ""Website Redesign Project", "Custom Landing Page Development"" at bounding box center [301, 115] width 148 height 10
click at [274, 115] on input ""Website Redesign Project", "Custom Landing Page Development"" at bounding box center [301, 115] width 148 height 10
drag, startPoint x: 274, startPoint y: 115, endPoint x: 239, endPoint y: 117, distance: 35.2
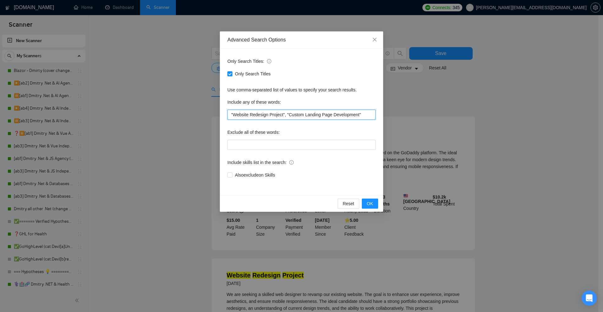
click at [239, 117] on input ""Website Redesign Project", "Custom Landing Page Development"" at bounding box center [301, 115] width 148 height 10
drag, startPoint x: 239, startPoint y: 117, endPoint x: 268, endPoint y: 116, distance: 29.2
click at [269, 116] on input ""Website Redesign Project", "Custom Landing Page Development"" at bounding box center [301, 115] width 148 height 10
click at [443, 127] on div "Advanced Search Options Only Search Titles: Only Search Titles Use comma-separa…" at bounding box center [301, 156] width 603 height 312
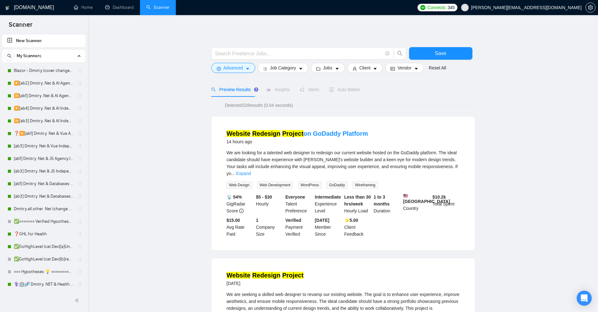
click at [234, 69] on span "Advanced" at bounding box center [232, 67] width 19 height 7
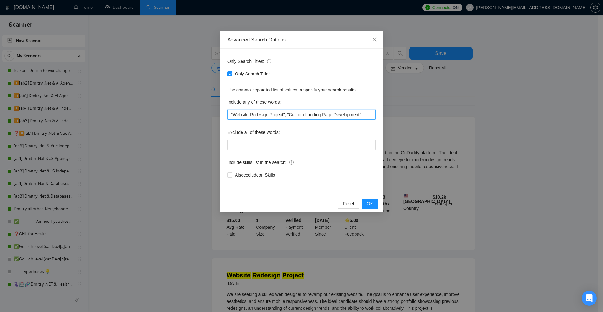
click at [366, 112] on input ""Website Redesign Project", "Custom Landing Page Development"" at bounding box center [301, 115] width 148 height 10
click at [271, 115] on input ""Website Redesign Project", "Custom Landing Page Development"" at bounding box center [301, 115] width 148 height 10
drag, startPoint x: 228, startPoint y: 101, endPoint x: 332, endPoint y: 111, distance: 104.4
click at [298, 99] on div "Include any of these words:" at bounding box center [301, 103] width 148 height 13
click at [357, 113] on input ""Website Redesign Project", "Custom Landing Page Development"" at bounding box center [301, 115] width 148 height 10
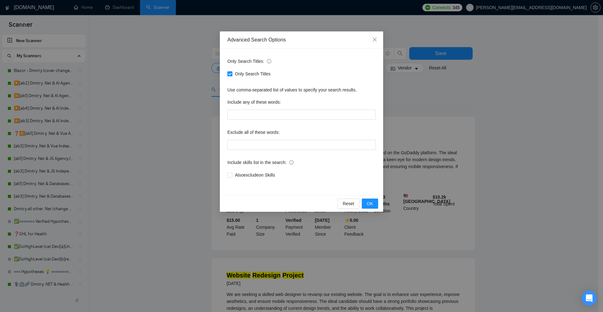
click at [509, 106] on div "Advanced Search Options Only Search Titles: Only Search Titles Use comma-separa…" at bounding box center [301, 156] width 603 height 312
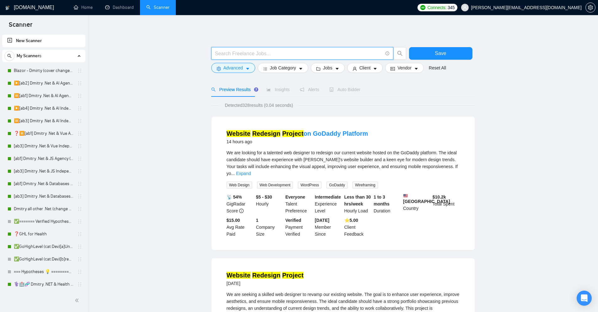
click at [342, 56] on input "text" at bounding box center [299, 54] width 168 height 8
paste input ""Website Redesign Project", "Custom Landing Page Development""
click at [275, 52] on input ""Website Redesign Project", "Custom Landing Page Development"" at bounding box center [299, 54] width 168 height 8
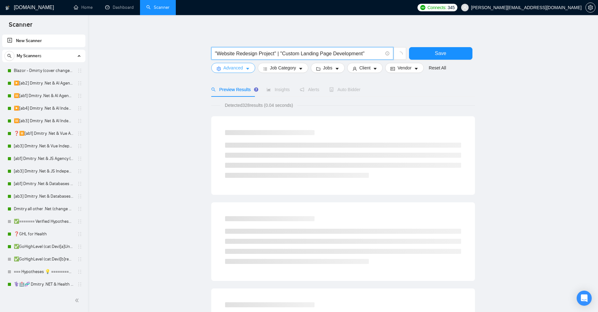
type input ""Website Redesign Project" | "Custom Landing Page Development""
click at [240, 65] on span "Advanced" at bounding box center [232, 67] width 19 height 7
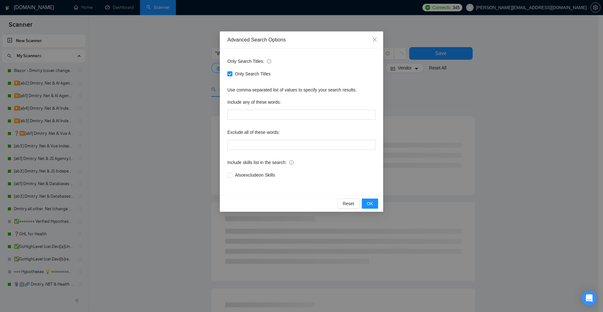
click at [254, 108] on div "Include any of these words:" at bounding box center [301, 103] width 148 height 13
click at [251, 114] on input "text" at bounding box center [301, 115] width 148 height 10
drag, startPoint x: 513, startPoint y: 141, endPoint x: 506, endPoint y: 140, distance: 6.8
click at [513, 141] on div "Advanced Search Options Only Search Titles: Only Search Titles Use comma-separa…" at bounding box center [301, 156] width 603 height 312
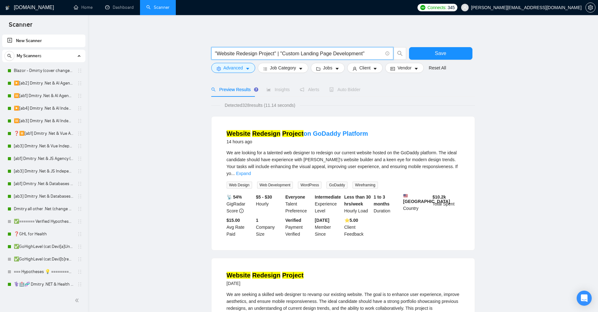
click at [280, 54] on input ""Website Redesign Project" | "Custom Landing Page Development"" at bounding box center [299, 54] width 168 height 8
drag, startPoint x: 272, startPoint y: 51, endPoint x: 191, endPoint y: 49, distance: 81.0
click at [327, 47] on span ""Website Redesign Project" | "Custom Landing Page Development"" at bounding box center [302, 53] width 182 height 13
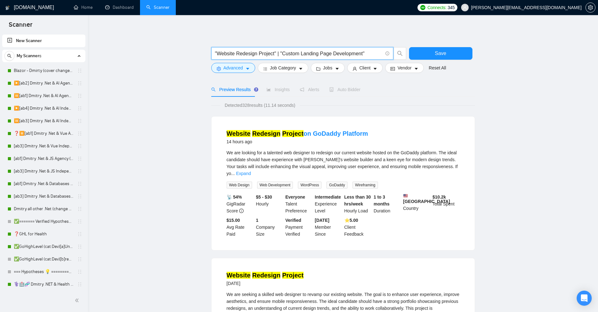
drag, startPoint x: 278, startPoint y: 51, endPoint x: 285, endPoint y: 51, distance: 7.0
click at [289, 52] on input ""Website Redesign Project" | "Custom Landing Page Development"" at bounding box center [299, 54] width 168 height 8
drag, startPoint x: 312, startPoint y: 52, endPoint x: 384, endPoint y: 49, distance: 72.2
click at [384, 49] on span ""Website Redesign Project" | "Custom Landing Page Development"" at bounding box center [302, 53] width 182 height 13
click at [262, 53] on input ""Website Redesign Project" | "Custom Landing Page Development"" at bounding box center [299, 54] width 168 height 8
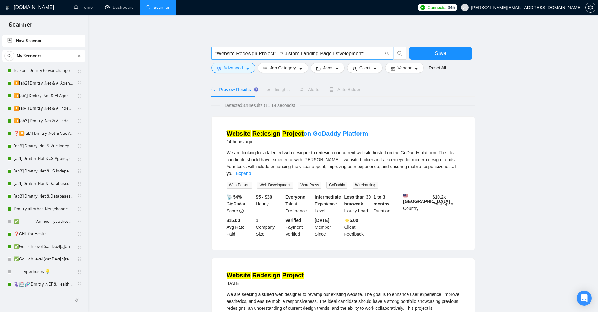
drag, startPoint x: 275, startPoint y: 51, endPoint x: 189, endPoint y: 53, distance: 86.0
click at [228, 65] on span "Advanced" at bounding box center [232, 67] width 19 height 7
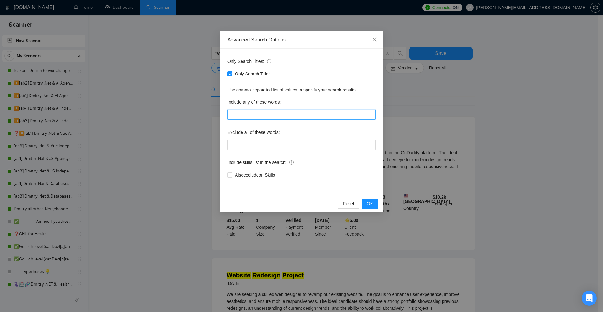
drag, startPoint x: 267, startPoint y: 113, endPoint x: 243, endPoint y: 118, distance: 24.1
click at [267, 113] on input "text" at bounding box center [301, 115] width 148 height 10
paste input ""Website Redesign Project", "Custom Landing Page Development""
type input ""Website Redesign Project", "Custom Landing Page Development", ""
drag, startPoint x: 367, startPoint y: 113, endPoint x: 74, endPoint y: 112, distance: 292.8
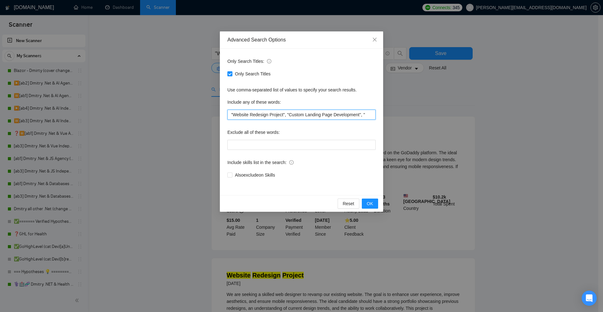
click at [76, 112] on div "Advanced Search Options Only Search Titles: Only Search Titles Use comma-separa…" at bounding box center [301, 156] width 603 height 312
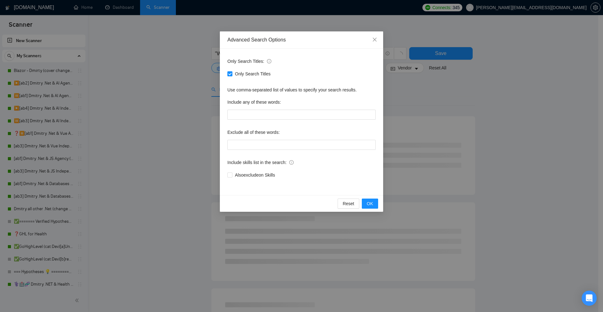
click at [467, 98] on div "Advanced Search Options Only Search Titles: Only Search Titles Use comma-separa…" at bounding box center [301, 156] width 603 height 312
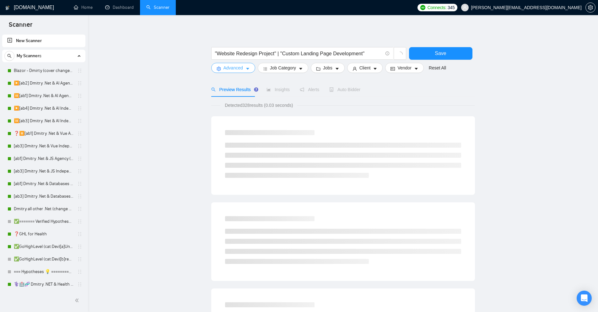
click at [228, 66] on span "Advanced" at bounding box center [232, 67] width 19 height 7
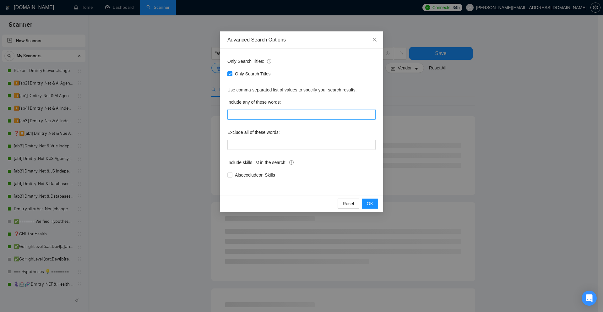
click at [267, 115] on input "text" at bounding box center [301, 115] width 148 height 10
click at [482, 103] on div "Advanced Search Options Only Search Titles: Only Search Titles Use comma-separa…" at bounding box center [301, 156] width 603 height 312
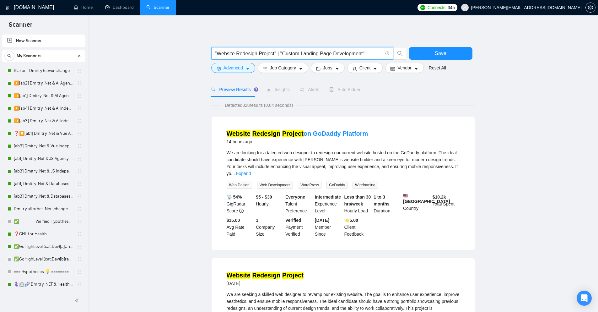
click at [275, 53] on input ""Website Redesign Project" | "Custom Landing Page Development"" at bounding box center [299, 54] width 168 height 8
click at [248, 62] on div ""Website Redesign Project" | "Custom Landing Page Development"" at bounding box center [309, 55] width 198 height 16
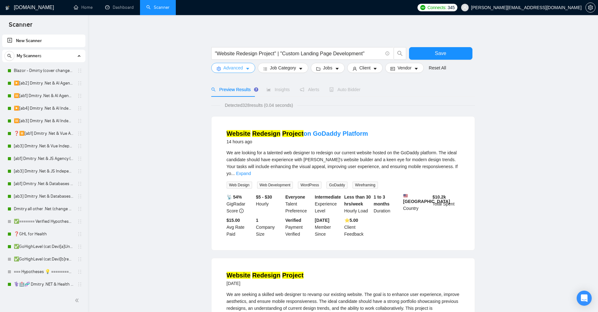
click at [244, 65] on button "Advanced" at bounding box center [233, 68] width 44 height 10
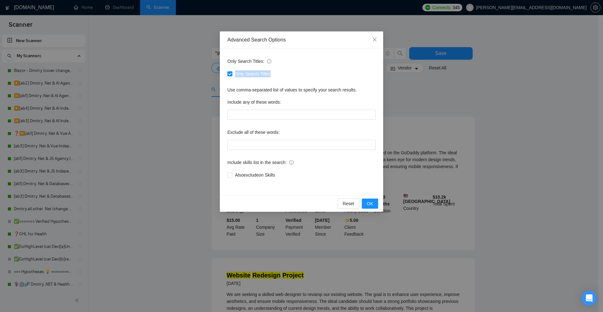
drag, startPoint x: 234, startPoint y: 72, endPoint x: 275, endPoint y: 72, distance: 40.8
click at [275, 72] on div "Only Search Titles" at bounding box center [301, 73] width 148 height 7
click at [458, 108] on div "Advanced Search Options Only Search Titles: Only Search Titles Use comma-separa…" at bounding box center [301, 156] width 603 height 312
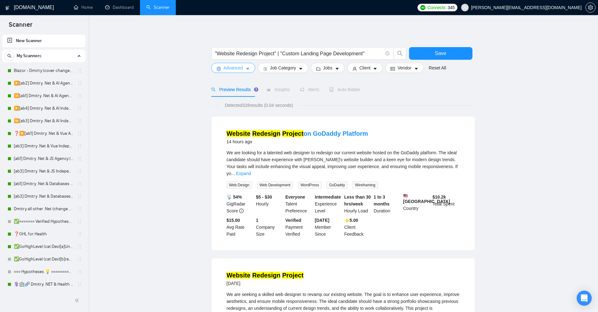
click at [239, 66] on span "Advanced" at bounding box center [232, 67] width 19 height 7
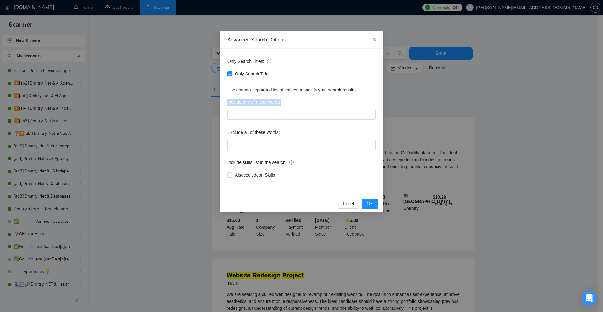
drag, startPoint x: 226, startPoint y: 101, endPoint x: 295, endPoint y: 100, distance: 68.4
click at [295, 100] on div "Only Search Titles: Only Search Titles Use comma-separated list of values to sp…" at bounding box center [301, 122] width 163 height 146
drag, startPoint x: 295, startPoint y: 100, endPoint x: 287, endPoint y: 104, distance: 8.8
click at [292, 101] on div "Include any of these words:" at bounding box center [301, 103] width 148 height 13
click at [238, 117] on input "text" at bounding box center [301, 115] width 148 height 10
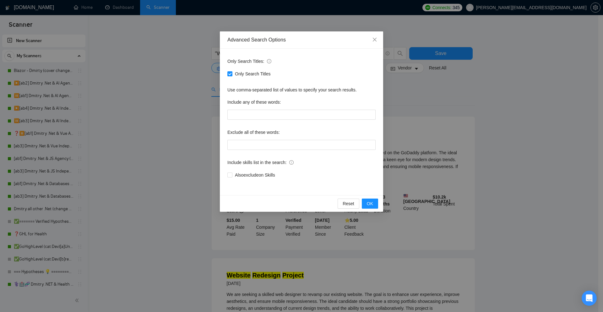
drag, startPoint x: 446, startPoint y: 95, endPoint x: 434, endPoint y: 96, distance: 12.2
click at [446, 95] on div "Advanced Search Options Only Search Titles: Only Search Titles Use comma-separa…" at bounding box center [301, 156] width 603 height 312
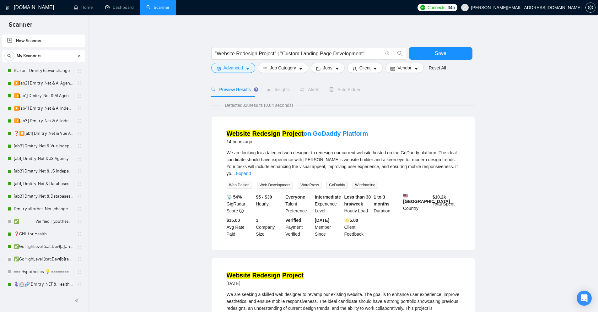
click at [349, 52] on input ""Website Redesign Project" | "Custom Landing Page Development"" at bounding box center [299, 54] width 168 height 8
drag, startPoint x: 349, startPoint y: 52, endPoint x: 226, endPoint y: 49, distance: 122.8
click at [226, 49] on span ""Website Redesign Project" | "Custom Landing Page Development"" at bounding box center [302, 53] width 182 height 13
paste input "OpenTelemetry traces"
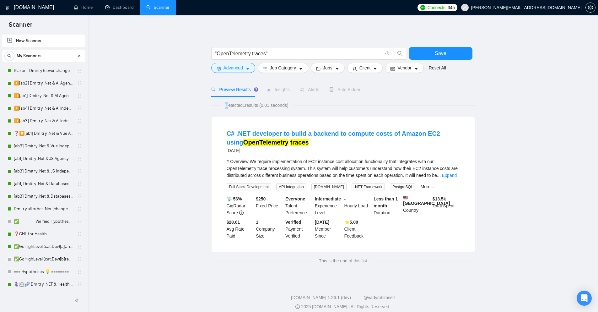
drag, startPoint x: 331, startPoint y: 105, endPoint x: 345, endPoint y: 103, distance: 14.6
click at [342, 105] on div "Detected 1 results (0.01 seconds)" at bounding box center [343, 105] width 264 height 7
click at [304, 54] on input ""OpenTelemetry traces"" at bounding box center [299, 54] width 168 height 8
drag, startPoint x: 334, startPoint y: 149, endPoint x: 233, endPoint y: 134, distance: 102.8
click at [233, 134] on div "C# .NET developer to build a backend to compute costs of Amazon EC2 using OpenT…" at bounding box center [343, 141] width 233 height 25
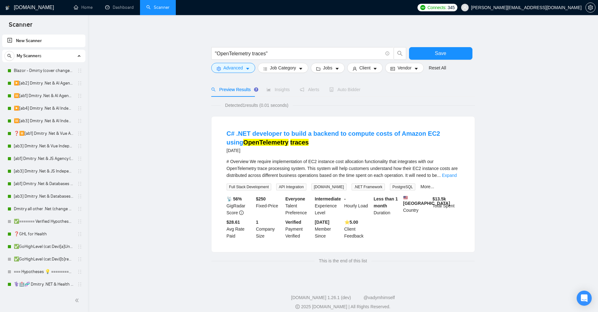
click at [222, 120] on div "C# .NET developer to build a backend to compute costs of Amazon EC2 using OpenT…" at bounding box center [343, 183] width 263 height 135
click at [283, 58] on span ""OpenTelemetry traces"" at bounding box center [302, 53] width 182 height 13
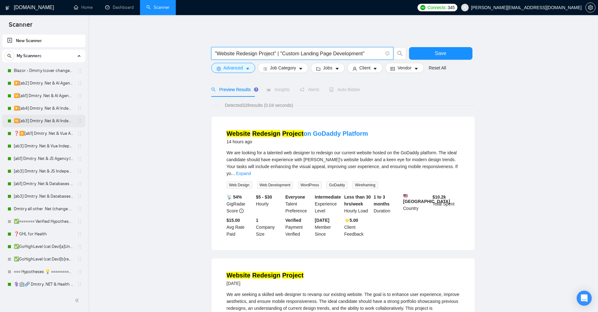
type input ""Website Redesign Project" | "Custom Landing Page Development""
click at [30, 121] on link "⏸️[ab3] Dmitry .Net & AI Independent (Unicode)" at bounding box center [44, 121] width 60 height 13
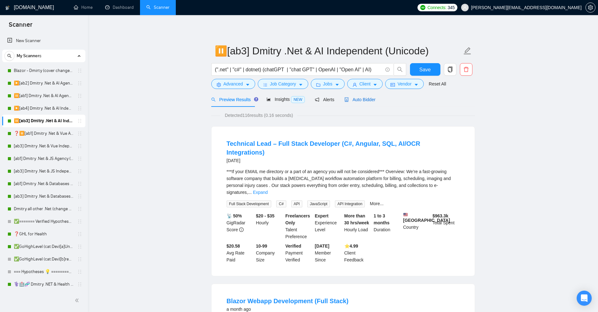
click at [360, 97] on span "Auto Bidder" at bounding box center [359, 99] width 31 height 5
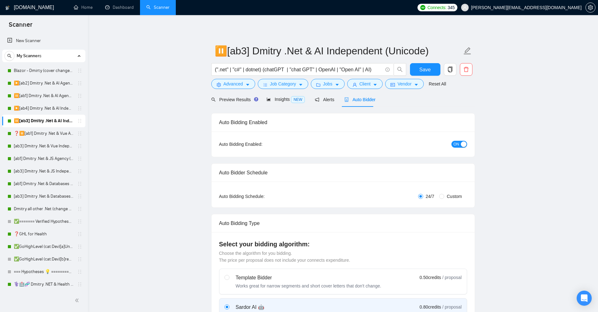
radio input "false"
radio input "true"
checkbox input "true"
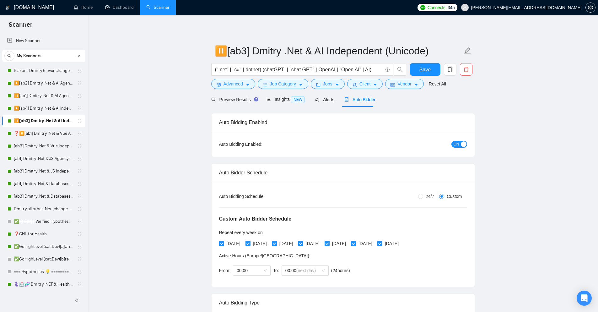
click at [31, 86] on link "▶️[ab2] Dmitry .Net & AI Agency "loom"" at bounding box center [44, 83] width 60 height 13
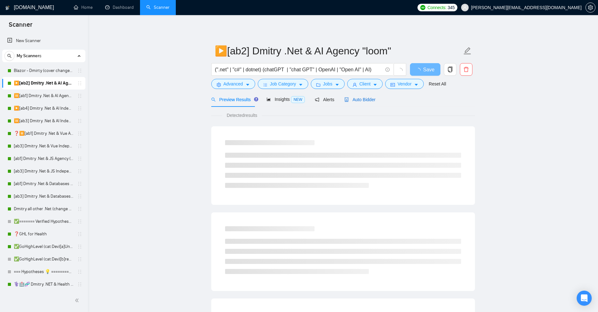
click at [354, 102] on div "Auto Bidder" at bounding box center [359, 99] width 31 height 7
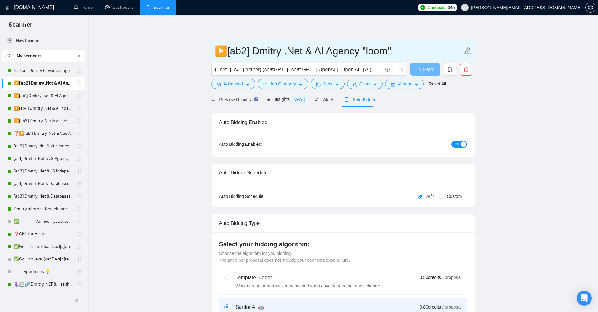
checkbox input "true"
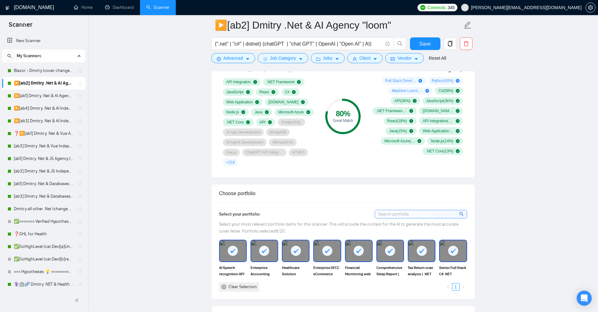
scroll to position [596, 0]
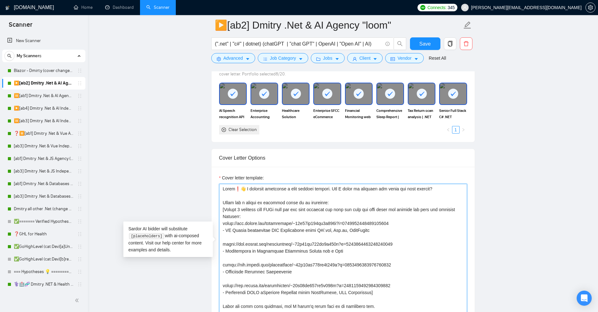
drag, startPoint x: 434, startPoint y: 178, endPoint x: 324, endPoint y: 171, distance: 110.4
click at [324, 174] on div "Cover letter template:" at bounding box center [343, 249] width 248 height 151
click at [51, 99] on link "⏸️[ab1] Dmitry .Net & AI Agency "finally"" at bounding box center [44, 95] width 60 height 13
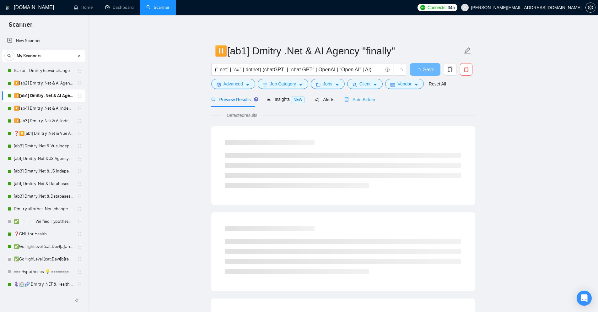
click at [367, 104] on div "Auto Bidder" at bounding box center [359, 99] width 31 height 15
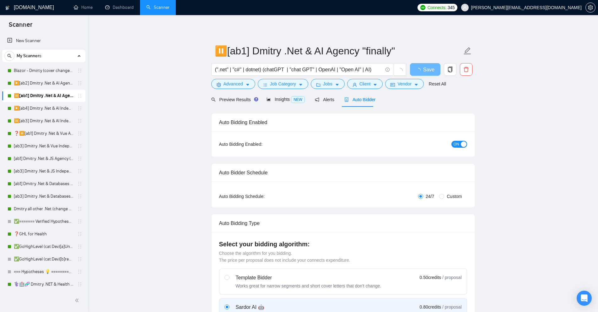
radio input "false"
radio input "true"
checkbox input "true"
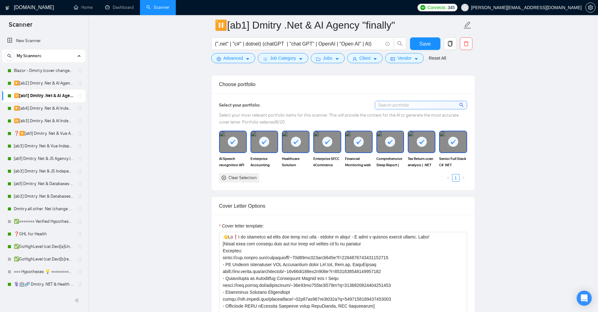
scroll to position [690, 0]
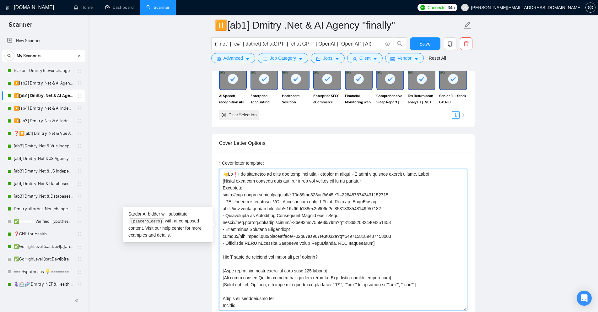
drag, startPoint x: 236, startPoint y: 163, endPoint x: 349, endPoint y: 163, distance: 113.3
click at [346, 169] on textarea "Cover letter template:" at bounding box center [343, 239] width 248 height 141
click at [349, 169] on textarea "Cover letter template:" at bounding box center [343, 239] width 248 height 141
drag, startPoint x: 351, startPoint y: 161, endPoint x: 438, endPoint y: 164, distance: 87.3
click at [438, 169] on textarea "Cover letter template:" at bounding box center [343, 239] width 248 height 141
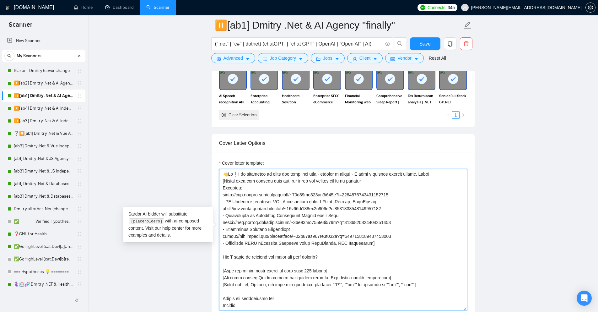
click at [437, 169] on textarea "Cover letter template:" at bounding box center [343, 239] width 248 height 141
click at [37, 110] on link "▶️[ab4] Dmitry .Net & AI Independent (noUnicode)" at bounding box center [44, 108] width 60 height 13
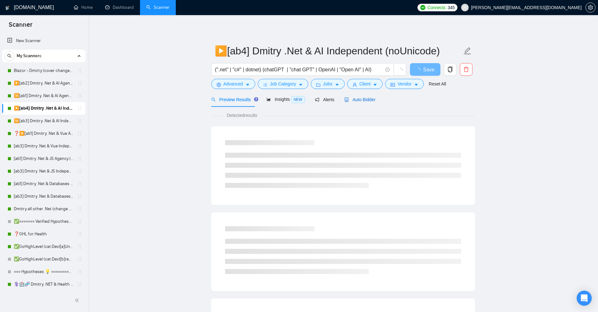
click at [362, 101] on span "Auto Bidder" at bounding box center [359, 99] width 31 height 5
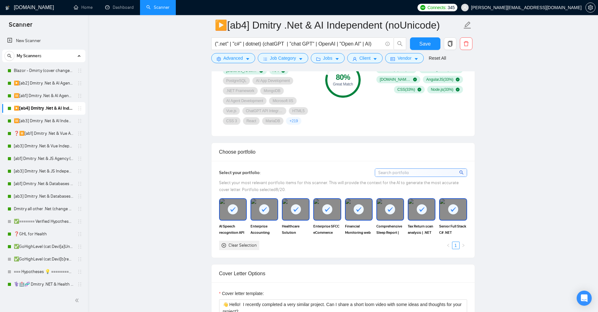
scroll to position [596, 0]
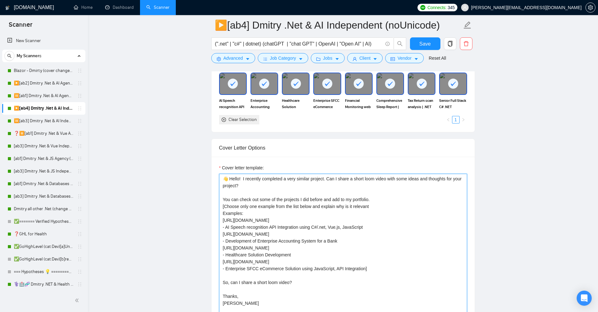
drag, startPoint x: 334, startPoint y: 177, endPoint x: 392, endPoint y: 176, distance: 58.1
click at [392, 176] on textarea "👋 Hello! I recently completed a very similar project. Can I share a short loom …" at bounding box center [343, 244] width 248 height 141
click at [312, 187] on textarea "👋 Hello! I recently completed a very similar project. Can I share a short loom …" at bounding box center [343, 244] width 248 height 141
drag, startPoint x: 247, startPoint y: 178, endPoint x: 328, endPoint y: 178, distance: 81.0
click at [328, 178] on textarea "👋 Hello! I recently completed a very similar project. Can I share a short loom …" at bounding box center [343, 244] width 248 height 141
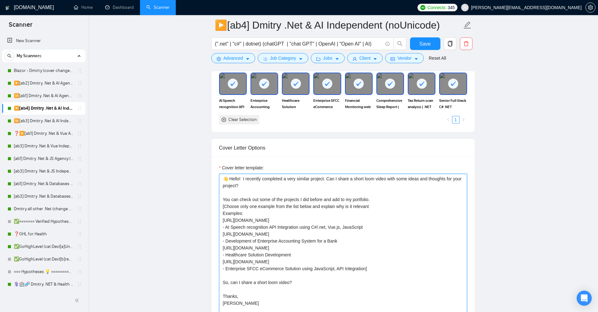
click at [305, 192] on textarea "👋 Hello! I recently completed a very similar project. Can I share a short loom …" at bounding box center [343, 244] width 248 height 141
drag, startPoint x: 244, startPoint y: 177, endPoint x: 322, endPoint y: 179, distance: 77.9
click at [322, 179] on textarea "👋 Hello! I recently completed a very similar project. Can I share a short loom …" at bounding box center [343, 244] width 248 height 141
drag, startPoint x: 327, startPoint y: 179, endPoint x: 432, endPoint y: 183, distance: 104.3
click at [432, 183] on textarea "👋 Hello! I recently completed a very similar project. Can I share a short loom …" at bounding box center [343, 244] width 248 height 141
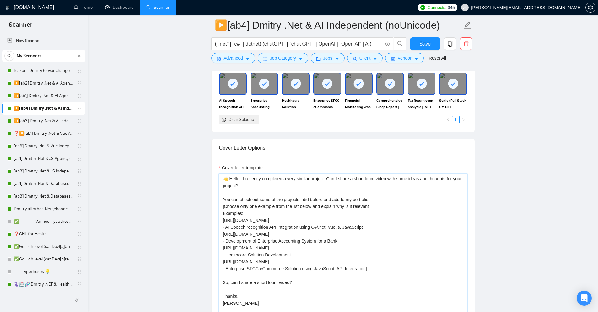
click at [424, 183] on textarea "👋 Hello! I recently completed a very similar project. Can I share a short loom …" at bounding box center [343, 244] width 248 height 141
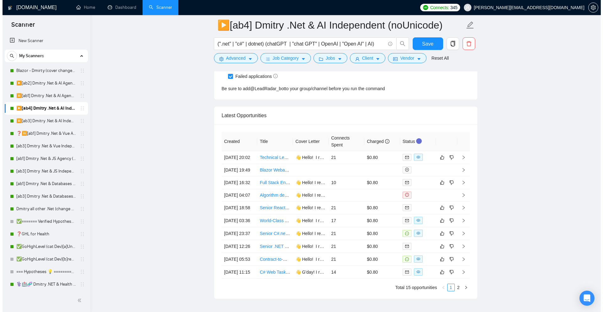
scroll to position [1700, 0]
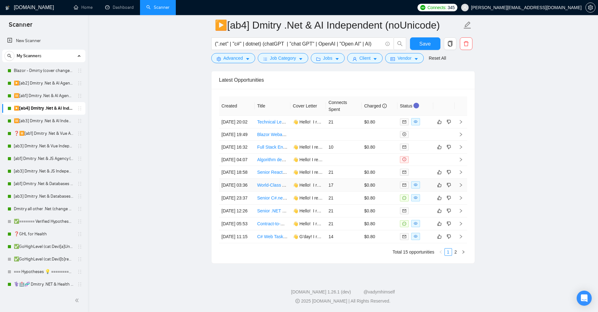
click at [347, 179] on td "17" at bounding box center [344, 185] width 36 height 13
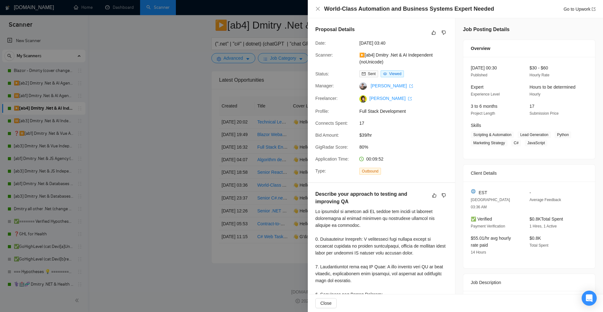
click at [276, 126] on div at bounding box center [301, 156] width 603 height 312
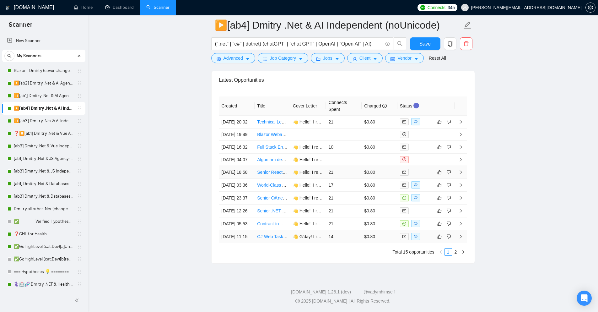
scroll to position [1606, 0]
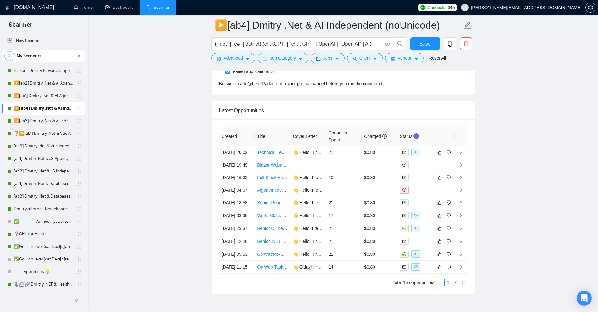
click at [9, 55] on icon "search" at bounding box center [9, 56] width 4 height 4
click at [38, 56] on input at bounding box center [44, 55] width 78 height 7
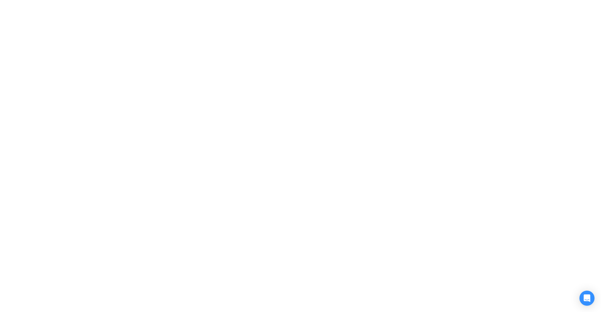
scroll to position [0, 0]
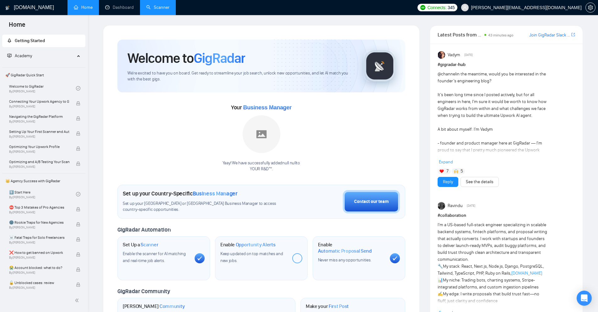
click at [169, 5] on link "Scanner" at bounding box center [157, 7] width 23 height 5
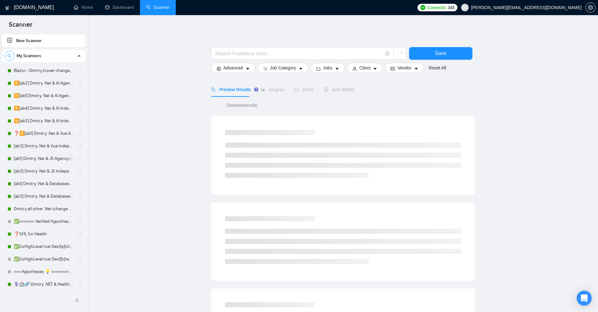
click at [12, 55] on span "search" at bounding box center [9, 56] width 9 height 4
click at [25, 56] on input at bounding box center [44, 55] width 78 height 7
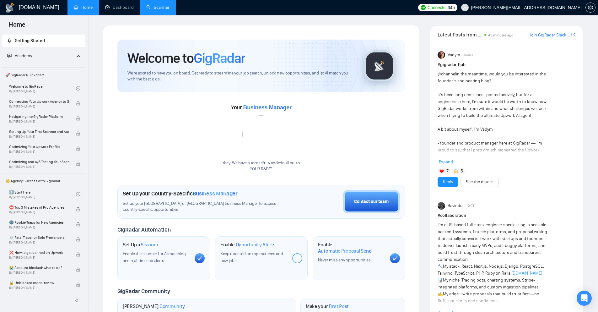
click at [163, 5] on link "Scanner" at bounding box center [157, 7] width 23 height 5
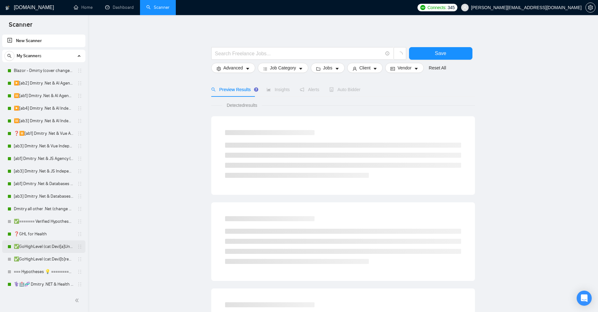
scroll to position [31, 0]
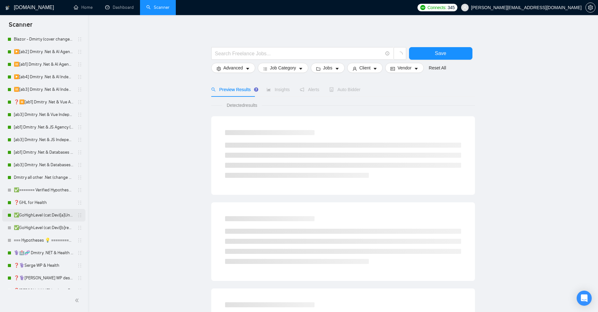
click at [44, 215] on link "✅GoHighLevel (cat:Dev)[a]Unicode" at bounding box center [44, 215] width 60 height 13
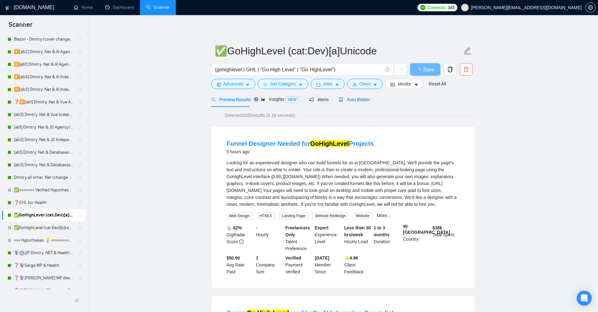
click at [355, 101] on span "Auto Bidder" at bounding box center [354, 99] width 31 height 5
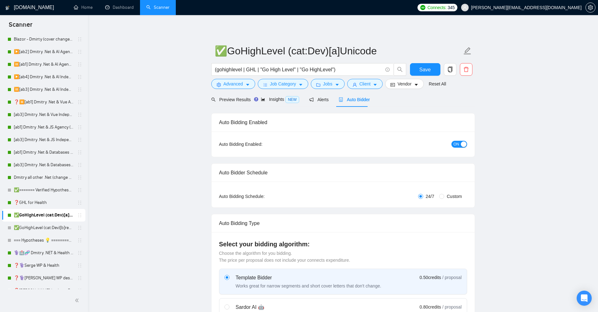
checkbox input "true"
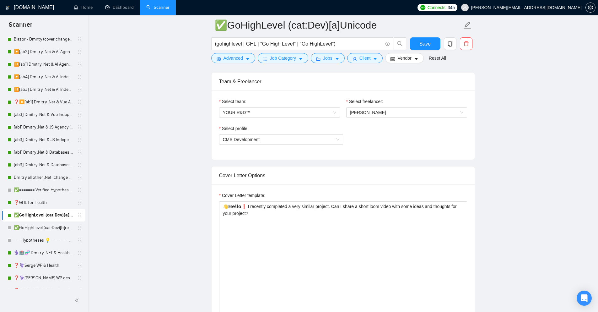
scroll to position [345, 0]
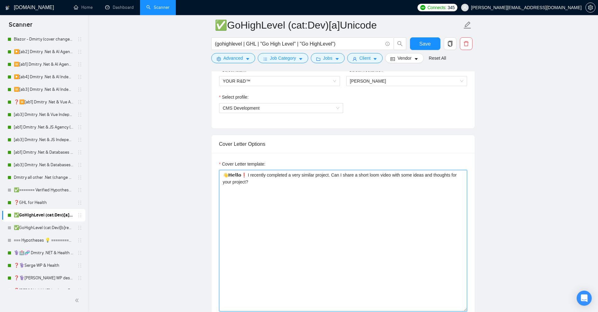
click at [317, 181] on textarea "👋𝗛𝗲𝗹𝗹𝗼❗ I recently completed a very similar project. Can I share a short loom v…" at bounding box center [343, 240] width 248 height 141
drag, startPoint x: 279, startPoint y: 210, endPoint x: 290, endPoint y: 200, distance: 14.9
click at [279, 210] on textarea "👋𝗛𝗲𝗹𝗹𝗼❗ I recently completed a very similar project. Can I share a short loom v…" at bounding box center [343, 240] width 248 height 141
click at [323, 175] on textarea "👋𝗛𝗲𝗹𝗹𝗼❗ I recently completed a very similar project. Can I share a short loom v…" at bounding box center [343, 240] width 248 height 141
click at [324, 175] on textarea "👋𝗛𝗲𝗹𝗹𝗼❗ I recently completed a very similar project. Can I share a short loom v…" at bounding box center [343, 240] width 248 height 141
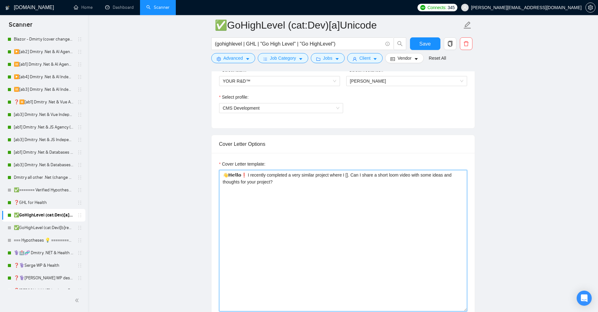
paste textarea "[mention how I solved at least ONE pain point that relates to the job post in a…"
click at [342, 173] on textarea "👋𝗛𝗲𝗹𝗹𝗼❗ I recently completed a very similar project where I [[mention how I sol…" at bounding box center [343, 240] width 248 height 141
click at [360, 174] on textarea "👋𝗛𝗲𝗹𝗹𝗼❗ I recently completed a very similar project where I [mention how I solv…" at bounding box center [343, 240] width 248 height 141
drag, startPoint x: 360, startPoint y: 174, endPoint x: 404, endPoint y: 174, distance: 43.3
click at [404, 174] on textarea "👋𝗛𝗲𝗹𝗹𝗼❗ I recently completed a very similar project where I [mention how I solv…" at bounding box center [343, 240] width 248 height 141
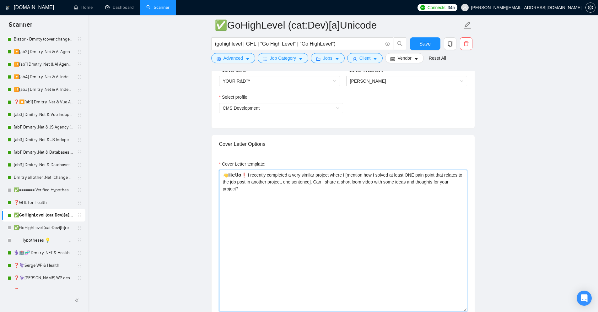
click at [404, 174] on textarea "👋𝗛𝗲𝗹𝗹𝗼❗ I recently completed a very similar project where I [mention how I solv…" at bounding box center [343, 240] width 248 height 141
click at [412, 172] on textarea "👋𝗛𝗲𝗹𝗹𝗼❗ I recently completed a very similar project where I [mention how I solv…" at bounding box center [343, 240] width 248 height 141
drag, startPoint x: 412, startPoint y: 172, endPoint x: 294, endPoint y: 181, distance: 118.0
click at [294, 181] on textarea "👋𝗛𝗲𝗹𝗹𝗼❗ I recently completed a very similar project where I [mention how I solv…" at bounding box center [343, 240] width 248 height 141
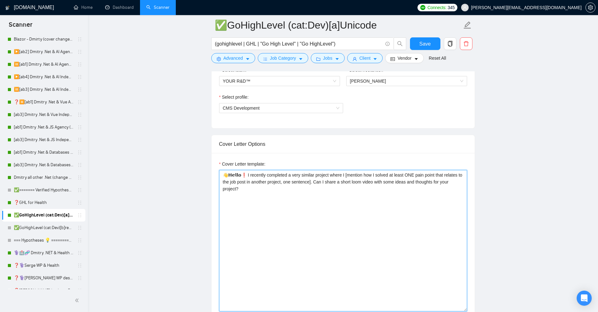
click at [297, 181] on textarea "👋𝗛𝗲𝗹𝗹𝗼❗ I recently completed a very similar project where I [mention how I solv…" at bounding box center [343, 240] width 248 height 141
click at [283, 181] on textarea "👋𝗛𝗲𝗹𝗹𝗼❗ I recently completed a very similar project where I [mention how I solv…" at bounding box center [343, 240] width 248 height 141
drag, startPoint x: 317, startPoint y: 181, endPoint x: 443, endPoint y: 190, distance: 126.2
click at [443, 190] on textarea "👋𝗛𝗲𝗹𝗹𝗼❗ I recently completed a very similar project where I [mention how I solv…" at bounding box center [343, 240] width 248 height 141
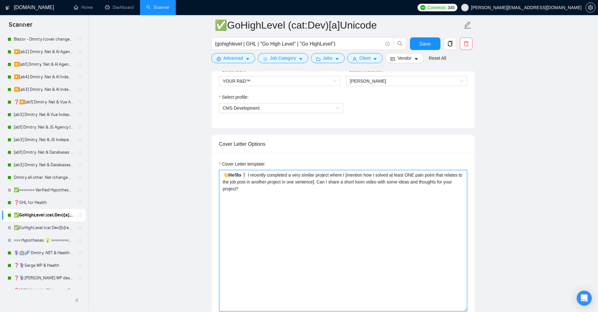
click at [333, 189] on textarea "👋𝗛𝗲𝗹𝗹𝗼❗ I recently completed a very similar project where I [mention how I solv…" at bounding box center [343, 240] width 248 height 141
drag, startPoint x: 340, startPoint y: 174, endPoint x: 317, endPoint y: 180, distance: 23.9
click at [315, 180] on textarea "👋𝗛𝗲𝗹𝗹𝗼❗ I recently completed a very similar project where I [mention how I solv…" at bounding box center [343, 240] width 248 height 141
click at [328, 180] on textarea "👋𝗛𝗲𝗹𝗹𝗼❗ I recently completed a very similar project where I [mention how I solv…" at bounding box center [343, 240] width 248 height 141
drag, startPoint x: 340, startPoint y: 173, endPoint x: 316, endPoint y: 182, distance: 25.6
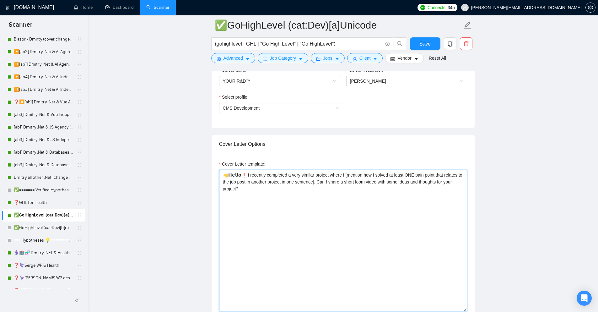
click at [314, 182] on textarea "👋𝗛𝗲𝗹𝗹𝗼❗ I recently completed a very similar project where I [mention how I solv…" at bounding box center [343, 240] width 248 height 141
click at [339, 172] on textarea "👋𝗛𝗲𝗹𝗹𝗼❗ I recently completed a very similar project where I [mention how I solv…" at bounding box center [343, 240] width 248 height 141
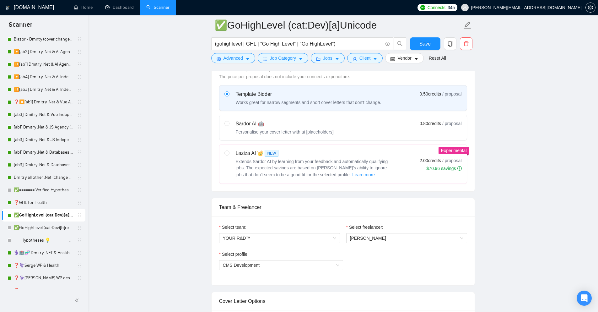
scroll to position [126, 0]
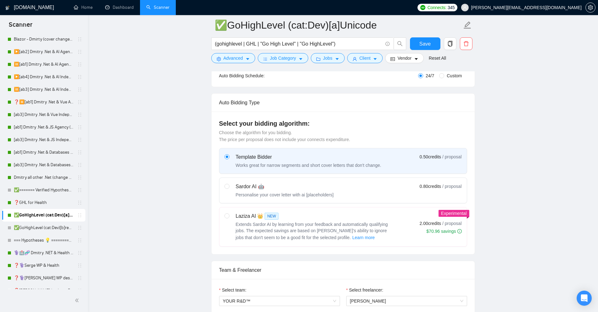
type textarea "👋𝗛𝗲𝗹𝗹𝗼❗ I recently completed a very similar project where I [mention how I solv…"
click at [292, 205] on div "Template Bidder Works great for narrow segments and short cover letters that do…" at bounding box center [343, 197] width 248 height 99
click at [299, 193] on div "Personalise your cover letter with ai [placeholders]" at bounding box center [285, 194] width 98 height 6
click at [229, 188] on input "radio" at bounding box center [226, 186] width 4 height 4
radio input "true"
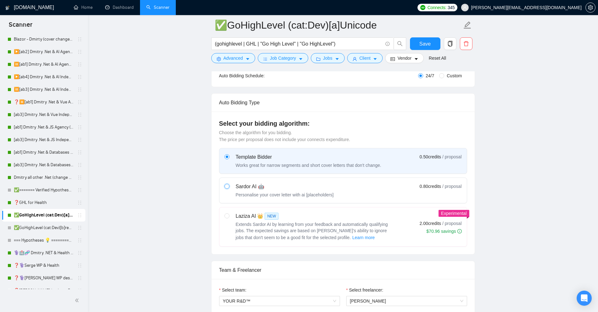
radio input "false"
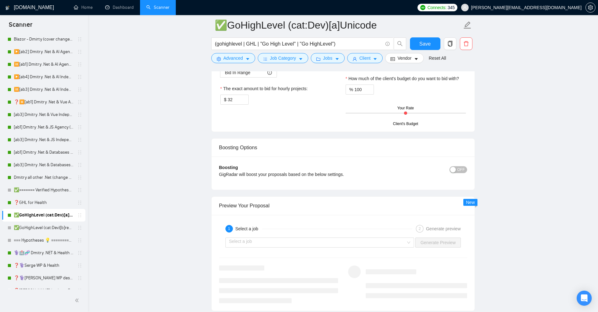
scroll to position [1255, 0]
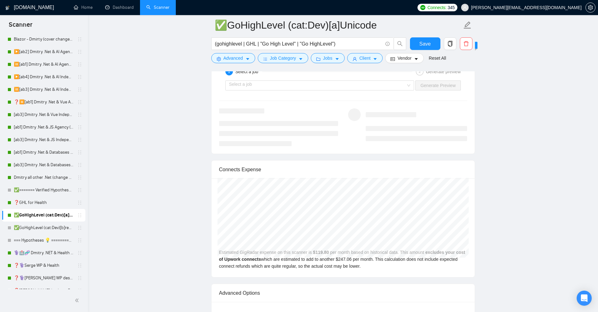
click at [323, 79] on div "Select a job Generate Preview" at bounding box center [342, 85] width 249 height 15
click at [267, 87] on input "search" at bounding box center [317, 85] width 177 height 9
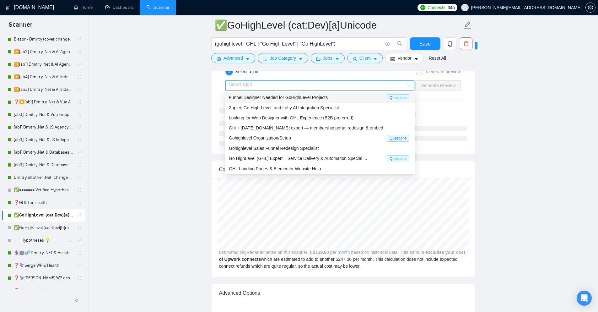
click at [253, 98] on span "Funnel Designer Needed for GoHighLevel Projects" at bounding box center [278, 97] width 99 height 5
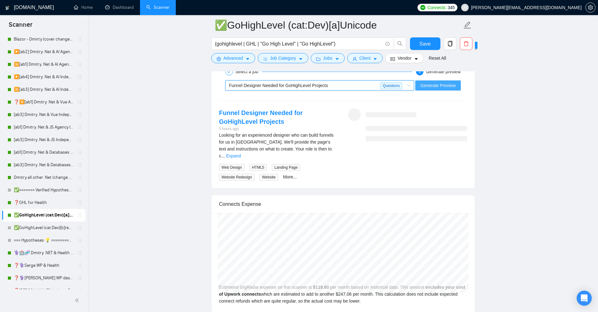
click at [455, 87] on span "Generate Preview" at bounding box center [437, 85] width 35 height 7
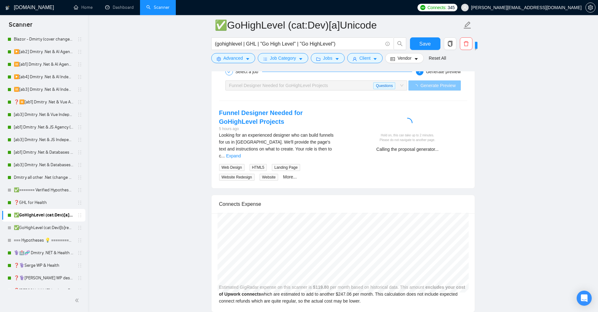
scroll to position [1224, 0]
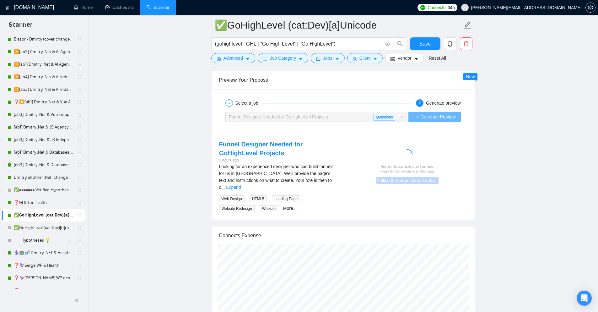
drag, startPoint x: 373, startPoint y: 179, endPoint x: 467, endPoint y: 181, distance: 94.8
click at [467, 181] on div "Hold on, this can take up to 2 minutes. Please do not navigate to another page.…" at bounding box center [407, 164] width 129 height 49
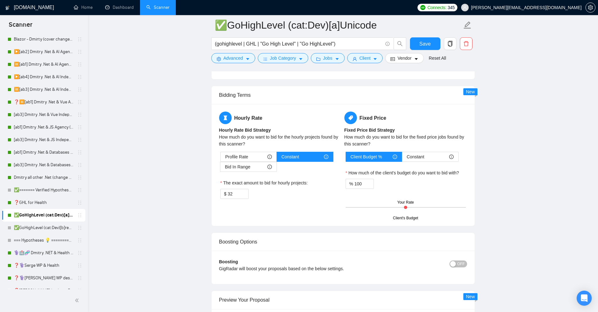
scroll to position [722, 0]
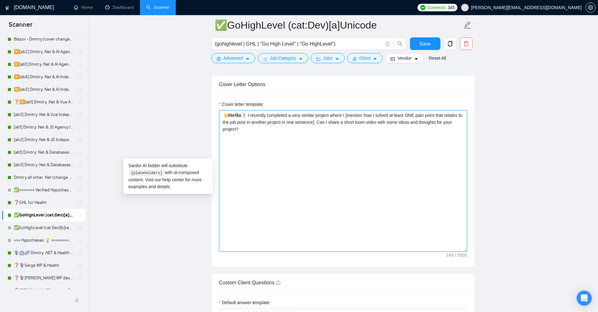
drag, startPoint x: 318, startPoint y: 119, endPoint x: 366, endPoint y: 129, distance: 49.4
click at [366, 129] on textarea "👋𝗛𝗲𝗹𝗹𝗼❗ I recently completed a very similar project where I [mention how I solv…" at bounding box center [343, 180] width 248 height 141
click at [318, 122] on textarea "👋𝗛𝗲𝗹𝗹𝗼❗ I recently completed a very similar project where I [mention how I solv…" at bounding box center [343, 180] width 248 height 141
drag, startPoint x: 318, startPoint y: 122, endPoint x: 335, endPoint y: 123, distance: 17.3
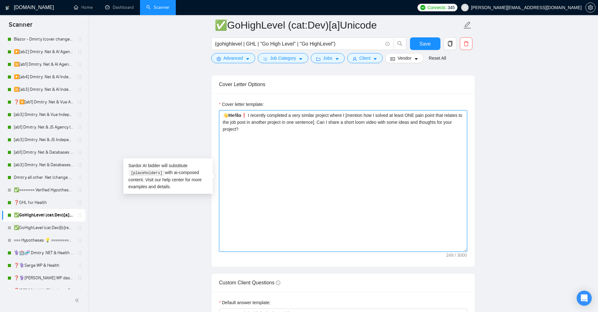
click at [335, 123] on textarea "👋𝗛𝗲𝗹𝗹𝗼❗ I recently completed a very similar project where I [mention how I solv…" at bounding box center [343, 180] width 248 height 141
click at [448, 122] on textarea "👋𝗛𝗲𝗹𝗹𝗼❗ I recently completed a very similar project where I [mention how I solv…" at bounding box center [343, 180] width 248 height 141
click at [462, 125] on textarea "👋𝗛𝗲𝗹𝗹𝗼❗ I recently completed a very similar project where I [mention how I solv…" at bounding box center [343, 180] width 248 height 141
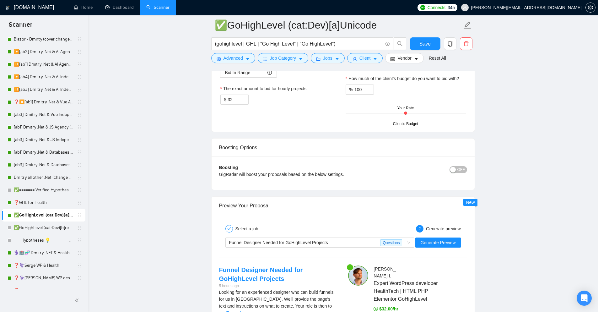
scroll to position [1224, 0]
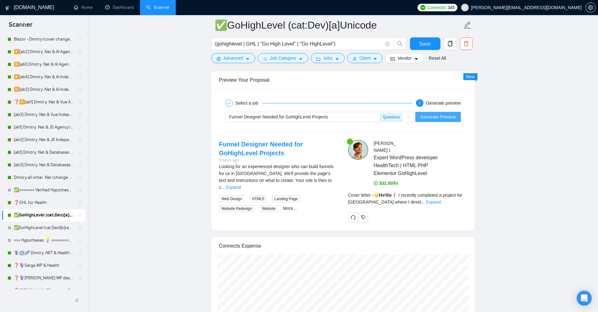
click at [443, 117] on span "Generate Preview" at bounding box center [437, 116] width 35 height 7
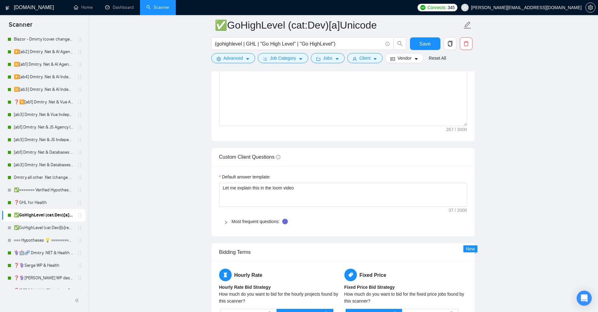
scroll to position [690, 0]
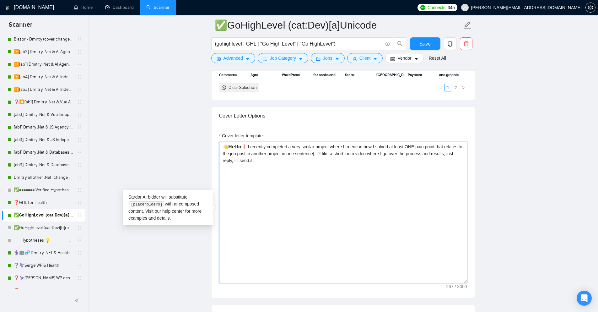
drag, startPoint x: 268, startPoint y: 161, endPoint x: 212, endPoint y: 143, distance: 58.8
click at [212, 143] on div "Cover letter template: 👋𝗛𝗲𝗹𝗹𝗼❗ I recently completed a very similar project wher…" at bounding box center [343, 211] width 263 height 173
click at [375, 195] on textarea "👋𝗛𝗲𝗹𝗹𝗼❗ I recently completed a very similar project where I [mention how I solv…" at bounding box center [343, 212] width 248 height 141
drag, startPoint x: 254, startPoint y: 146, endPoint x: 355, endPoint y: 145, distance: 101.4
click at [355, 145] on textarea "👋𝗛𝗲𝗹𝗹𝗼❗ I recently completed a very similar project where I [mention how I solv…" at bounding box center [343, 212] width 248 height 141
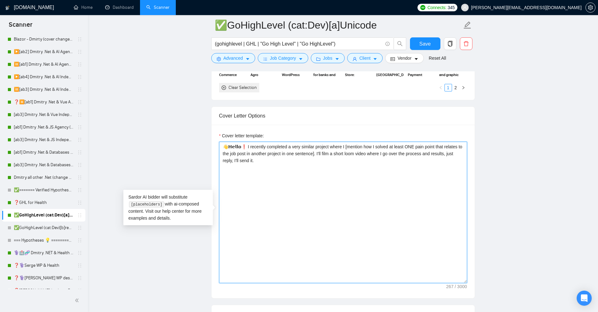
click at [357, 145] on textarea "👋𝗛𝗲𝗹𝗹𝗼❗ I recently completed a very similar project where I [mention how I solv…" at bounding box center [343, 212] width 248 height 141
drag, startPoint x: 341, startPoint y: 147, endPoint x: 359, endPoint y: 147, distance: 17.6
click at [359, 147] on textarea "👋𝗛𝗲𝗹𝗹𝗼❗ I recently completed a very similar project where I [mention how I solv…" at bounding box center [343, 212] width 248 height 141
click at [365, 147] on textarea "👋𝗛𝗲𝗹𝗹𝗼❗ I recently completed a very similar project where I [mention how I solv…" at bounding box center [343, 212] width 248 height 141
drag, startPoint x: 360, startPoint y: 147, endPoint x: 316, endPoint y: 150, distance: 44.4
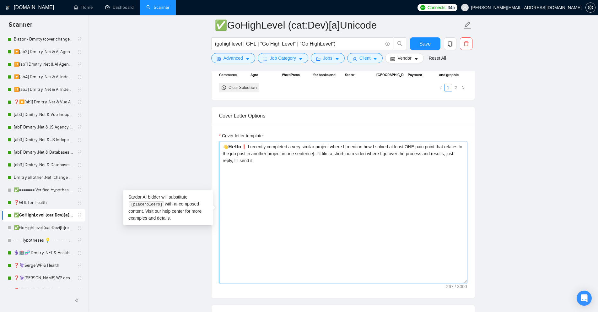
click at [316, 150] on textarea "👋𝗛𝗲𝗹𝗹𝗼❗ I recently completed a very similar project where I [mention how I solv…" at bounding box center [343, 212] width 248 height 141
click at [324, 152] on textarea "👋𝗛𝗲𝗹𝗹𝗼❗ I recently completed a very similar project where I [mention how I solv…" at bounding box center [343, 212] width 248 height 141
drag, startPoint x: 317, startPoint y: 153, endPoint x: 451, endPoint y: 159, distance: 134.8
click at [451, 159] on textarea "👋𝗛𝗲𝗹𝗹𝗼❗ I recently completed a very similar project where I [mention how I solv…" at bounding box center [343, 212] width 248 height 141
click at [451, 160] on textarea "👋𝗛𝗲𝗹𝗹𝗼❗ I recently completed a very similar project where I [mention how I solv…" at bounding box center [343, 212] width 248 height 141
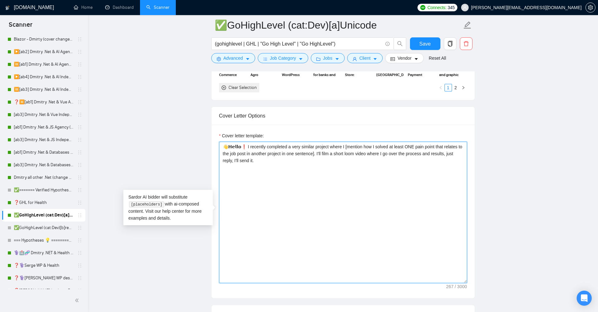
click at [318, 153] on textarea "👋𝗛𝗲𝗹𝗹𝗼❗ I recently completed a very similar project where I [mention how I solv…" at bounding box center [343, 212] width 248 height 141
click at [284, 157] on textarea "👋𝗛𝗲𝗹𝗹𝗼❗ I recently completed a very similar project where I [mention how I solv…" at bounding box center [343, 212] width 248 height 141
click at [280, 162] on textarea "👋𝗛𝗲𝗹𝗹𝗼❗ I recently completed a very similar project where I [mention how I solv…" at bounding box center [343, 212] width 248 height 141
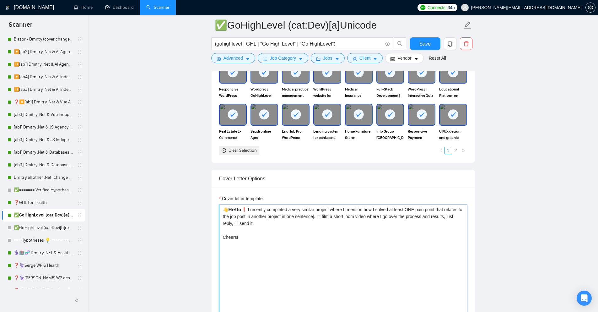
scroll to position [565, 0]
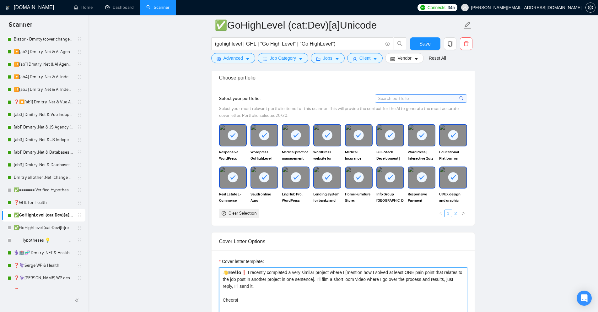
type textarea "👋𝗛𝗲𝗹𝗹𝗼❗ I recently completed a very similar project where I [mention how I solv…"
click at [456, 212] on link "2" at bounding box center [455, 213] width 7 height 7
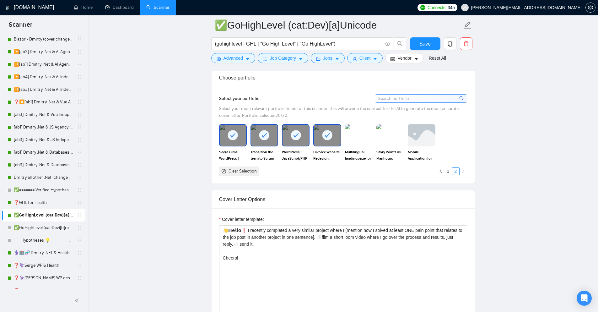
click at [450, 212] on div "Cover letter template: 👋𝗛𝗲𝗹𝗹𝗼❗ I recently completed a very similar project wher…" at bounding box center [343, 294] width 263 height 173
click at [441, 172] on icon "left" at bounding box center [440, 170] width 2 height 3
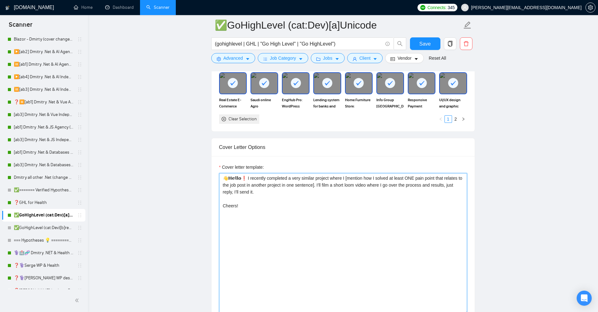
click at [317, 236] on textarea "👋𝗛𝗲𝗹𝗹𝗼❗ I recently completed a very similar project where I [mention how I solv…" at bounding box center [343, 243] width 248 height 141
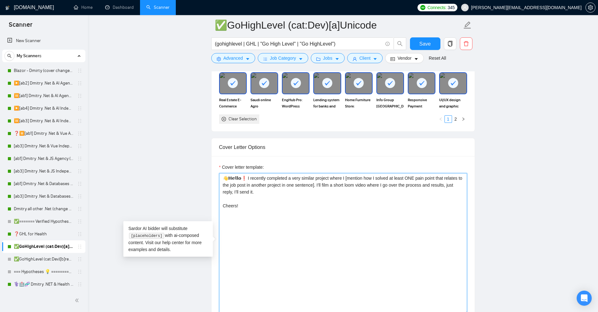
drag, startPoint x: 437, startPoint y: 265, endPoint x: 339, endPoint y: 227, distance: 105.9
click at [437, 265] on textarea "👋𝗛𝗲𝗹𝗹𝗼❗ I recently completed a very similar project where I [mention how I solv…" at bounding box center [343, 243] width 248 height 141
click at [344, 214] on textarea "👋𝗛𝗲𝗹𝗹𝗼❗ I recently completed a very similar project where I [mention how I solv…" at bounding box center [343, 243] width 248 height 141
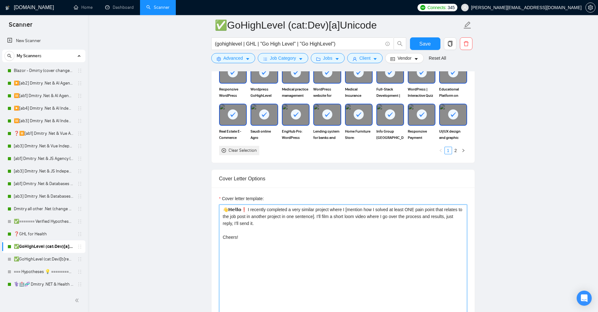
click at [439, 205] on textarea "👋𝗛𝗲𝗹𝗹𝗼❗ I recently completed a very similar project where I [mention how I solv…" at bounding box center [343, 274] width 248 height 141
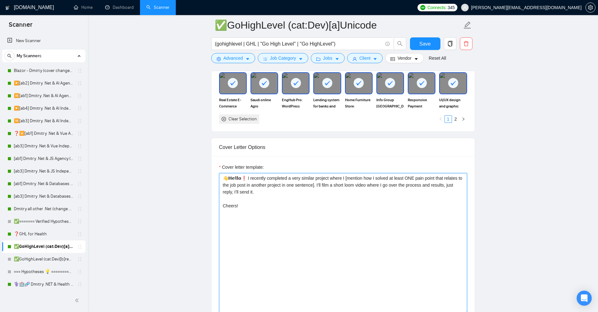
click at [277, 209] on textarea "👋𝗛𝗲𝗹𝗹𝗼❗ I recently completed a very similar project where I [mention how I solv…" at bounding box center [343, 243] width 248 height 141
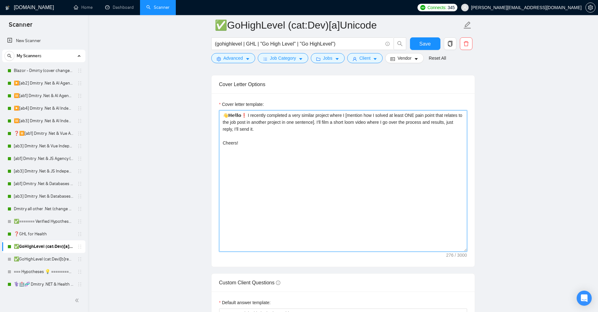
scroll to position [690, 0]
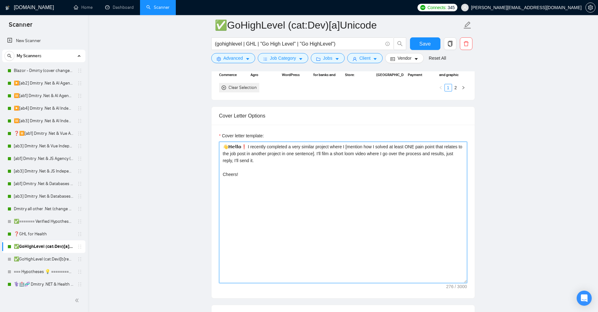
drag, startPoint x: 233, startPoint y: 173, endPoint x: 170, endPoint y: 123, distance: 80.4
click at [170, 123] on main "✅GoHighLevel (cat:Dev)[a]Unicode (gohighlevel | GHL | "Go High Level" | "Go Hig…" at bounding box center [343, 315] width 490 height 1960
click at [271, 186] on textarea "👋𝗛𝗲𝗹𝗹𝗼❗ I recently completed a very similar project where I [mention how I solv…" at bounding box center [343, 212] width 248 height 141
click at [277, 183] on textarea "👋𝗛𝗲𝗹𝗹𝗼❗ I recently completed a very similar project where I [mention how I solv…" at bounding box center [343, 212] width 248 height 141
drag, startPoint x: 266, startPoint y: 161, endPoint x: 201, endPoint y: 135, distance: 70.5
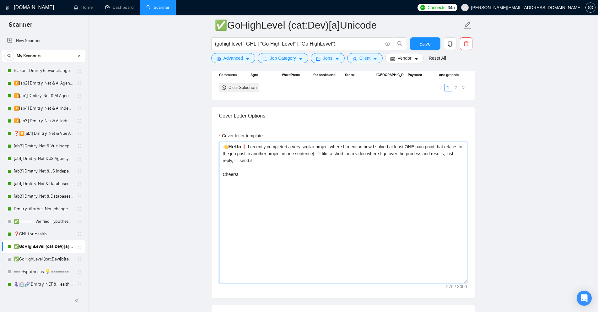
click at [201, 135] on main "✅GoHighLevel (cat:Dev)[a]Unicode (gohighlevel | GHL | "Go High Level" | "Go Hig…" at bounding box center [343, 315] width 490 height 1960
click at [295, 177] on textarea "👋𝗛𝗲𝗹𝗹𝗼❗ I recently completed a very similar project where I [mention how I solv…" at bounding box center [343, 212] width 248 height 141
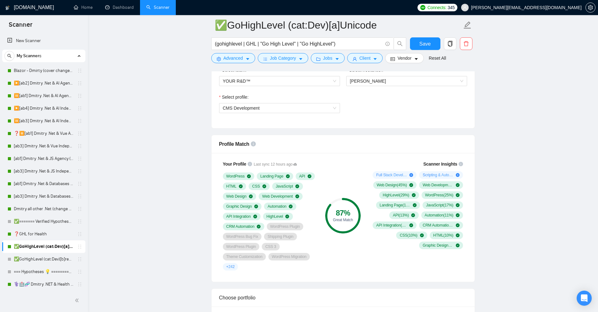
scroll to position [126, 0]
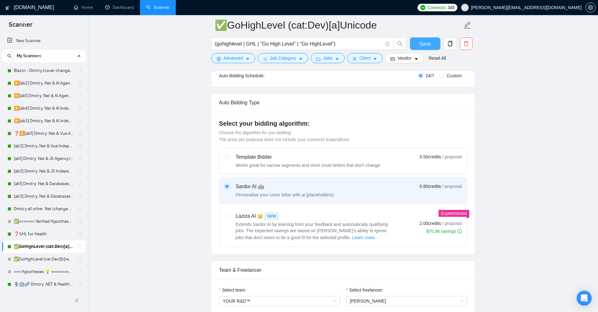
click at [426, 42] on span "Save" at bounding box center [424, 44] width 11 height 8
checkbox input "true"
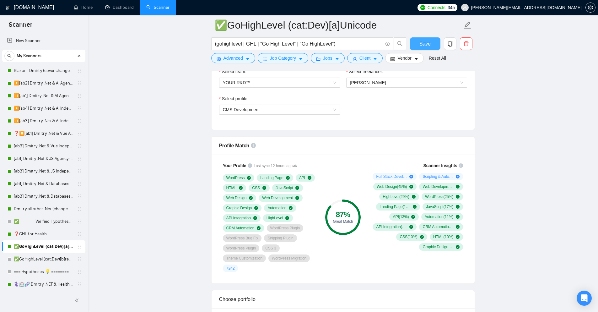
scroll to position [391, 0]
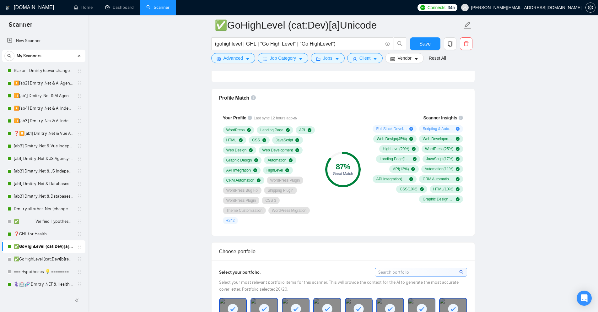
click at [347, 122] on div "87 % Great Match" at bounding box center [343, 168] width 42 height 117
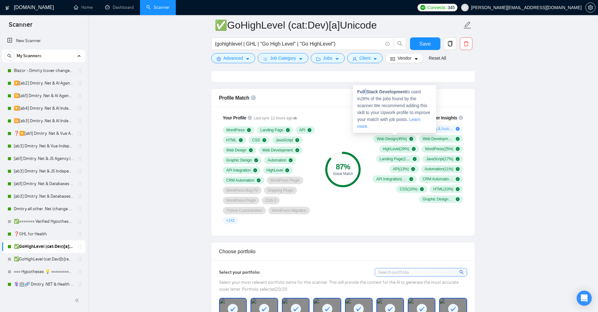
click at [365, 92] on strong "Full Stack Development" at bounding box center [382, 91] width 50 height 5
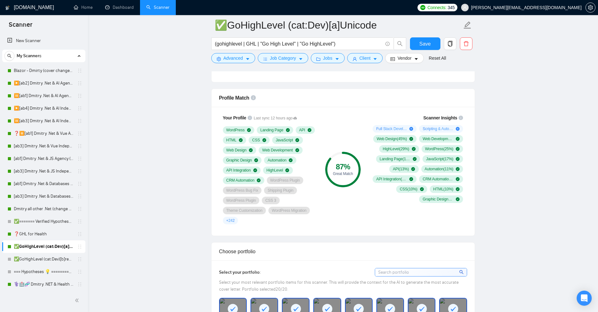
click at [360, 147] on div "87 % Great Match" at bounding box center [343, 168] width 42 height 117
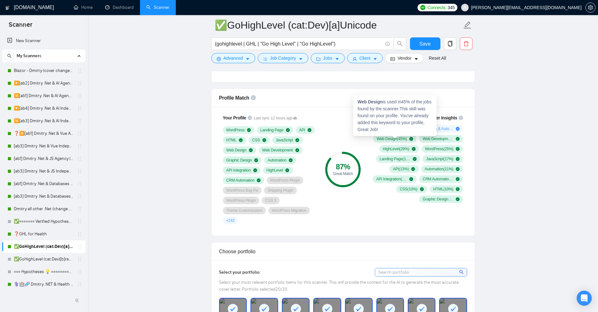
click at [332, 110] on div "87 % Great Match" at bounding box center [343, 168] width 42 height 117
click at [357, 92] on div "Full Stack Development is used in 26 % of the jobs found by the scanner. We rec…" at bounding box center [394, 109] width 83 height 48
click at [403, 94] on strong "Full Stack Development" at bounding box center [382, 91] width 50 height 5
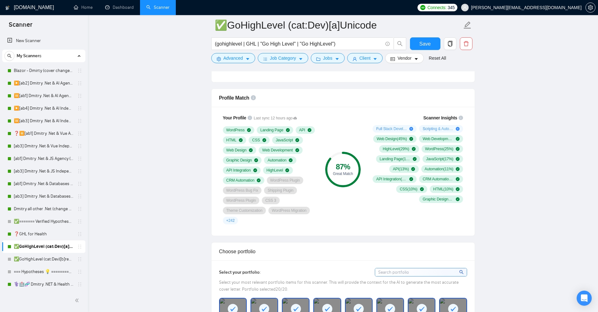
scroll to position [0, 0]
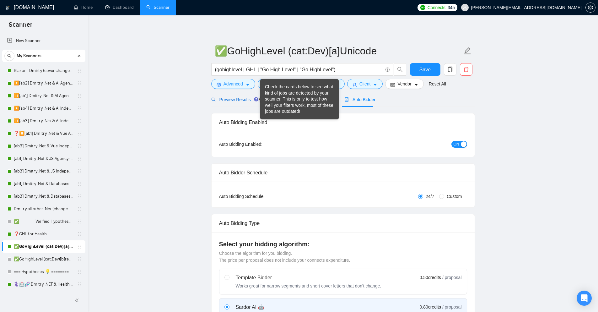
click at [228, 100] on span "Preview Results" at bounding box center [233, 99] width 45 height 5
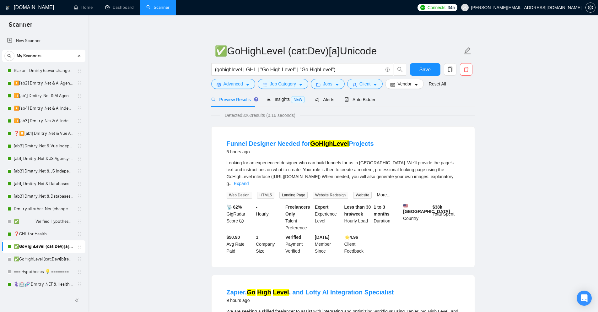
scroll to position [94, 0]
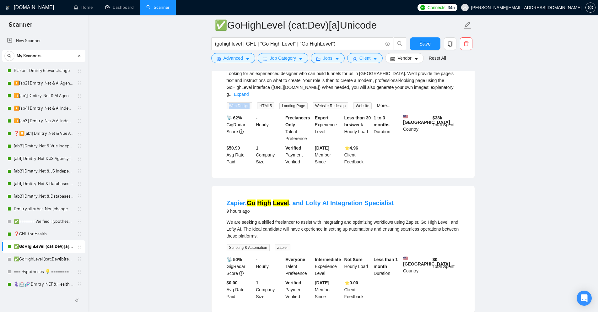
drag, startPoint x: 230, startPoint y: 98, endPoint x: 249, endPoint y: 98, distance: 19.8
click at [249, 102] on span "Web Design" at bounding box center [239, 105] width 25 height 7
drag, startPoint x: 229, startPoint y: 239, endPoint x: 267, endPoint y: 239, distance: 38.0
click at [267, 244] on span "Scripting & Automation" at bounding box center [248, 247] width 43 height 7
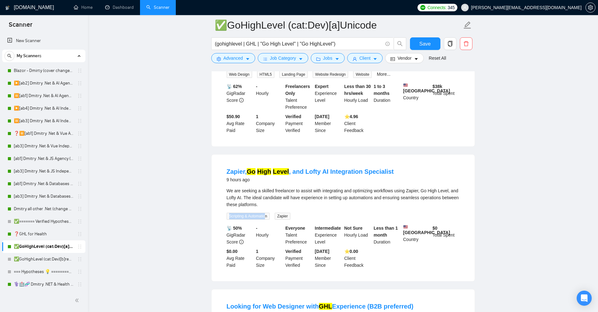
scroll to position [157, 0]
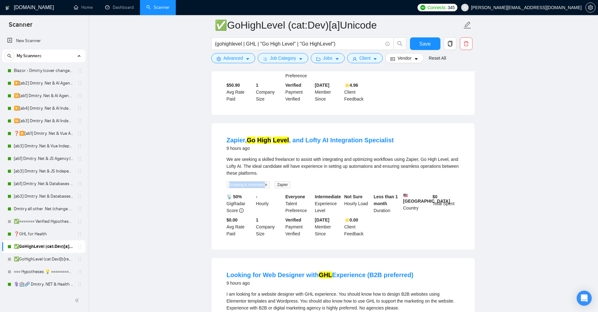
click at [265, 181] on span "Scripting & Automation" at bounding box center [248, 184] width 43 height 7
drag, startPoint x: 265, startPoint y: 178, endPoint x: 244, endPoint y: 177, distance: 21.3
click at [244, 181] on span "Scripting & Automation" at bounding box center [248, 184] width 43 height 7
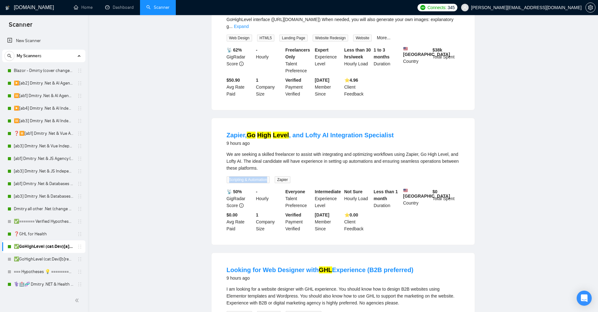
scroll to position [0, 0]
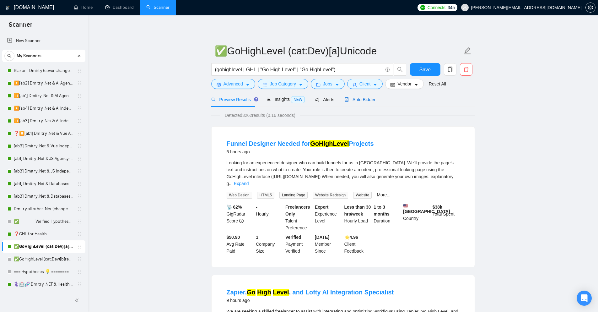
click at [367, 103] on div "Auto Bidder" at bounding box center [359, 99] width 31 height 7
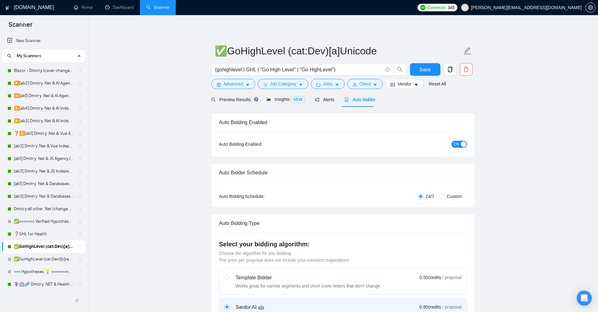
checkbox input "true"
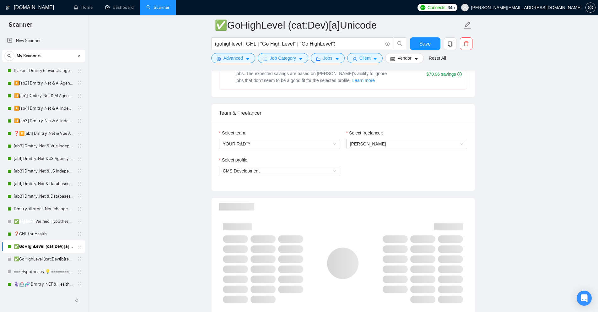
scroll to position [345, 0]
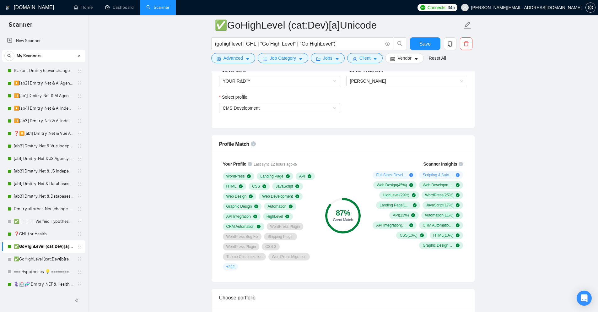
click at [314, 125] on div "Select team: YOUR R&D™ Select freelancer: [PERSON_NAME] Select profile: CMS Dev…" at bounding box center [343, 93] width 263 height 69
click at [246, 143] on div "Profile Match" at bounding box center [343, 144] width 263 height 18
click at [311, 146] on div "Profile Match" at bounding box center [343, 144] width 248 height 18
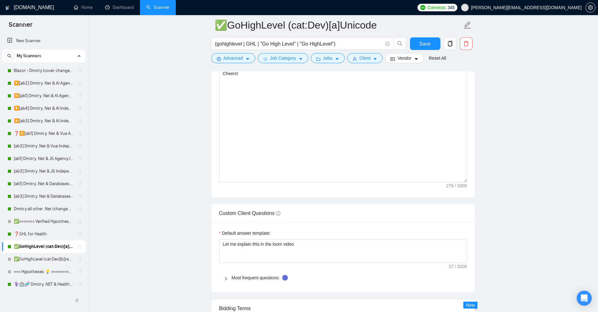
scroll to position [823, 0]
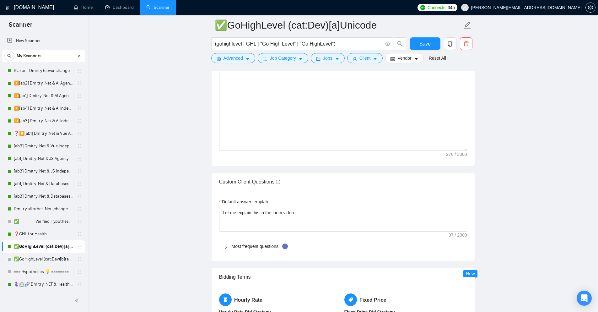
click at [247, 242] on div "Most frequent questions:" at bounding box center [343, 246] width 248 height 14
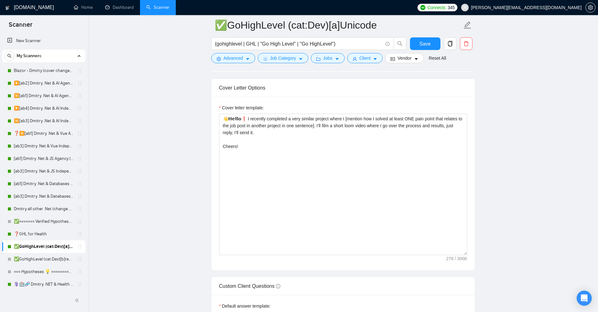
scroll to position [714, 0]
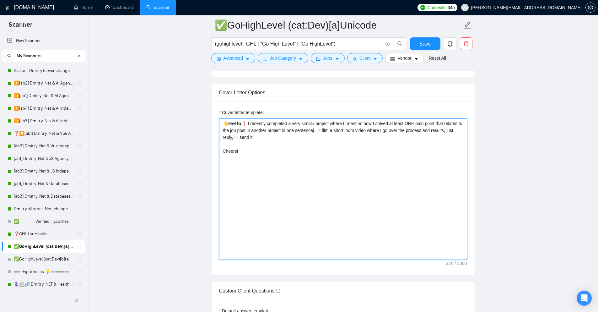
click at [273, 150] on textarea "👋𝗛𝗲𝗹𝗹𝗼❗ I recently completed a very similar project where I [mention how I solv…" at bounding box center [343, 188] width 248 height 141
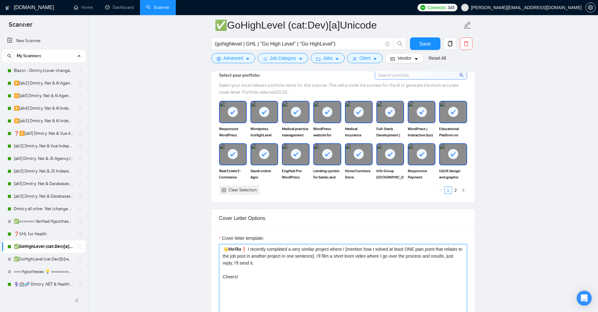
scroll to position [682, 0]
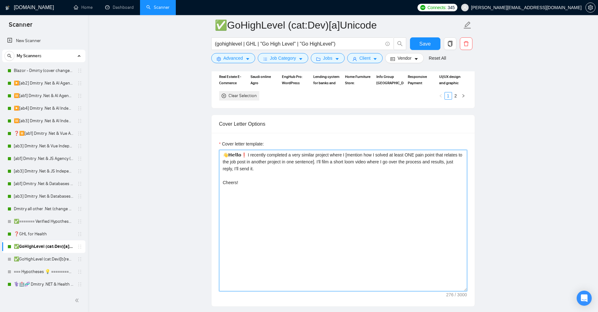
drag, startPoint x: 229, startPoint y: 154, endPoint x: 221, endPoint y: 157, distance: 8.1
click at [221, 157] on textarea "👋𝗛𝗲𝗹𝗹𝗼❗ I recently completed a very similar project where I [mention how I solv…" at bounding box center [343, 220] width 248 height 141
click at [236, 165] on textarea "👋𝗛𝗲𝗹𝗹𝗼❗ I recently completed a very similar project where I [mention how I solv…" at bounding box center [343, 220] width 248 height 141
click at [236, 161] on textarea "👋𝗛𝗲𝗹𝗹𝗼❗ I recently completed a very similar project where I [mention how I solv…" at bounding box center [343, 220] width 248 height 141
click at [268, 186] on textarea "👋𝗛𝗲𝗹𝗹𝗼❗ I recently completed a very similar project where I [mention how I solv…" at bounding box center [343, 220] width 248 height 141
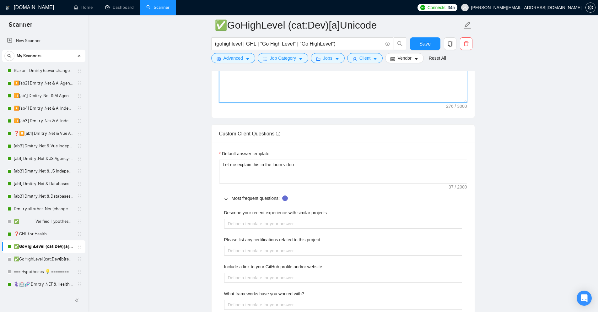
scroll to position [714, 0]
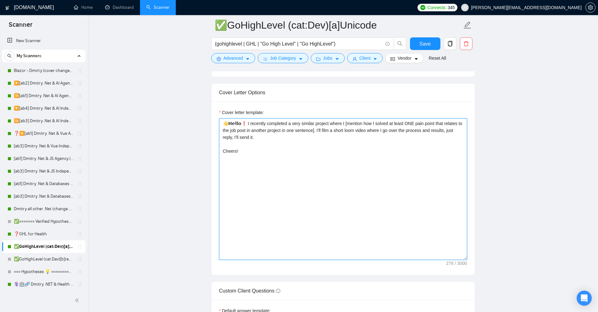
drag, startPoint x: 238, startPoint y: 123, endPoint x: 241, endPoint y: 137, distance: 14.1
click at [228, 124] on textarea "👋𝗛𝗲𝗹𝗹𝗼❗ I recently completed a very similar project where I [mention how I solv…" at bounding box center [343, 188] width 248 height 141
click at [246, 146] on textarea "👋𝗛𝗲𝗹𝗹𝗼❗ I recently completed a very similar project where I [mention how I solv…" at bounding box center [343, 188] width 248 height 141
drag, startPoint x: 231, startPoint y: 123, endPoint x: 238, endPoint y: 121, distance: 7.1
click at [238, 121] on textarea "👋𝗛𝗲𝗹𝗹𝗼❗ I recently completed a very similar project where I [mention how I solv…" at bounding box center [343, 188] width 248 height 141
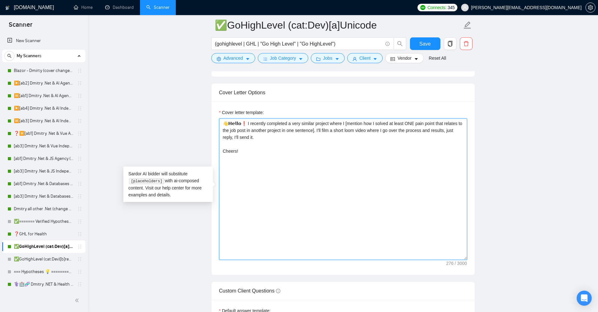
click at [238, 121] on textarea "👋𝗛𝗲𝗹𝗹𝗼❗ I recently completed a very similar project where I [mention how I solv…" at bounding box center [343, 188] width 248 height 141
click at [259, 150] on textarea "👋𝗛𝗲𝗹𝗹𝗼❗ I recently completed a very similar project where I [mention how I solv…" at bounding box center [343, 188] width 248 height 141
drag, startPoint x: 241, startPoint y: 121, endPoint x: 217, endPoint y: 121, distance: 24.8
click at [217, 121] on div "Cover letter template: 👋𝗛𝗲𝗹𝗹𝗼❗ I recently completed a very similar project wher…" at bounding box center [343, 187] width 263 height 173
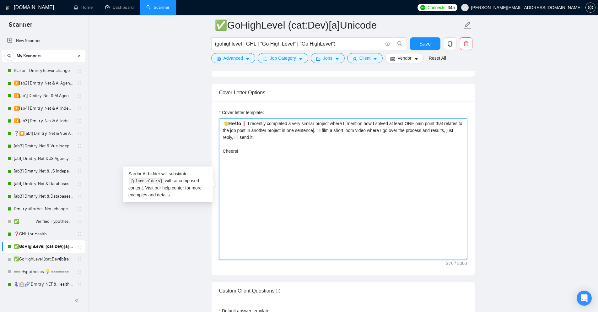
click at [260, 136] on textarea "👋𝗛𝗲𝗹𝗹𝗼❗ I recently completed a very similar project where I [mention how I solv…" at bounding box center [343, 188] width 248 height 141
click at [298, 160] on textarea "👋𝗛𝗲𝗹𝗹𝗼❗ I recently completed a very similar project where I [mention how I solv…" at bounding box center [343, 188] width 248 height 141
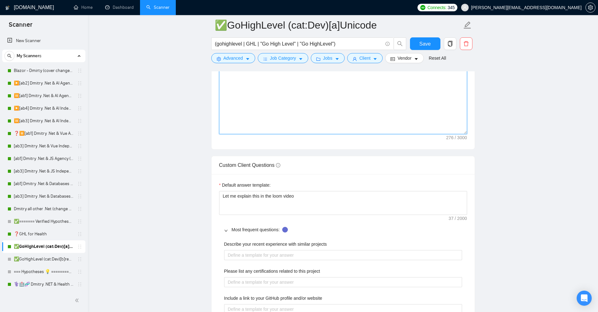
scroll to position [871, 0]
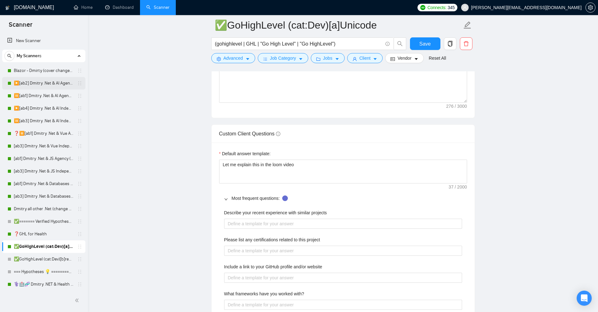
click at [46, 83] on link "▶️[ab2] Dmitry .Net & AI Agency "loom"" at bounding box center [44, 83] width 60 height 13
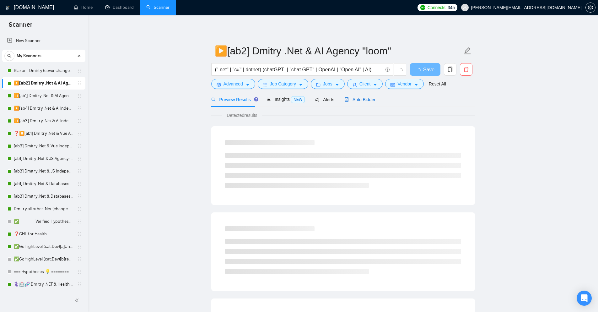
click at [357, 99] on span "Auto Bidder" at bounding box center [359, 99] width 31 height 5
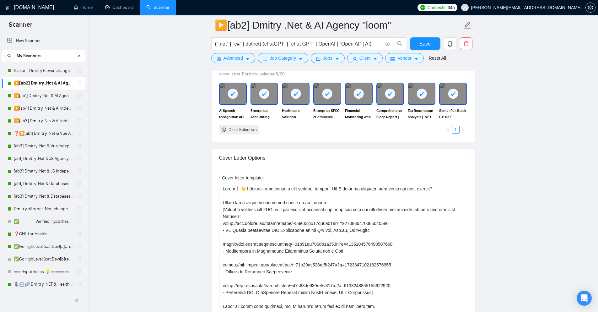
scroll to position [753, 0]
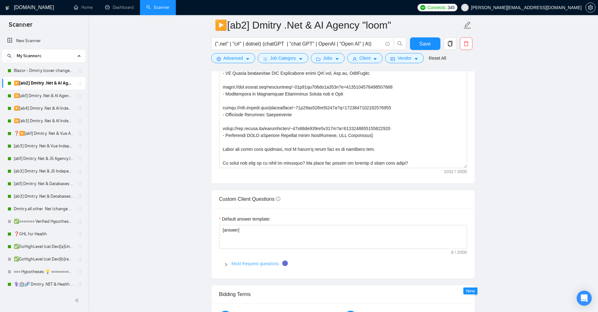
click at [259, 261] on link "Most frequent questions:" at bounding box center [256, 263] width 48 height 5
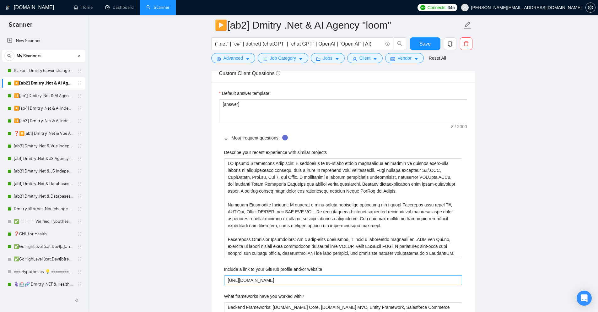
scroll to position [941, 0]
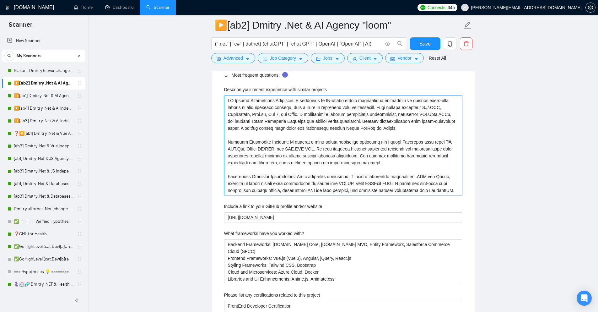
drag, startPoint x: 227, startPoint y: 87, endPoint x: 446, endPoint y: 179, distance: 237.2
click at [446, 179] on projects "Describe your recent experience with similar projects" at bounding box center [343, 145] width 238 height 100
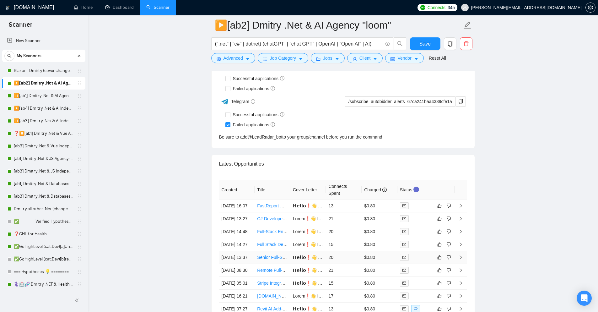
scroll to position [2354, 0]
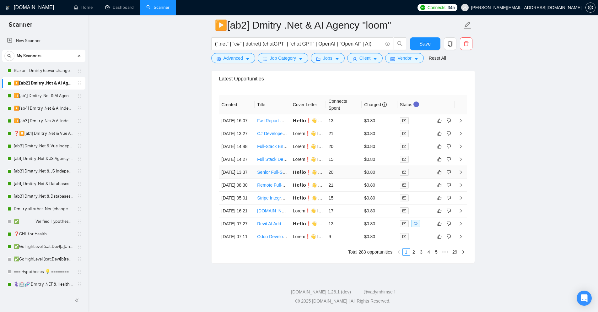
click at [341, 179] on td "20" at bounding box center [344, 172] width 36 height 13
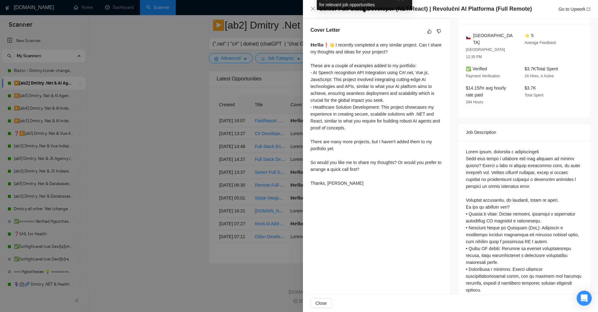
scroll to position [220, 0]
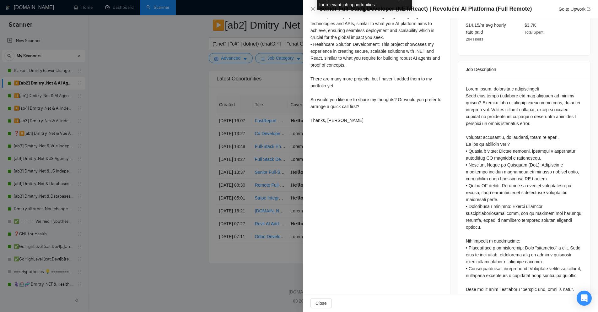
click at [276, 162] on div at bounding box center [299, 156] width 598 height 312
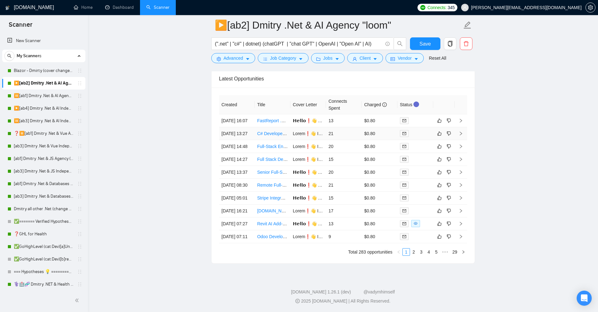
click at [346, 129] on td "21" at bounding box center [344, 133] width 36 height 13
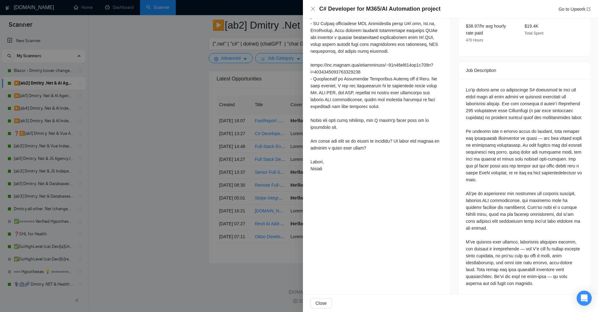
scroll to position [63, 0]
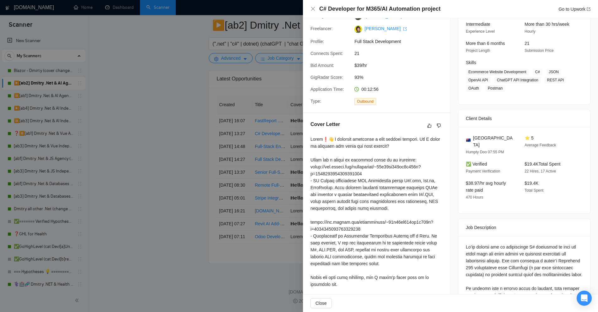
click at [275, 145] on div at bounding box center [299, 156] width 598 height 312
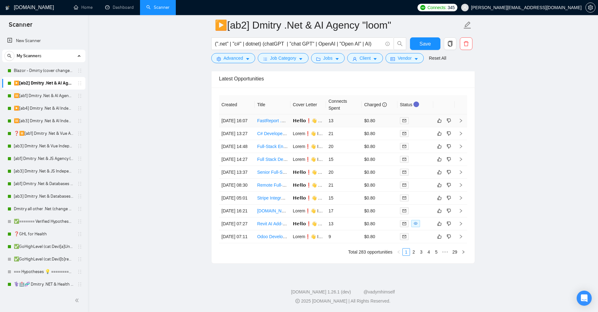
click at [338, 114] on td "13" at bounding box center [344, 120] width 36 height 13
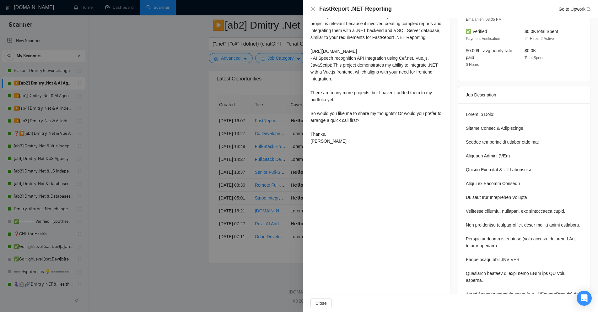
scroll to position [251, 0]
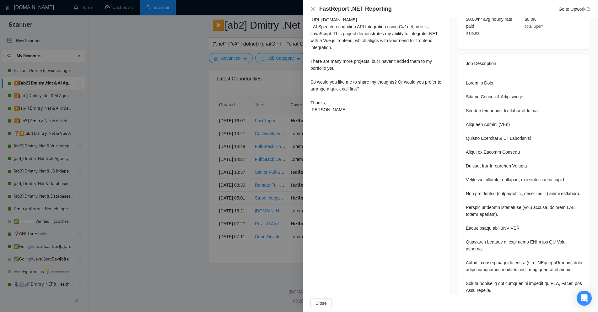
click at [241, 151] on div at bounding box center [299, 156] width 598 height 312
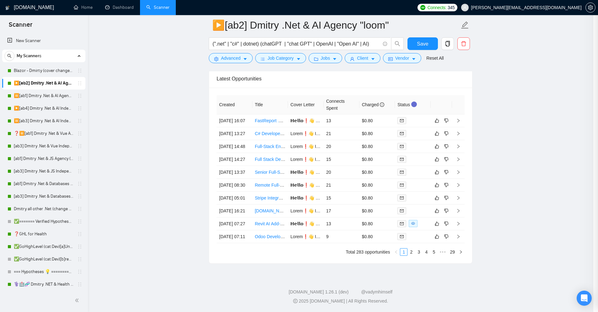
click at [353, 243] on td "9" at bounding box center [342, 236] width 36 height 13
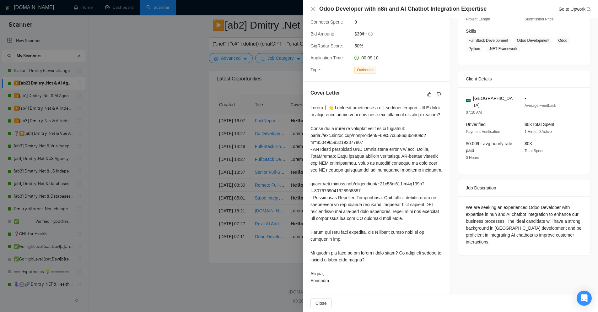
scroll to position [94, 0]
click at [287, 135] on div at bounding box center [299, 156] width 598 height 312
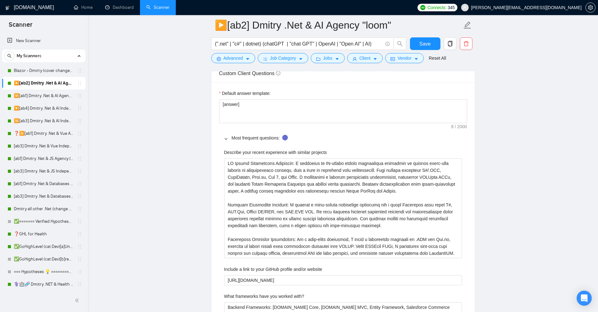
scroll to position [847, 0]
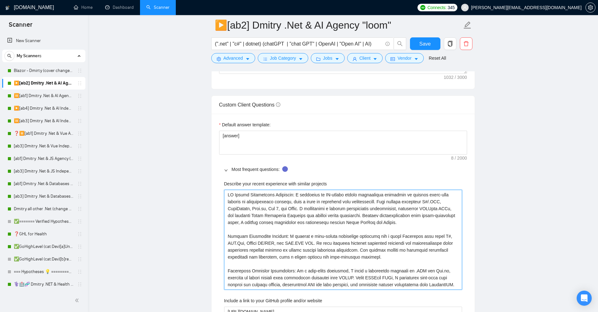
click at [229, 190] on projects "Describe your recent experience with similar projects" at bounding box center [343, 240] width 238 height 100
drag, startPoint x: 232, startPoint y: 182, endPoint x: 276, endPoint y: 183, distance: 43.6
click at [276, 190] on projects "Describe your recent experience with similar projects" at bounding box center [343, 240] width 238 height 100
click at [260, 190] on projects "Describe your recent experience with similar projects" at bounding box center [343, 240] width 238 height 100
drag, startPoint x: 260, startPoint y: 183, endPoint x: 292, endPoint y: 185, distance: 32.1
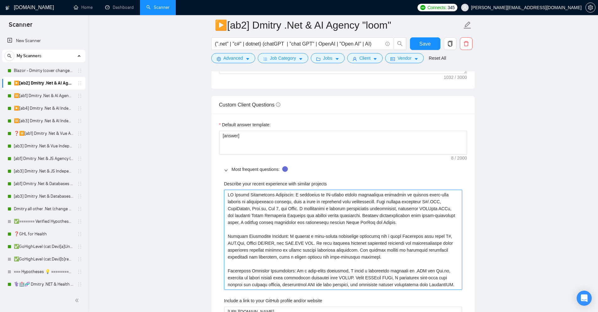
click at [292, 190] on projects "Describe your recent experience with similar projects" at bounding box center [343, 240] width 238 height 100
click at [293, 190] on projects "Describe your recent experience with similar projects" at bounding box center [343, 240] width 238 height 100
click at [298, 190] on projects "Describe your recent experience with similar projects" at bounding box center [343, 240] width 238 height 100
drag, startPoint x: 294, startPoint y: 183, endPoint x: 433, endPoint y: 209, distance: 140.8
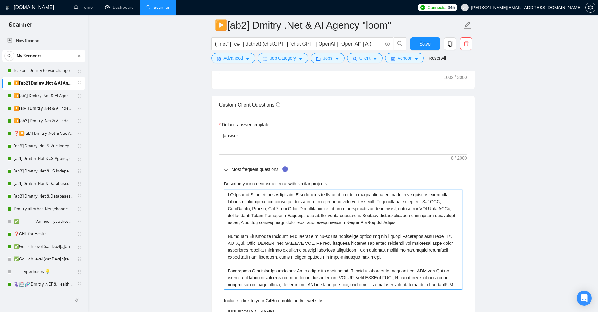
click at [433, 209] on projects "Describe your recent experience with similar projects" at bounding box center [343, 240] width 238 height 100
click at [315, 234] on projects "Describe your recent experience with similar projects" at bounding box center [343, 240] width 238 height 100
drag, startPoint x: 289, startPoint y: 223, endPoint x: 431, endPoint y: 244, distance: 143.0
click at [431, 244] on projects "Describe your recent experience with similar projects" at bounding box center [343, 240] width 238 height 100
click at [428, 245] on projects "Describe your recent experience with similar projects" at bounding box center [343, 240] width 238 height 100
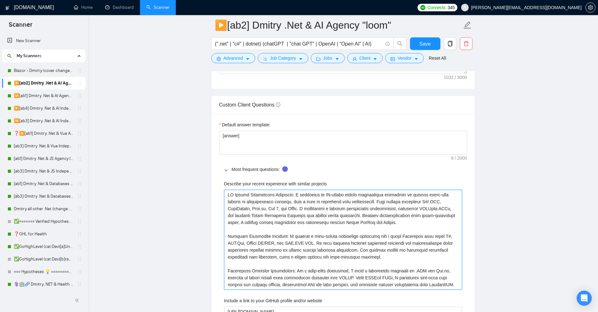
drag, startPoint x: 302, startPoint y: 198, endPoint x: 430, endPoint y: 219, distance: 130.1
click at [431, 219] on projects "Describe your recent experience with similar projects" at bounding box center [343, 240] width 238 height 100
click at [430, 219] on projects "Describe your recent experience with similar projects" at bounding box center [343, 240] width 238 height 100
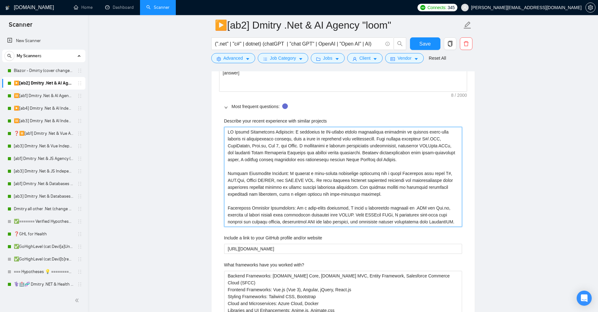
drag, startPoint x: 446, startPoint y: 213, endPoint x: 326, endPoint y: 187, distance: 123.0
click at [326, 187] on projects "Describe your recent experience with similar projects" at bounding box center [343, 177] width 238 height 100
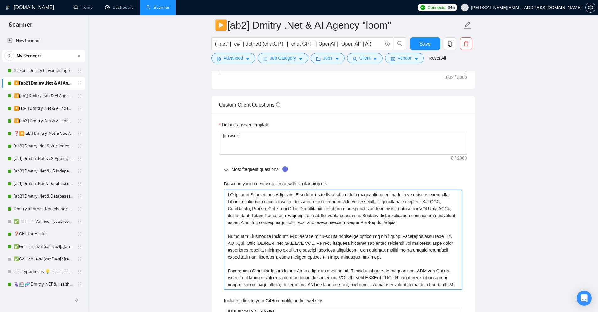
scroll to position [879, 0]
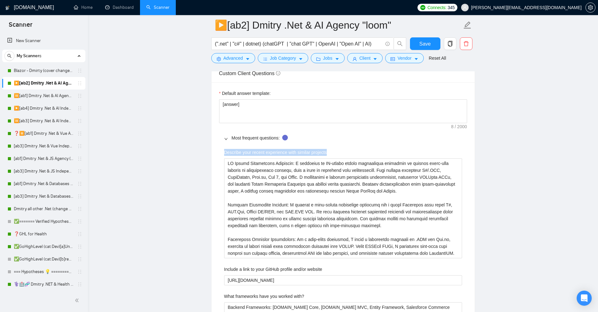
drag, startPoint x: 224, startPoint y: 143, endPoint x: 327, endPoint y: 141, distance: 103.0
click at [327, 149] on div "Describe your recent experience with similar projects" at bounding box center [343, 153] width 238 height 9
drag, startPoint x: 327, startPoint y: 141, endPoint x: 262, endPoint y: 142, distance: 65.0
click at [262, 149] on div "Describe your recent experience with similar projects" at bounding box center [343, 153] width 238 height 9
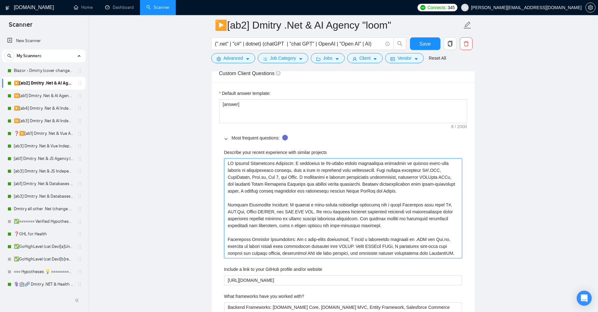
click at [244, 158] on projects "Describe your recent experience with similar projects" at bounding box center [343, 208] width 238 height 100
type projects "AI Speech Recognition Prototype: I developed an AI-driven speech recognition pr…"
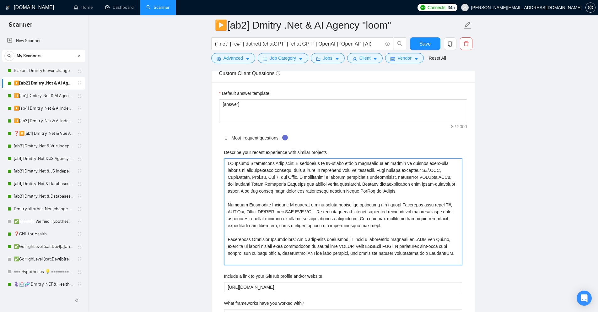
type projects "AI Speech Recognition Prototype: I developed an AI-driven speech recognition pr…"
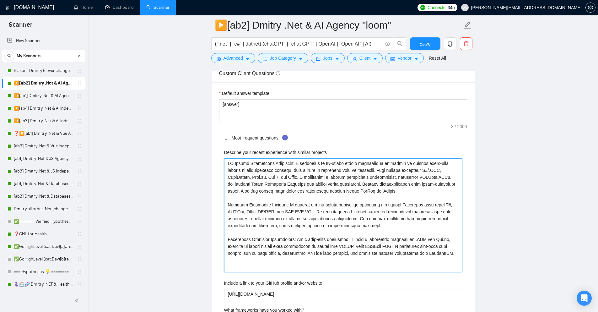
type projects "[ AI Speech Recognition Prototype: I developed an AI-driven speech recognition …"
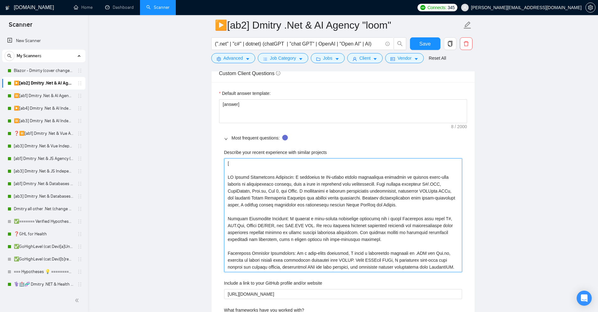
type projects "[] AI Speech Recognition Prototype: I developed an AI-driven speech recognition…"
type projects "[c] AI Speech Recognition Prototype: I developed an AI-driven speech recognitio…"
type projects "[] AI Speech Recognition Prototype: I developed an AI-driven speech recognition…"
type projects "[a] AI Speech Recognition Prototype: I developed an AI-driven speech recognitio…"
type projects "[an] AI Speech Recognition Prototype: I developed an AI-driven speech recogniti…"
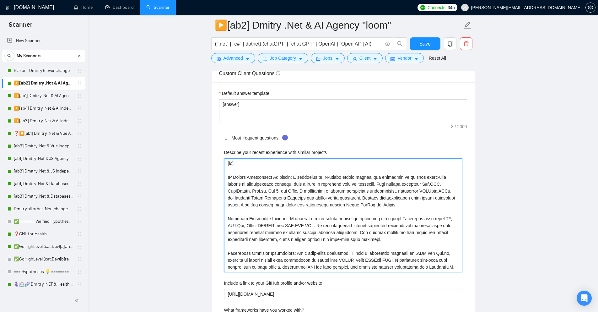
type projects "[ans] AI Speech Recognition Prototype: I developed an AI-driven speech recognit…"
type projects "[answ] AI Speech Recognition Prototype: I developed an AI-driven speech recogni…"
type projects "[answe] AI Speech Recognition Prototype: I developed an AI-driven speech recogn…"
type projects "[answer] AI Speech Recognition Prototype: I developed an AI-driven speech recog…"
type projects "[] AI Speech Recognition Prototype: I developed an AI-driven speech recognition…"
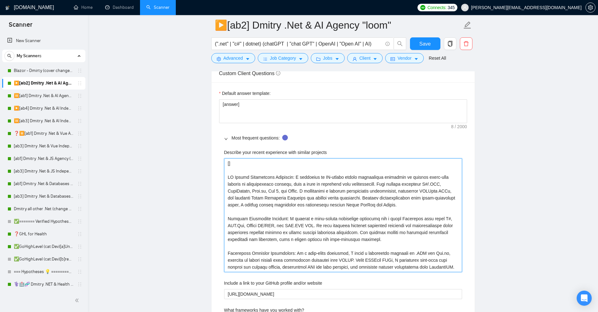
type projects "AI Speech Recognition Prototype: I developed an AI-driven speech recognition pr…"
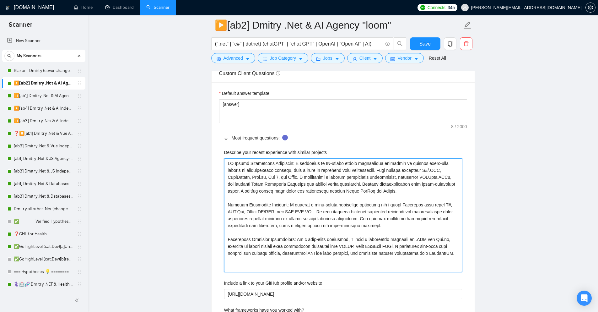
type projects "AI Speech Recognition Prototype: I developed an AI-driven speech recognition pr…"
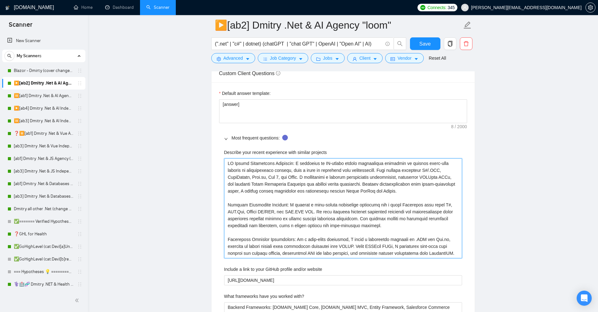
type projects "AI Speech Recognition Prototype: I developed an AI-driven speech recognition pr…"
drag, startPoint x: 436, startPoint y: 243, endPoint x: 203, endPoint y: 114, distance: 265.6
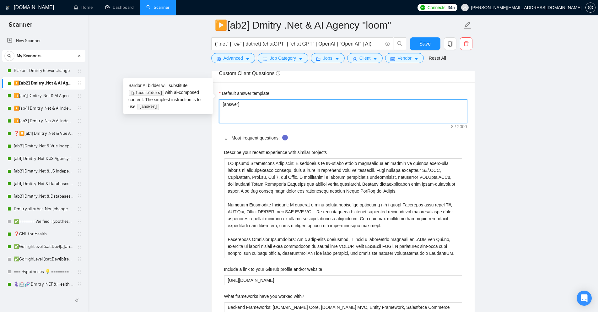
drag, startPoint x: 252, startPoint y: 92, endPoint x: 156, endPoint y: 96, distance: 96.1
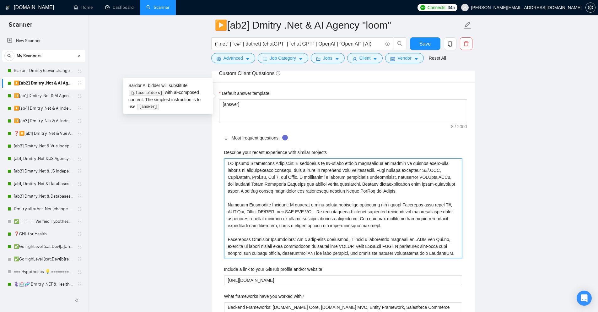
click at [265, 177] on projects "Describe your recent experience with similar projects" at bounding box center [343, 208] width 238 height 100
click at [225, 158] on projects "Describe your recent experience with similar projects" at bounding box center [343, 208] width 238 height 100
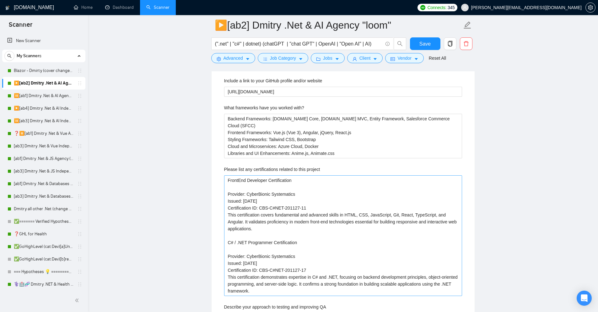
scroll to position [1130, 0]
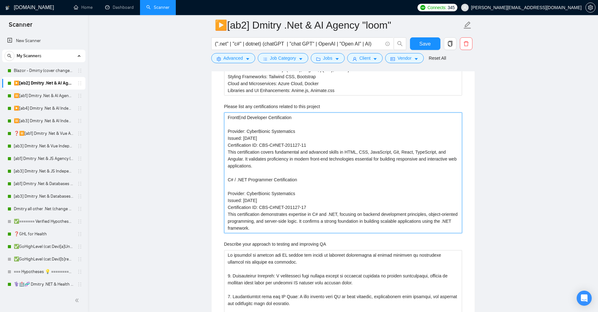
drag, startPoint x: 230, startPoint y: 107, endPoint x: 349, endPoint y: 204, distance: 153.4
click at [349, 204] on project "FrontEnd Developer Certification Provider: CyberBionic Systematics Issued: [DAT…" at bounding box center [343, 172] width 238 height 121
drag, startPoint x: 335, startPoint y: 97, endPoint x: 349, endPoint y: 102, distance: 15.8
click at [348, 97] on div "Describe your recent experience with similar projects Include a link to your Gi…" at bounding box center [343, 242] width 248 height 697
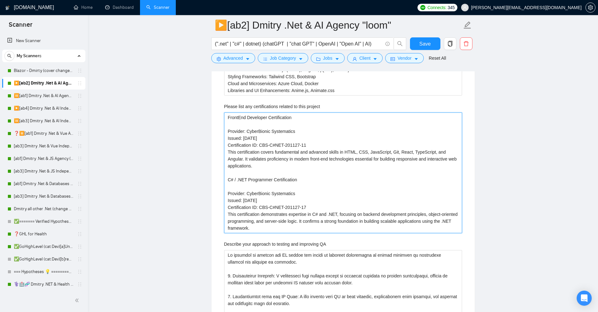
click at [323, 152] on project "FrontEnd Developer Certification Provider: CyberBionic Systematics Issued: [DAT…" at bounding box center [343, 172] width 238 height 121
drag, startPoint x: 230, startPoint y: 126, endPoint x: 288, endPoint y: 122, distance: 58.2
click at [288, 122] on project "FrontEnd Developer Certification Provider: CyberBionic Systematics Issued: [DAT…" at bounding box center [343, 172] width 238 height 121
click at [290, 136] on project "FrontEnd Developer Certification Provider: CyberBionic Systematics Issued: [DAT…" at bounding box center [343, 172] width 238 height 121
drag, startPoint x: 273, startPoint y: 160, endPoint x: 231, endPoint y: 105, distance: 69.3
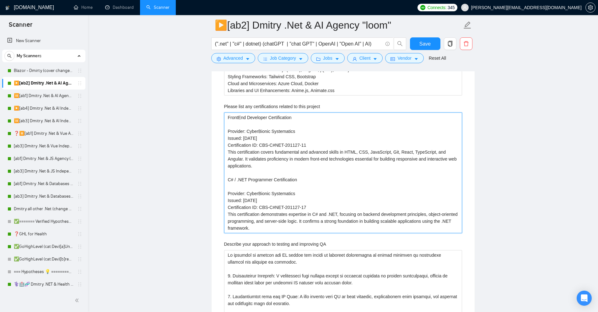
click at [226, 112] on project "FrontEnd Developer Certification Provider: CyberBionic Systematics Issued: [DAT…" at bounding box center [343, 172] width 238 height 121
click at [346, 131] on project "FrontEnd Developer Certification Provider: CyberBionic Systematics Issued: [DAT…" at bounding box center [343, 172] width 238 height 121
drag, startPoint x: 226, startPoint y: 117, endPoint x: 321, endPoint y: 159, distance: 104.0
click at [321, 160] on project "FrontEnd Developer Certification Provider: CyberBionic Systematics Issued: [DAT…" at bounding box center [343, 172] width 238 height 121
click at [321, 159] on project "FrontEnd Developer Certification Provider: CyberBionic Systematics Issued: [DAT…" at bounding box center [343, 172] width 238 height 121
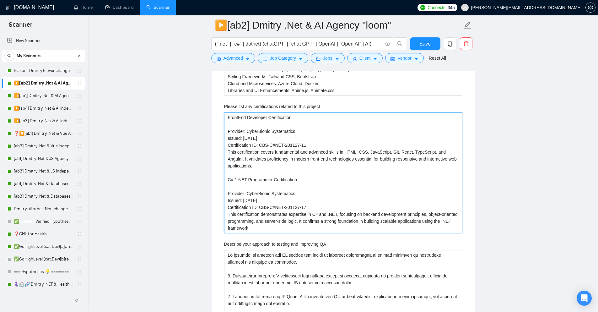
drag, startPoint x: 259, startPoint y: 157, endPoint x: 222, endPoint y: 121, distance: 51.3
click at [222, 121] on div "Describe your recent experience with similar projects Include a link to your Gi…" at bounding box center [343, 242] width 248 height 697
click at [305, 130] on project "FrontEnd Developer Certification Provider: CyberBionic Systematics Issued: [DAT…" at bounding box center [343, 172] width 238 height 121
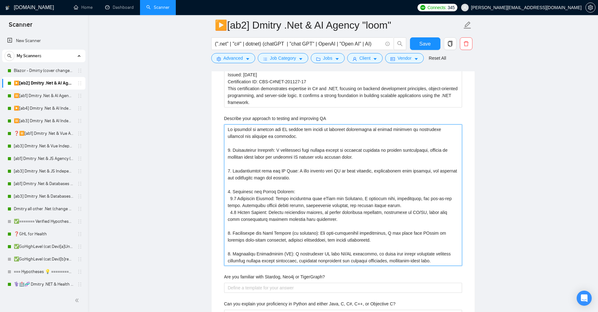
drag, startPoint x: 258, startPoint y: 122, endPoint x: 426, endPoint y: 248, distance: 210.1
click at [426, 248] on QA "Describe your approach to testing and improving QA" at bounding box center [343, 194] width 238 height 141
click at [396, 217] on QA "Describe your approach to testing and improving QA" at bounding box center [343, 194] width 238 height 141
drag, startPoint x: 271, startPoint y: 147, endPoint x: 221, endPoint y: 114, distance: 60.3
click at [221, 114] on div "Describe your recent experience with similar projects Include a link to your Gi…" at bounding box center [343, 116] width 248 height 697
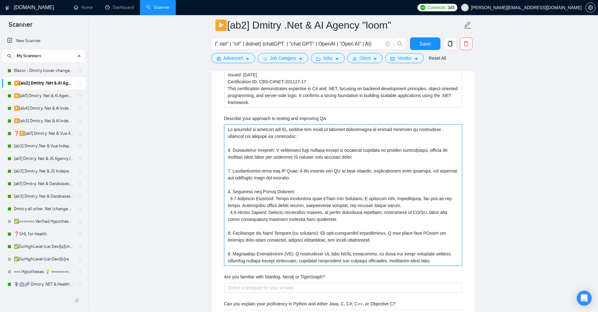
click at [260, 137] on QA "Describe your approach to testing and improving QA" at bounding box center [343, 194] width 238 height 141
drag, startPoint x: 226, startPoint y: 139, endPoint x: 414, endPoint y: 144, distance: 188.1
click at [414, 144] on QA "Describe your approach to testing and improving QA" at bounding box center [343, 194] width 238 height 141
drag, startPoint x: 226, startPoint y: 117, endPoint x: 420, endPoint y: 243, distance: 230.8
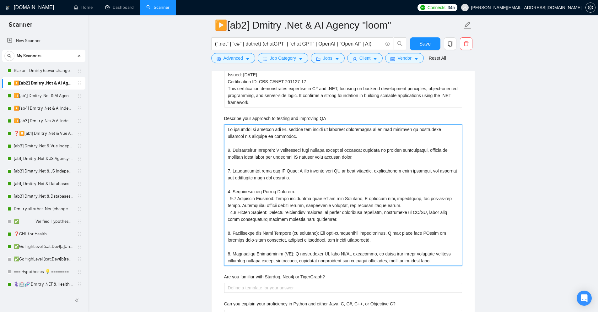
click at [444, 259] on div "Describe your recent experience with similar projects Include a link to your Gi…" at bounding box center [343, 116] width 248 height 697
click at [420, 243] on QA "Describe your approach to testing and improving QA" at bounding box center [343, 194] width 238 height 141
click at [372, 184] on QA "Describe your approach to testing and improving QA" at bounding box center [343, 194] width 238 height 141
type projects "AI Speech Recognition Prototype: I developed an AI-driven speech recognition pr…"
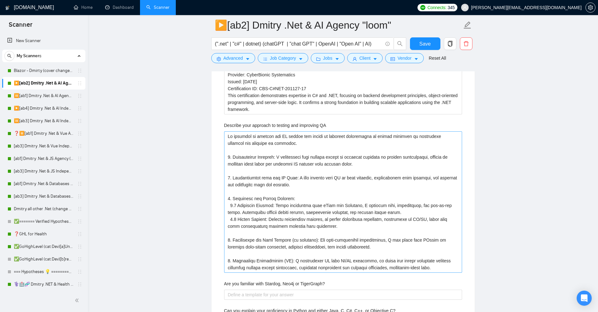
type projects "AI Speech Recognition Prototype: I developed an AI-driven speech recognition pr…"
click at [404, 179] on QA "Describe your approach to testing and improving QA" at bounding box center [343, 201] width 238 height 141
click at [360, 142] on QA "Describe your approach to testing and improving QA" at bounding box center [343, 201] width 238 height 141
click at [93, 10] on link "Home" at bounding box center [83, 7] width 19 height 5
